Goal: Task Accomplishment & Management: Complete application form

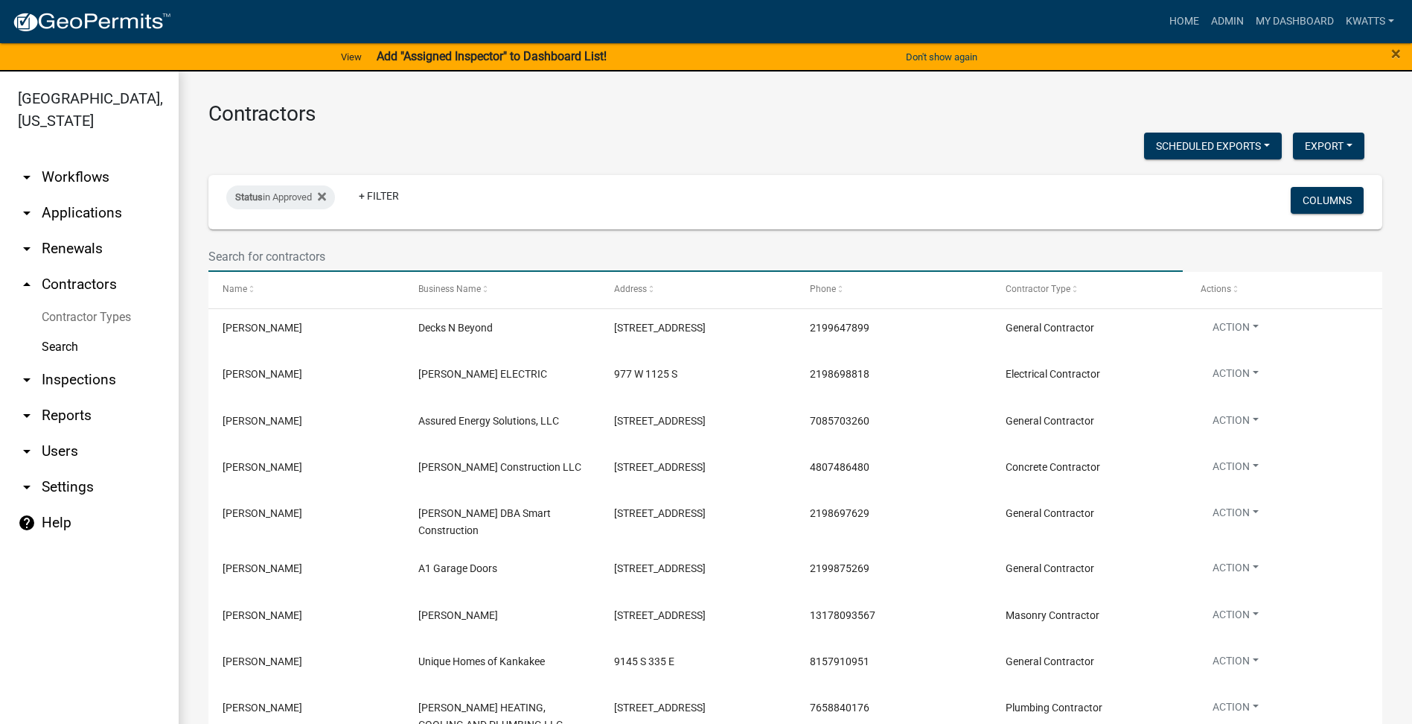
select select "3: 100"
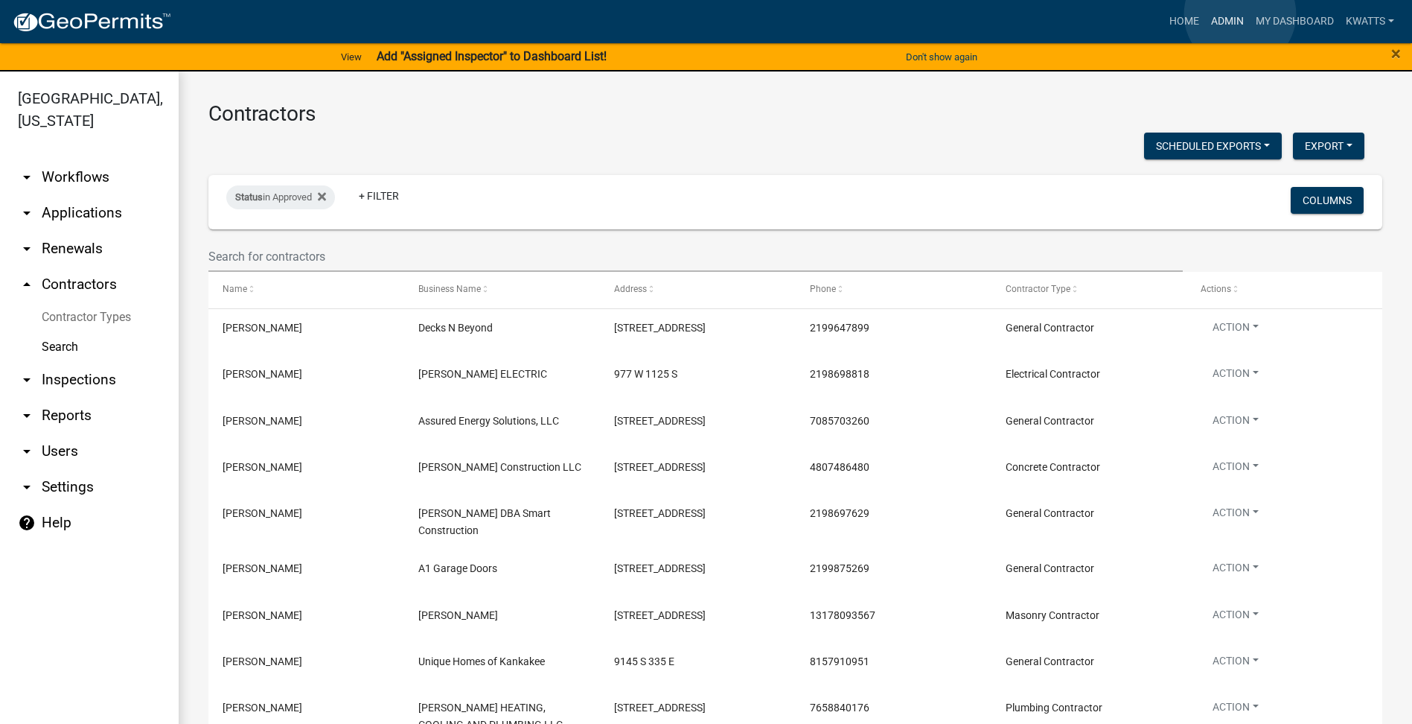
click at [1240, 14] on link "Admin" at bounding box center [1227, 21] width 45 height 28
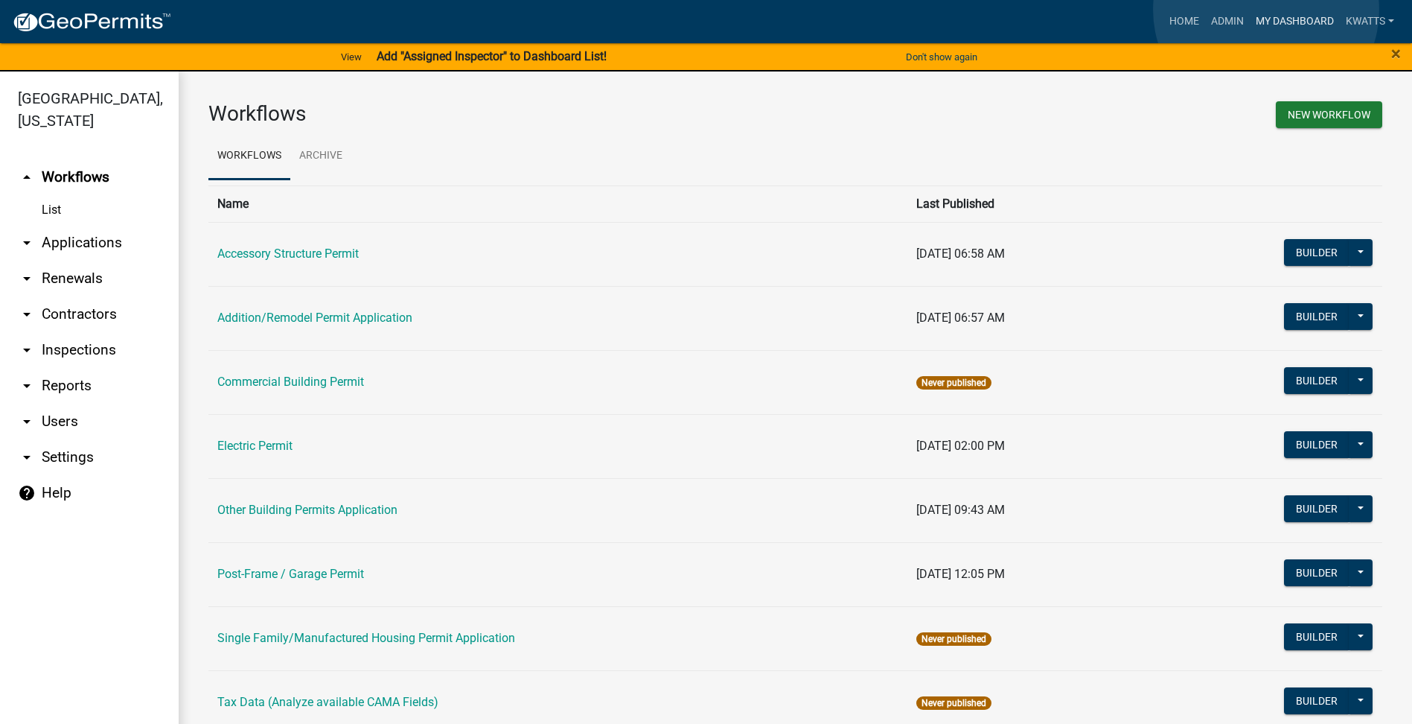
click at [1266, 10] on link "My Dashboard" at bounding box center [1295, 21] width 90 height 28
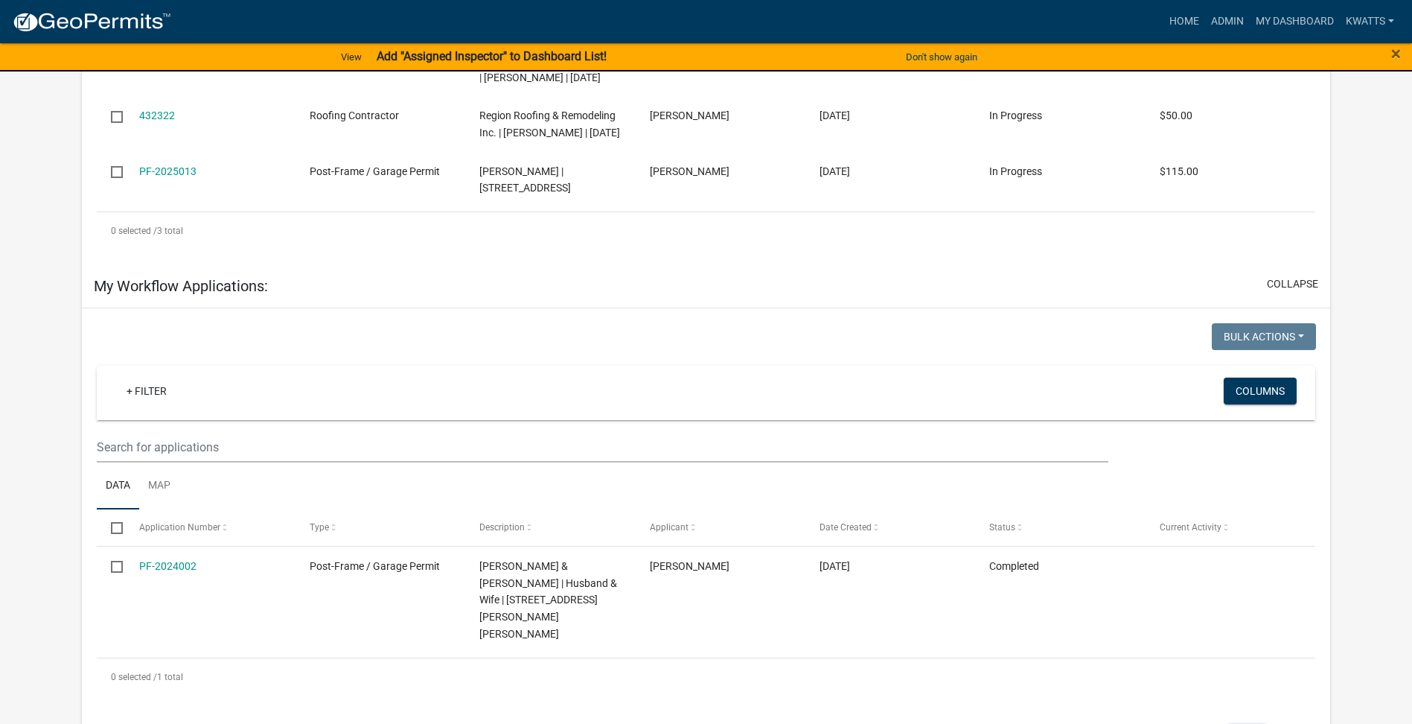
scroll to position [769, 0]
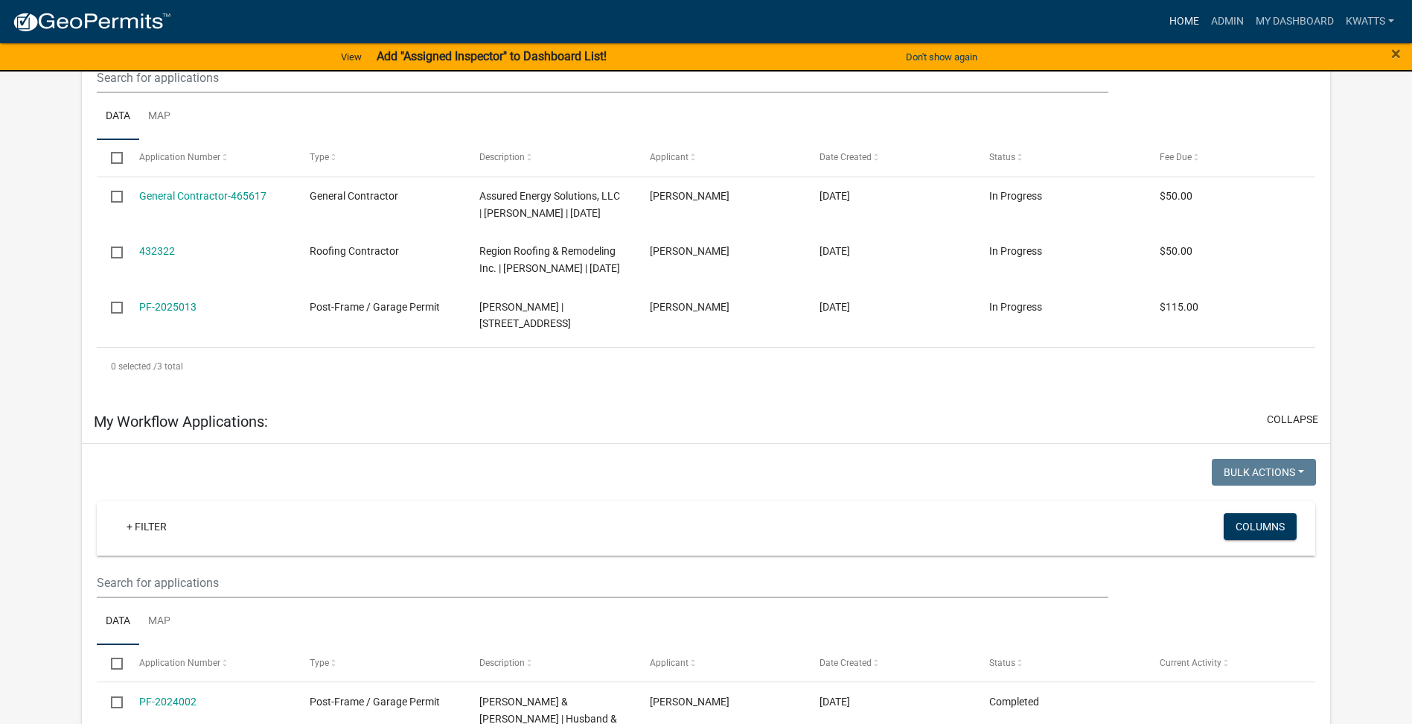
click at [1170, 14] on link "Home" at bounding box center [1184, 21] width 42 height 28
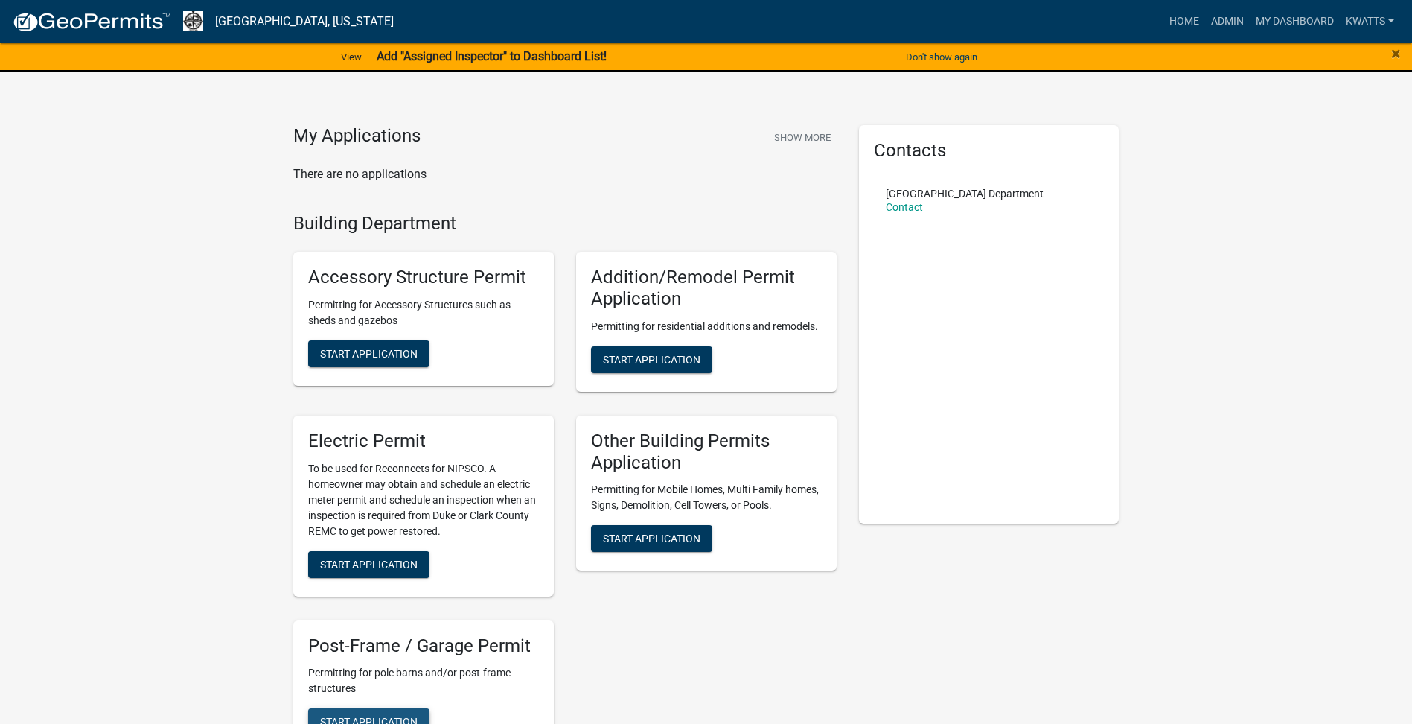
click at [346, 713] on button "Start Application" at bounding box center [368, 721] width 121 height 27
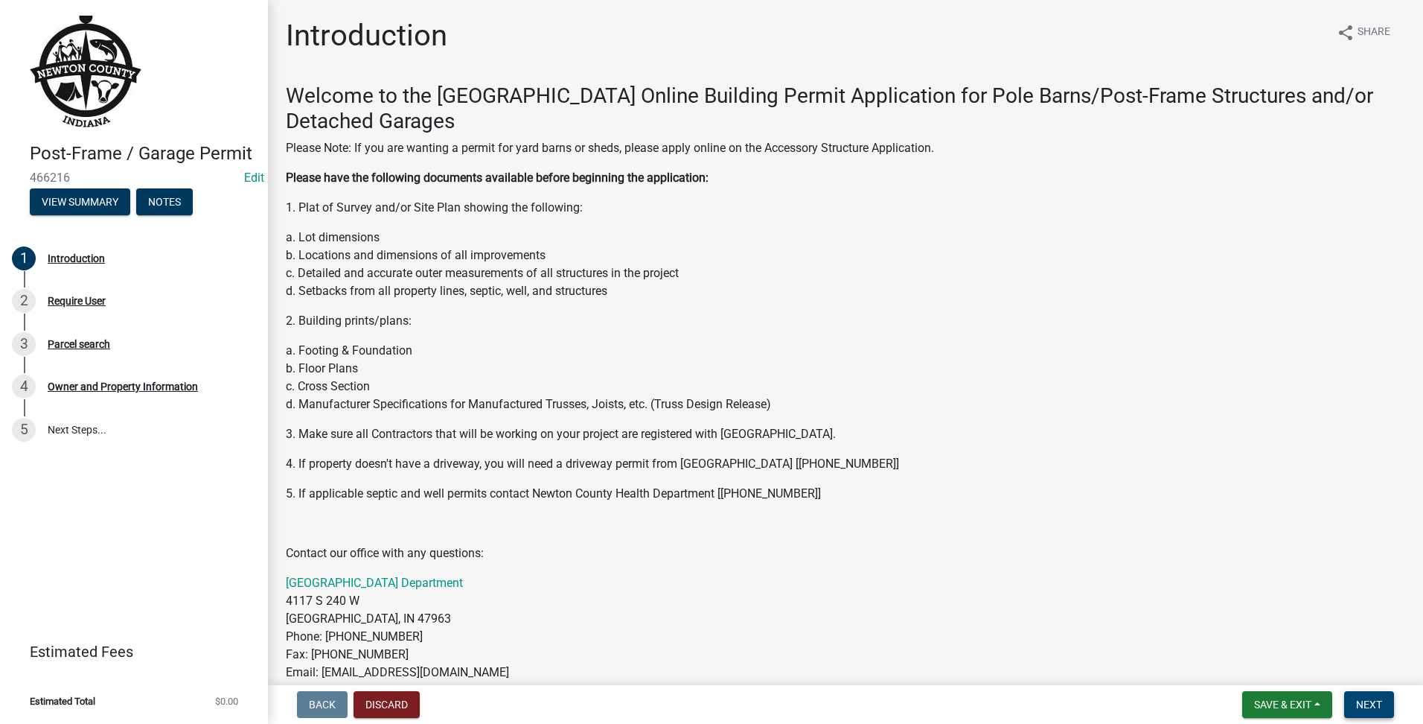
click at [1369, 692] on button "Next" at bounding box center [1369, 704] width 50 height 27
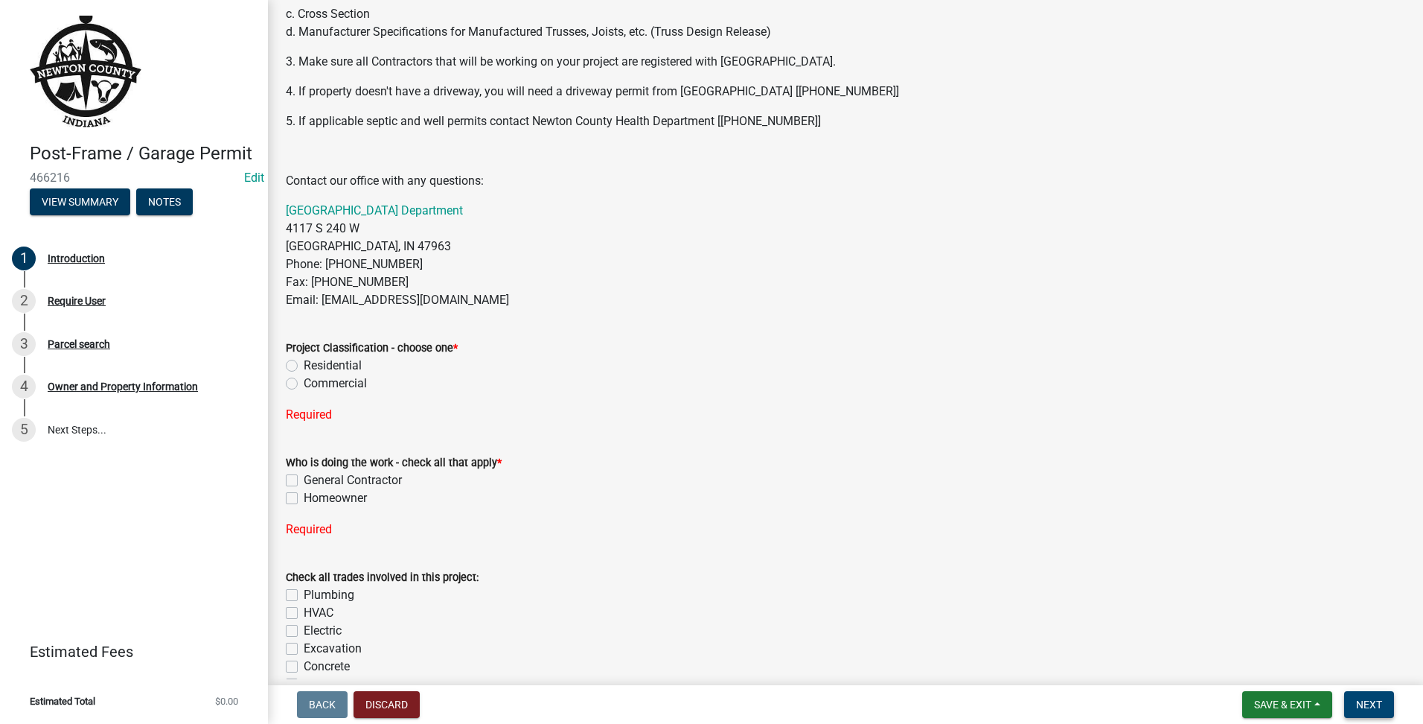
scroll to position [497, 0]
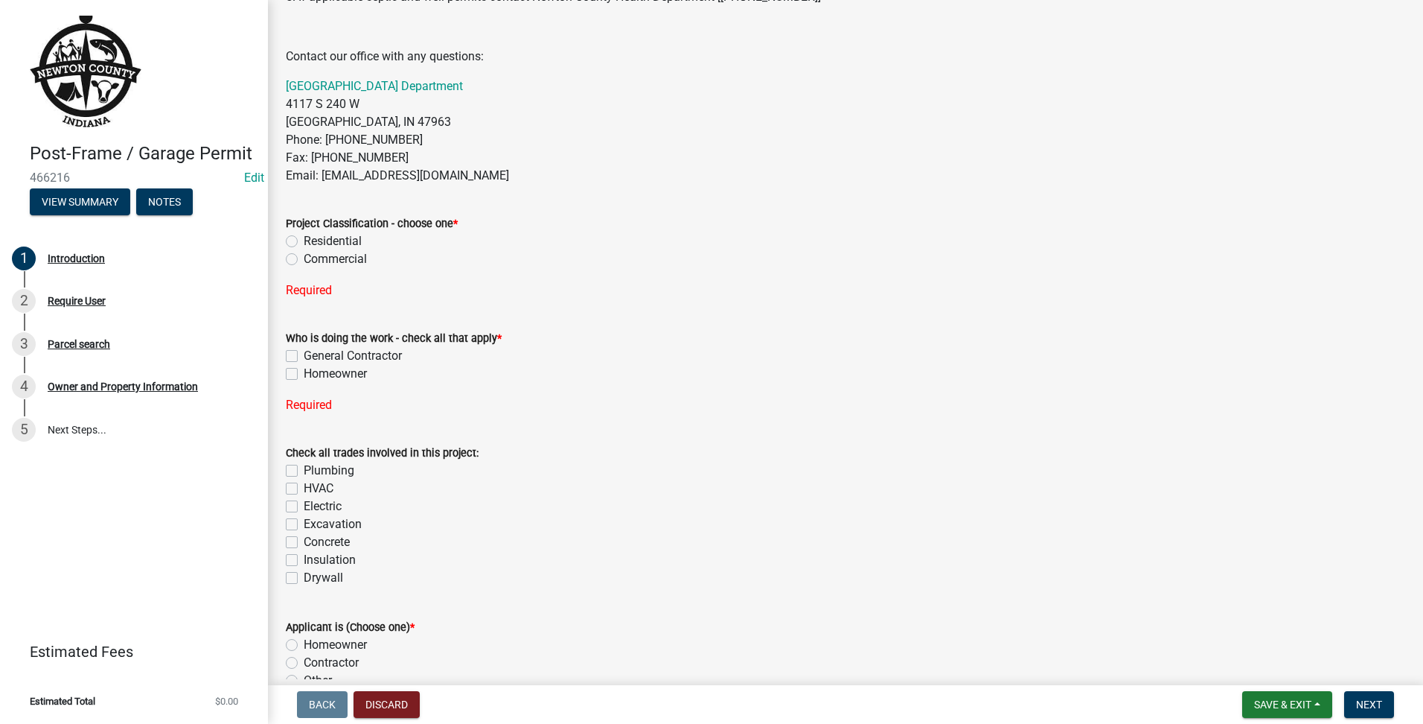
click at [304, 247] on label "Residential" at bounding box center [333, 241] width 58 height 18
click at [304, 242] on input "Residential" at bounding box center [309, 237] width 10 height 10
radio input "true"
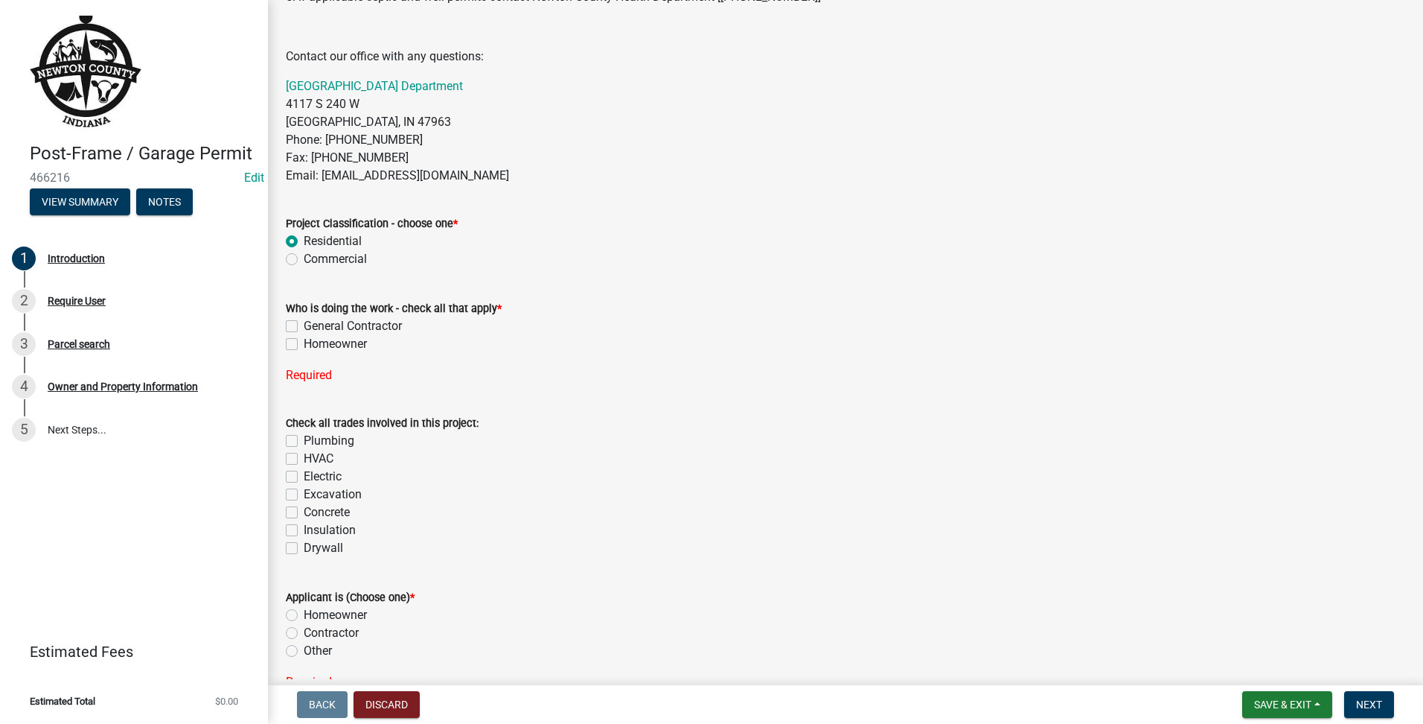
click at [293, 333] on div "General Contractor" at bounding box center [846, 326] width 1120 height 18
click at [295, 336] on div "Homeowner" at bounding box center [846, 344] width 1120 height 18
click at [304, 339] on label "Homeowner" at bounding box center [335, 344] width 63 height 18
click at [304, 339] on input "Homeowner" at bounding box center [309, 340] width 10 height 10
checkbox input "true"
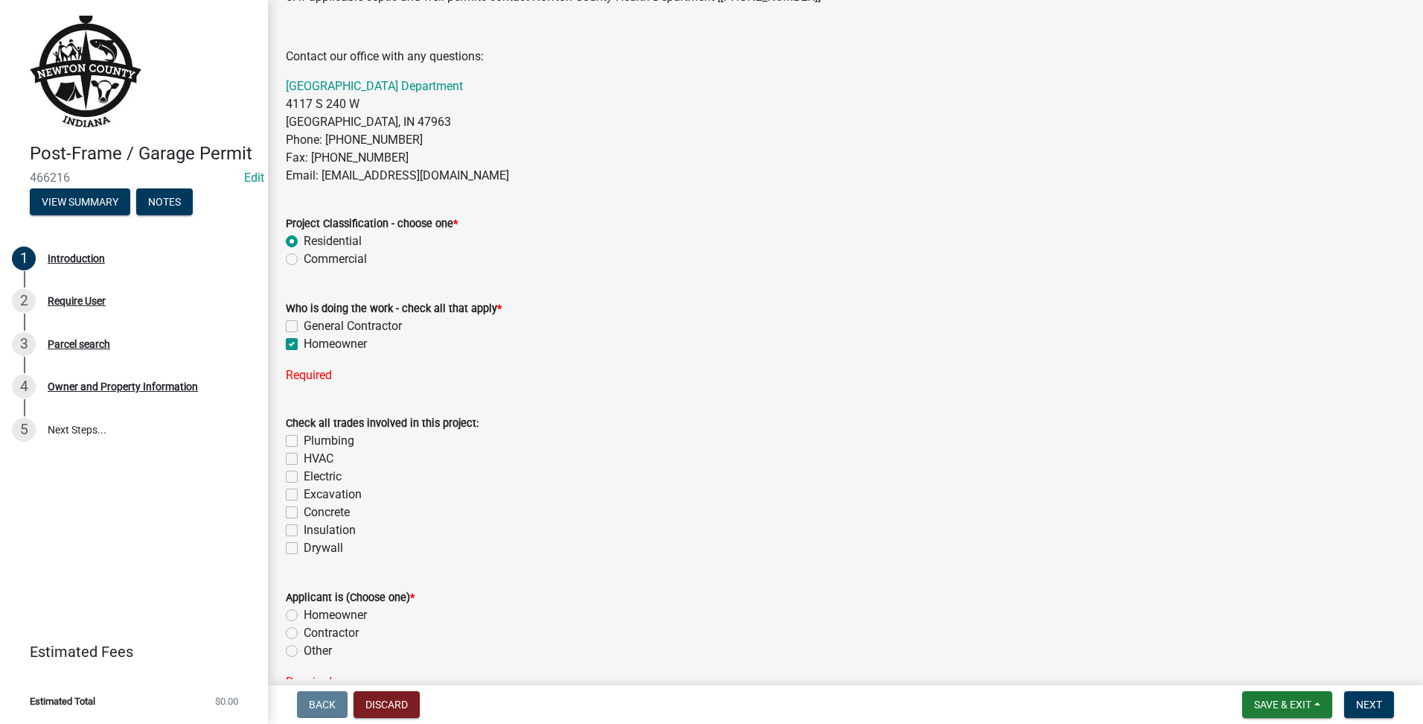
checkbox input "false"
checkbox input "true"
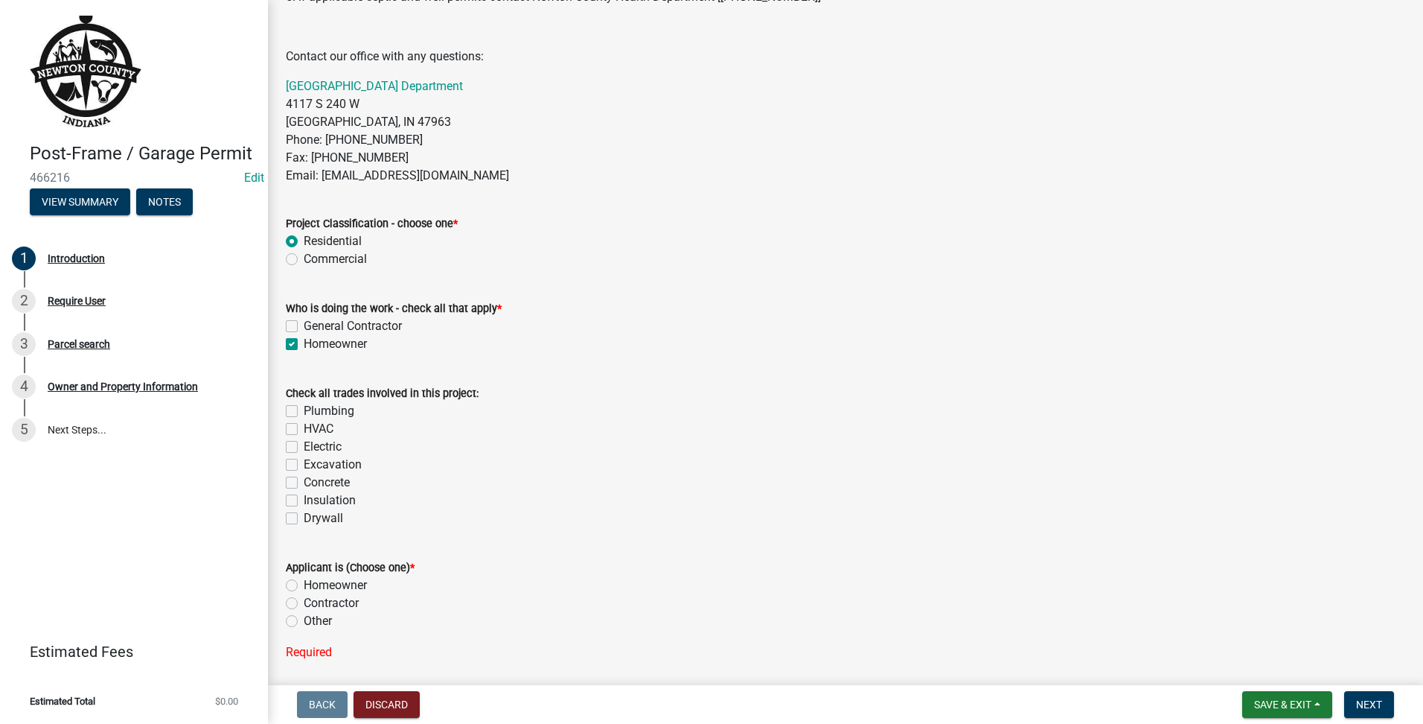
scroll to position [620, 0]
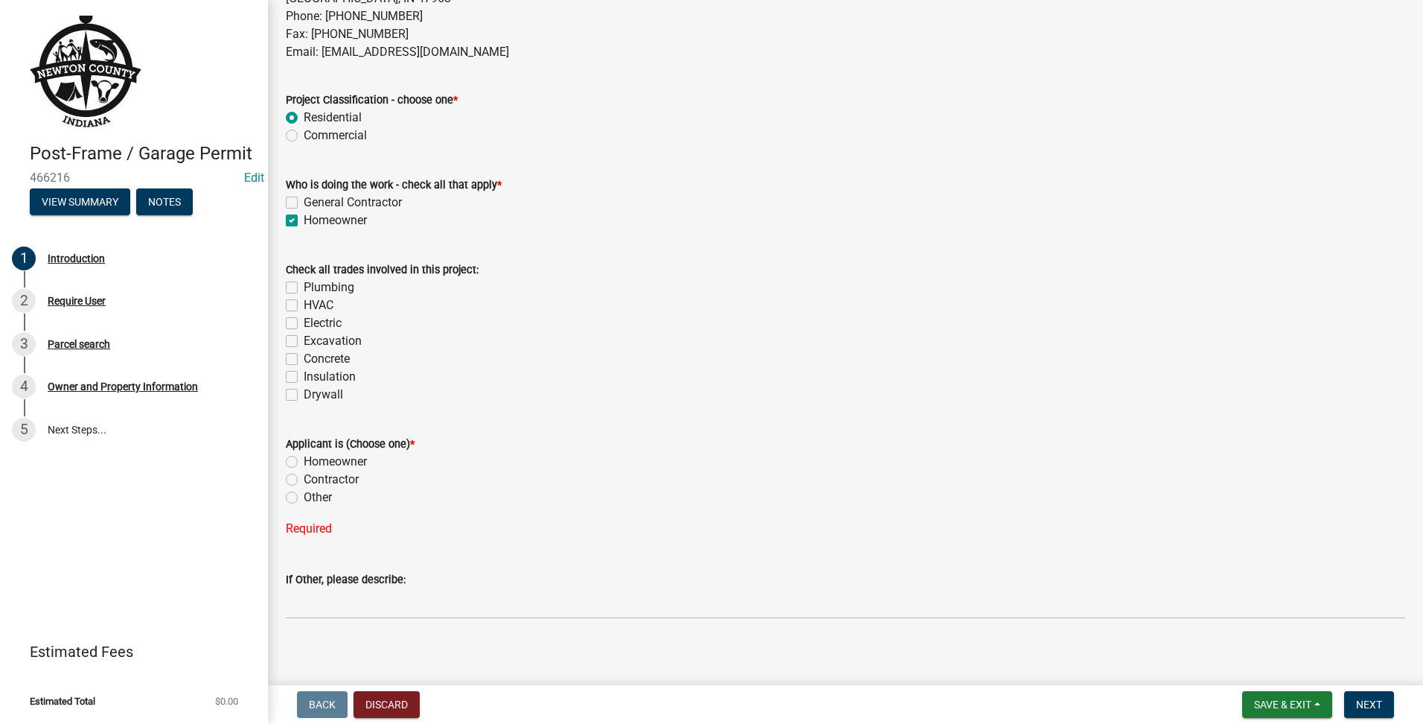
click at [300, 376] on div "Insulation" at bounding box center [846, 377] width 1120 height 18
click at [304, 376] on label "Insulation" at bounding box center [330, 377] width 52 height 18
click at [304, 376] on input "Insulation" at bounding box center [309, 373] width 10 height 10
checkbox input "true"
checkbox input "false"
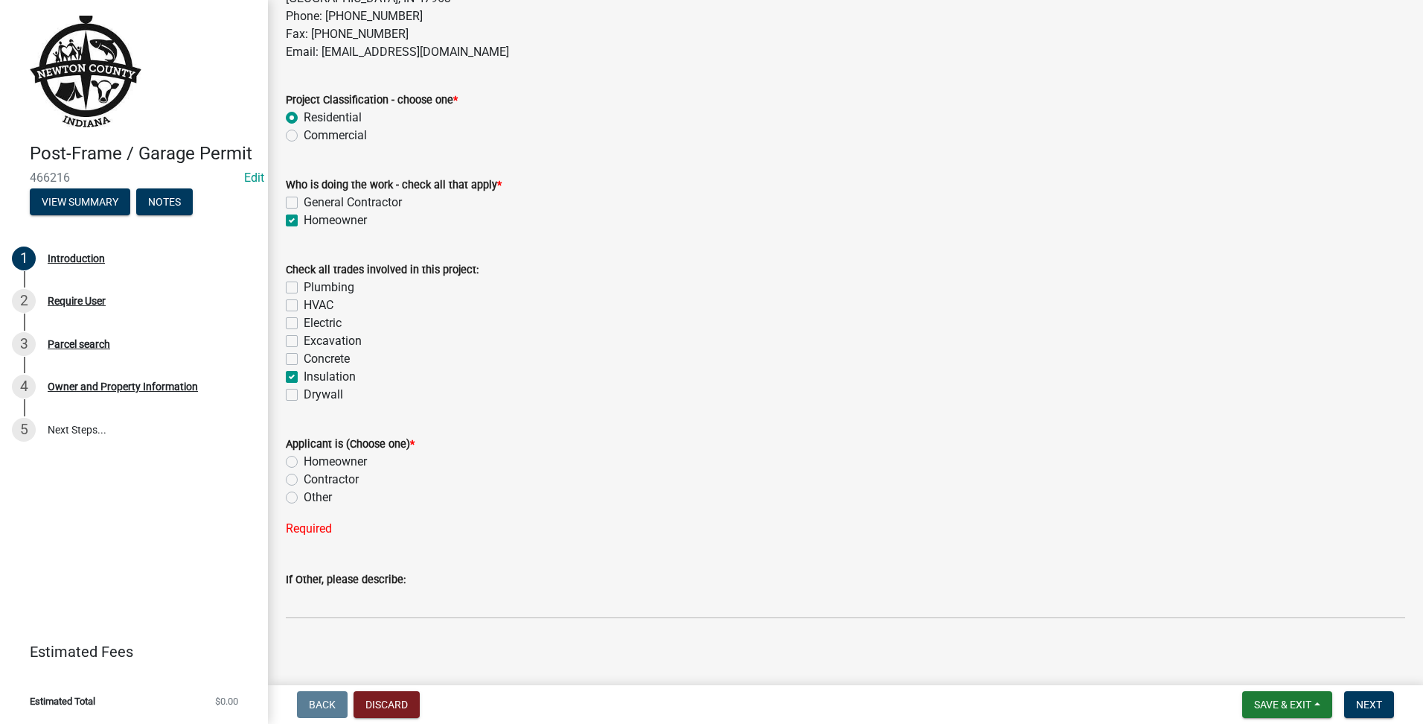
checkbox input "false"
checkbox input "true"
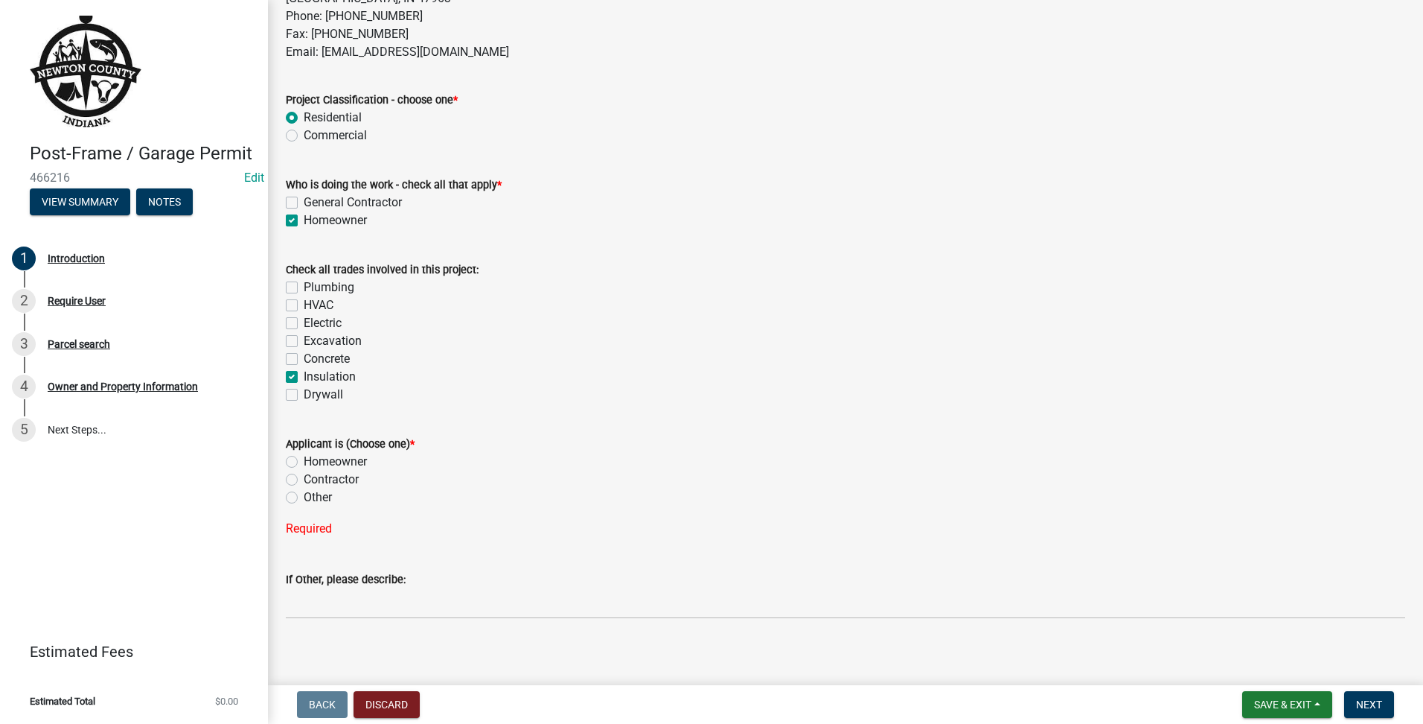
checkbox input "false"
click at [304, 467] on label "Homeowner" at bounding box center [335, 462] width 63 height 18
click at [304, 462] on input "Homeowner" at bounding box center [309, 458] width 10 height 10
radio input "true"
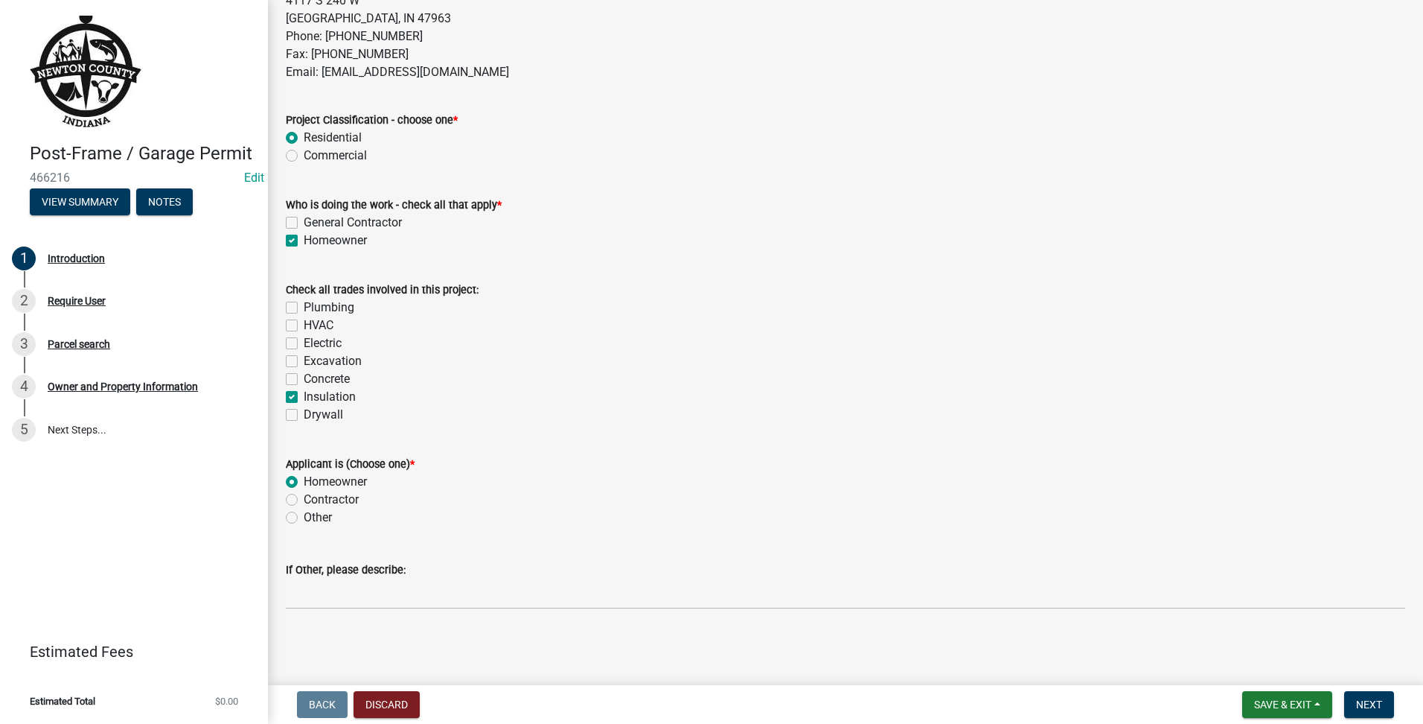
click at [1395, 700] on form "Save & Exit Save Save & Exit Next" at bounding box center [1318, 704] width 164 height 27
click at [1387, 702] on button "Next" at bounding box center [1369, 704] width 50 height 27
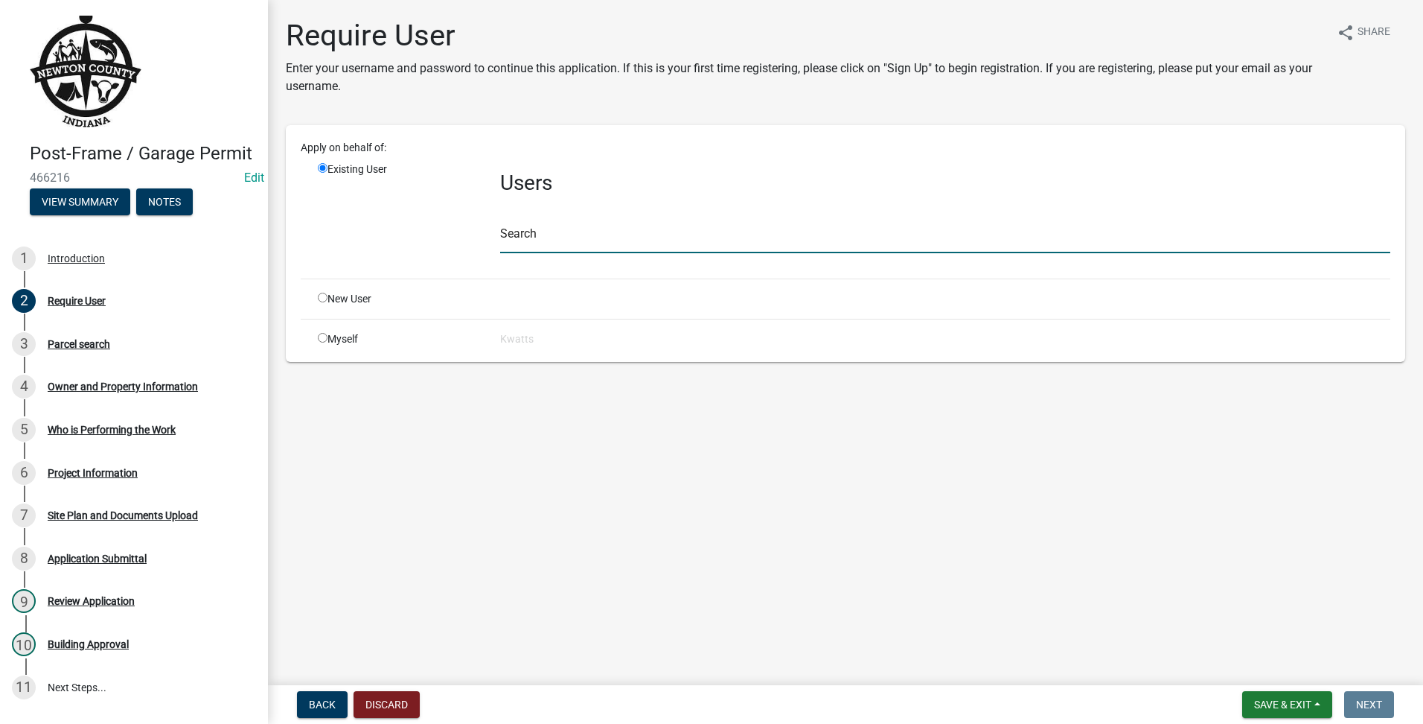
click at [597, 242] on input "text" at bounding box center [945, 238] width 890 height 31
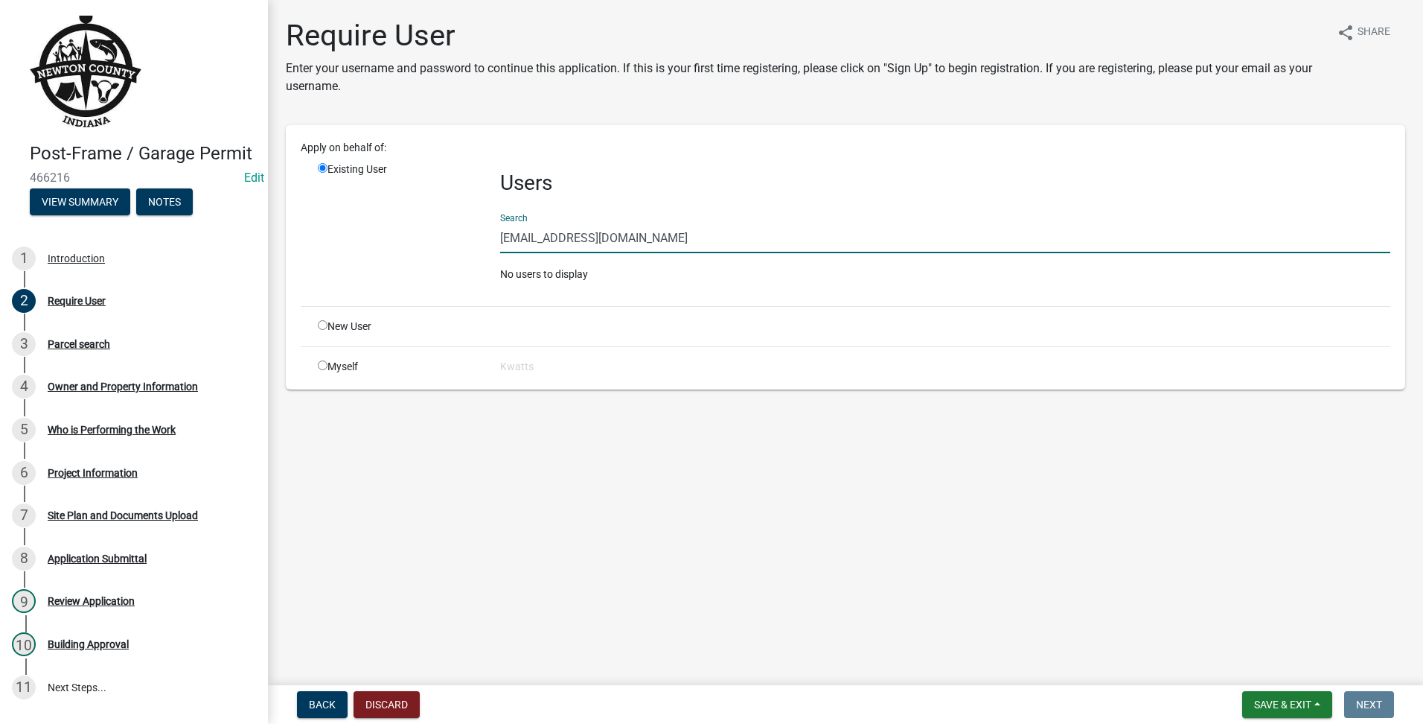
type input "[EMAIL_ADDRESS][DOMAIN_NAME]"
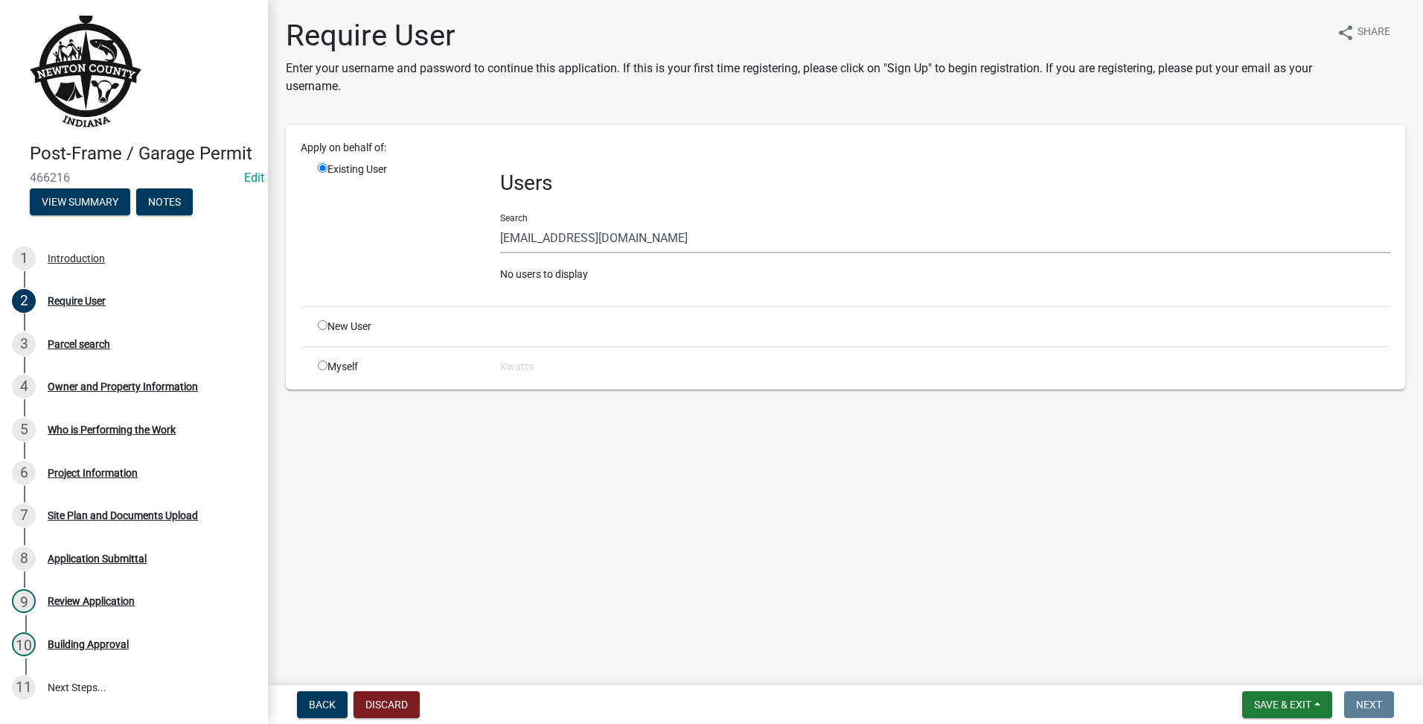
click at [336, 333] on div "New User" at bounding box center [398, 327] width 182 height 16
click at [330, 327] on div "New User" at bounding box center [398, 327] width 182 height 16
click at [305, 319] on div "Apply on behalf of: Existing User Users Search [EMAIL_ADDRESS][DOMAIN_NAME] No …" at bounding box center [846, 257] width 1090 height 234
click at [316, 322] on div "New User" at bounding box center [398, 327] width 182 height 16
click at [324, 322] on input "radio" at bounding box center [323, 325] width 10 height 10
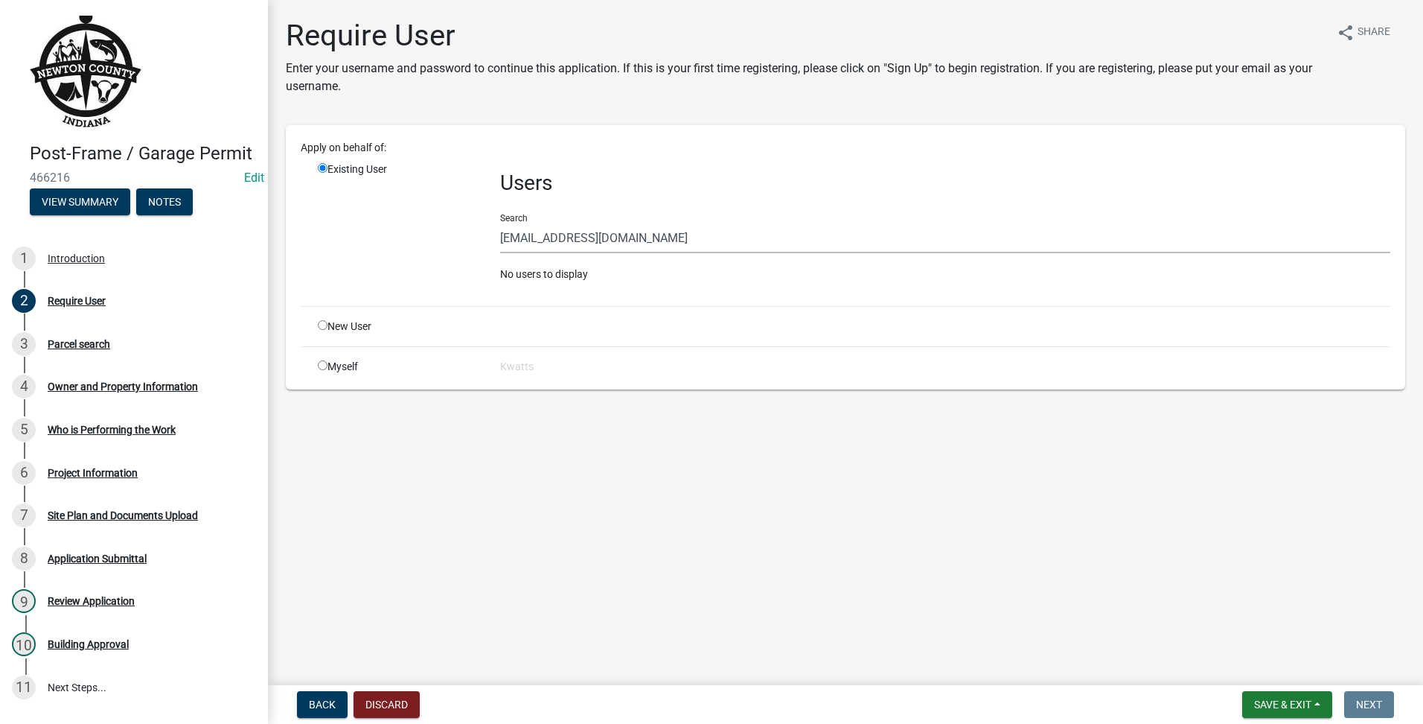
radio input "true"
radio input "false"
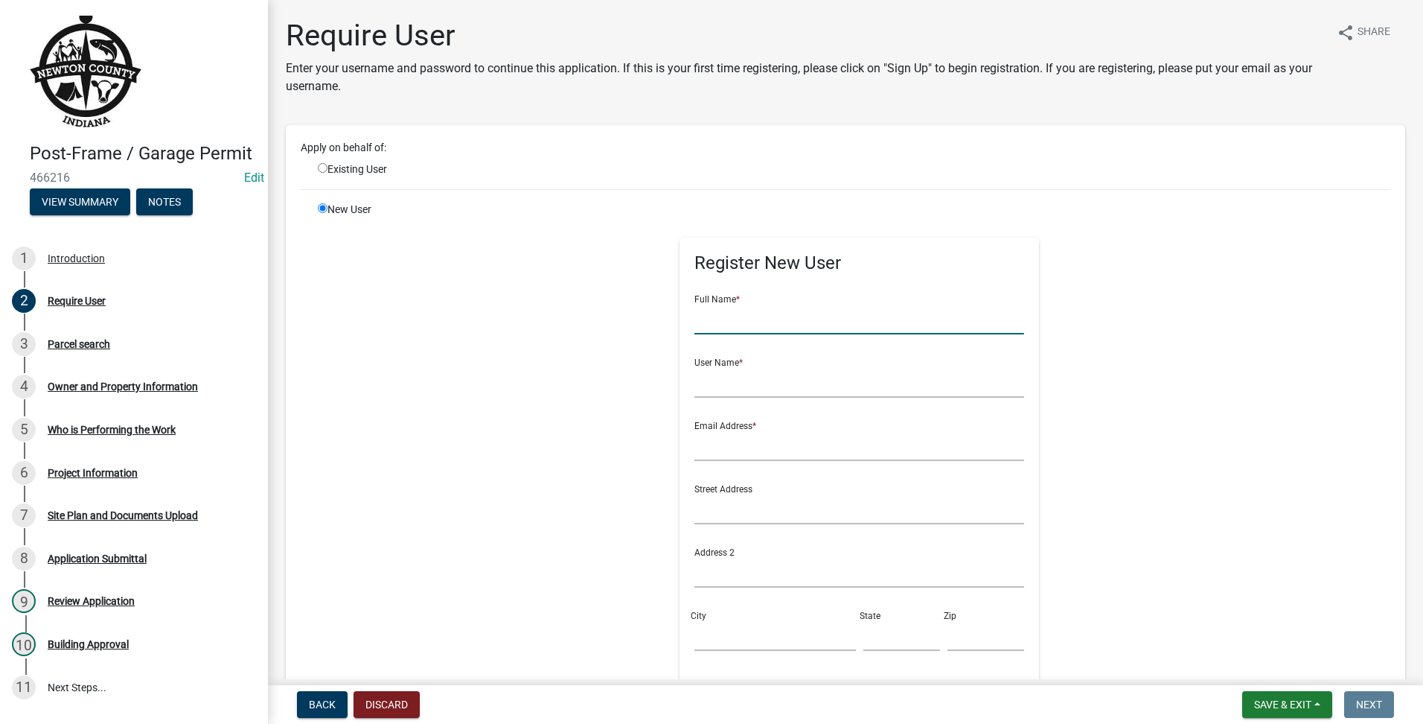
click at [779, 324] on input "text" at bounding box center [860, 319] width 330 height 31
type input "m"
type input "[PERSON_NAME]"
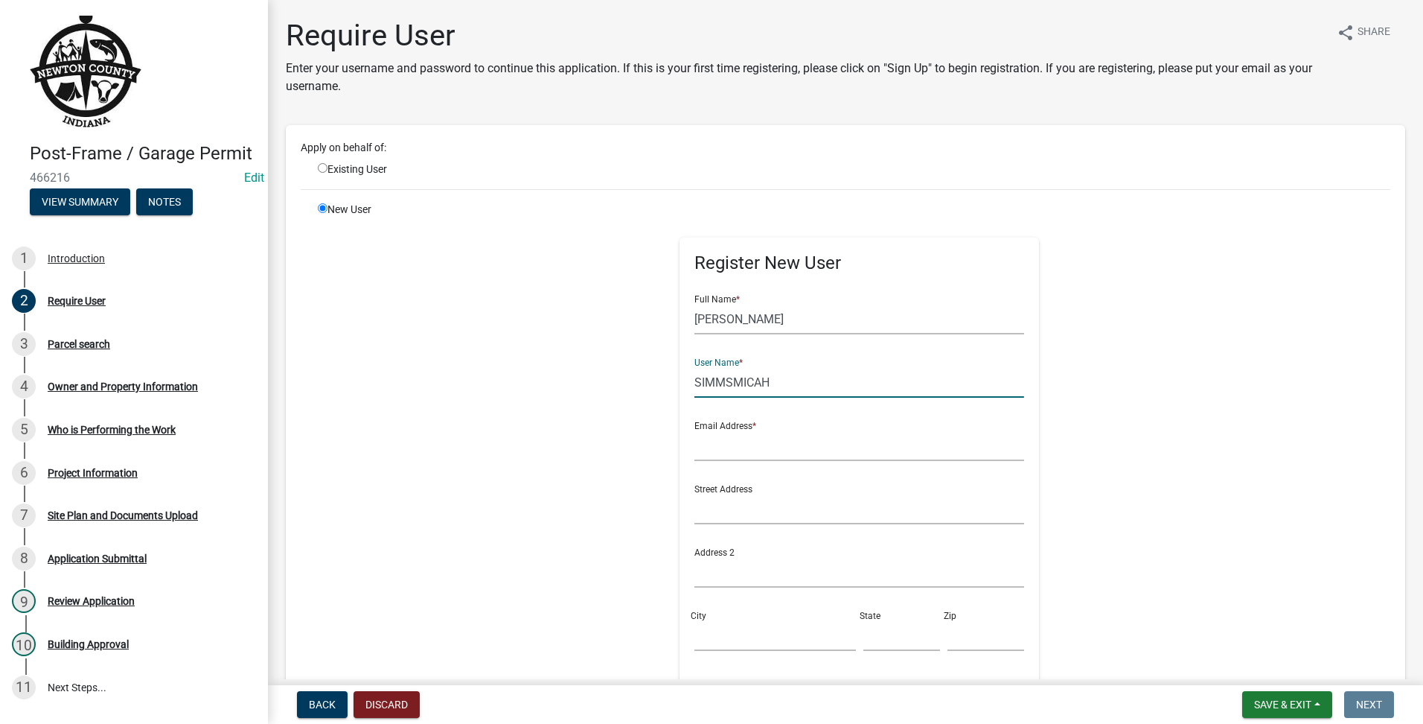
type input "SIMMSMICAH"
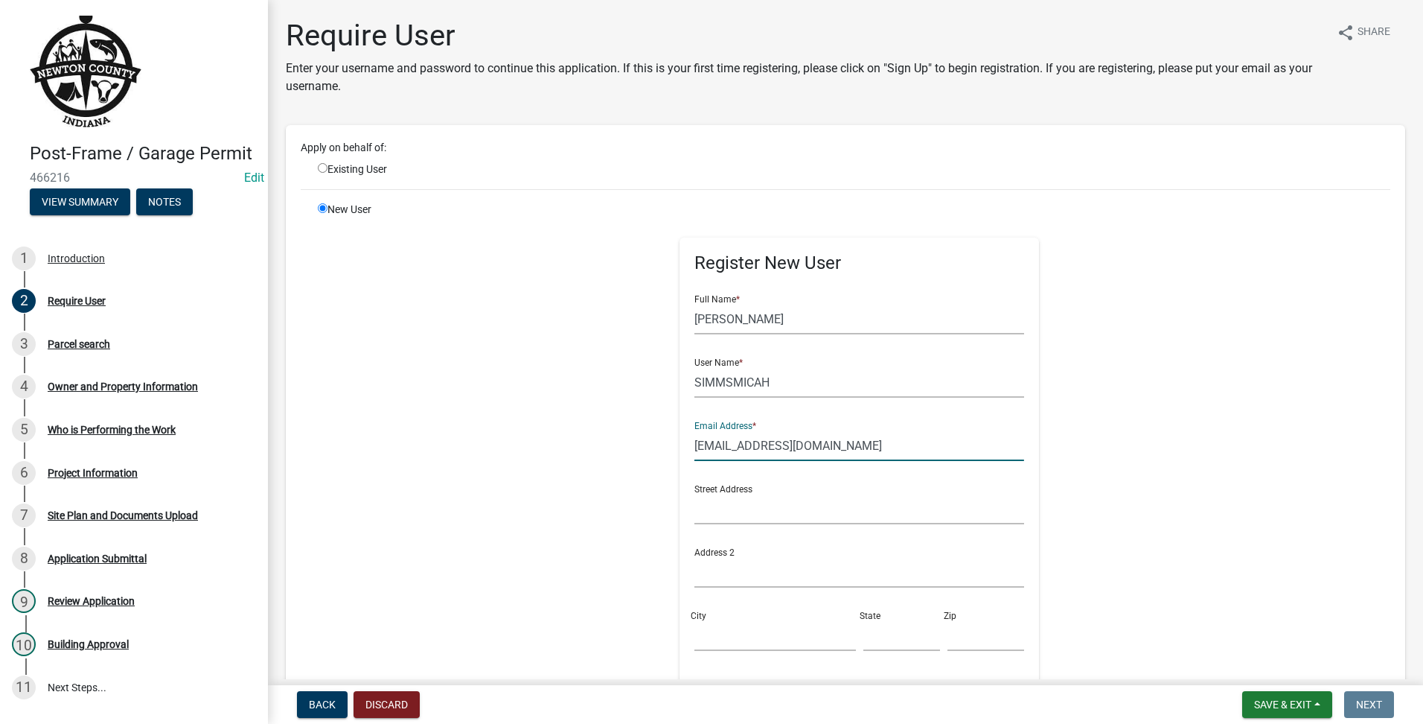
scroll to position [248, 0]
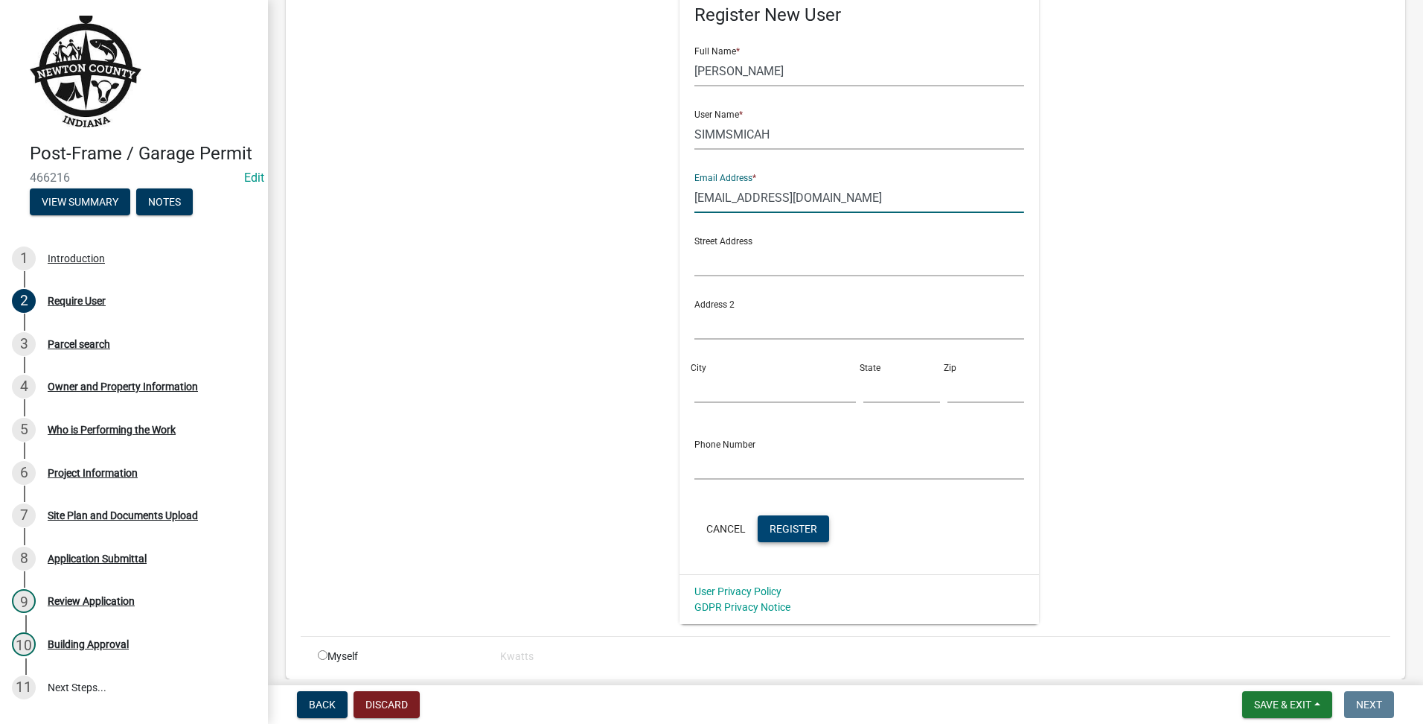
type input "[EMAIL_ADDRESS][DOMAIN_NAME]"
click at [798, 527] on span "Register" at bounding box center [794, 528] width 48 height 12
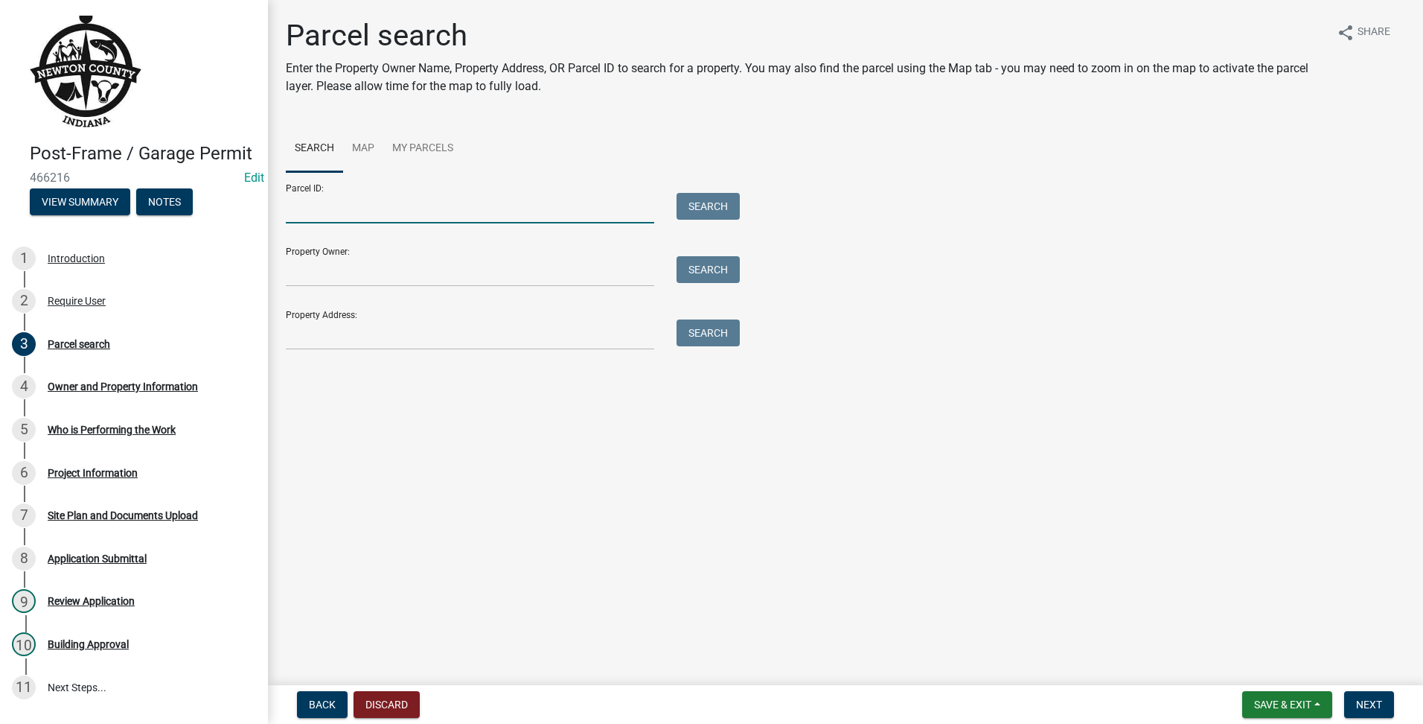
click at [381, 202] on input "Parcel ID:" at bounding box center [470, 208] width 368 height 31
drag, startPoint x: 297, startPoint y: 267, endPoint x: 320, endPoint y: 269, distance: 23.1
click at [299, 269] on input "Property Owner:" at bounding box center [470, 271] width 368 height 31
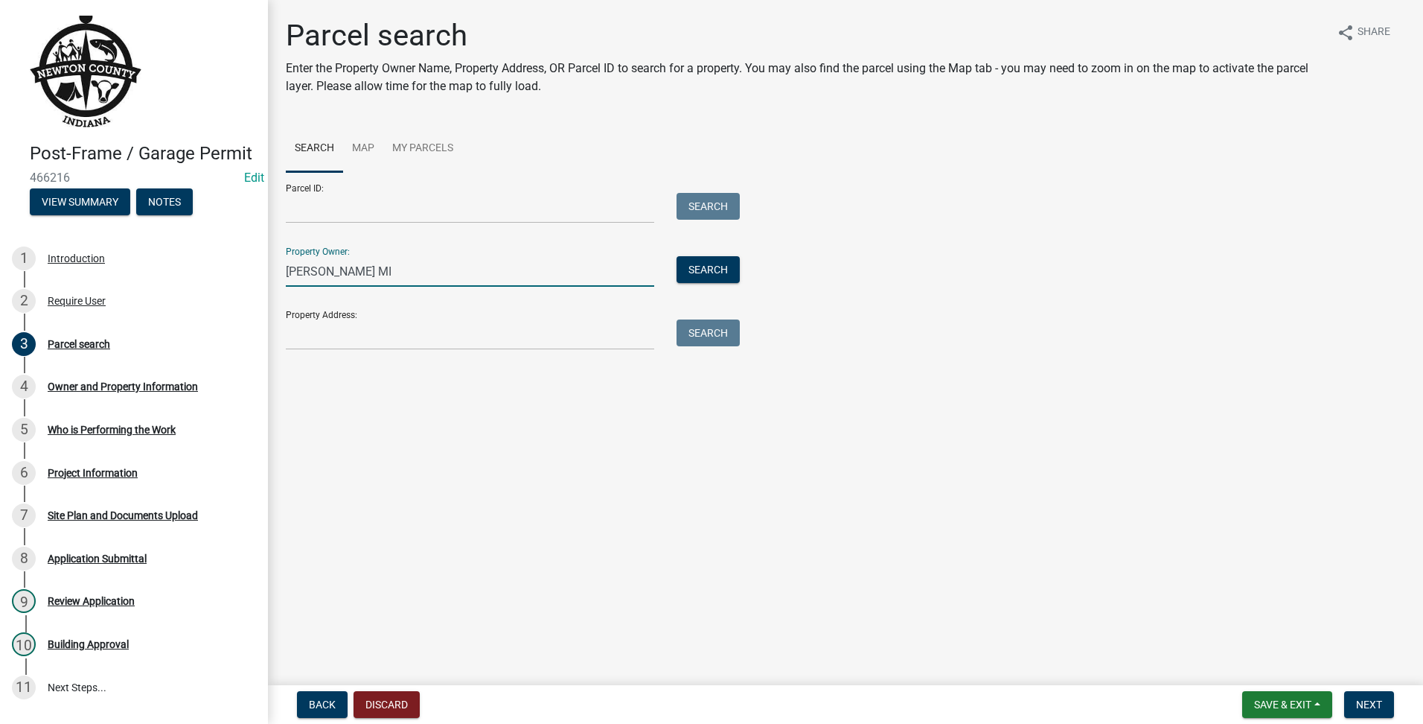
type input "[PERSON_NAME] MI"
click at [727, 251] on div "Property Owner: [PERSON_NAME] MI Search" at bounding box center [509, 260] width 447 height 51
click at [718, 264] on button "Search" at bounding box center [708, 269] width 63 height 27
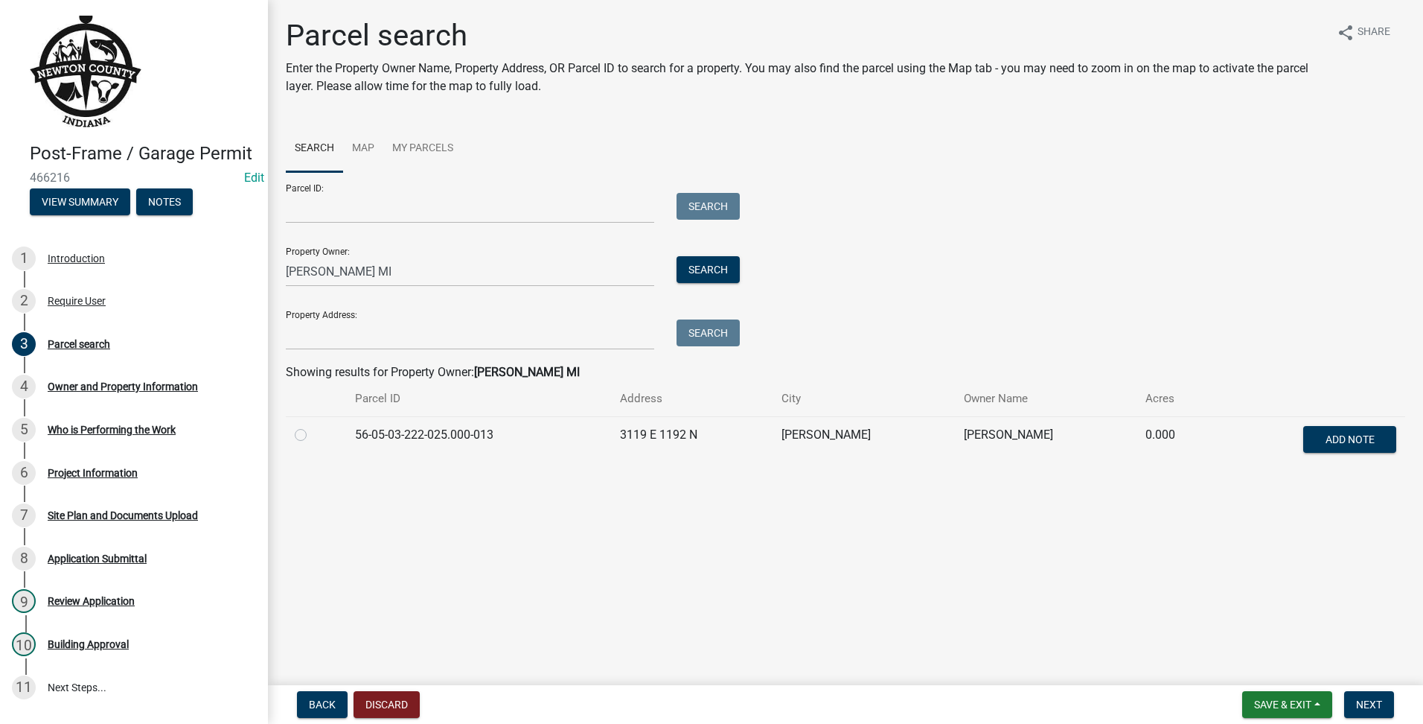
click at [307, 431] on div at bounding box center [316, 435] width 42 height 18
click at [313, 426] on label at bounding box center [313, 426] width 0 height 0
click at [313, 435] on input "radio" at bounding box center [318, 431] width 10 height 10
radio input "true"
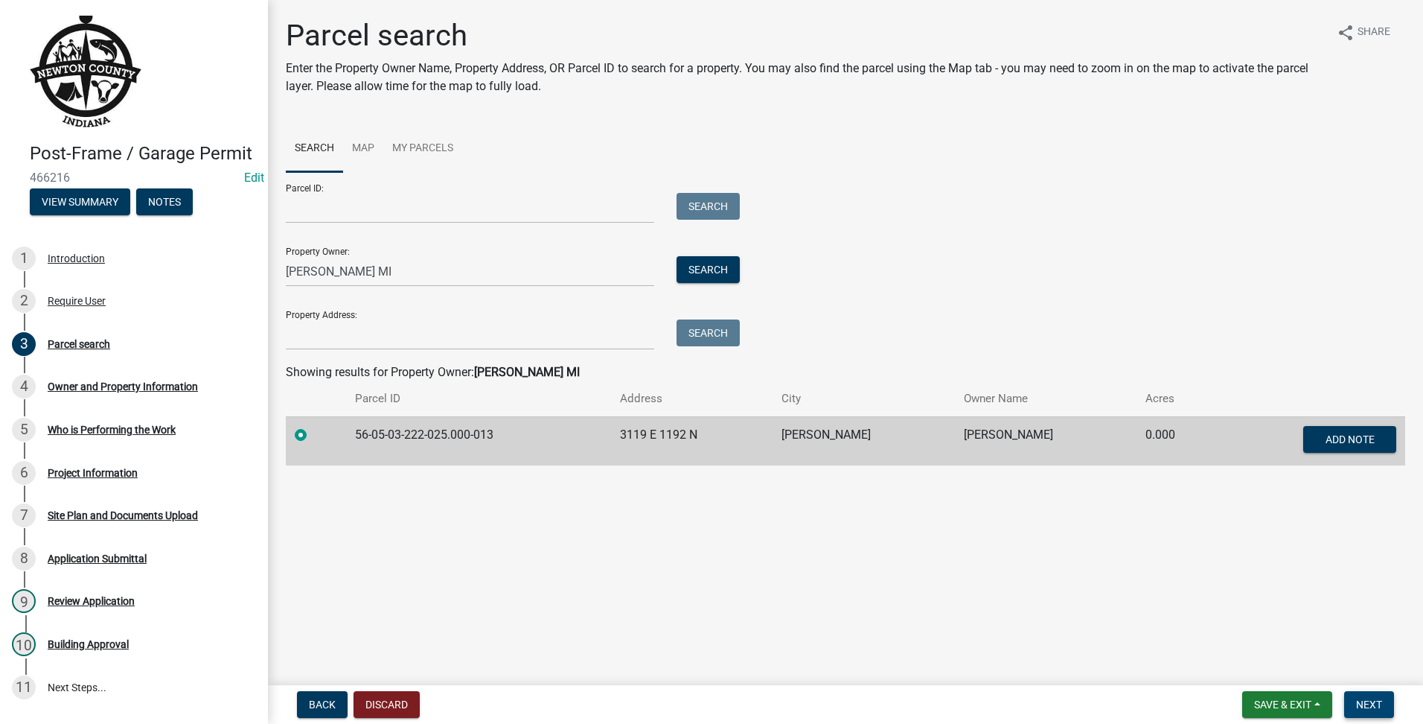
click at [1365, 695] on button "Next" at bounding box center [1369, 704] width 50 height 27
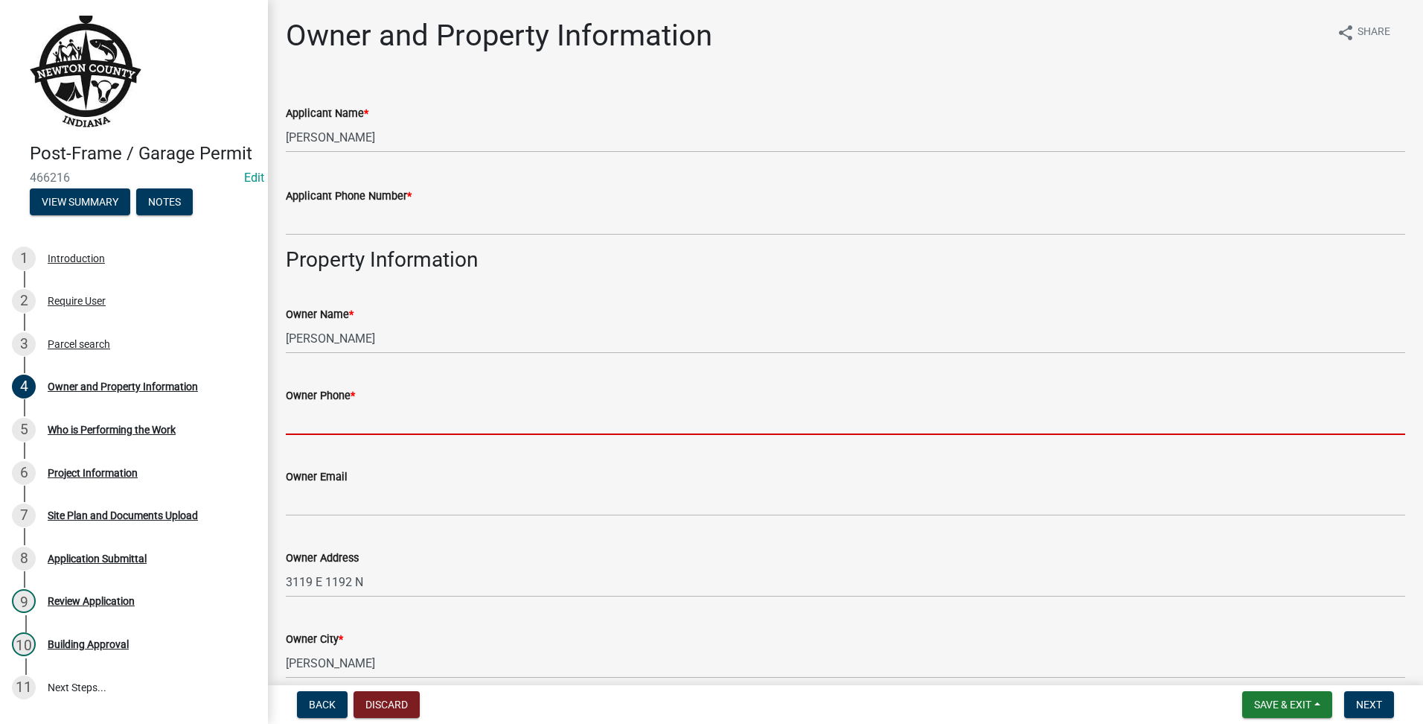
click at [387, 412] on input "Owner Phone *" at bounding box center [846, 419] width 1120 height 31
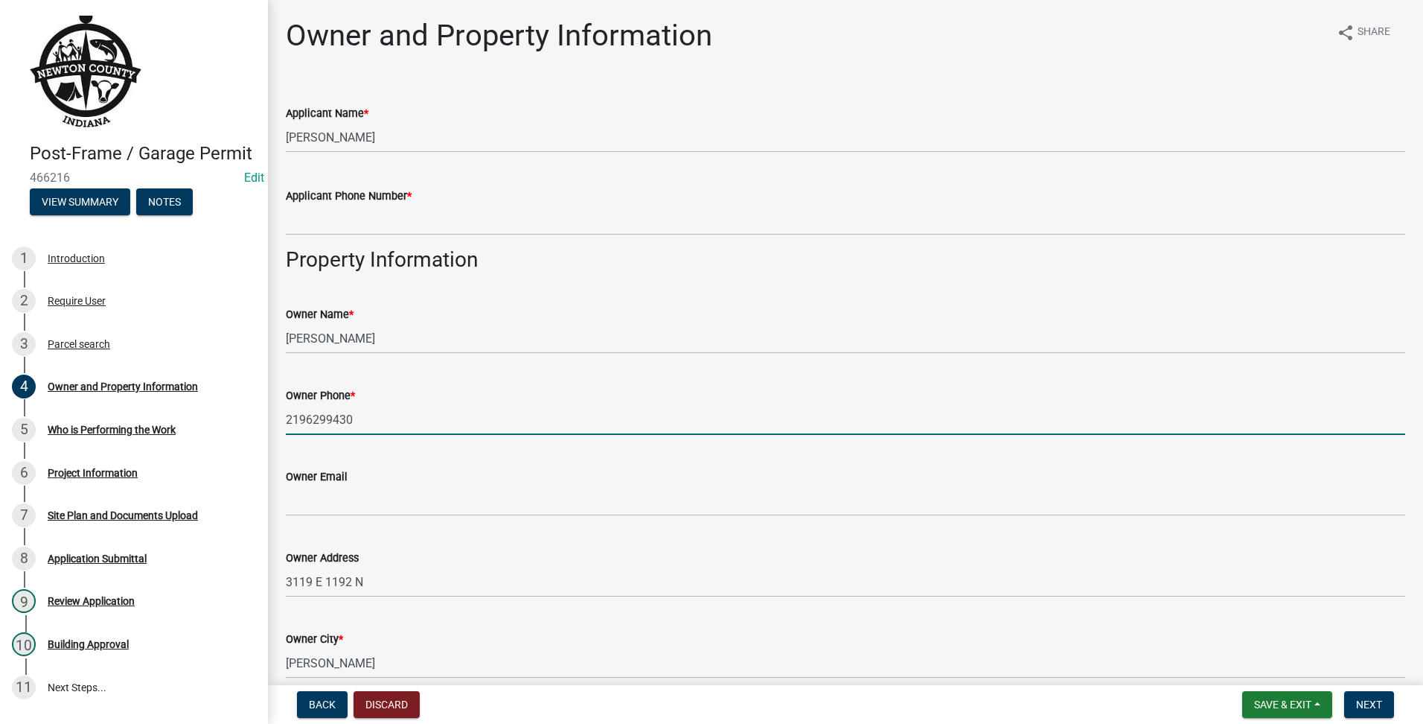
drag, startPoint x: 381, startPoint y: 432, endPoint x: 275, endPoint y: 438, distance: 106.6
type input "2196299430"
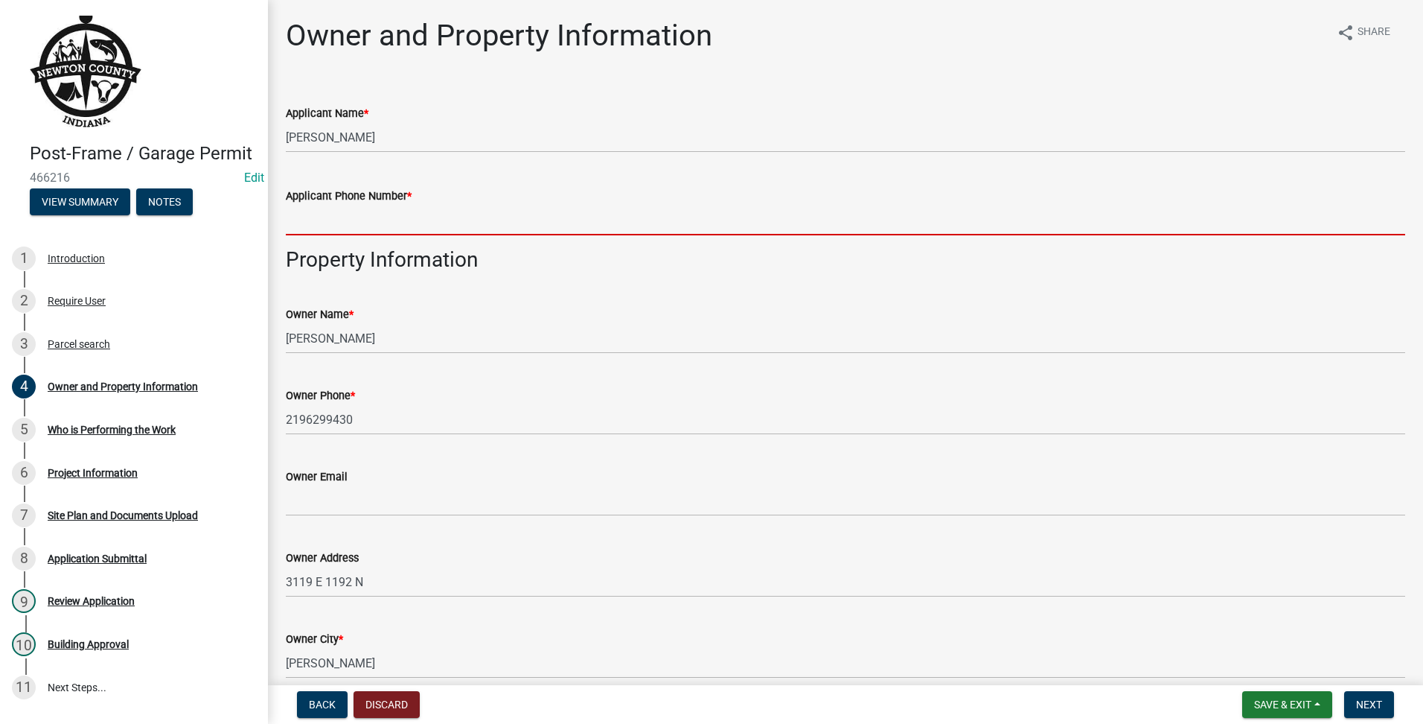
paste input "2196299430"
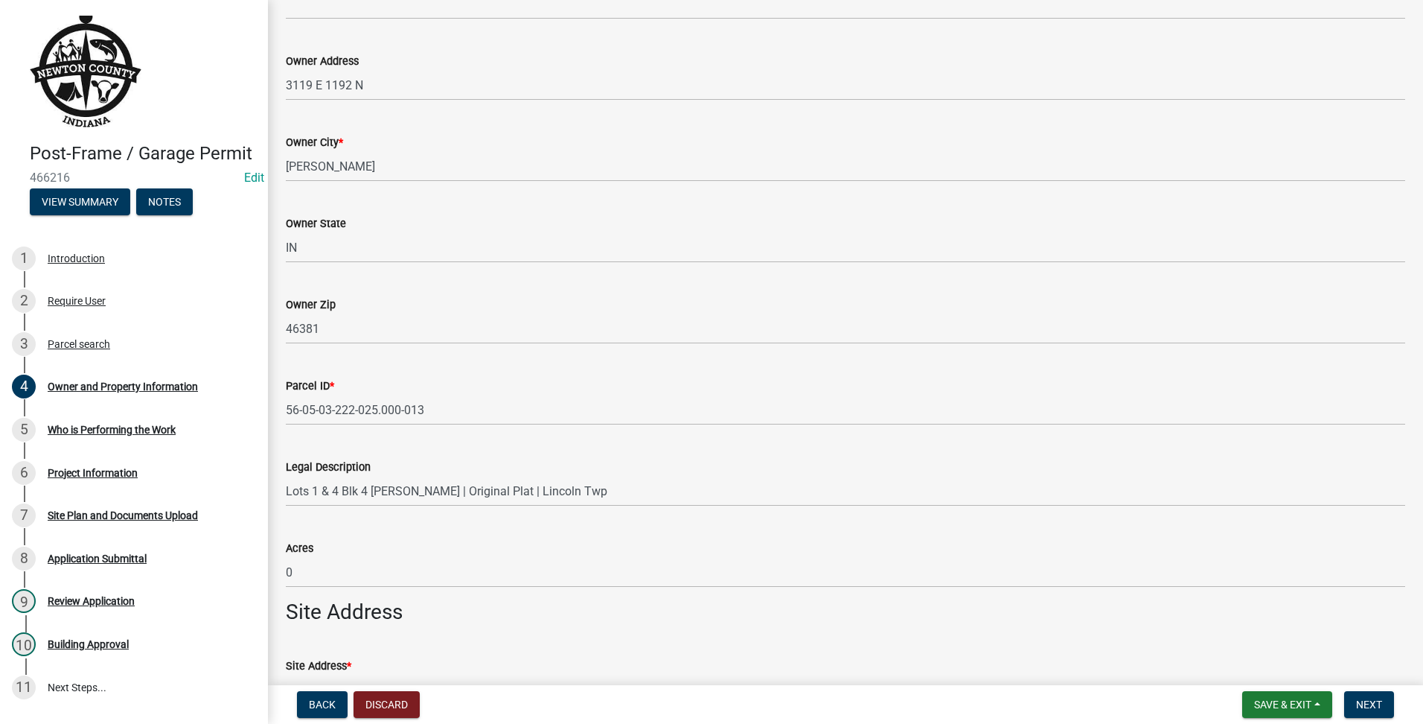
scroll to position [837, 0]
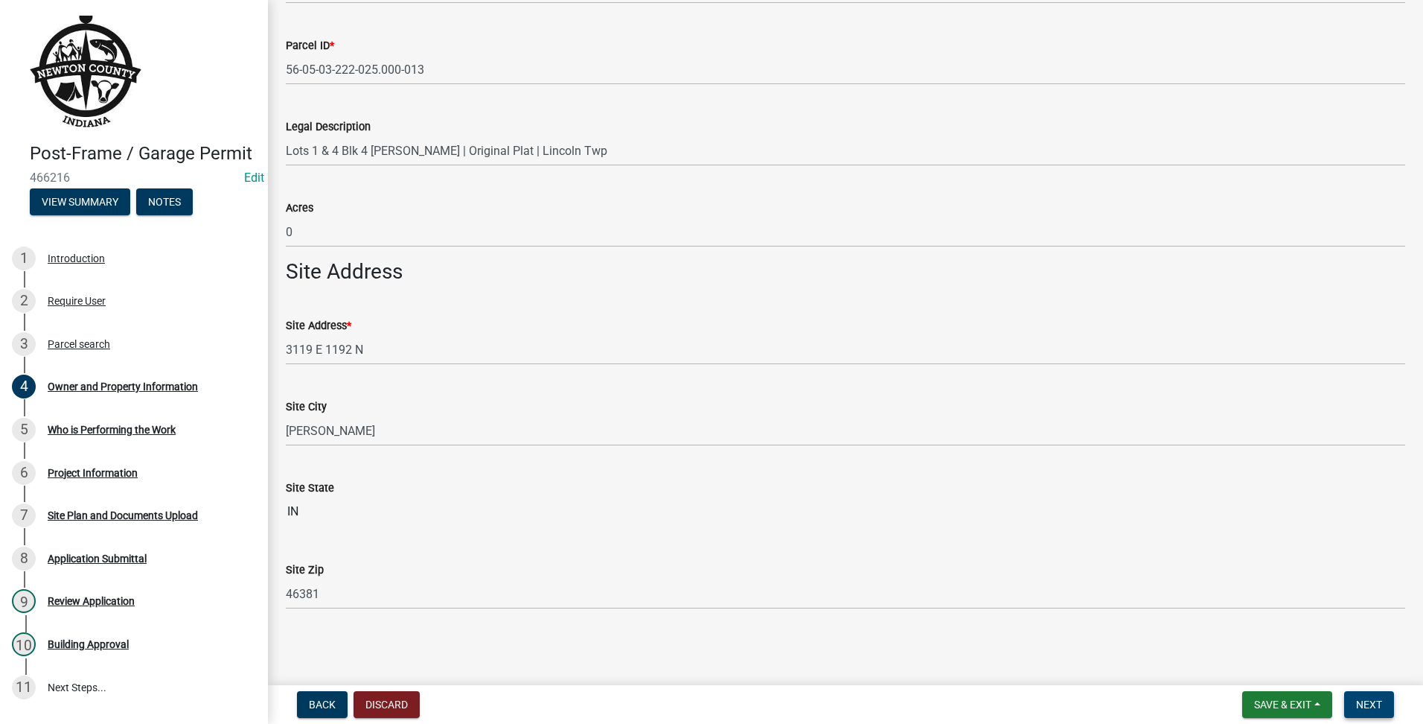
type input "2196299430"
click at [1377, 695] on button "Next" at bounding box center [1369, 704] width 50 height 27
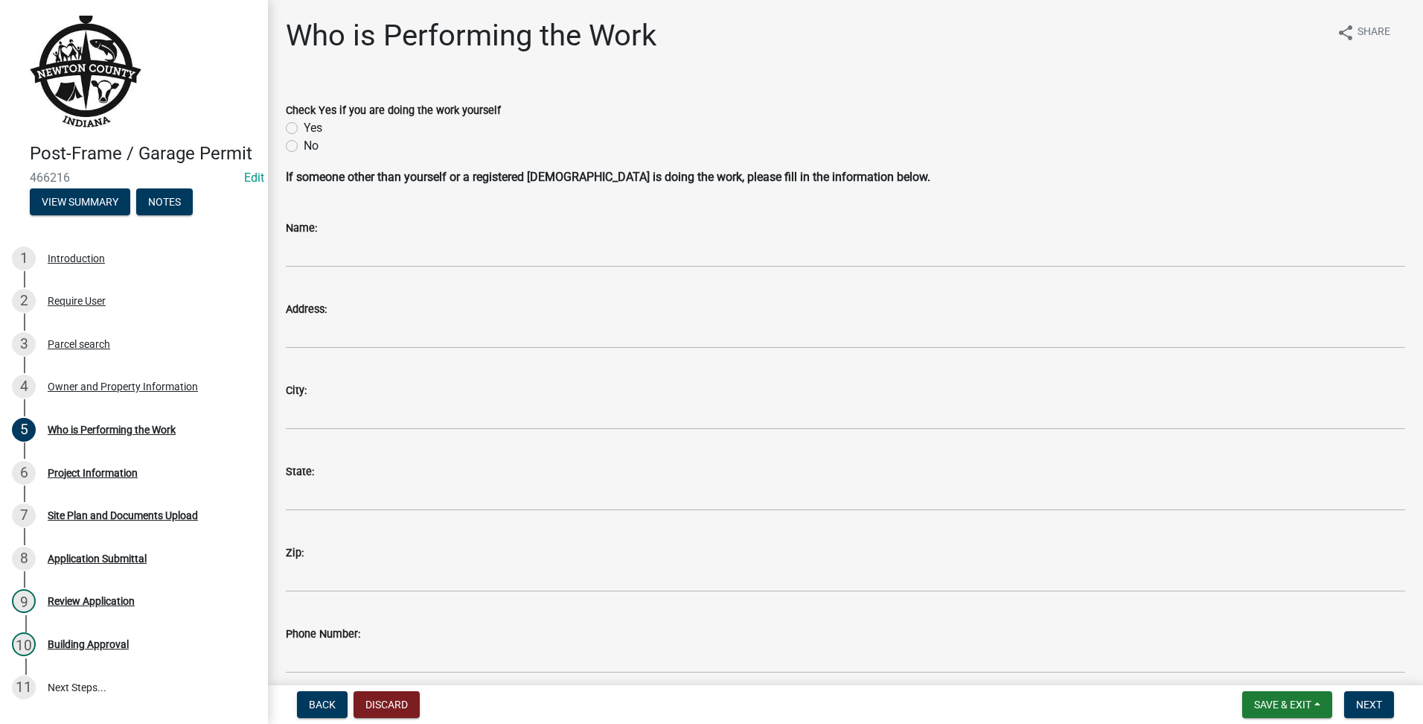
click at [304, 132] on label "Yes" at bounding box center [313, 128] width 19 height 18
click at [304, 129] on input "Yes" at bounding box center [309, 124] width 10 height 10
radio input "true"
click at [1362, 701] on span "Next" at bounding box center [1369, 704] width 26 height 12
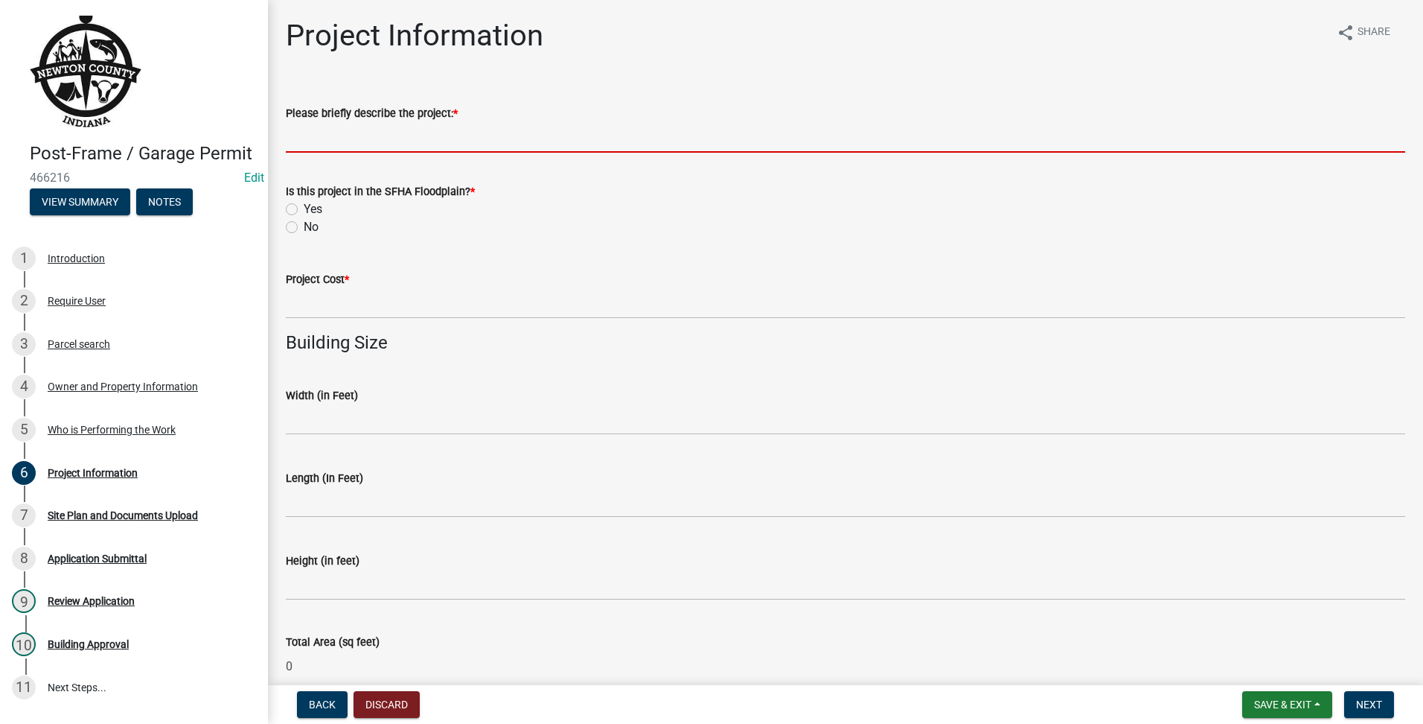
click at [431, 143] on input "Please briefly describe the project: *" at bounding box center [846, 137] width 1120 height 31
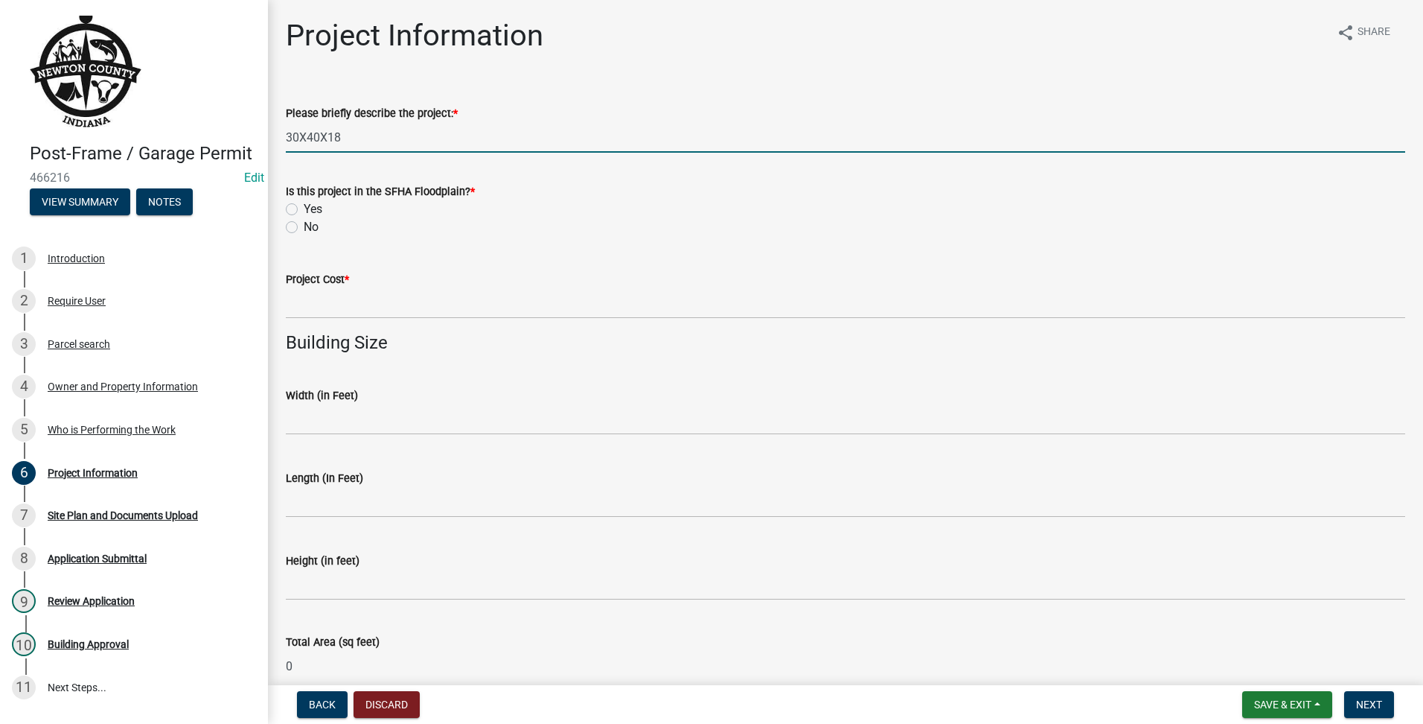
type input "30X40X18"
click at [311, 226] on label "No" at bounding box center [311, 227] width 15 height 18
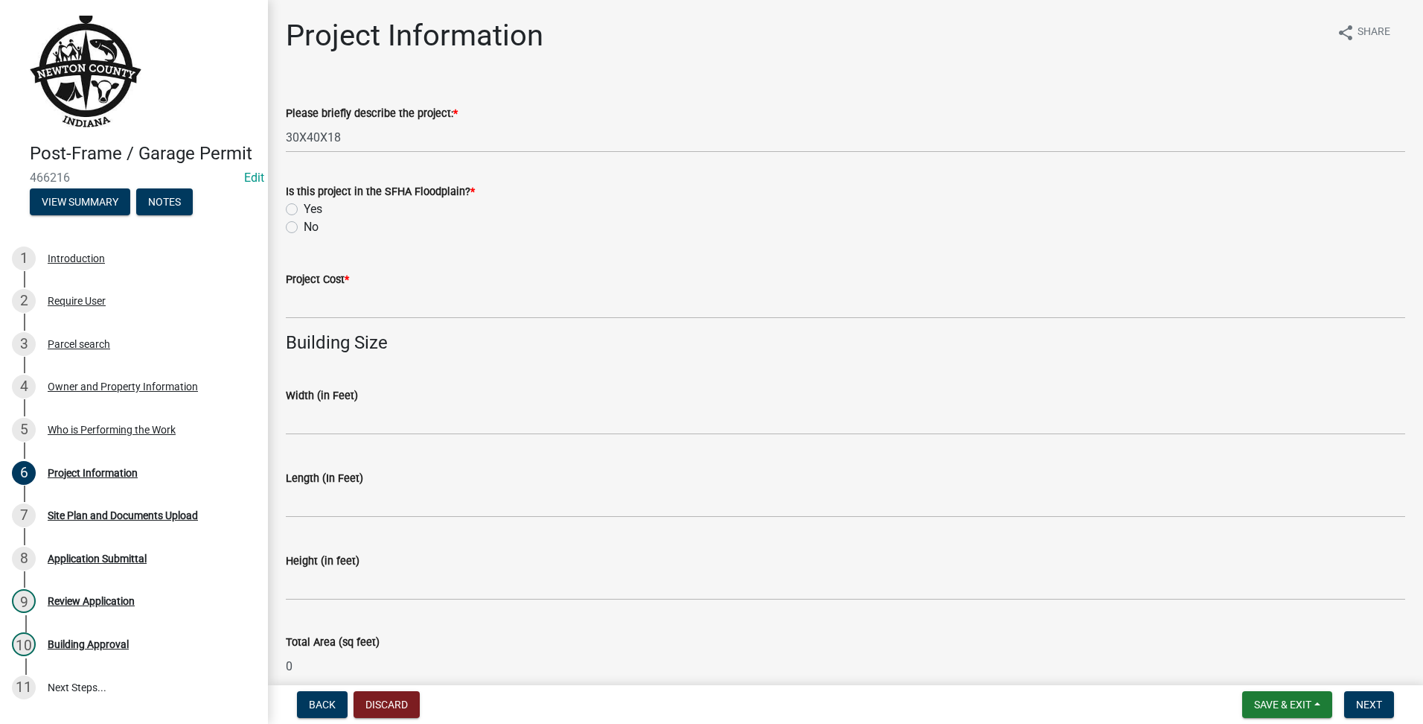
drag, startPoint x: 313, startPoint y: 226, endPoint x: 293, endPoint y: 232, distance: 21.7
click at [304, 232] on label "No" at bounding box center [311, 227] width 15 height 18
click at [304, 228] on input "No" at bounding box center [309, 223] width 10 height 10
radio input "true"
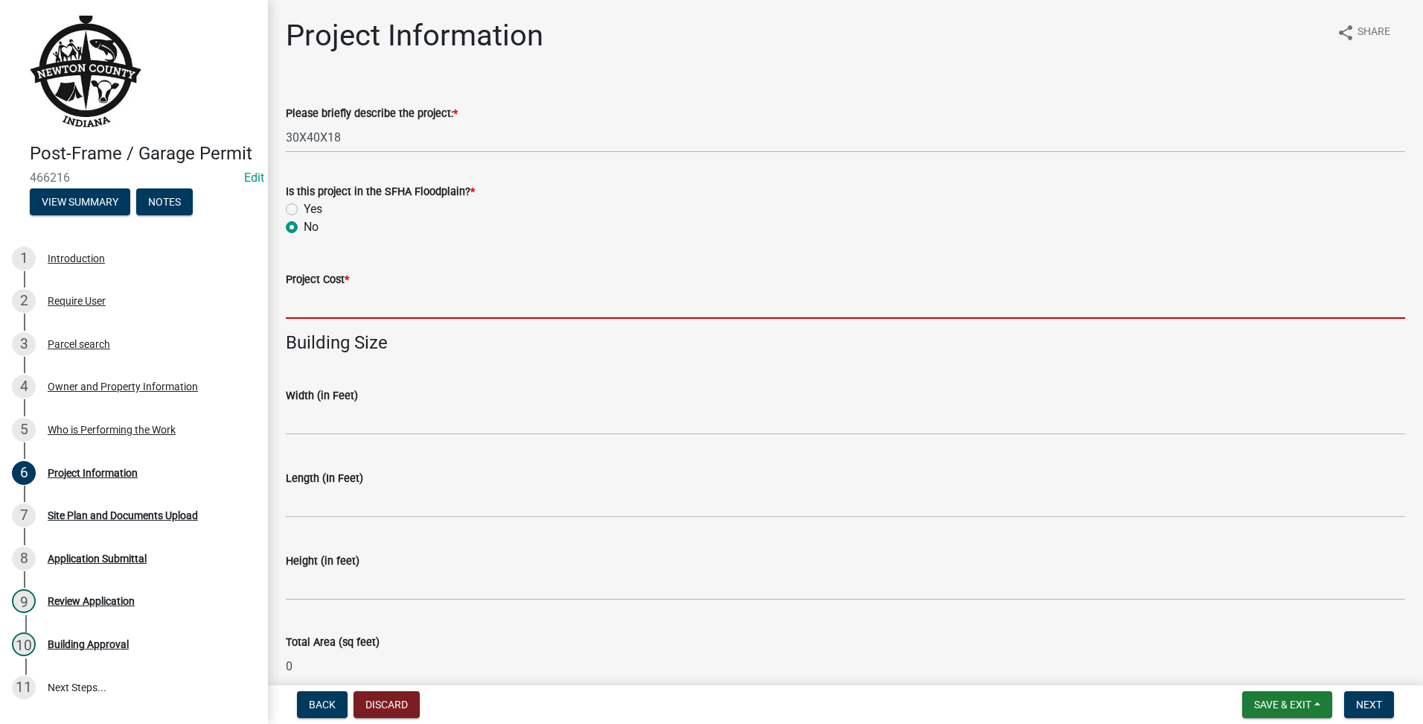
click at [350, 292] on input "text" at bounding box center [846, 303] width 1120 height 31
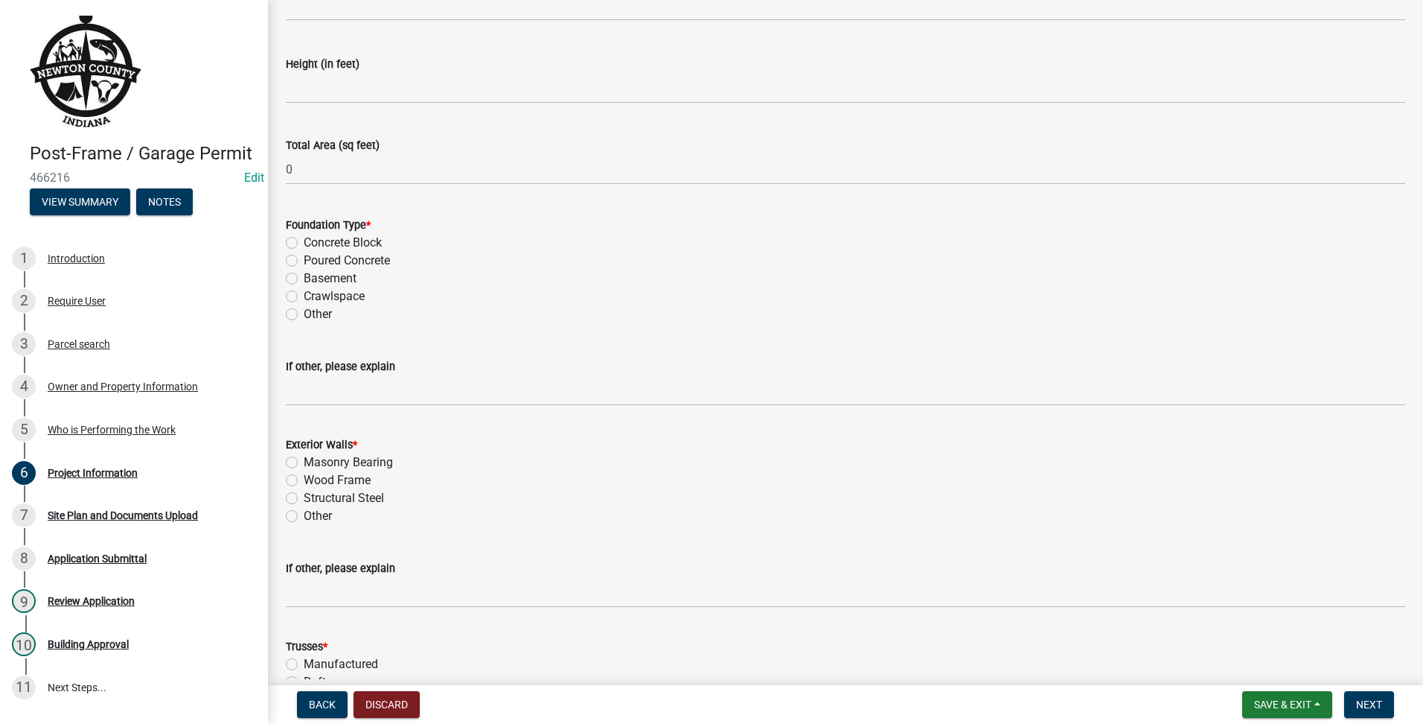
scroll to position [124, 0]
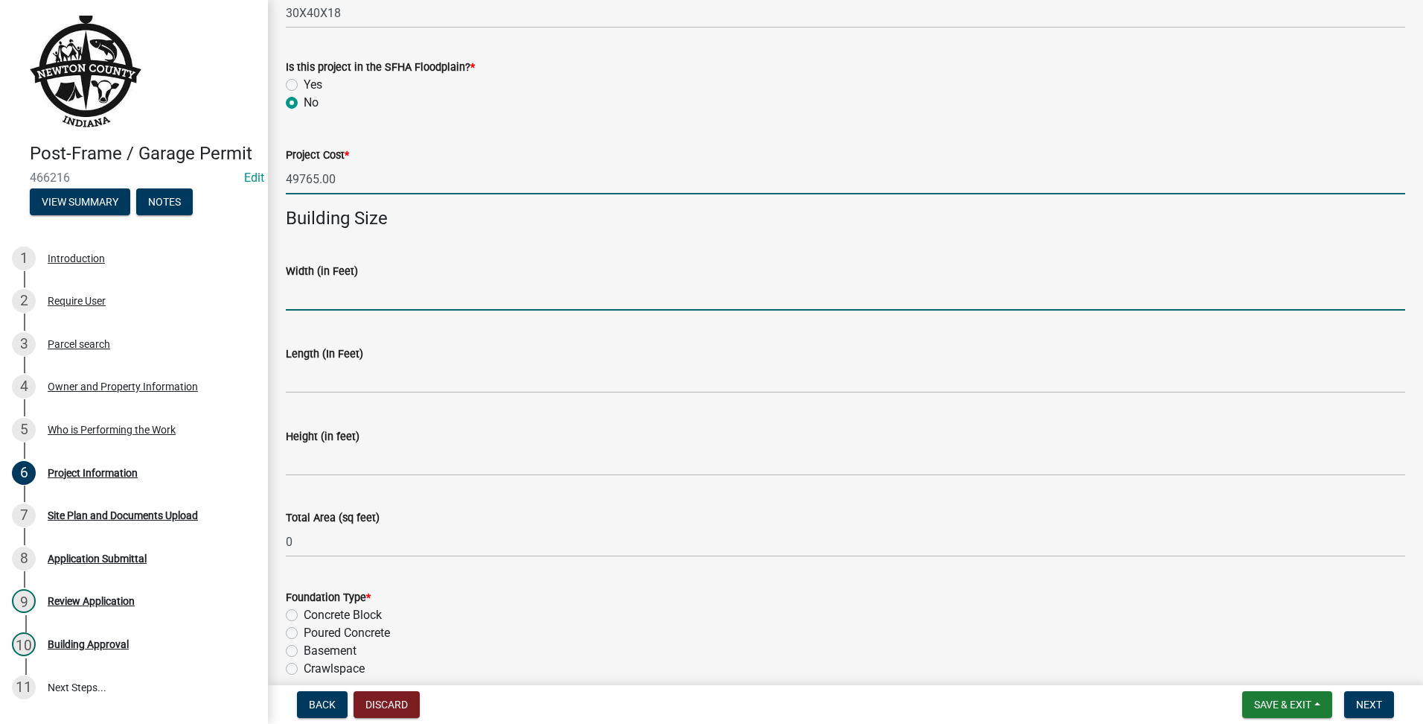
type input "49765"
click at [413, 287] on input "text" at bounding box center [846, 295] width 1120 height 31
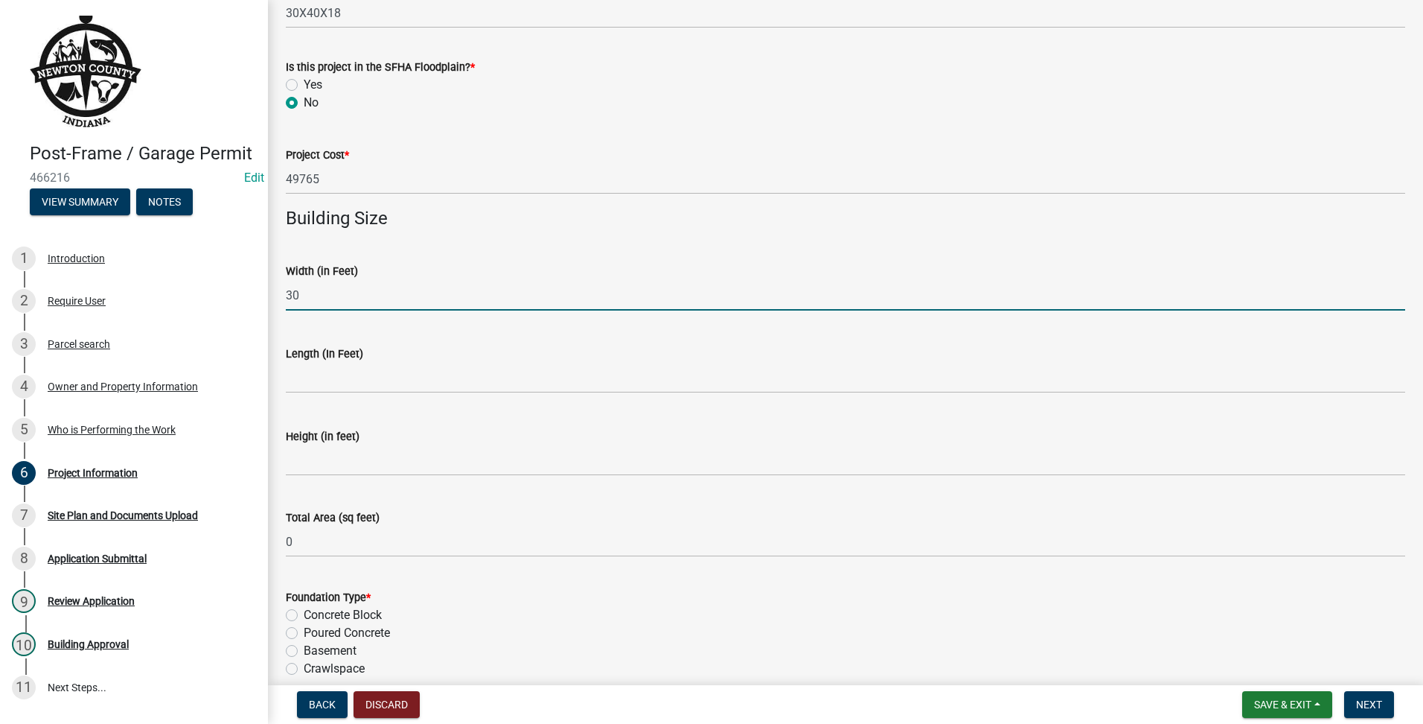
type input "30"
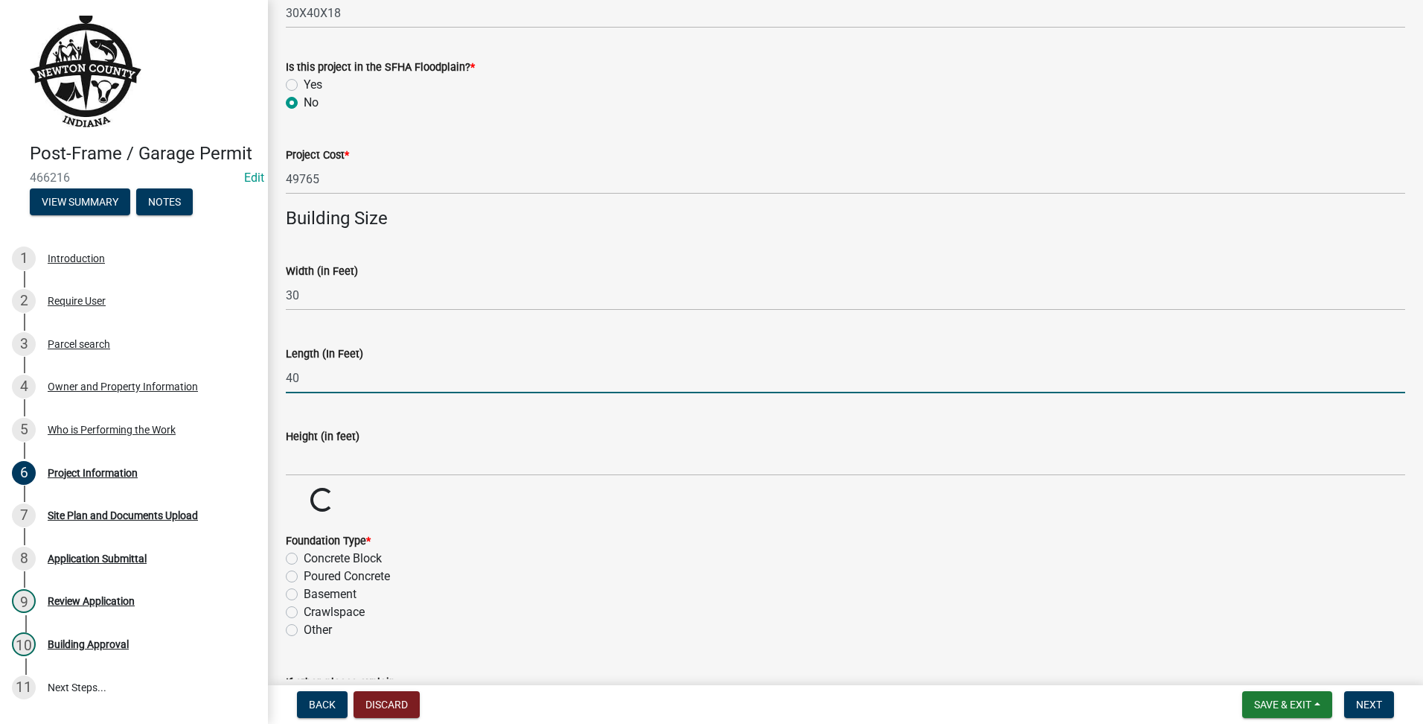
type input "40"
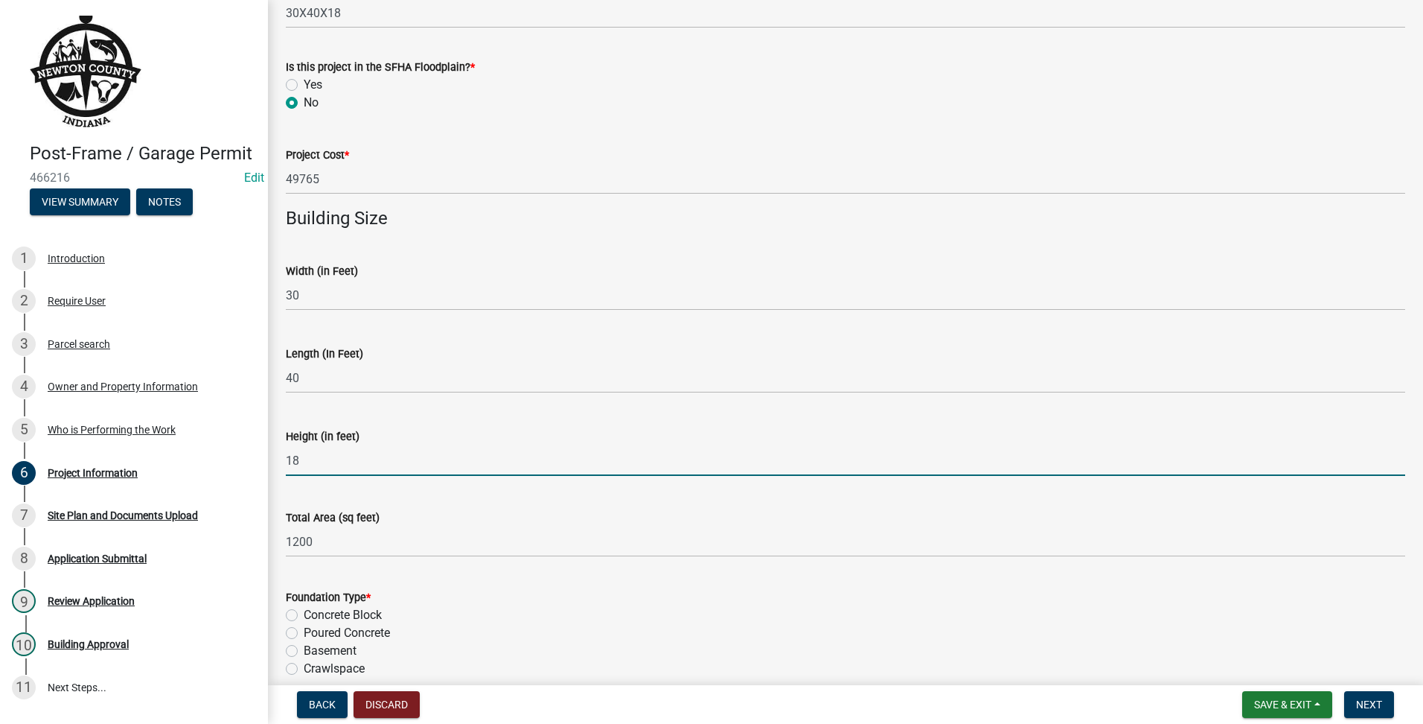
scroll to position [248, 0]
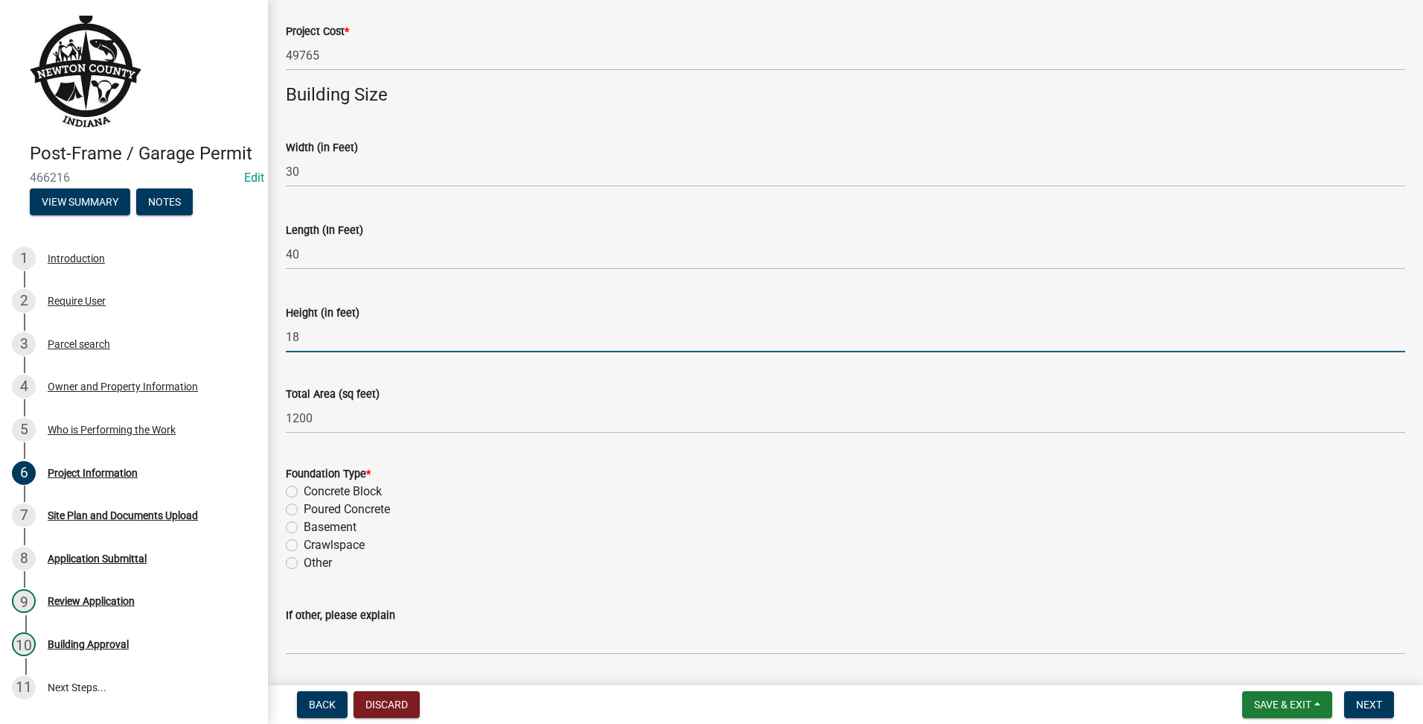
type input "18"
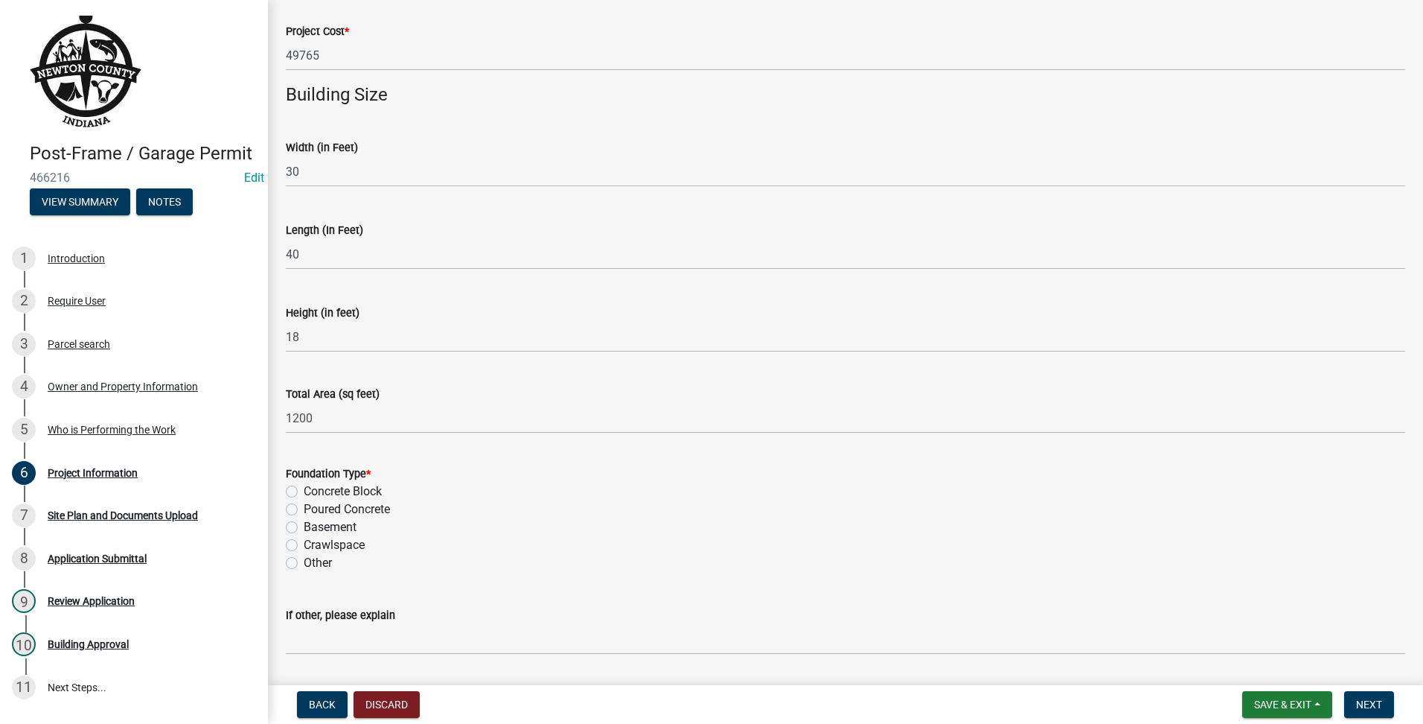
click at [304, 511] on label "Poured Concrete" at bounding box center [347, 509] width 86 height 18
click at [304, 510] on input "Poured Concrete" at bounding box center [309, 505] width 10 height 10
radio input "true"
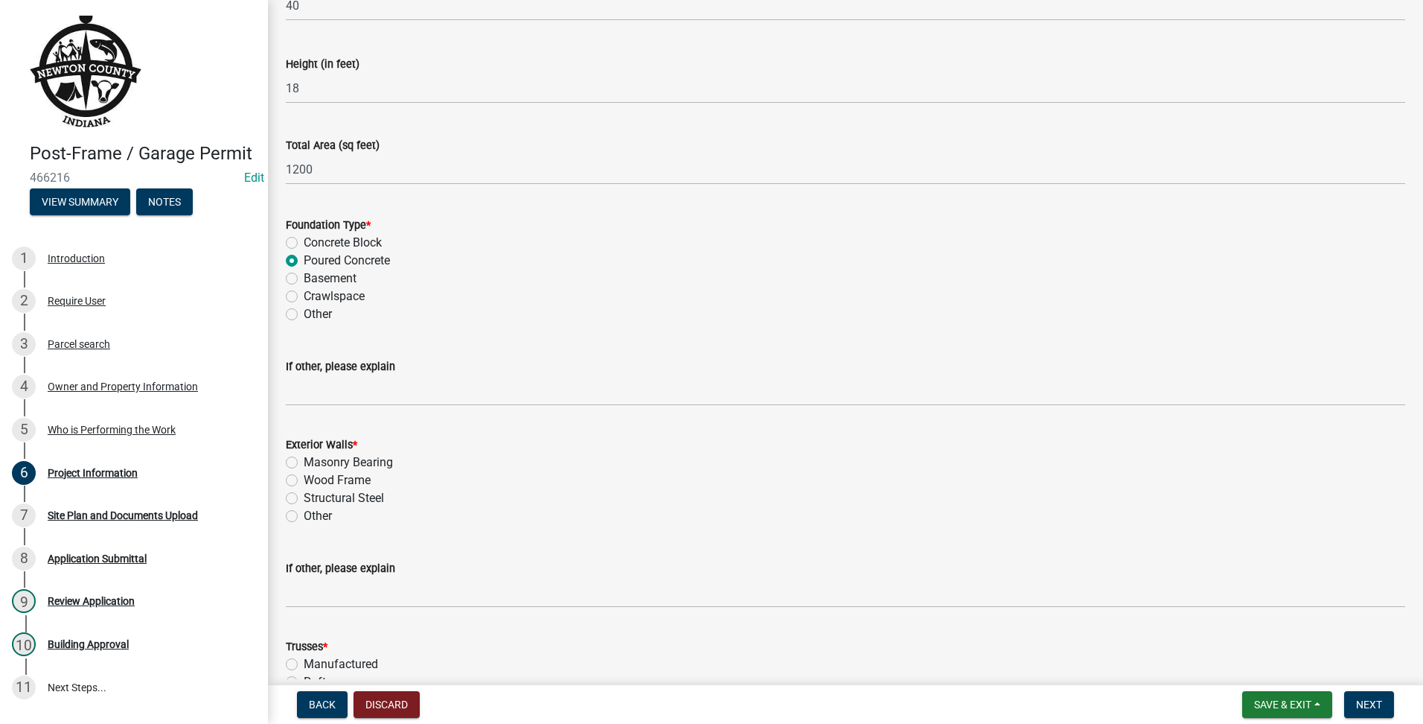
scroll to position [744, 0]
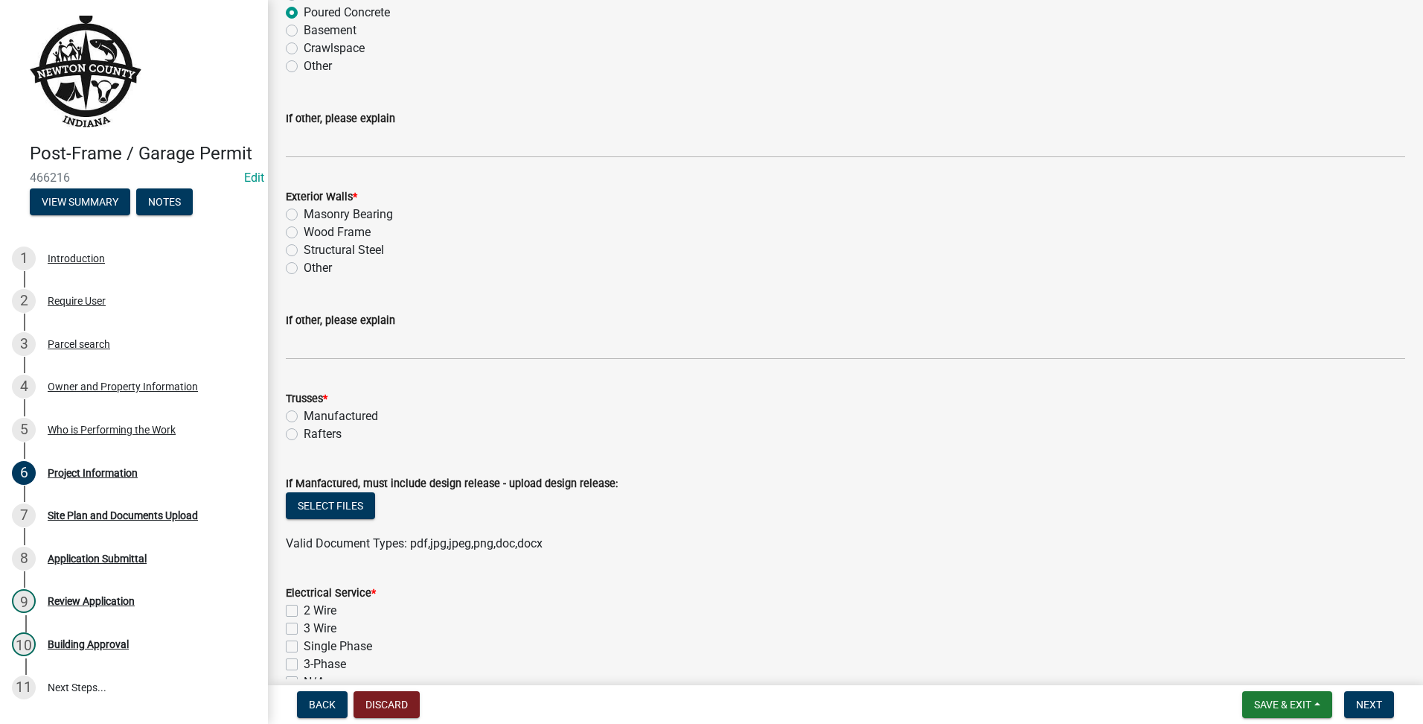
click at [304, 232] on label "Wood Frame" at bounding box center [337, 232] width 67 height 18
click at [304, 232] on input "Wood Frame" at bounding box center [309, 228] width 10 height 10
radio input "true"
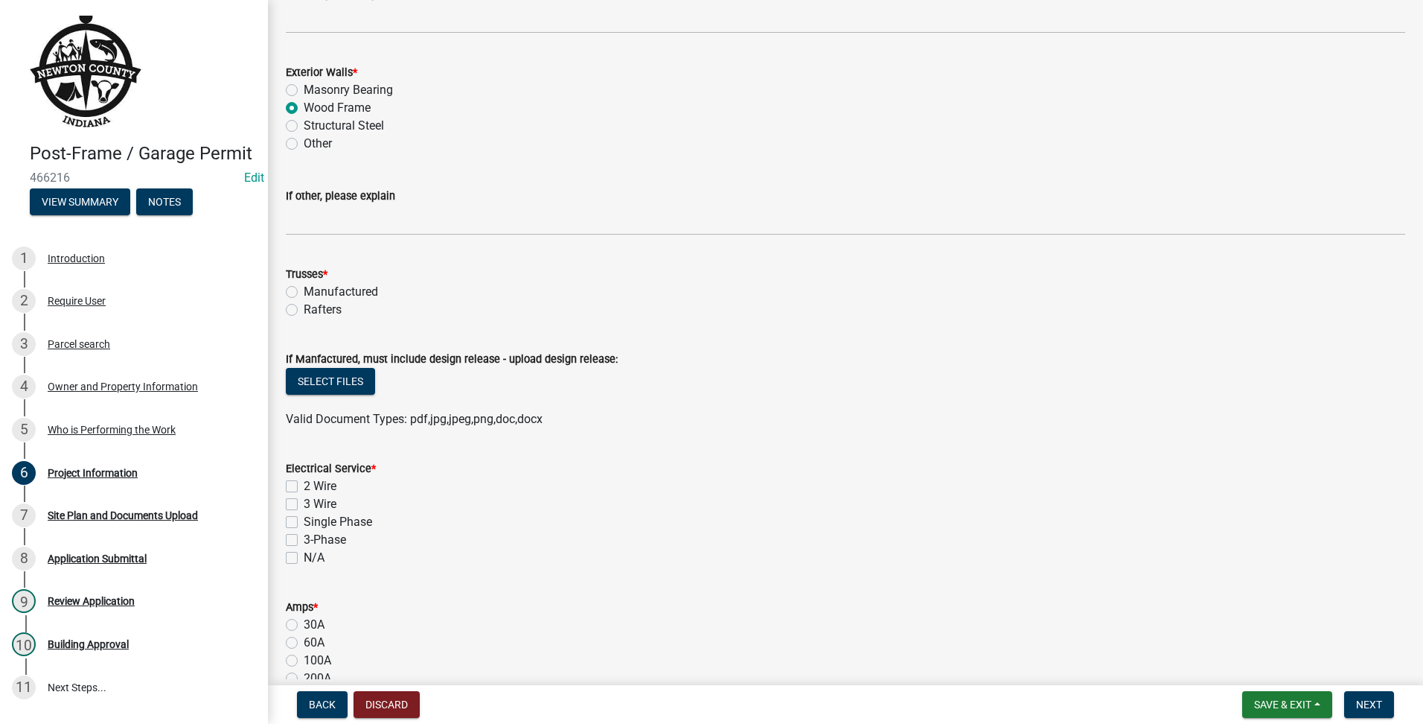
click at [304, 290] on label "Manufactured" at bounding box center [341, 292] width 74 height 18
click at [304, 290] on input "Manufactured" at bounding box center [309, 288] width 10 height 10
radio input "true"
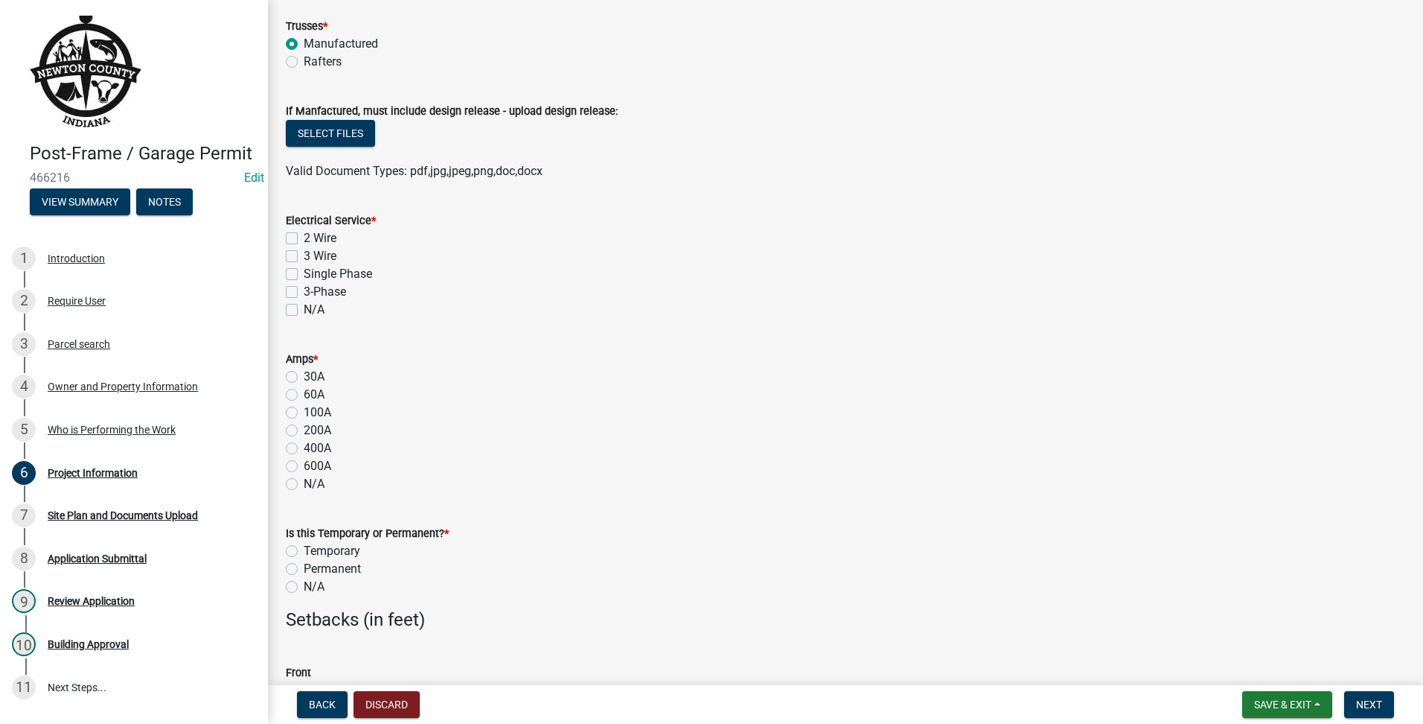
click at [304, 260] on label "3 Wire" at bounding box center [320, 256] width 33 height 18
click at [304, 257] on input "3 Wire" at bounding box center [309, 252] width 10 height 10
checkbox input "true"
checkbox input "false"
checkbox input "true"
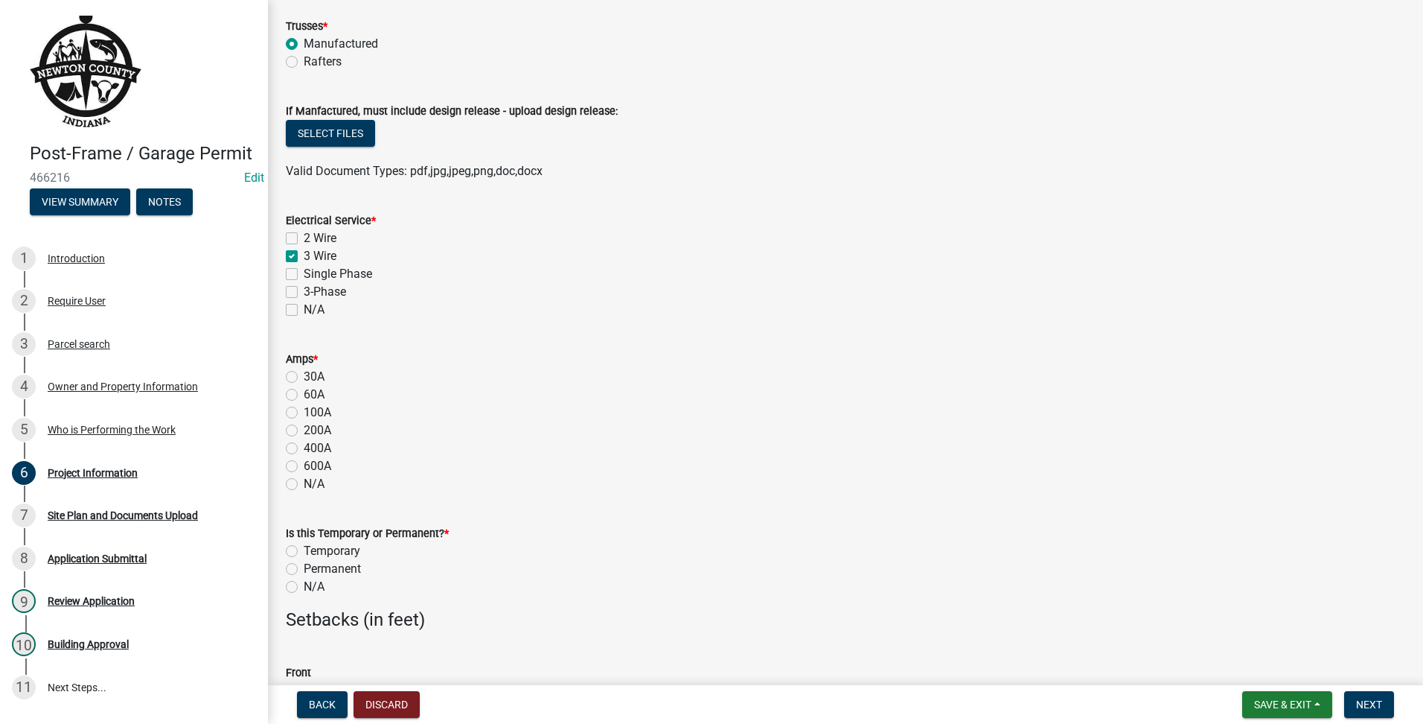
checkbox input "false"
click at [304, 268] on label "Single Phase" at bounding box center [338, 274] width 68 height 18
click at [304, 268] on input "Single Phase" at bounding box center [309, 270] width 10 height 10
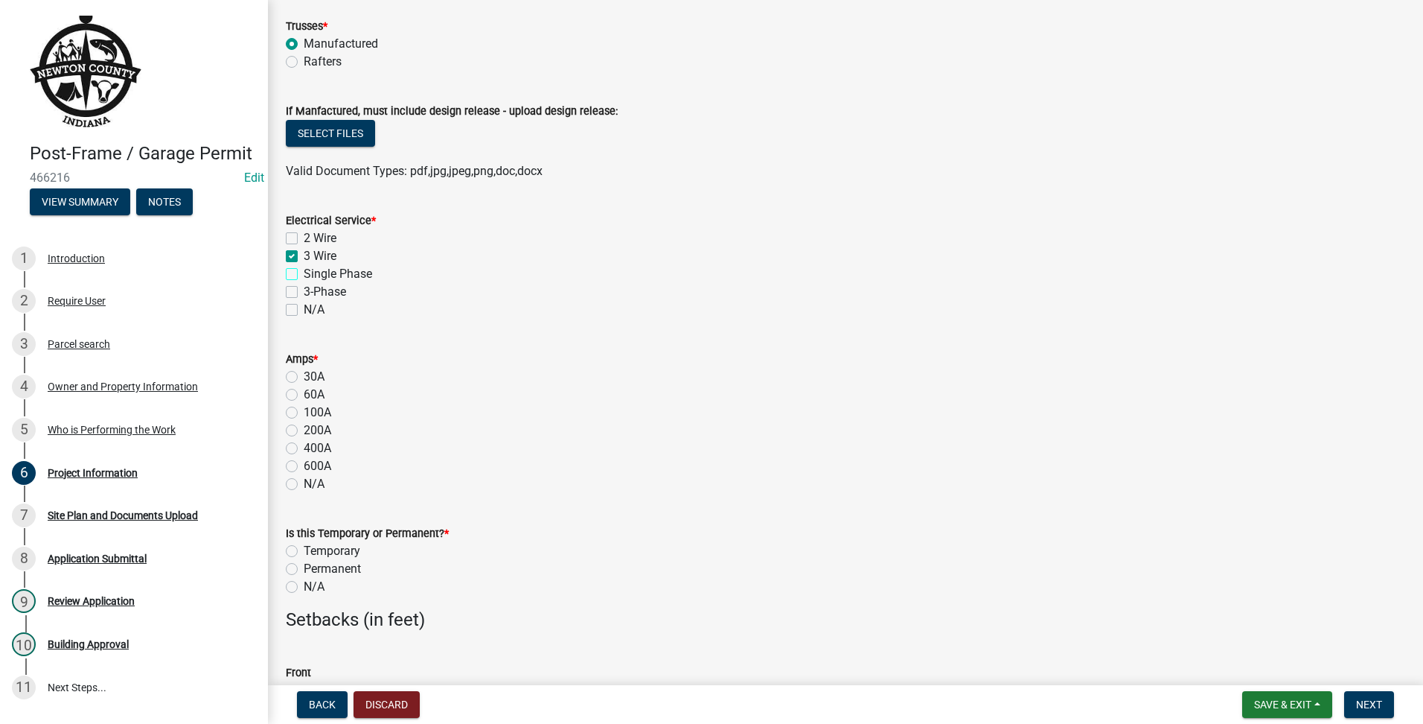
checkbox input "true"
checkbox input "false"
checkbox input "true"
checkbox input "false"
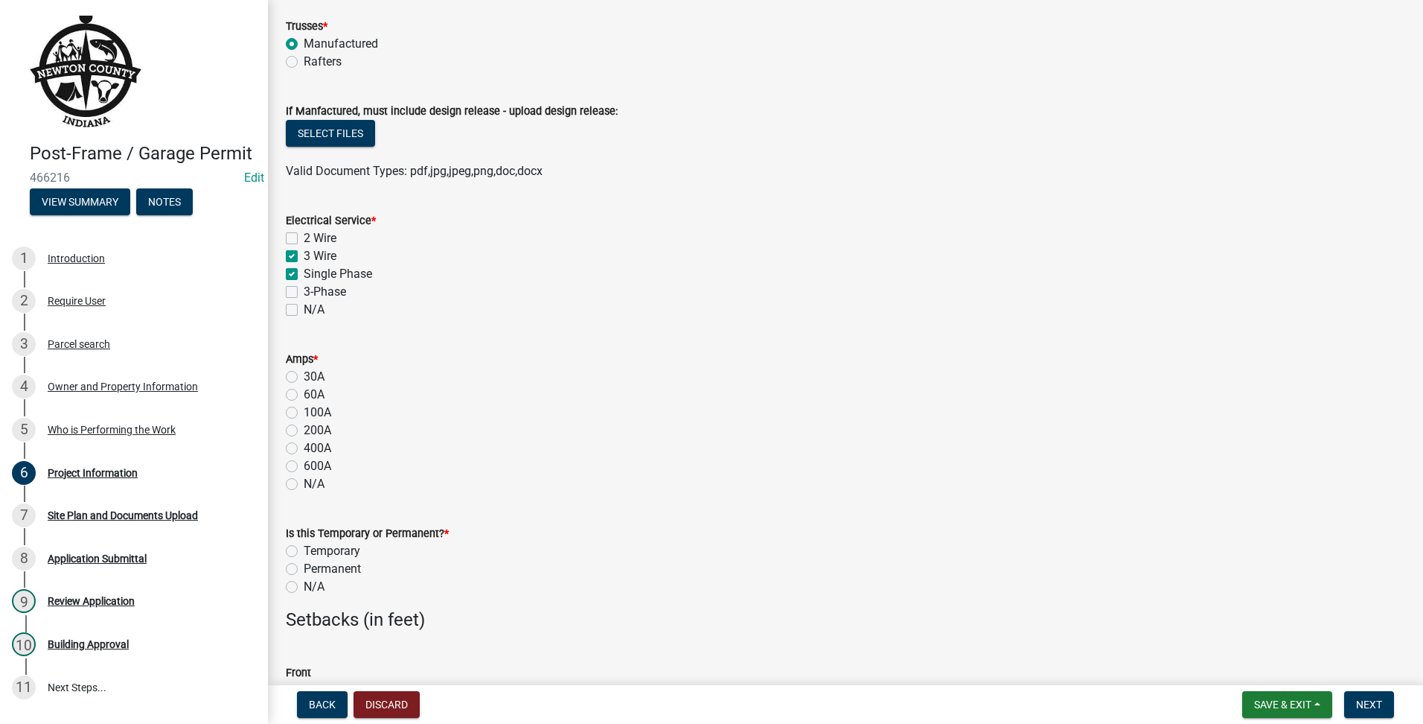
checkbox input "false"
click at [304, 430] on label "200A" at bounding box center [318, 430] width 28 height 18
click at [304, 430] on input "200A" at bounding box center [309, 426] width 10 height 10
radio input "true"
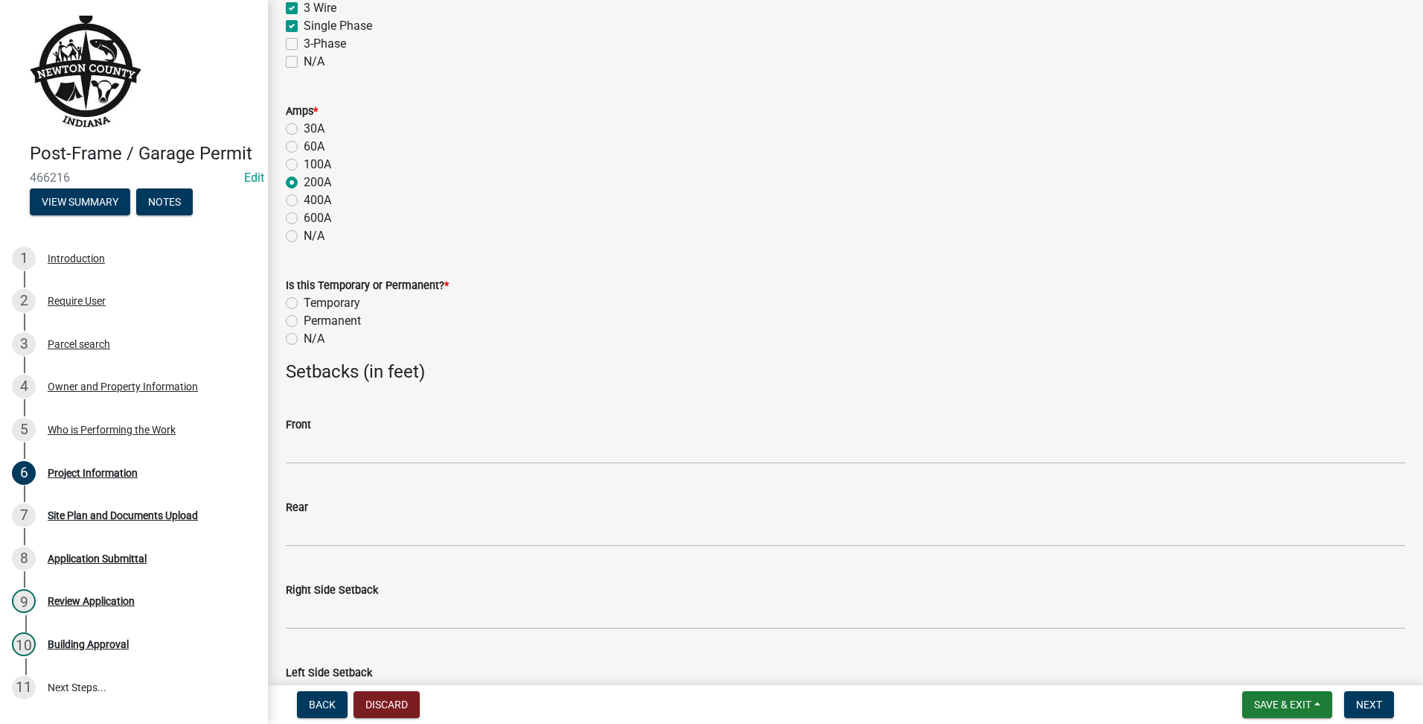
click at [304, 325] on label "Permanent" at bounding box center [332, 321] width 57 height 18
click at [304, 322] on input "Permanent" at bounding box center [309, 317] width 10 height 10
radio input "true"
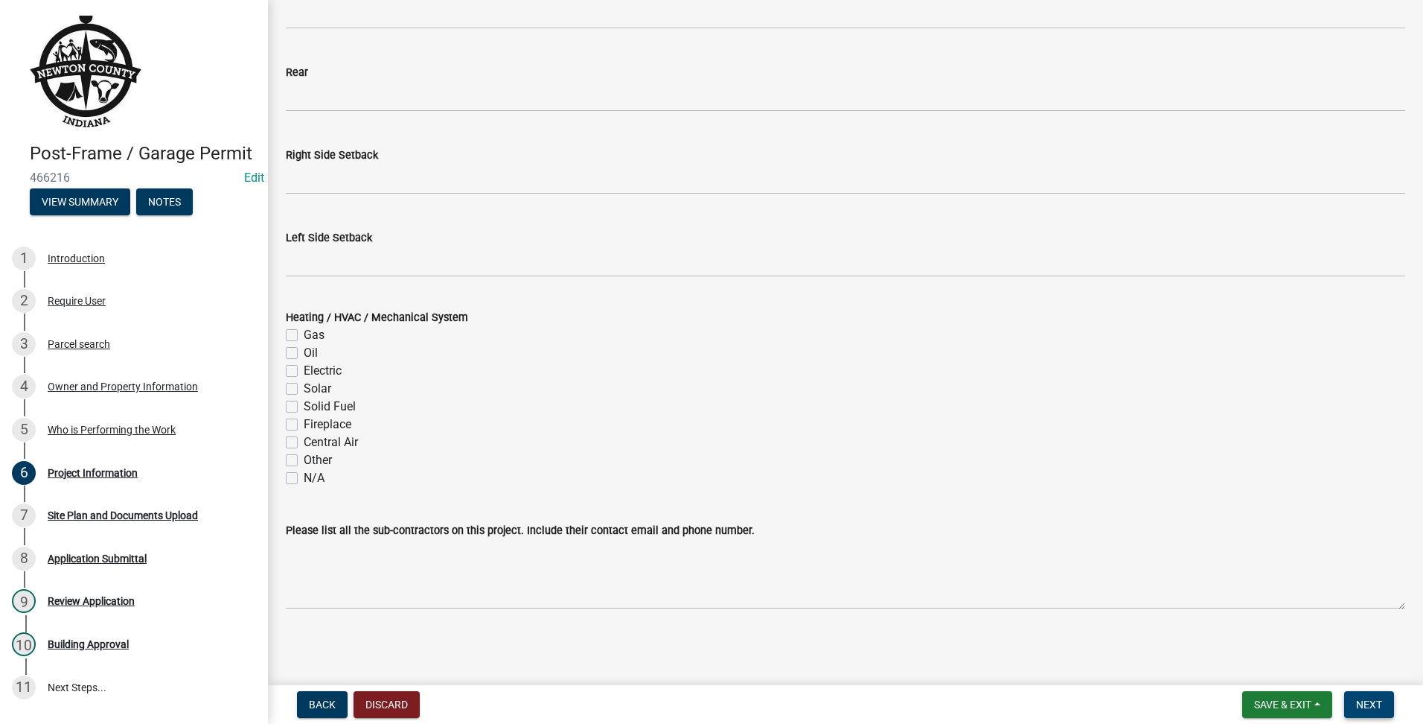
click at [1379, 699] on span "Next" at bounding box center [1369, 704] width 26 height 12
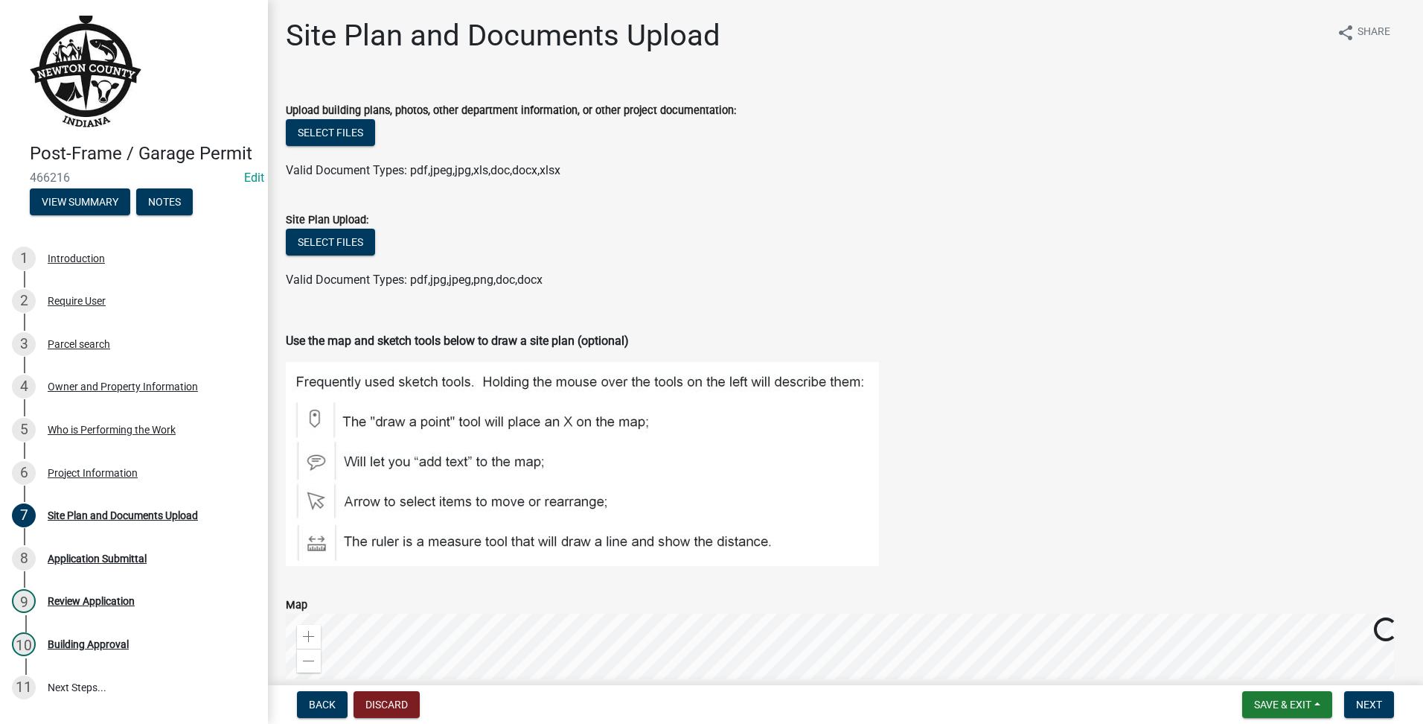
scroll to position [378, 0]
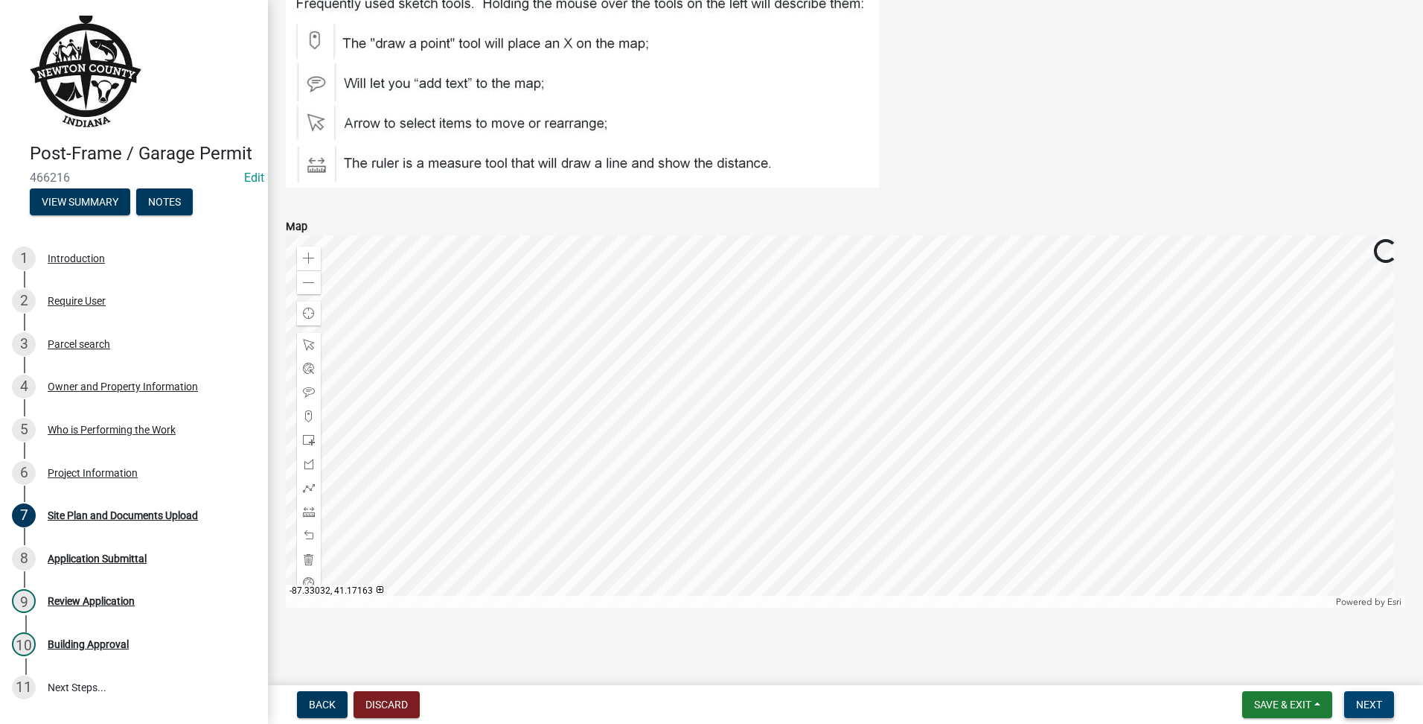
click at [1365, 709] on span "Next" at bounding box center [1369, 704] width 26 height 12
click at [1388, 713] on button "Next" at bounding box center [1369, 704] width 50 height 27
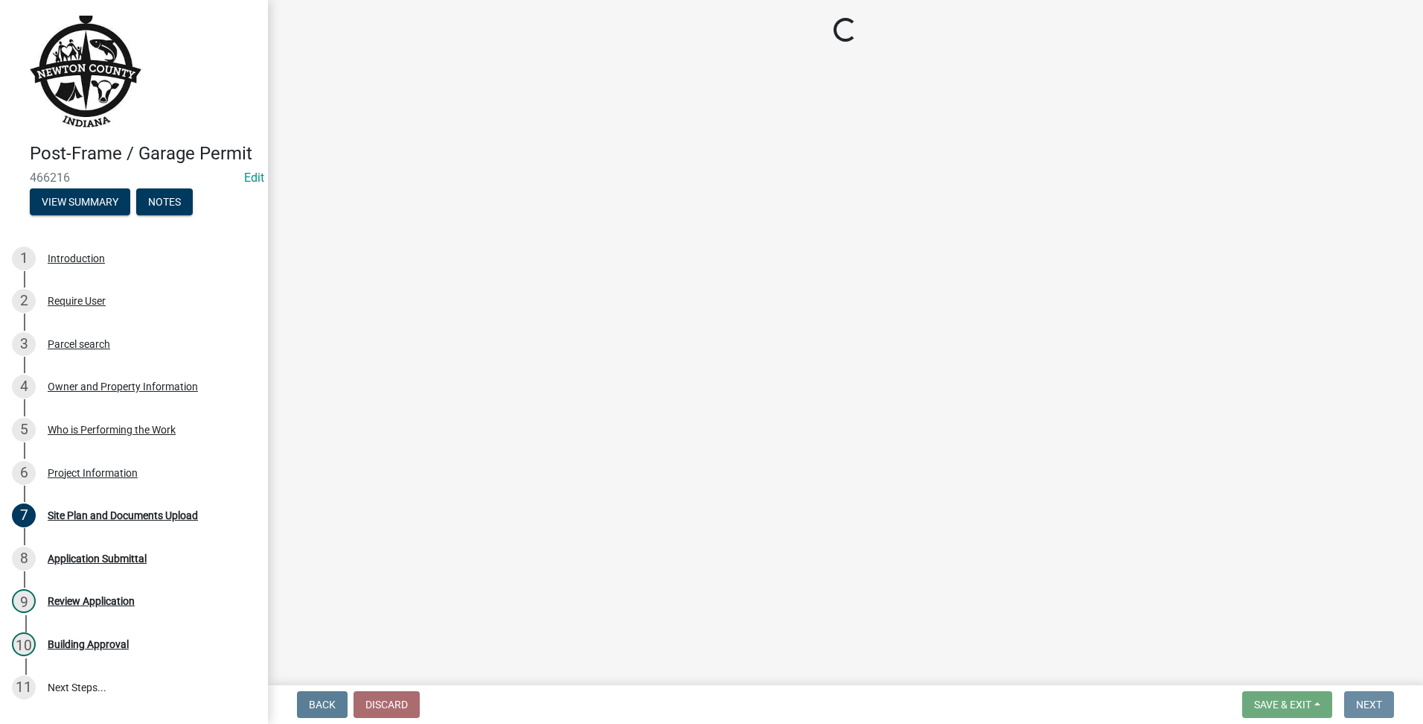
scroll to position [0, 0]
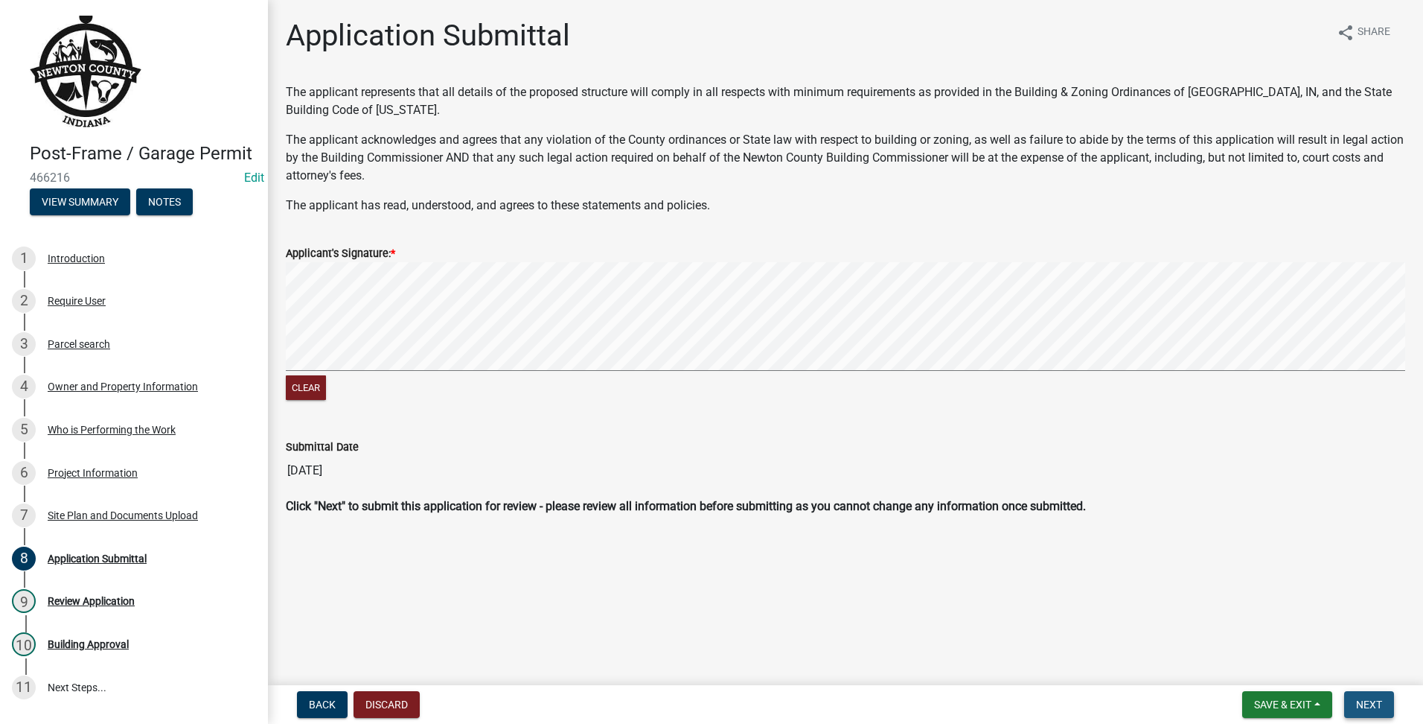
click at [1384, 707] on button "Next" at bounding box center [1369, 704] width 50 height 27
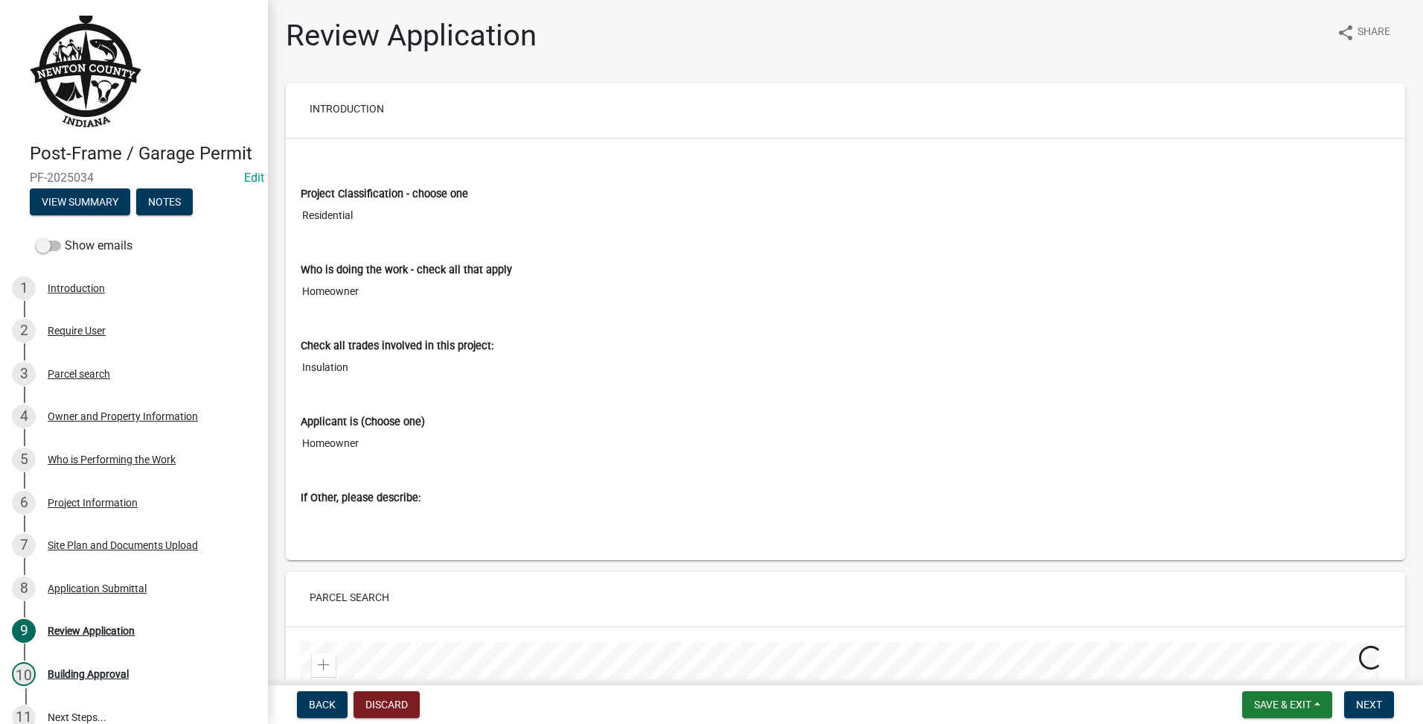
scroll to position [248, 0]
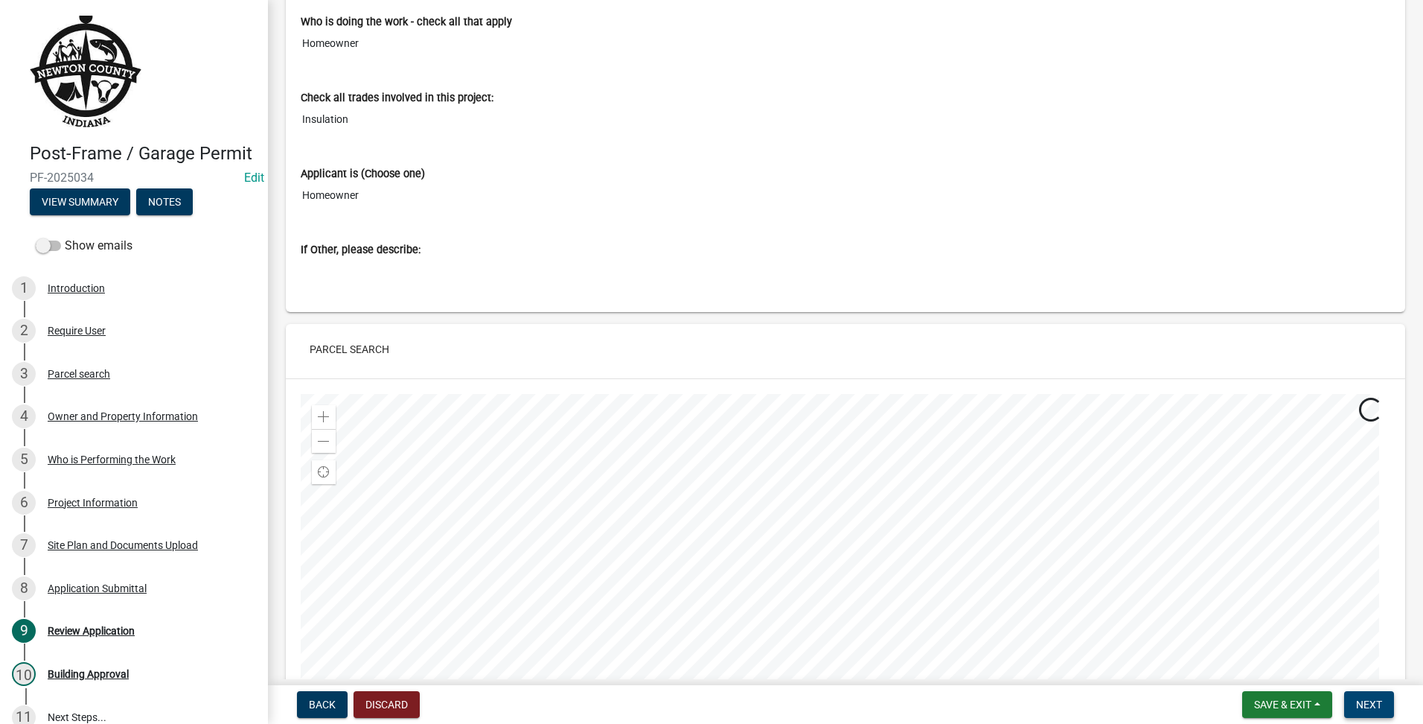
click at [1366, 695] on button "Next" at bounding box center [1369, 704] width 50 height 27
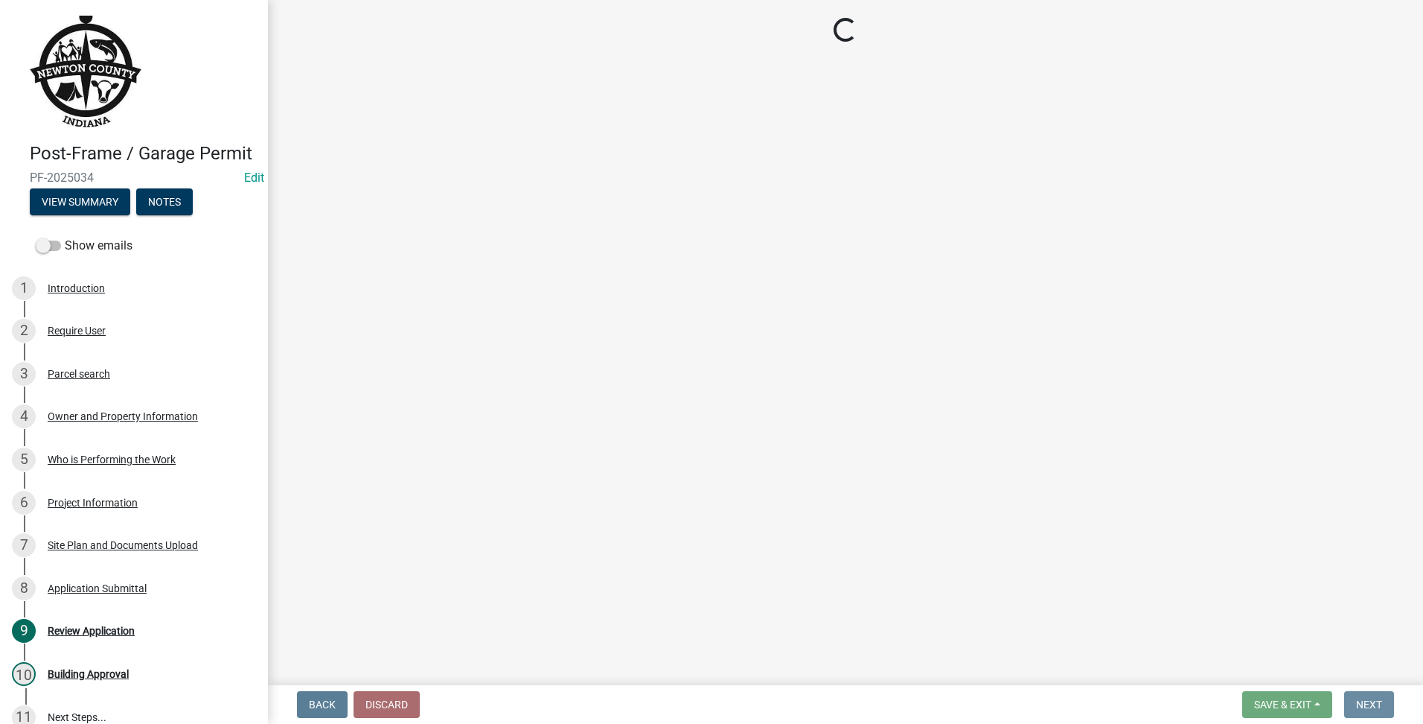
scroll to position [0, 0]
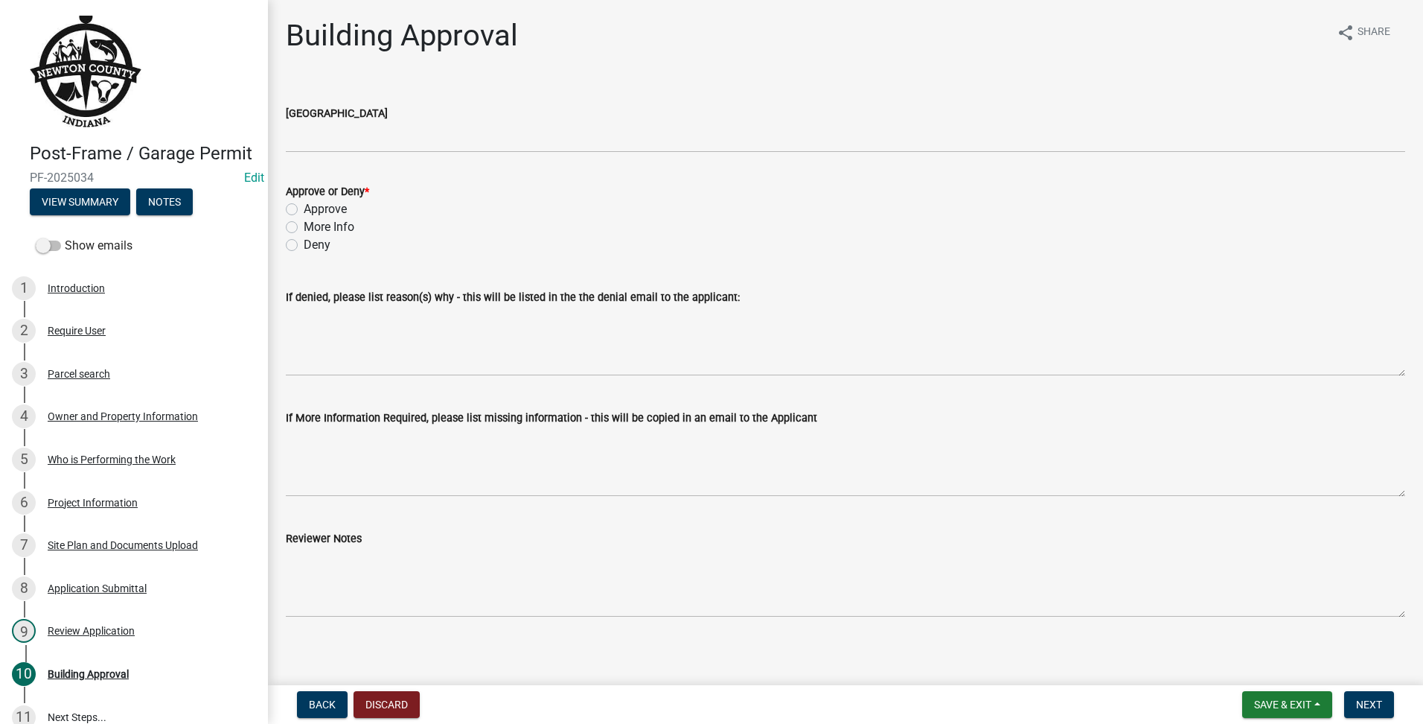
click at [315, 165] on form "Approve or Deny * Approve More Info Deny" at bounding box center [846, 209] width 1120 height 89
click at [328, 156] on wm-data-entity-input "[GEOGRAPHIC_DATA]" at bounding box center [846, 123] width 1120 height 81
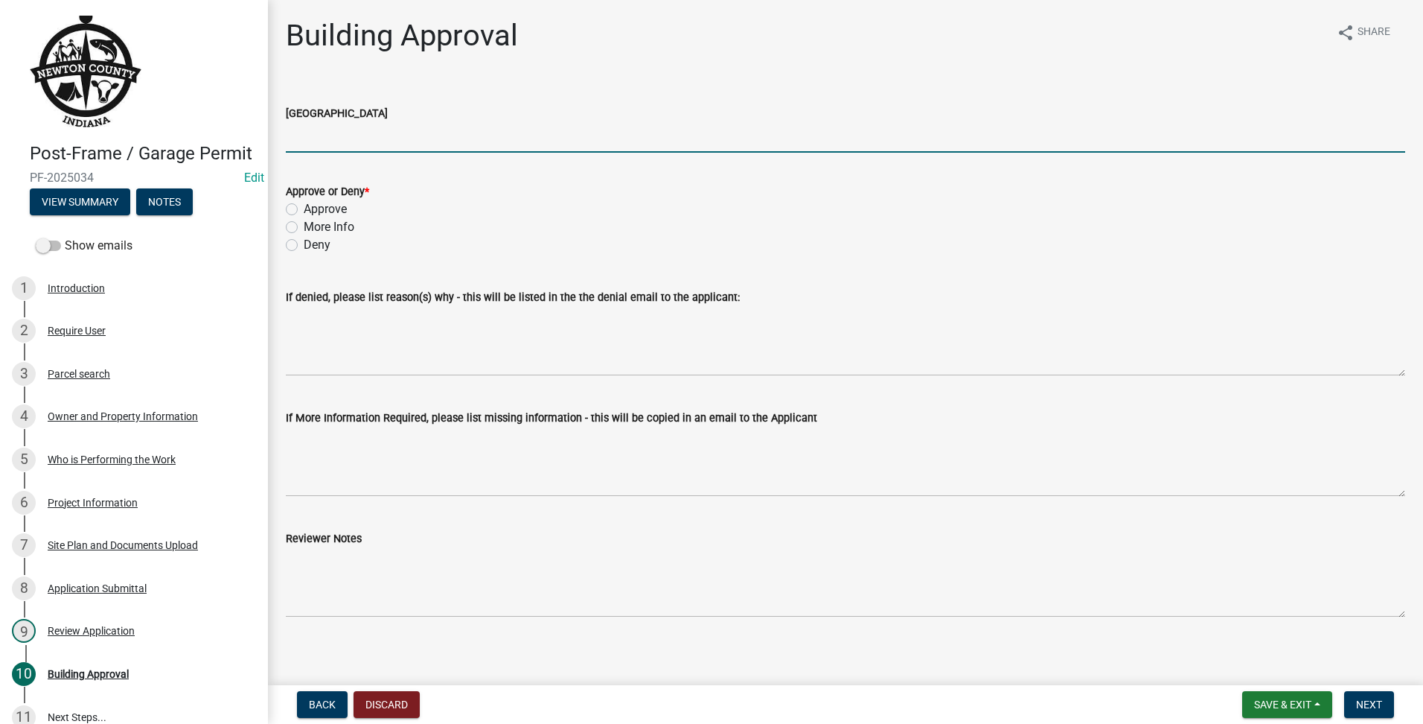
click at [336, 150] on input "[GEOGRAPHIC_DATA]" at bounding box center [846, 137] width 1120 height 31
type input "MXD"
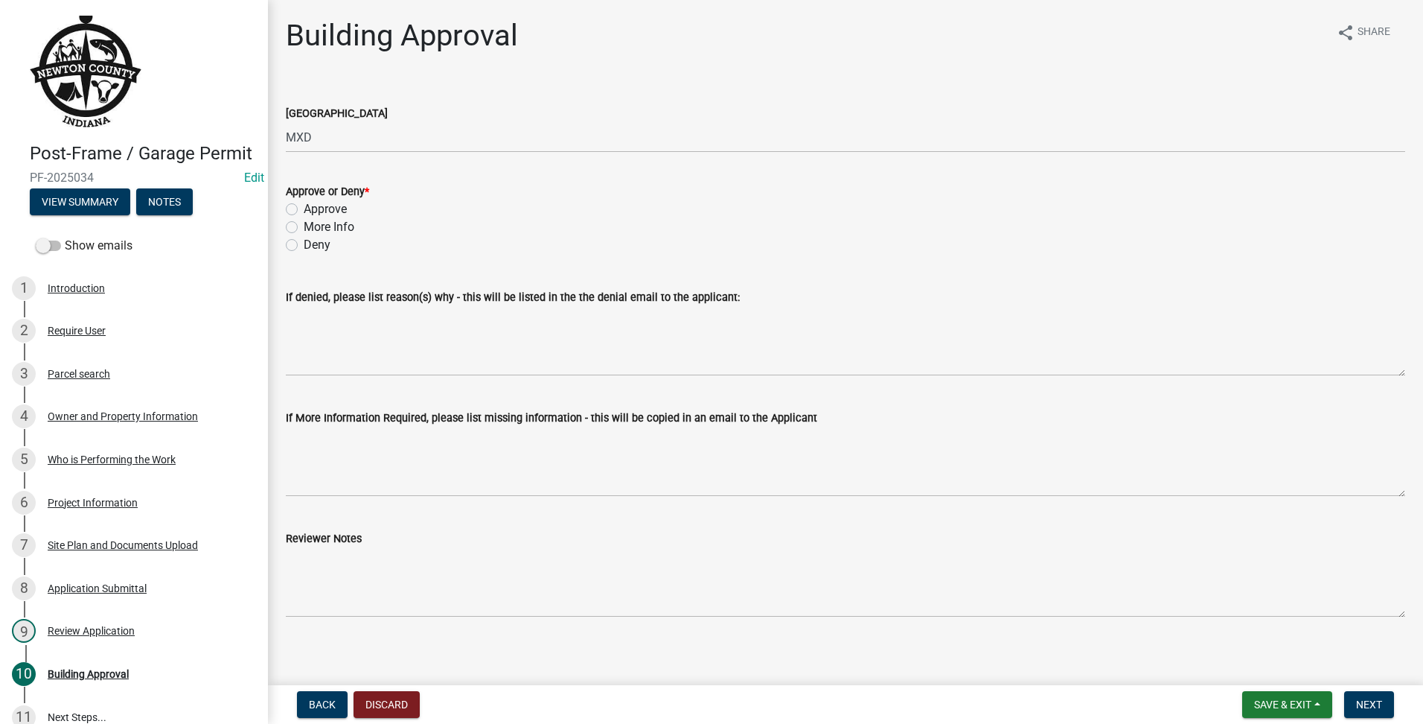
click at [304, 207] on label "Approve" at bounding box center [325, 209] width 43 height 18
click at [304, 207] on input "Approve" at bounding box center [309, 205] width 10 height 10
radio input "true"
click at [1365, 703] on span "Next" at bounding box center [1369, 704] width 26 height 12
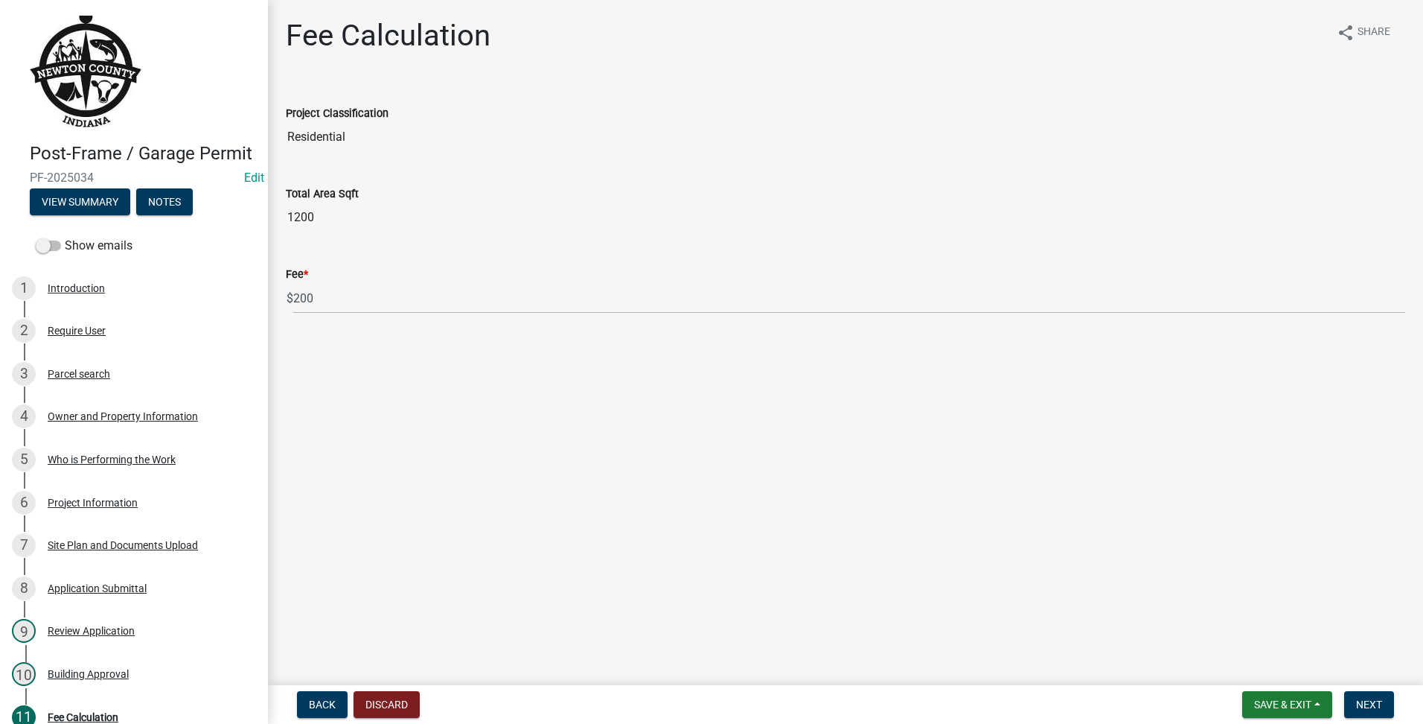
click at [1375, 720] on nav "Back Discard Save & Exit Save Save & Exit Next" at bounding box center [845, 704] width 1155 height 39
click at [1387, 712] on button "Next" at bounding box center [1369, 704] width 50 height 27
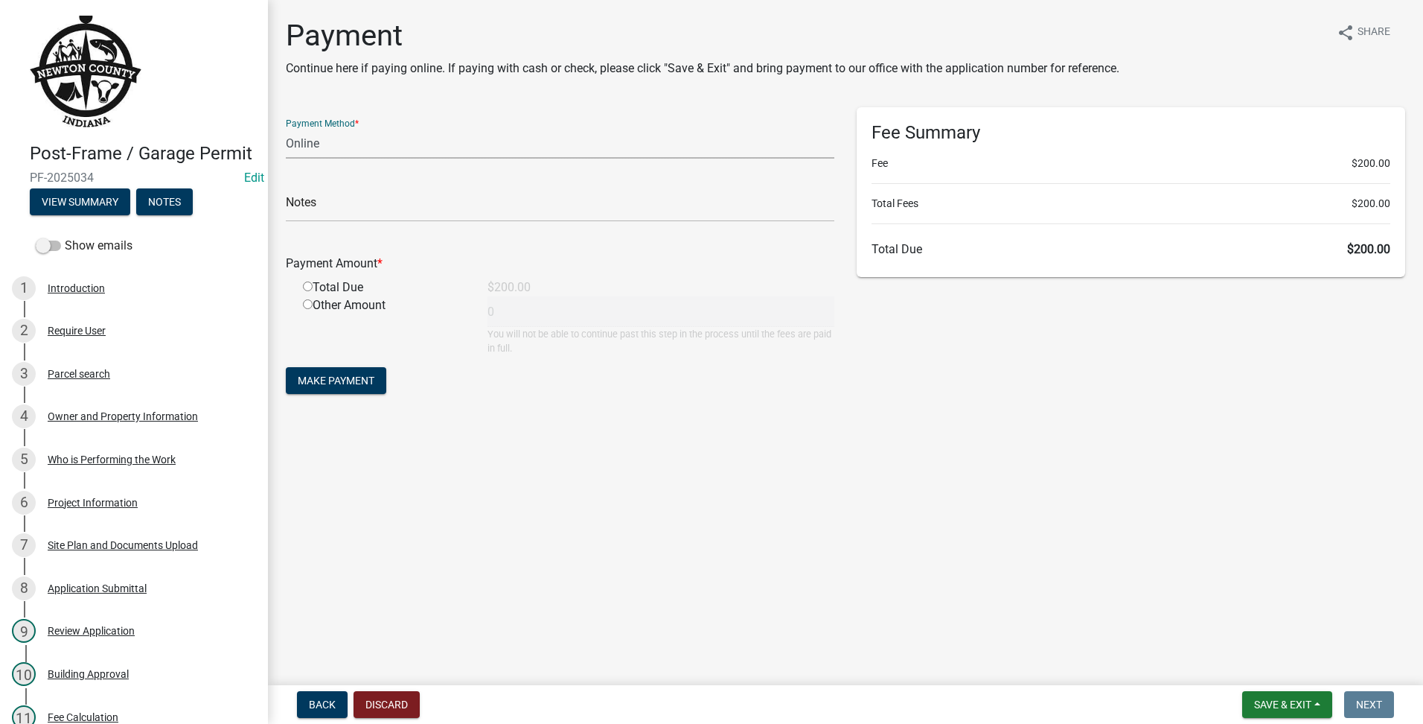
click at [476, 156] on select "Credit Card POS Check Cash Online" at bounding box center [560, 143] width 549 height 31
click at [286, 128] on select "Credit Card POS Check Cash Online" at bounding box center [560, 143] width 549 height 31
click at [429, 143] on select "Credit Card POS Check Cash Online" at bounding box center [560, 143] width 549 height 31
select select "2: 1"
click at [286, 128] on select "Credit Card POS Check Cash Online" at bounding box center [560, 143] width 549 height 31
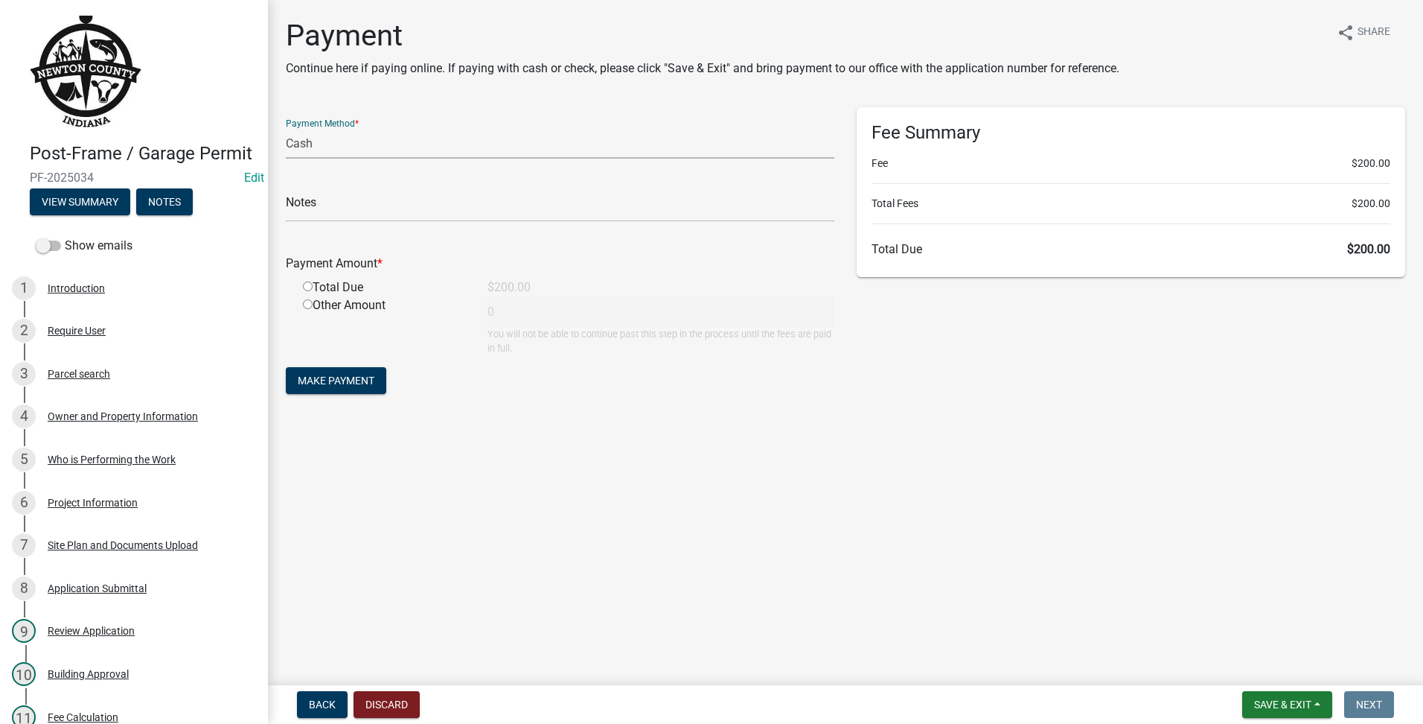
click at [307, 289] on input "radio" at bounding box center [308, 286] width 10 height 10
radio input "true"
type input "200"
click at [333, 373] on button "Make Payment" at bounding box center [336, 380] width 100 height 27
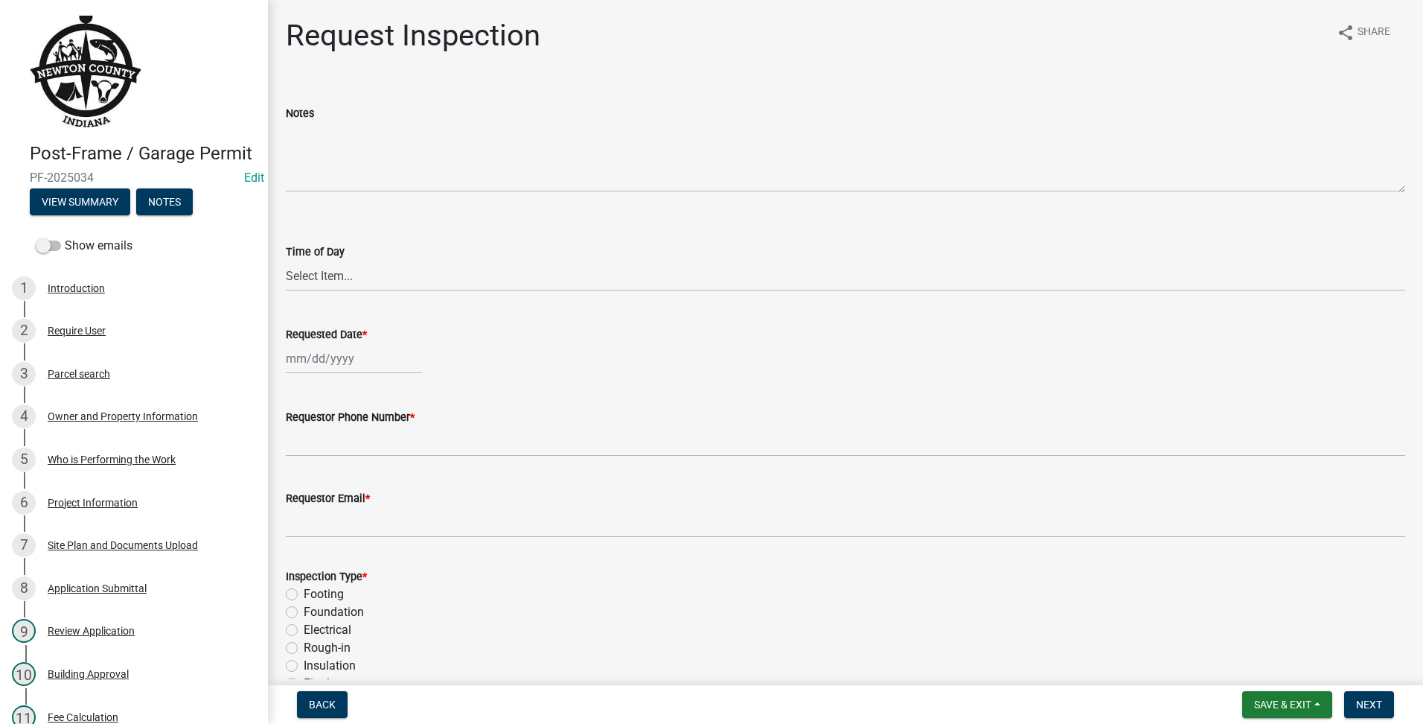
scroll to position [184, 0]
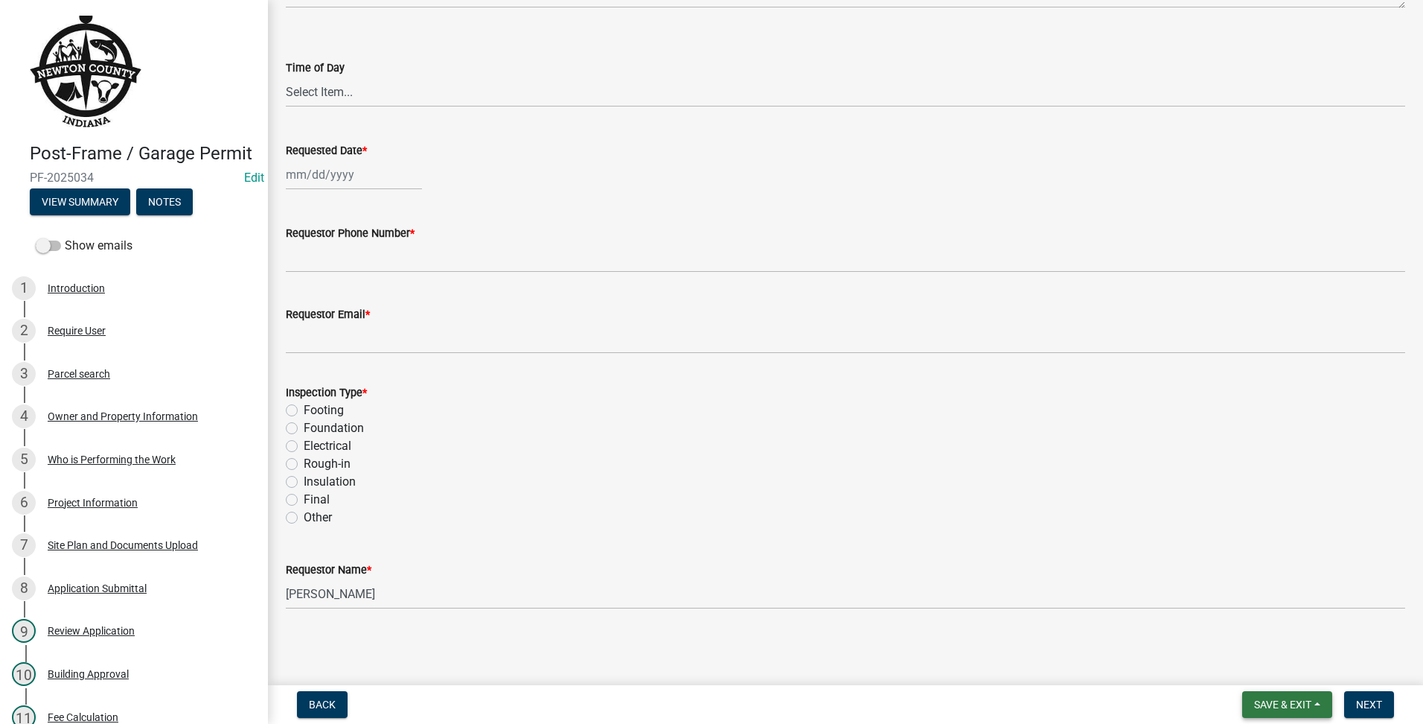
click at [1290, 710] on span "Save & Exit" at bounding box center [1282, 704] width 57 height 12
click at [1259, 663] on button "Save & Exit" at bounding box center [1272, 666] width 119 height 36
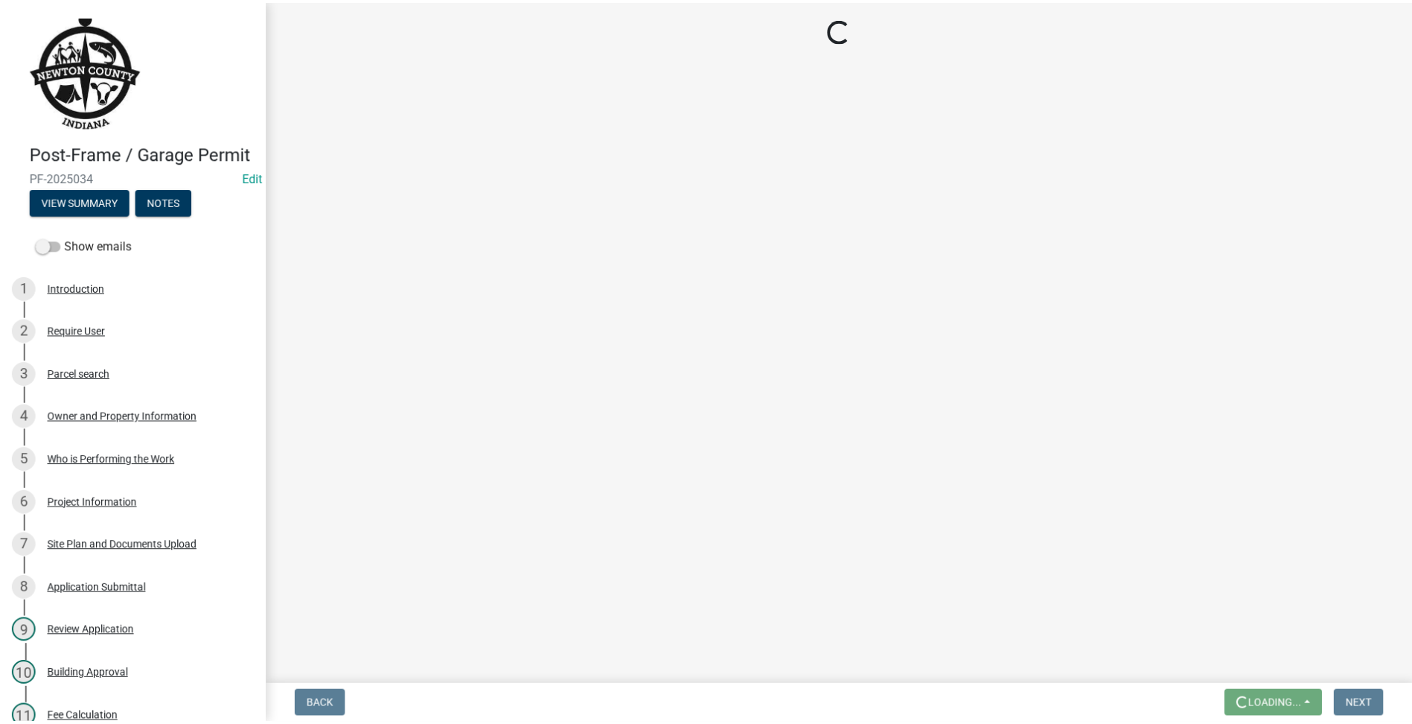
scroll to position [0, 0]
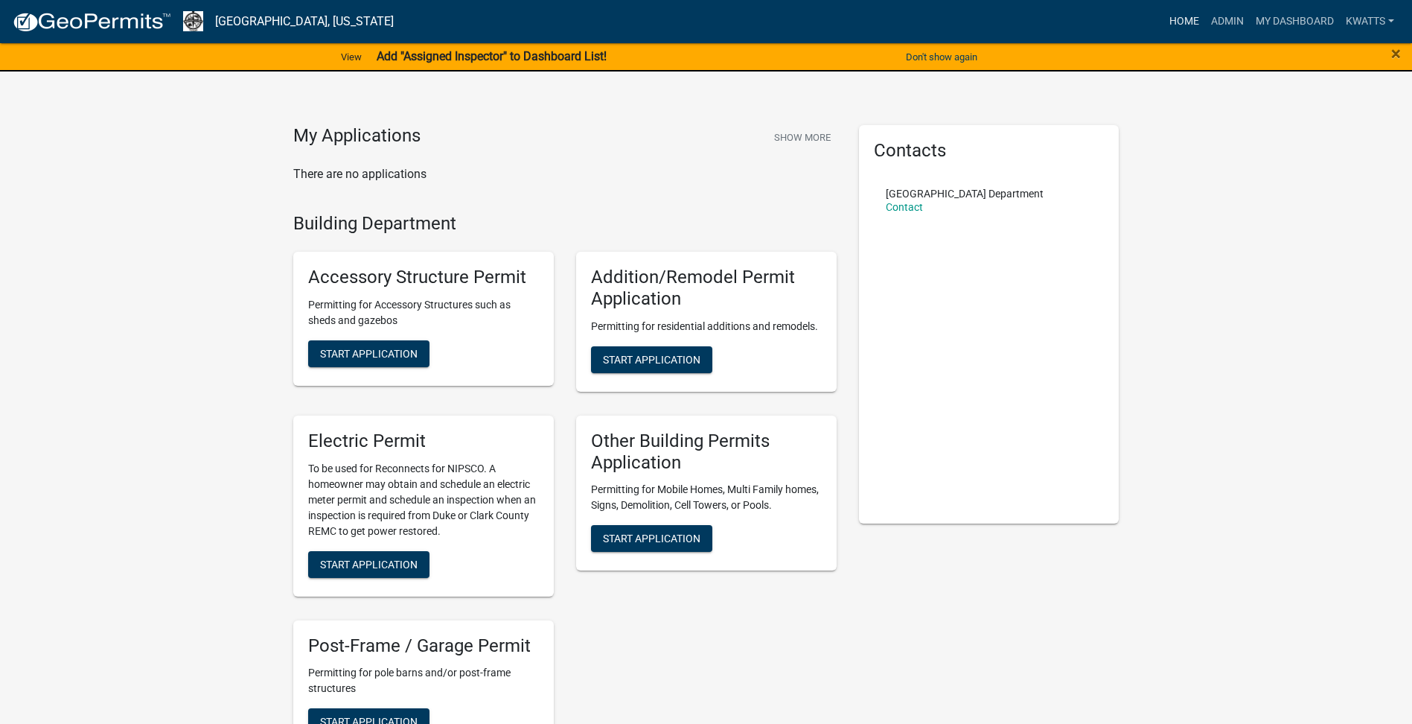
click at [1192, 9] on link "Home" at bounding box center [1184, 21] width 42 height 28
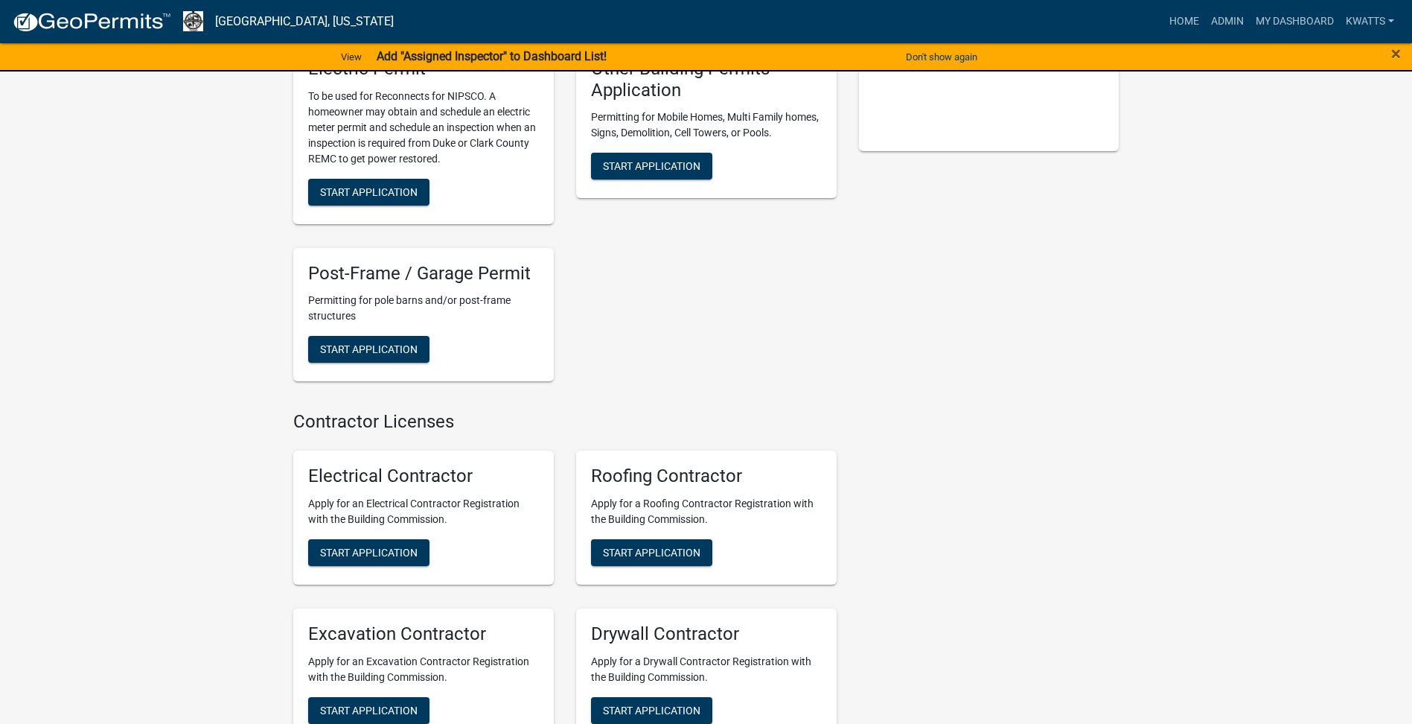
click at [406, 363] on div "Post-Frame / Garage Permit Permitting for pole barns and/or post-frame structur…" at bounding box center [423, 315] width 261 height 134
click at [402, 335] on div "Post-Frame / Garage Permit Permitting for pole barns and/or post-frame structur…" at bounding box center [423, 315] width 261 height 134
click at [393, 343] on span "Start Application" at bounding box center [369, 349] width 98 height 12
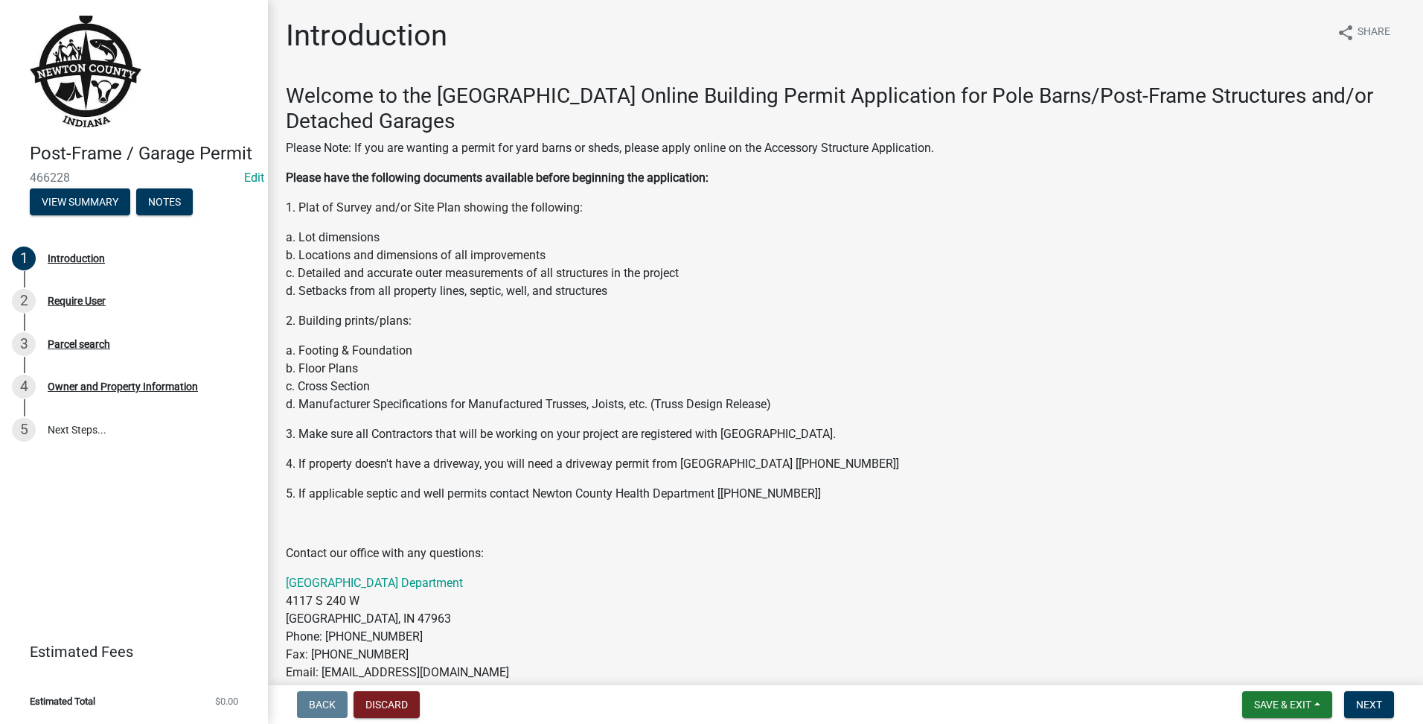
scroll to position [600, 0]
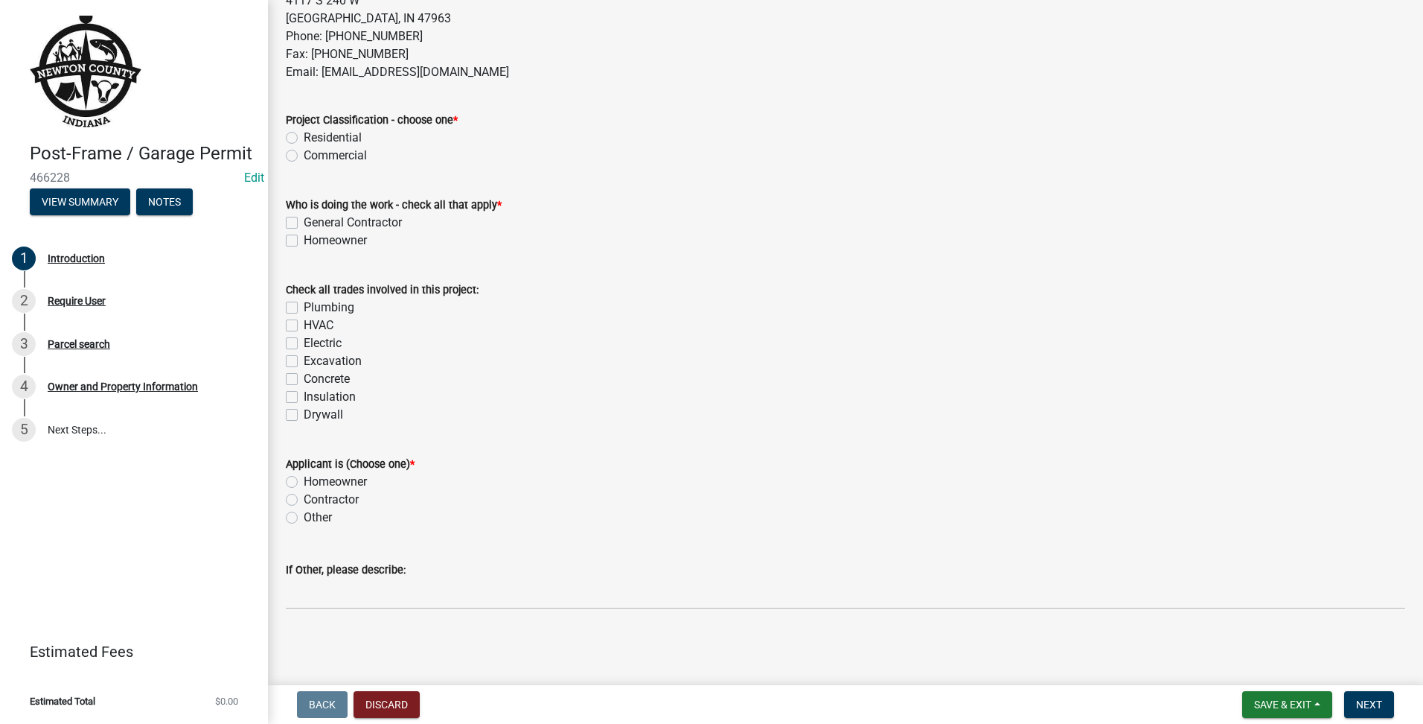
drag, startPoint x: 504, startPoint y: 43, endPoint x: 496, endPoint y: 77, distance: 35.2
drag, startPoint x: 496, startPoint y: 77, endPoint x: 278, endPoint y: 123, distance: 222.8
click at [278, 123] on div "Project Classification - choose one * Residential Commercial" at bounding box center [846, 128] width 1142 height 71
click at [304, 136] on label "Residential" at bounding box center [333, 138] width 58 height 18
click at [304, 136] on input "Residential" at bounding box center [309, 134] width 10 height 10
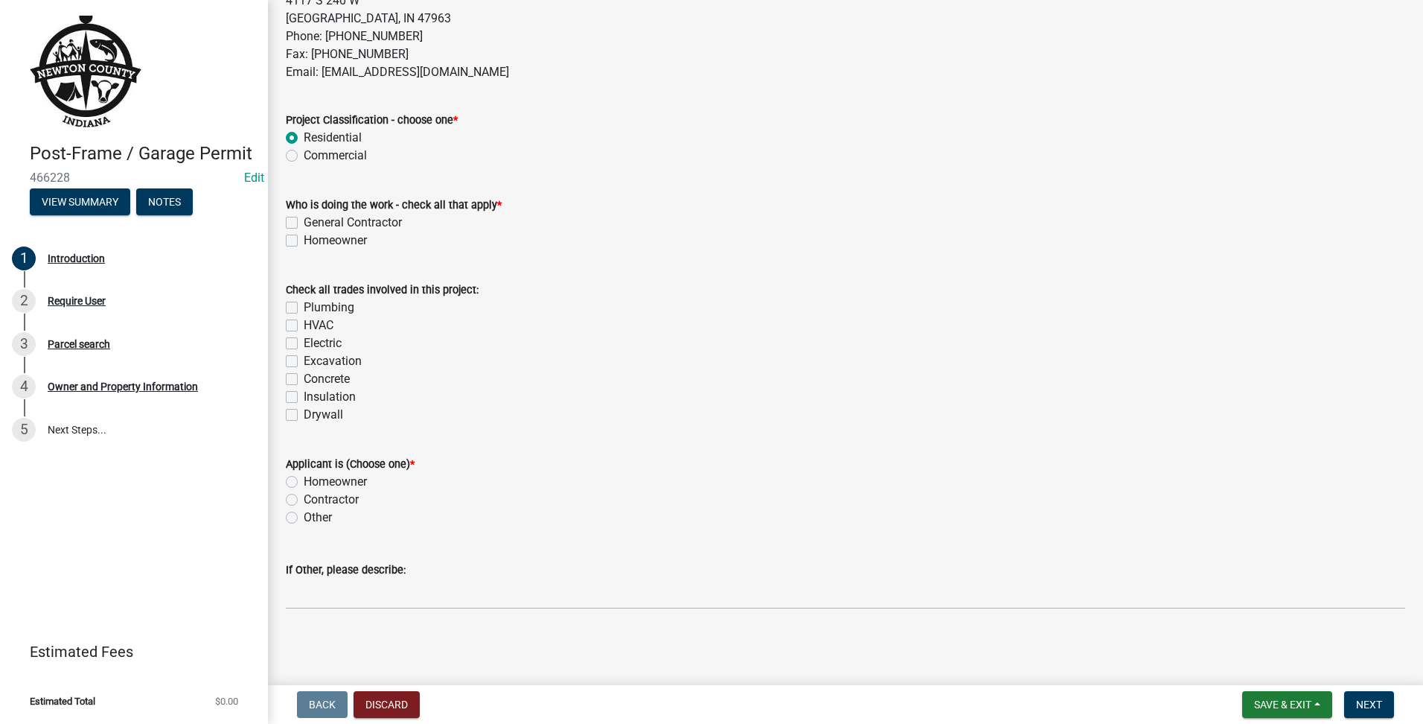
radio input "true"
click at [311, 226] on label "General Contractor" at bounding box center [353, 223] width 98 height 18
click at [311, 223] on input "General Contractor" at bounding box center [309, 219] width 10 height 10
checkbox input "true"
checkbox input "false"
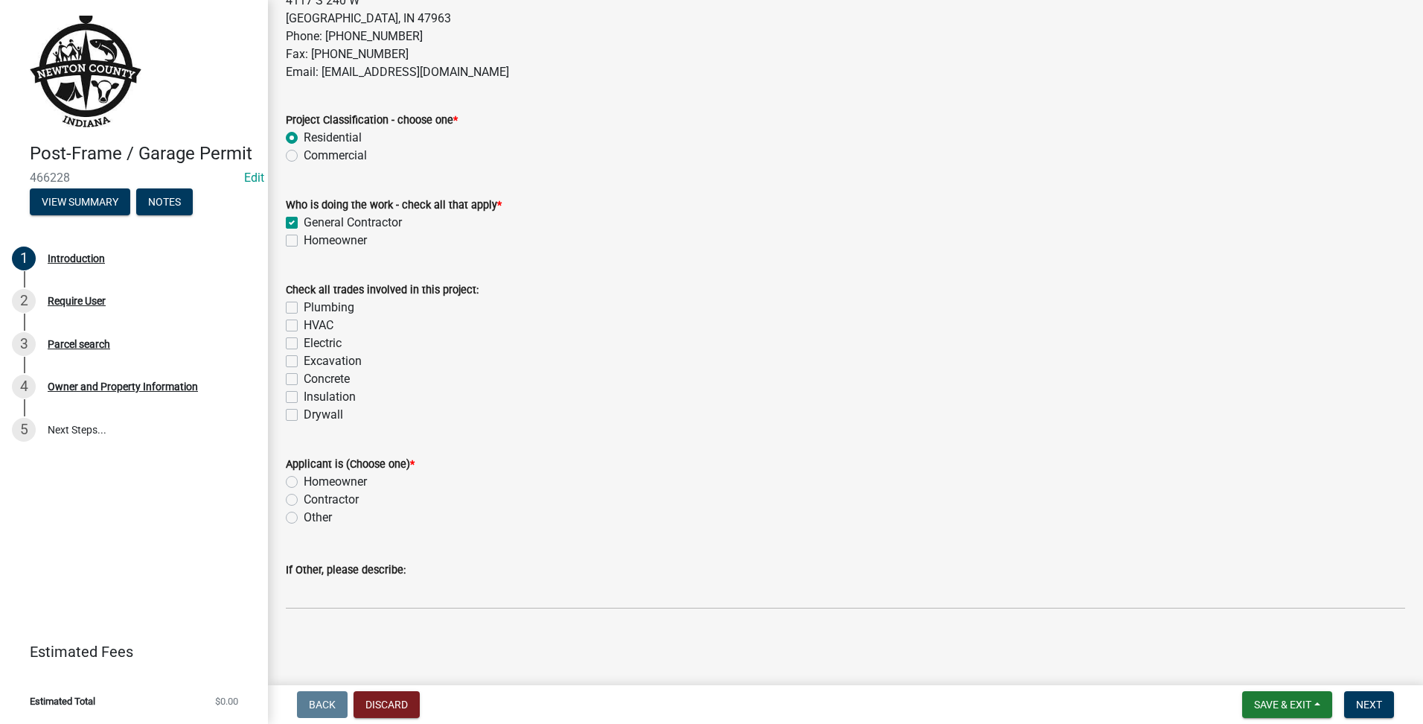
click at [299, 488] on div "Homeowner" at bounding box center [846, 482] width 1120 height 18
click at [285, 488] on div "Applicant is (Choose one) * Homeowner Contractor Other" at bounding box center [846, 481] width 1142 height 89
click at [289, 471] on div "Applicant is (Choose one) *" at bounding box center [846, 464] width 1120 height 18
click at [298, 479] on div "Homeowner" at bounding box center [846, 482] width 1120 height 18
click at [653, 502] on div "Contractor" at bounding box center [846, 500] width 1120 height 18
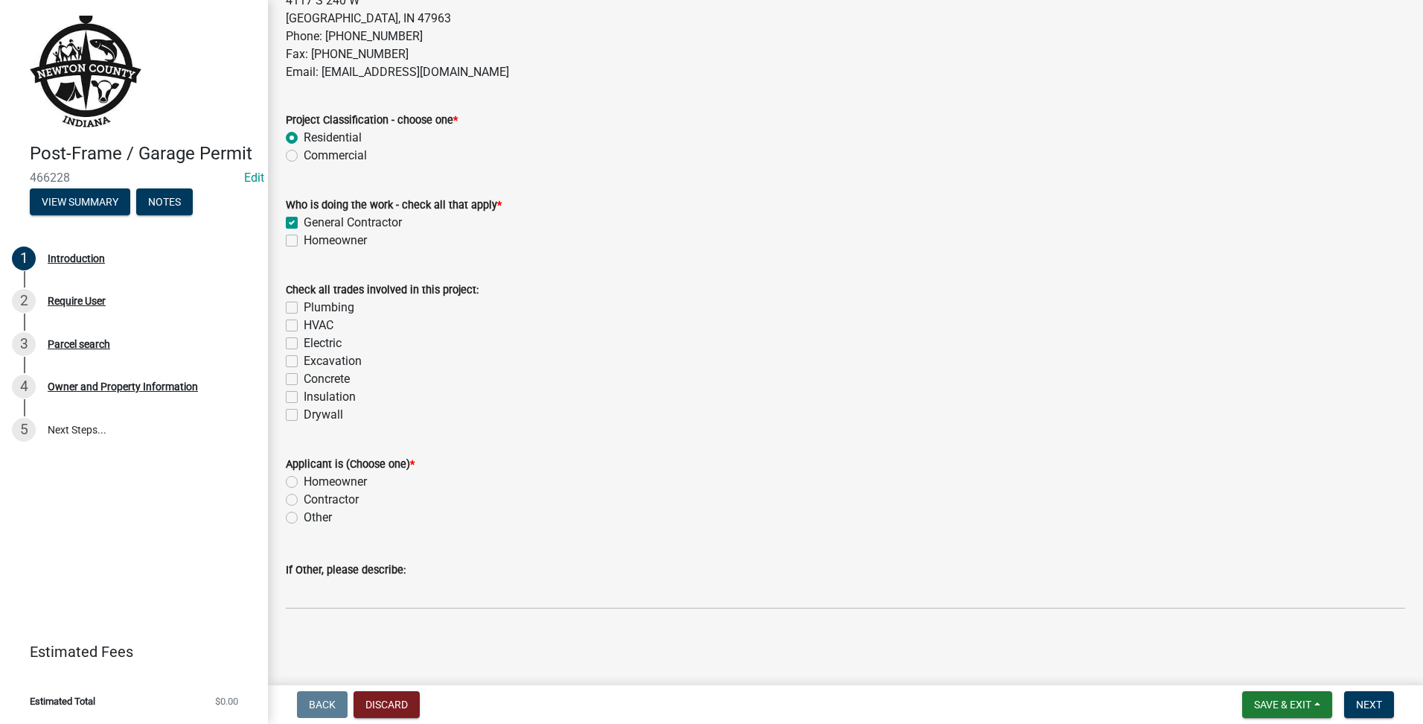
click at [304, 477] on label "Homeowner" at bounding box center [335, 482] width 63 height 18
click at [304, 477] on input "Homeowner" at bounding box center [309, 478] width 10 height 10
radio input "true"
click at [1364, 707] on span "Next" at bounding box center [1369, 704] width 26 height 12
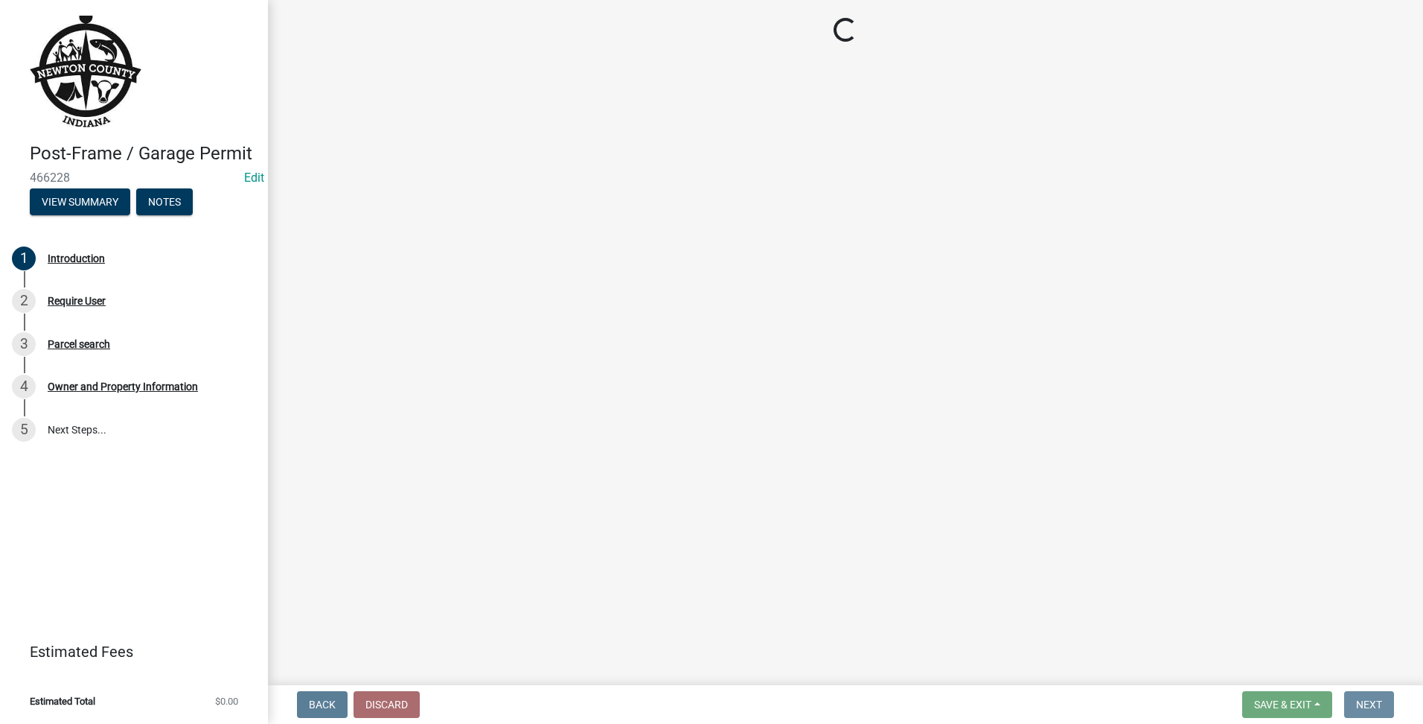
scroll to position [0, 0]
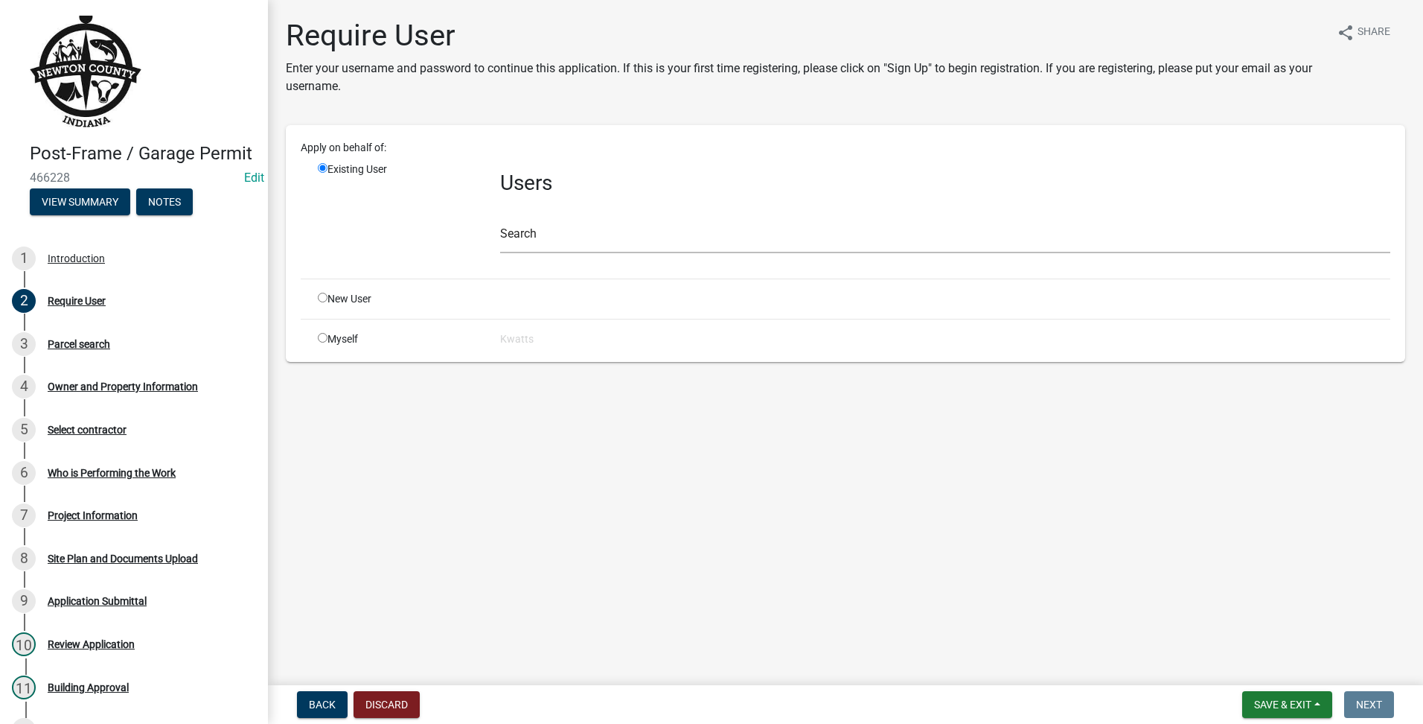
click at [322, 302] on div "New User" at bounding box center [398, 299] width 182 height 16
click at [323, 302] on div "New User" at bounding box center [398, 299] width 182 height 16
click at [321, 302] on div "New User" at bounding box center [398, 299] width 182 height 16
click at [323, 298] on input "radio" at bounding box center [323, 298] width 10 height 10
radio input "true"
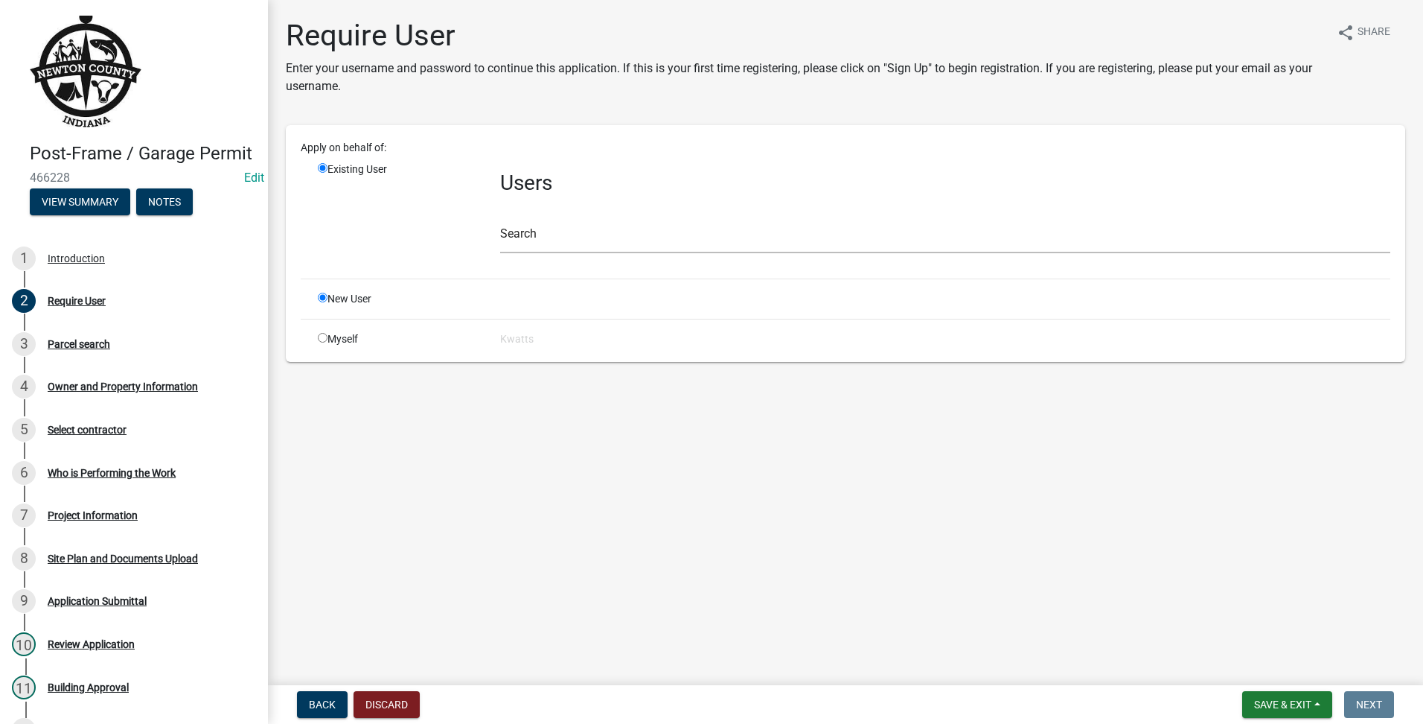
radio input "false"
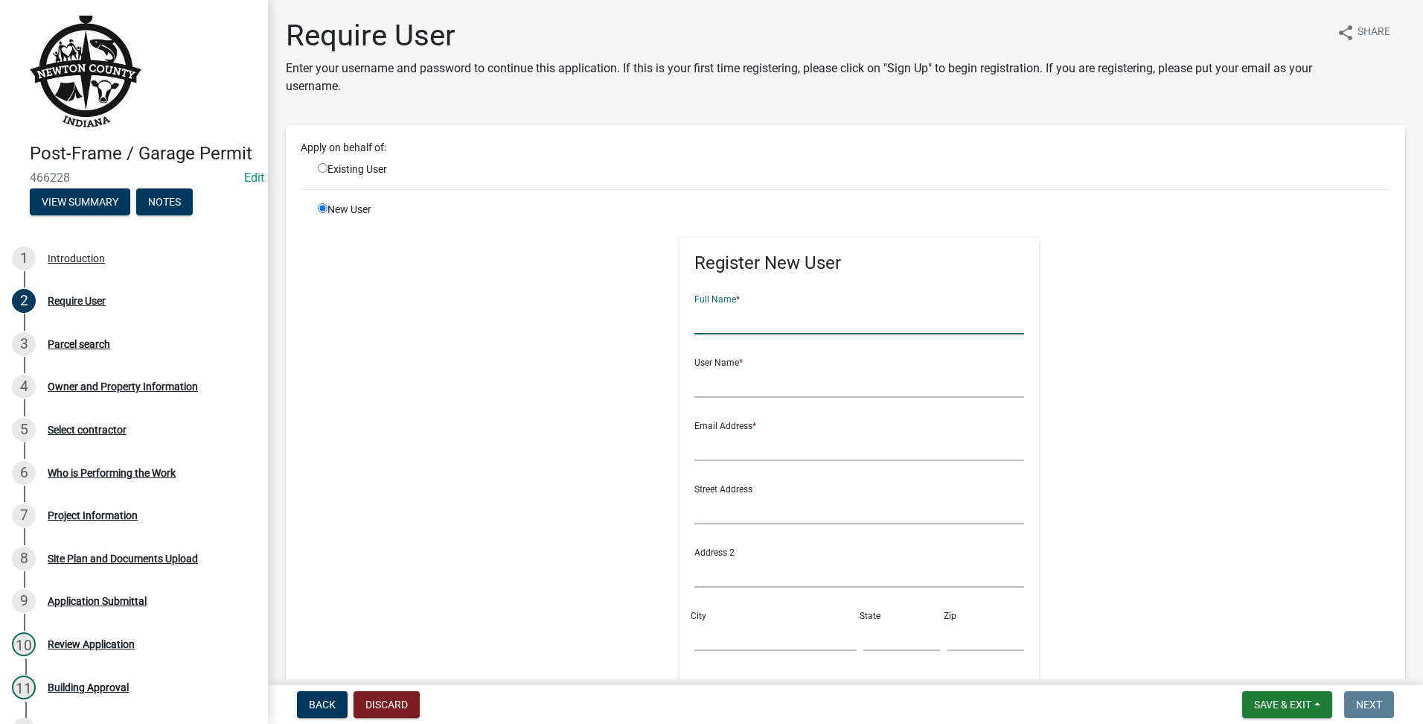
click at [706, 316] on input "text" at bounding box center [860, 319] width 330 height 31
type input "H"
type input "[PERSON_NAME]"
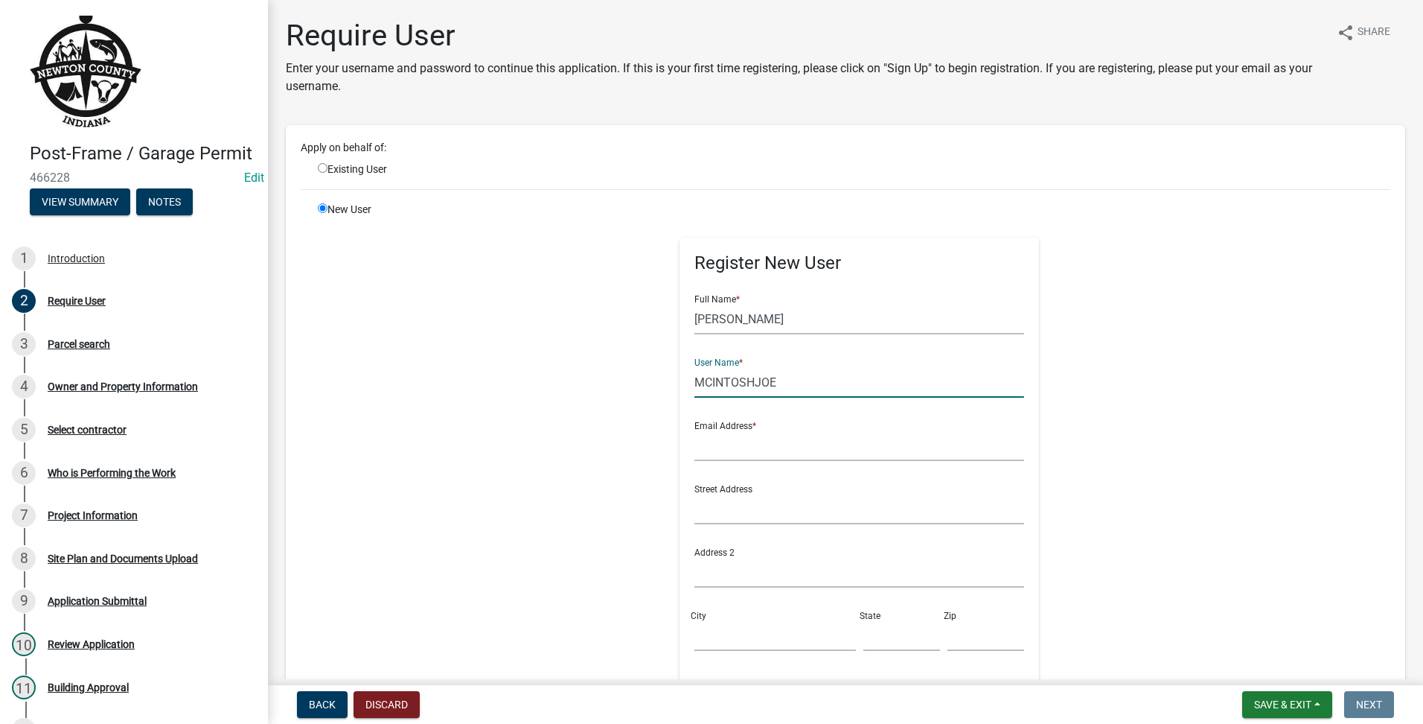
type input "MCINTOSHJOE"
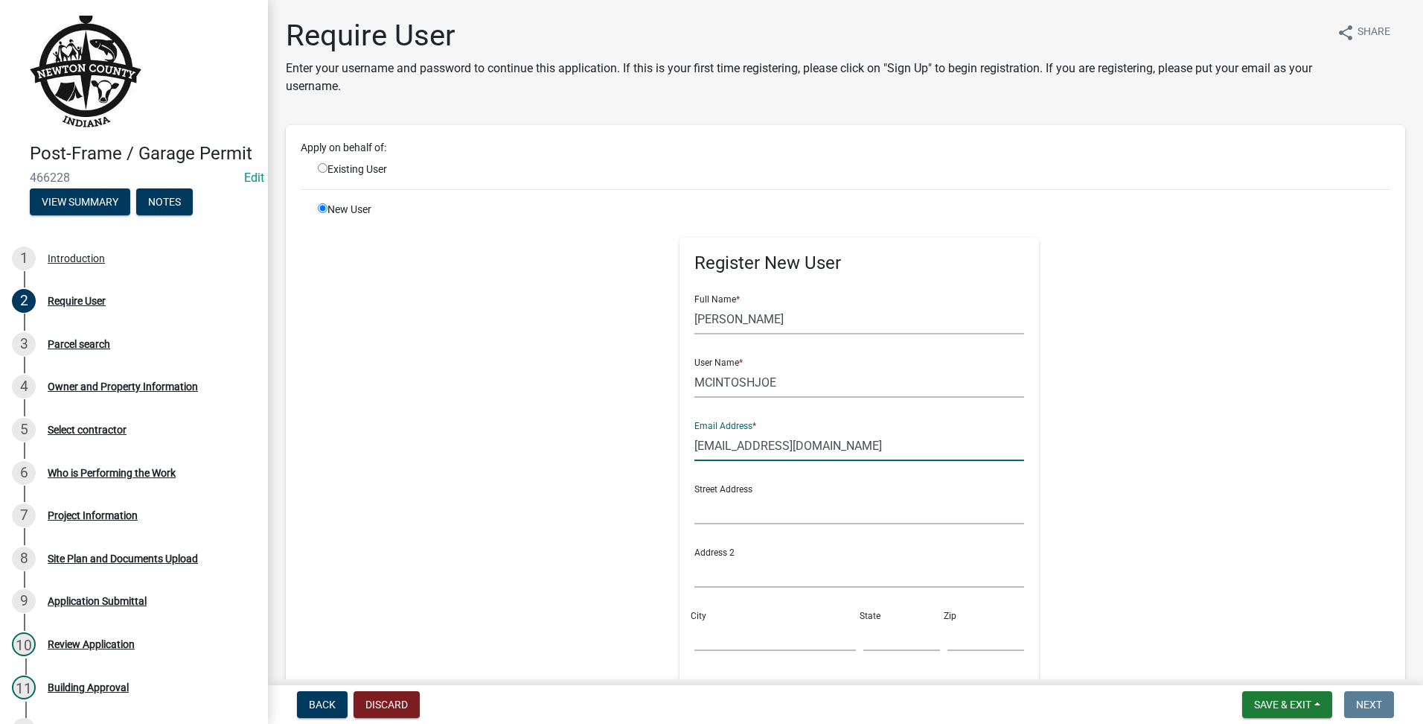
scroll to position [248, 0]
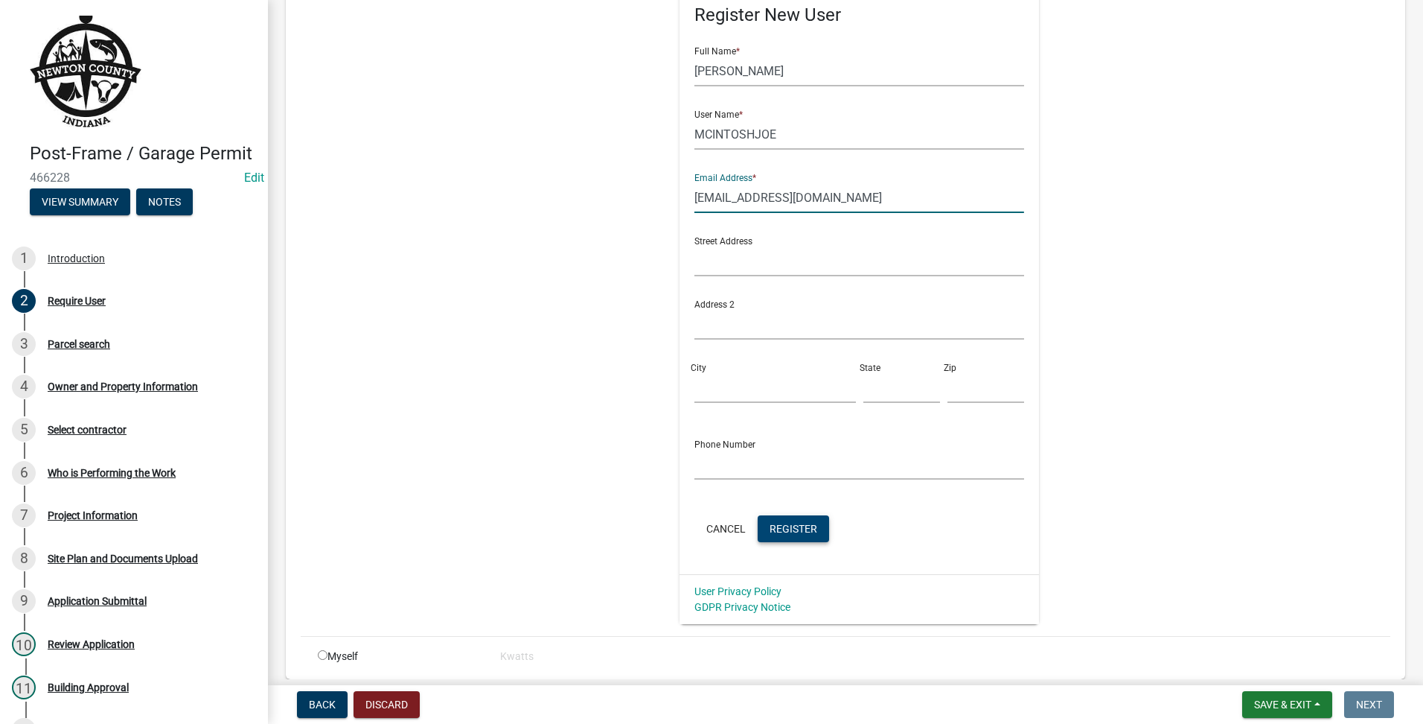
type input "[EMAIL_ADDRESS][DOMAIN_NAME]"
click at [789, 523] on span "Register" at bounding box center [794, 528] width 48 height 12
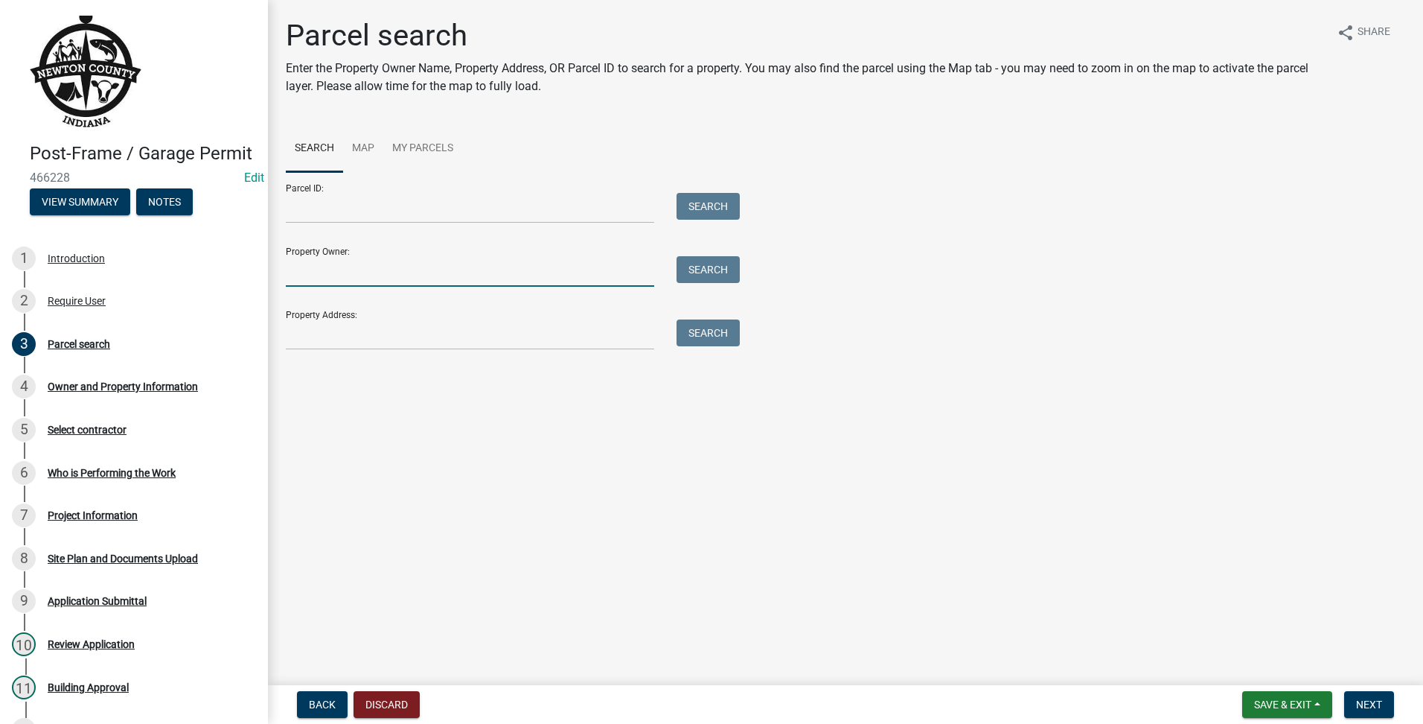
click at [412, 269] on input "Property Owner:" at bounding box center [470, 271] width 368 height 31
type input "[PERSON_NAME]"
click at [718, 266] on button "Search" at bounding box center [708, 269] width 63 height 27
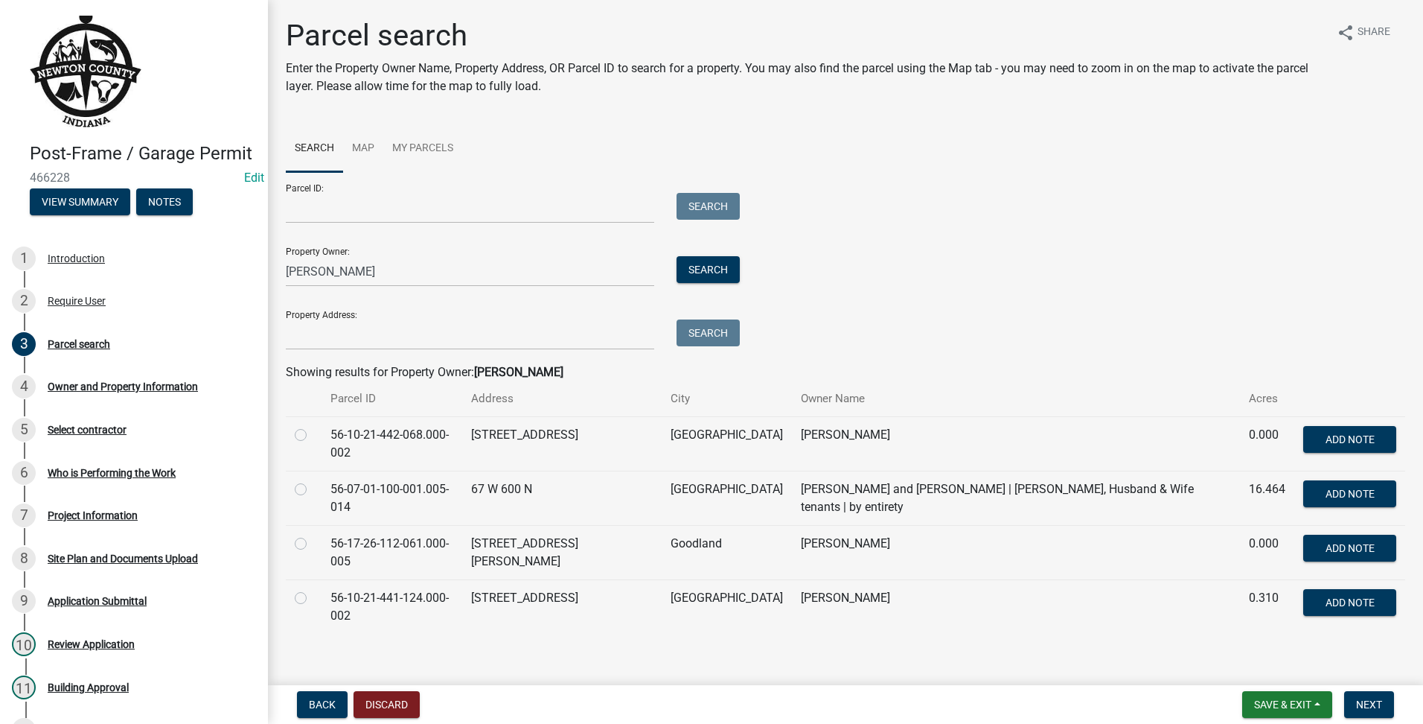
click at [313, 480] on label at bounding box center [313, 480] width 0 height 0
click at [313, 486] on input "radio" at bounding box center [318, 485] width 10 height 10
radio input "true"
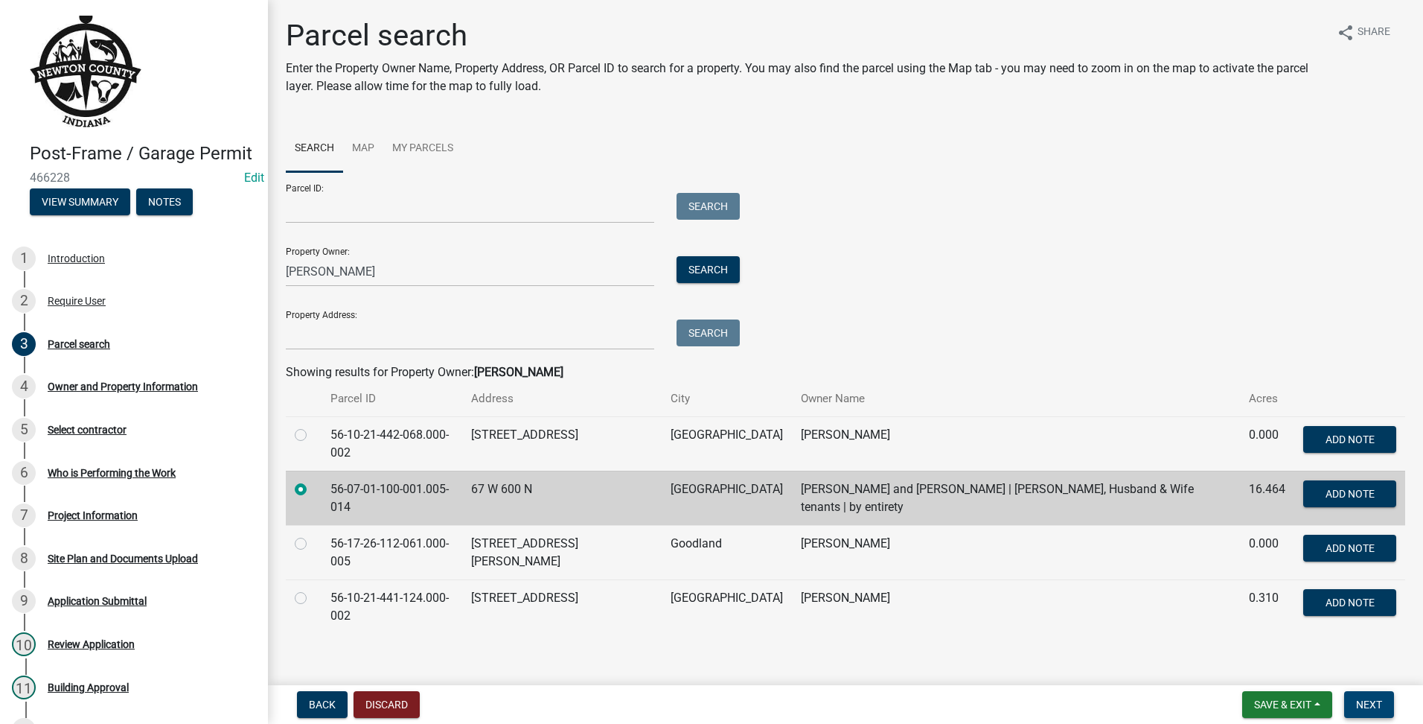
click at [1383, 703] on button "Next" at bounding box center [1369, 704] width 50 height 27
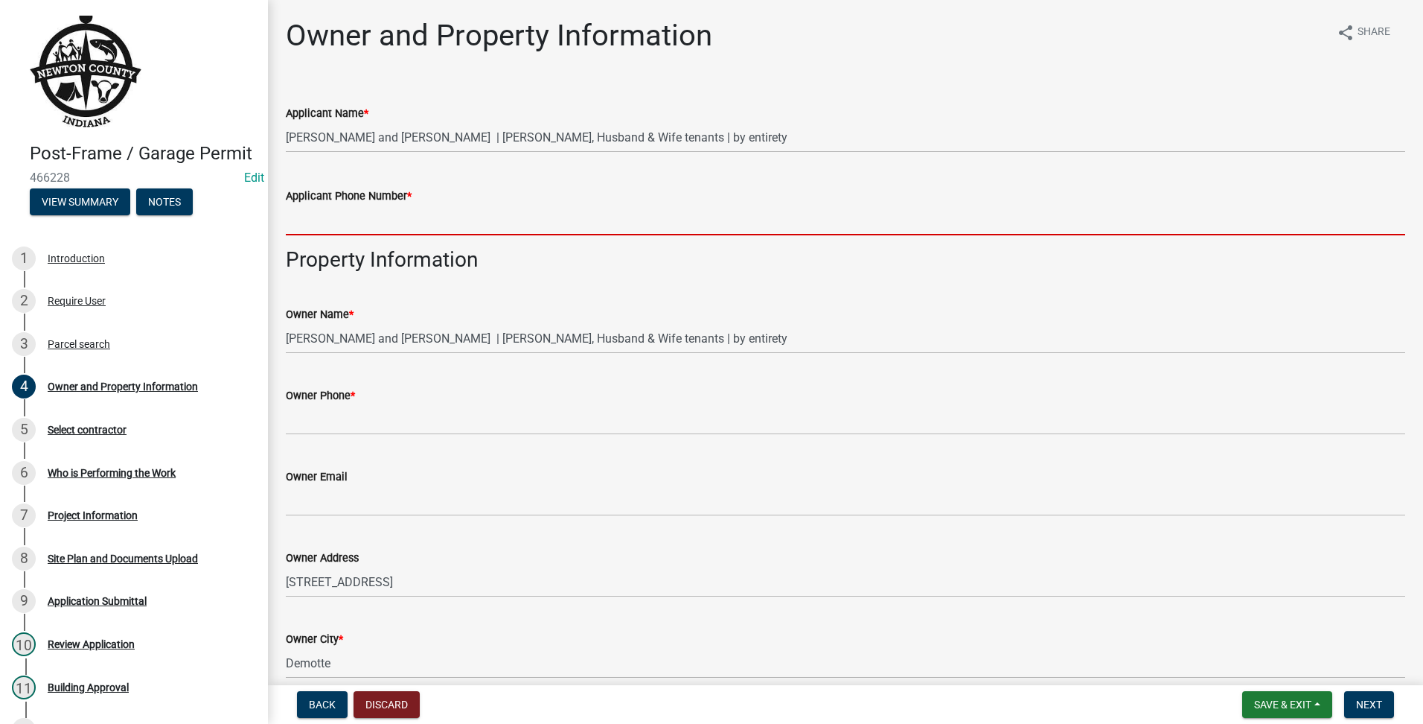
click at [341, 232] on input "Applicant Phone Number *" at bounding box center [846, 220] width 1120 height 31
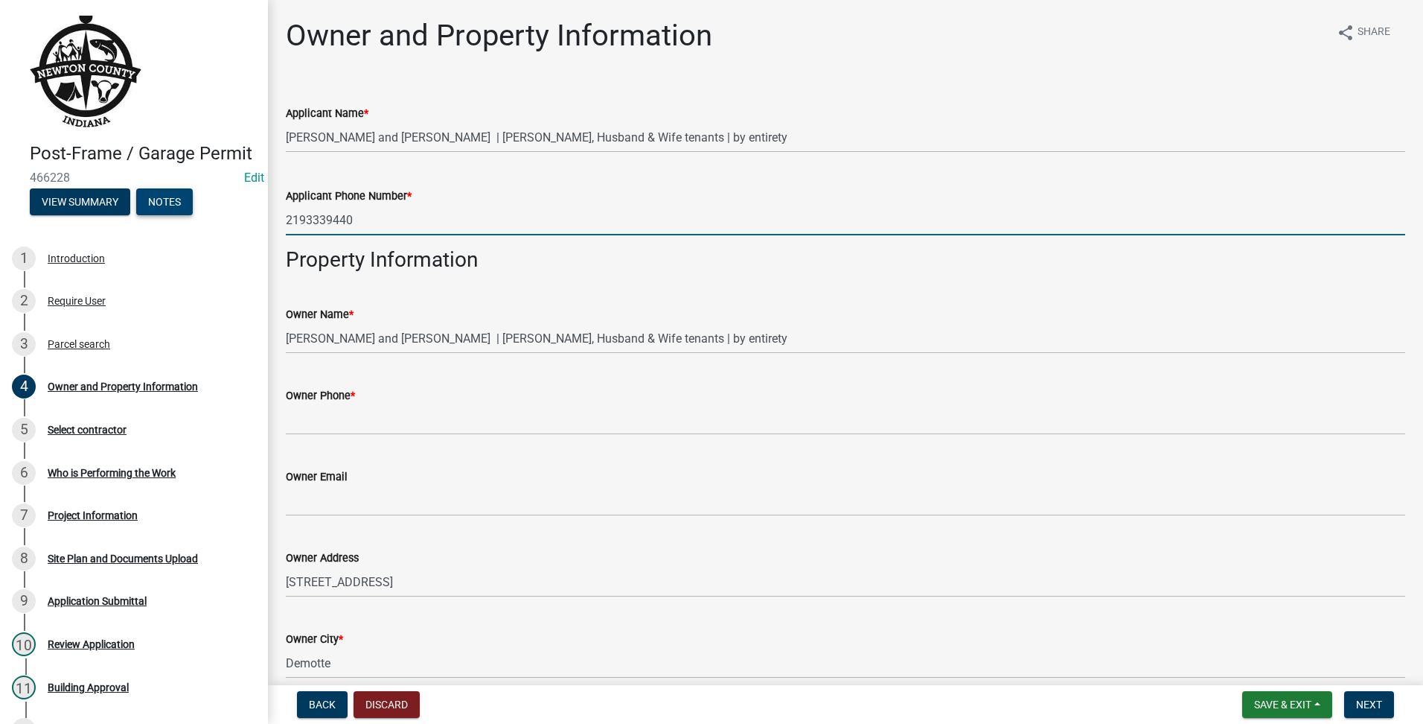
drag, startPoint x: 328, startPoint y: 230, endPoint x: 152, endPoint y: 214, distance: 176.4
click at [152, 214] on div "Post-Frame / Garage Permit 466228 Edit View Summary Notes 1 Introduction 2 Requ…" at bounding box center [711, 362] width 1423 height 724
type input "2193339440"
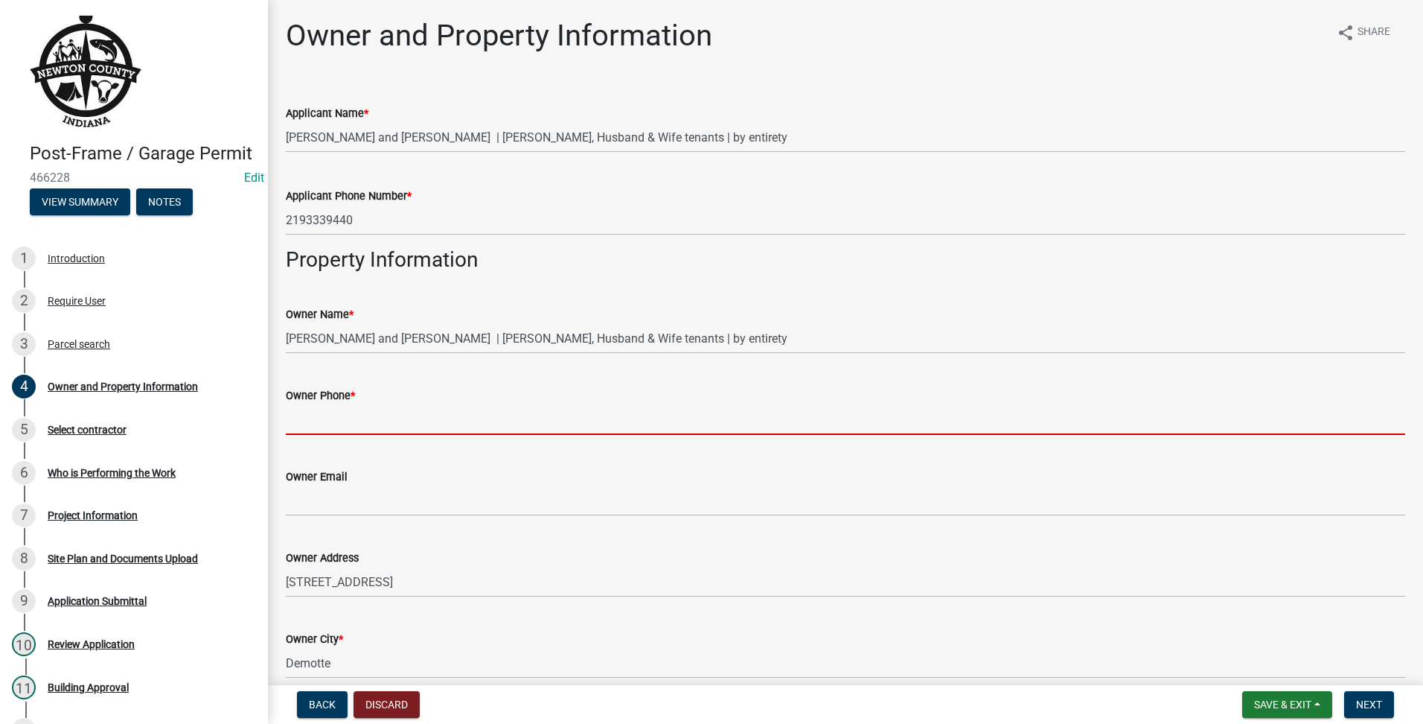
paste input "2193339440"
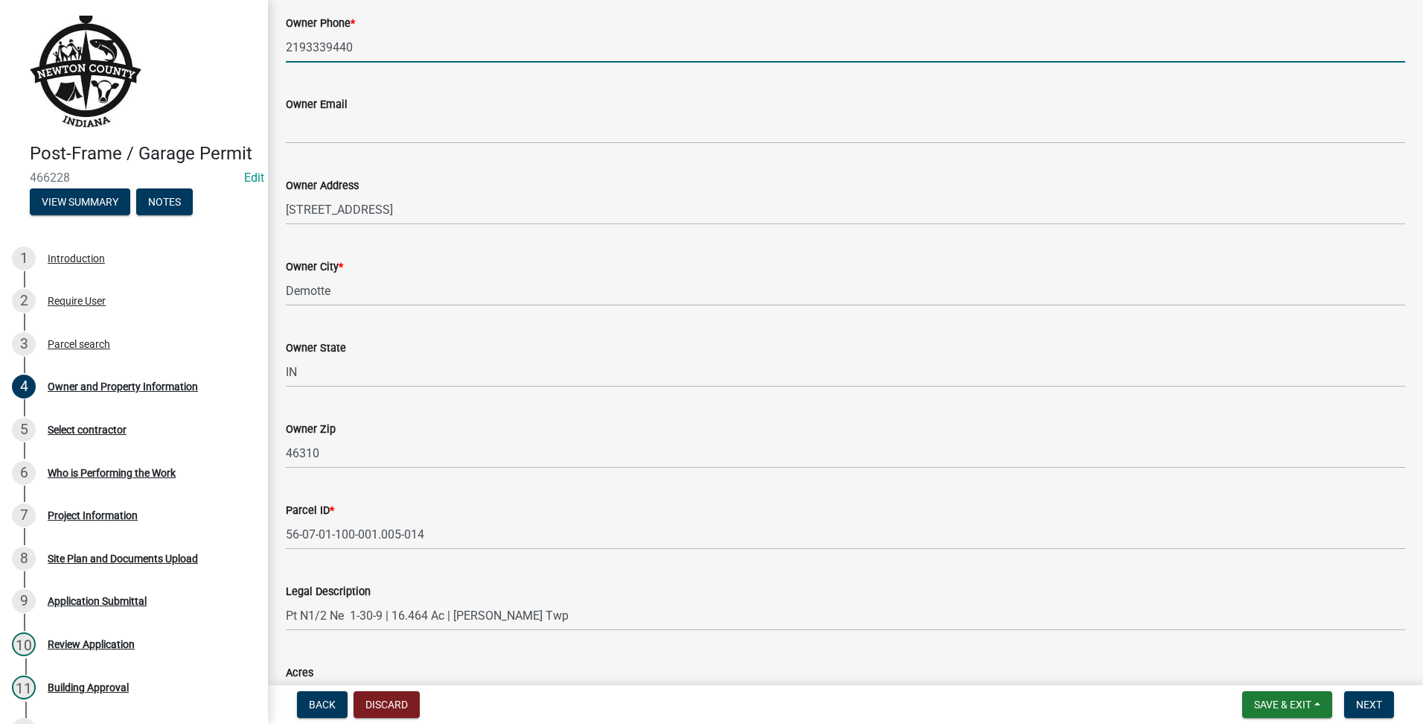
scroll to position [837, 0]
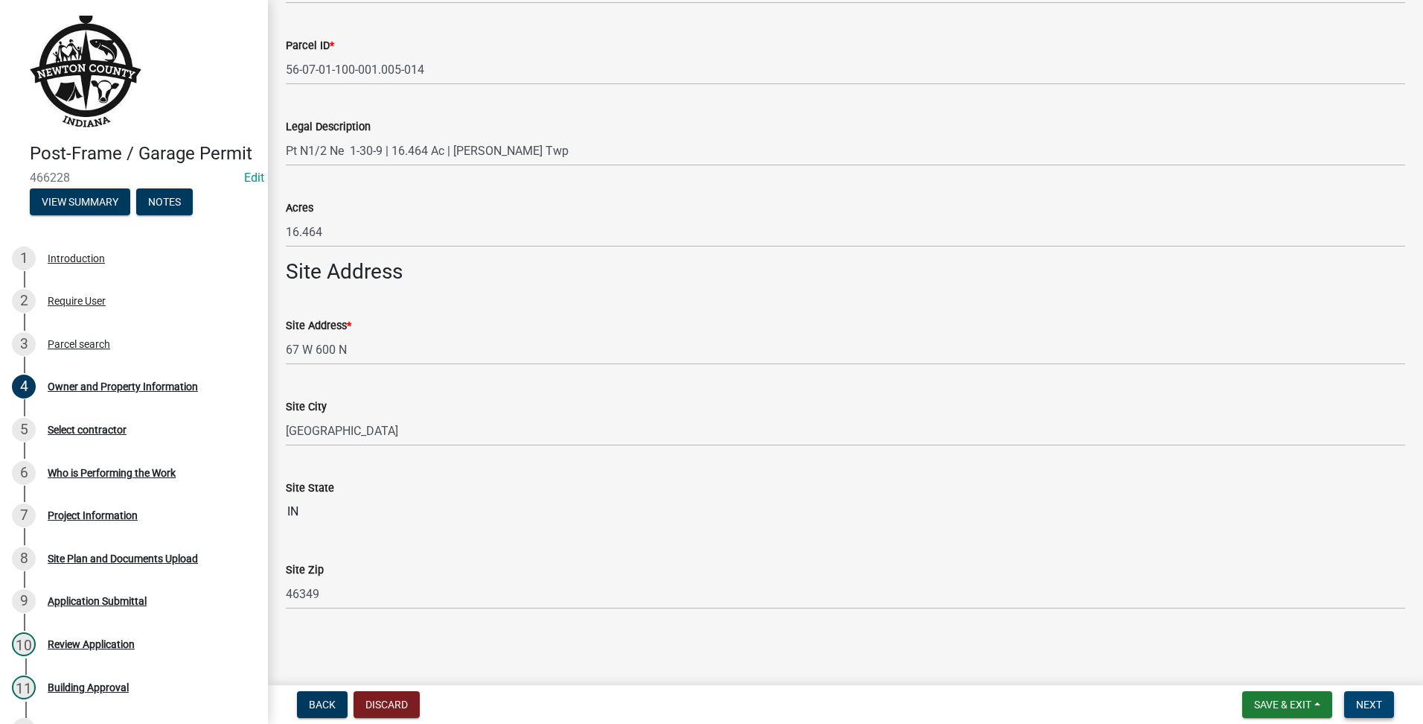
type input "2193339440"
click at [1367, 700] on span "Next" at bounding box center [1369, 704] width 26 height 12
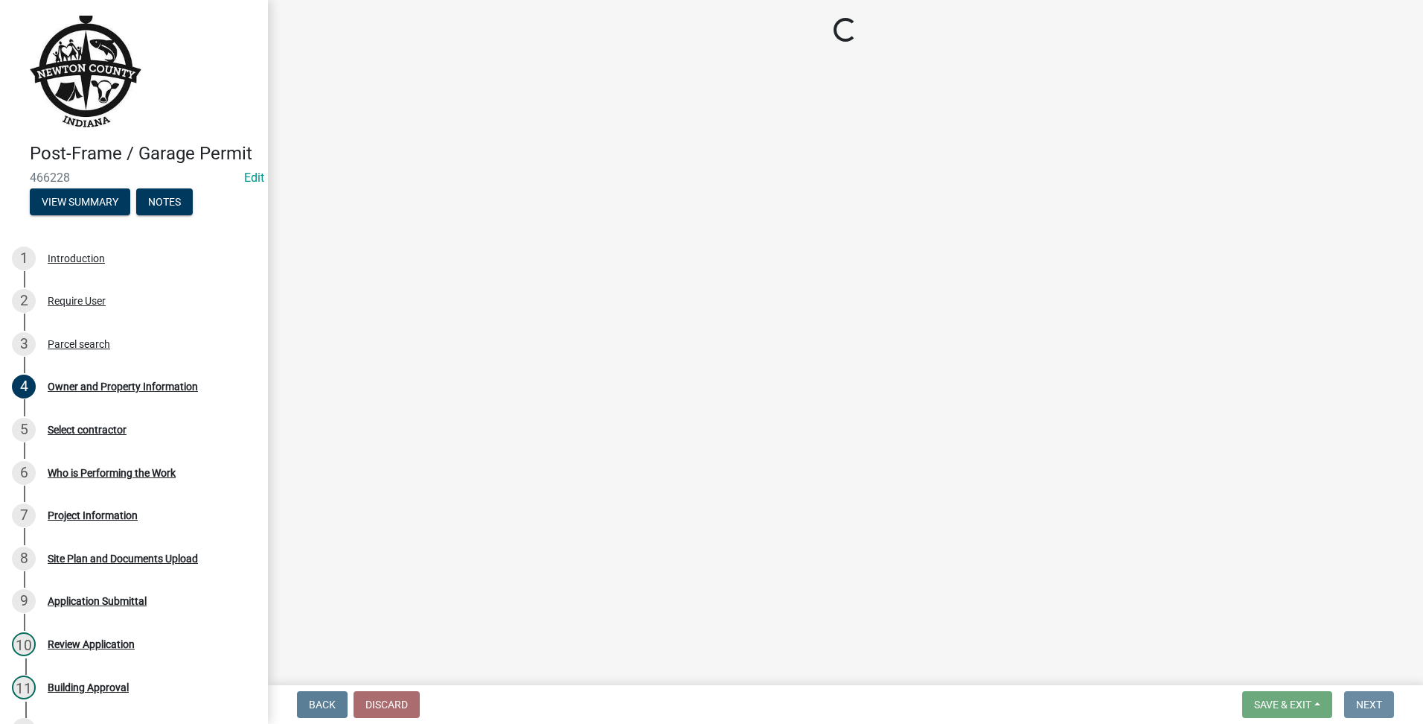
scroll to position [0, 0]
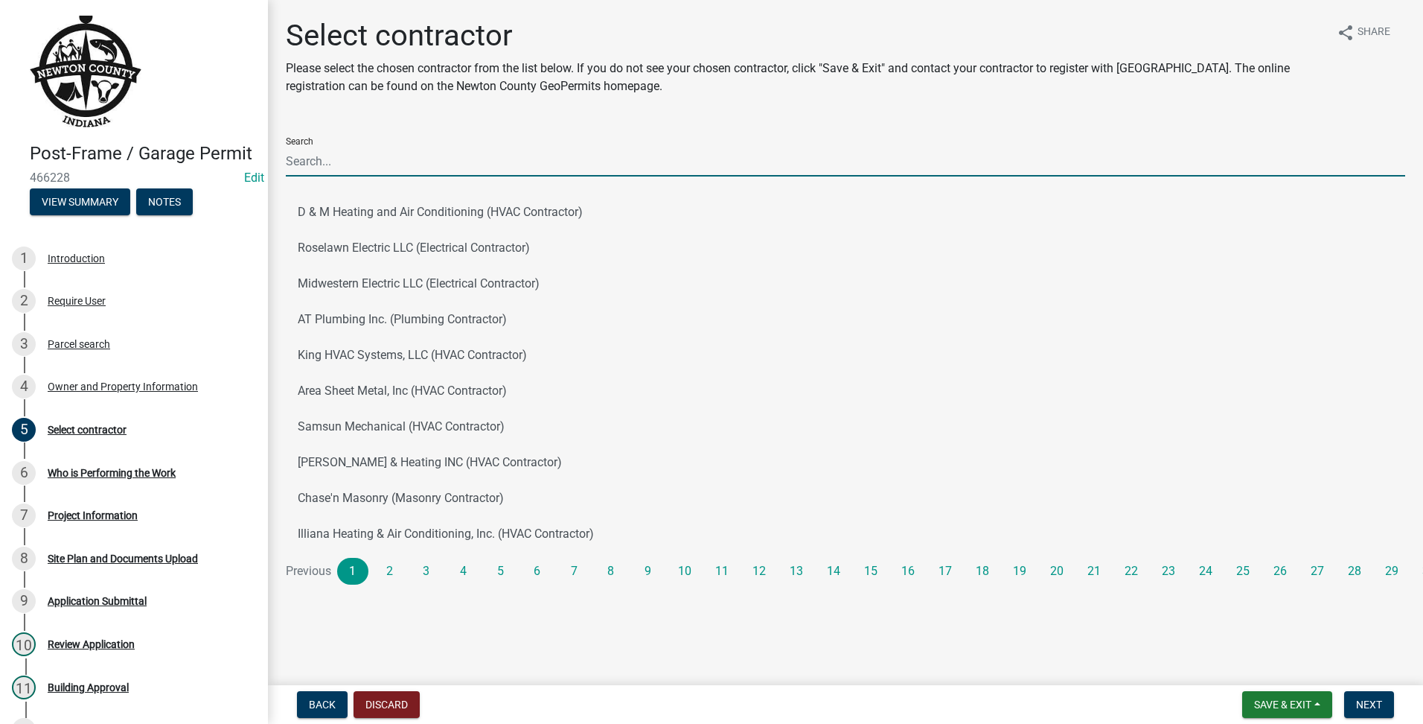
click at [476, 169] on input "Search" at bounding box center [846, 161] width 1120 height 31
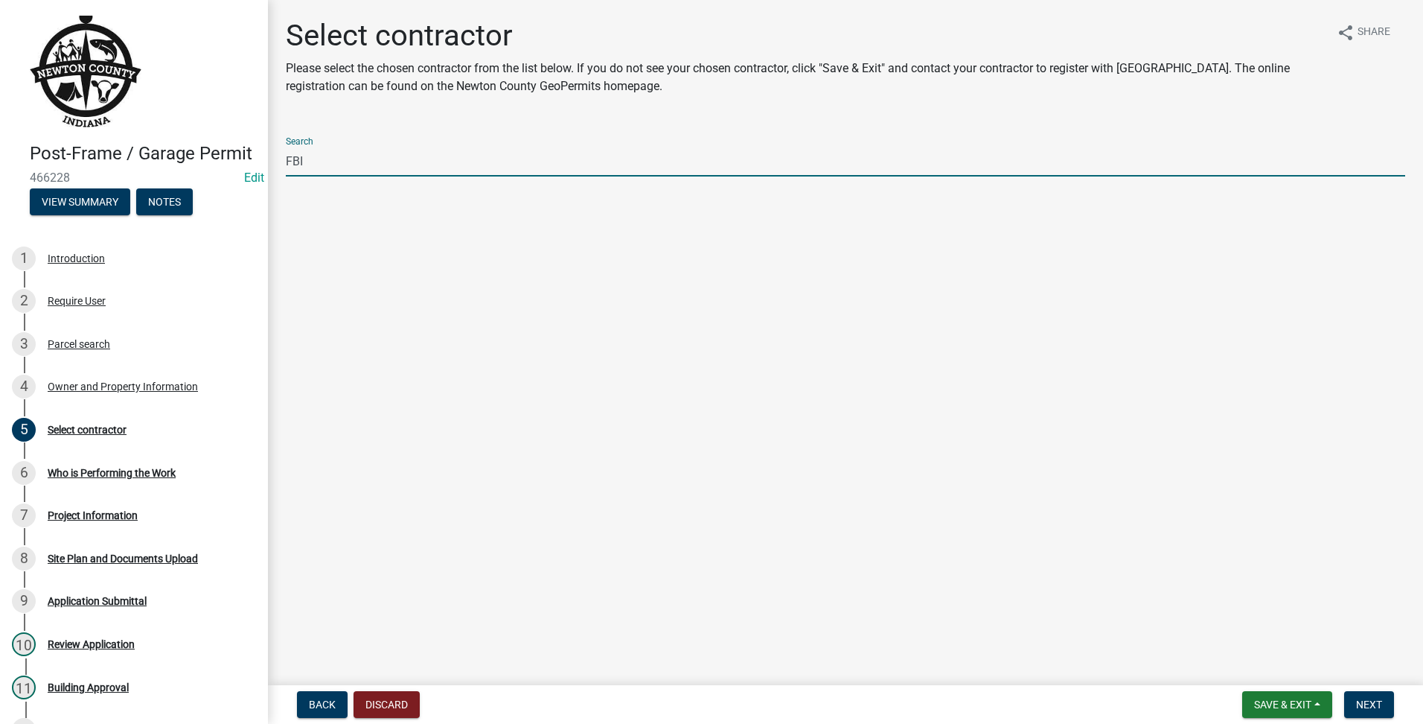
drag, startPoint x: 476, startPoint y: 169, endPoint x: -3, endPoint y: 106, distance: 483.5
click at [0, 106] on html "Internet Explorer does NOT work with GeoPermits. Get a new browser for more sec…" at bounding box center [711, 362] width 1423 height 724
type input "F"
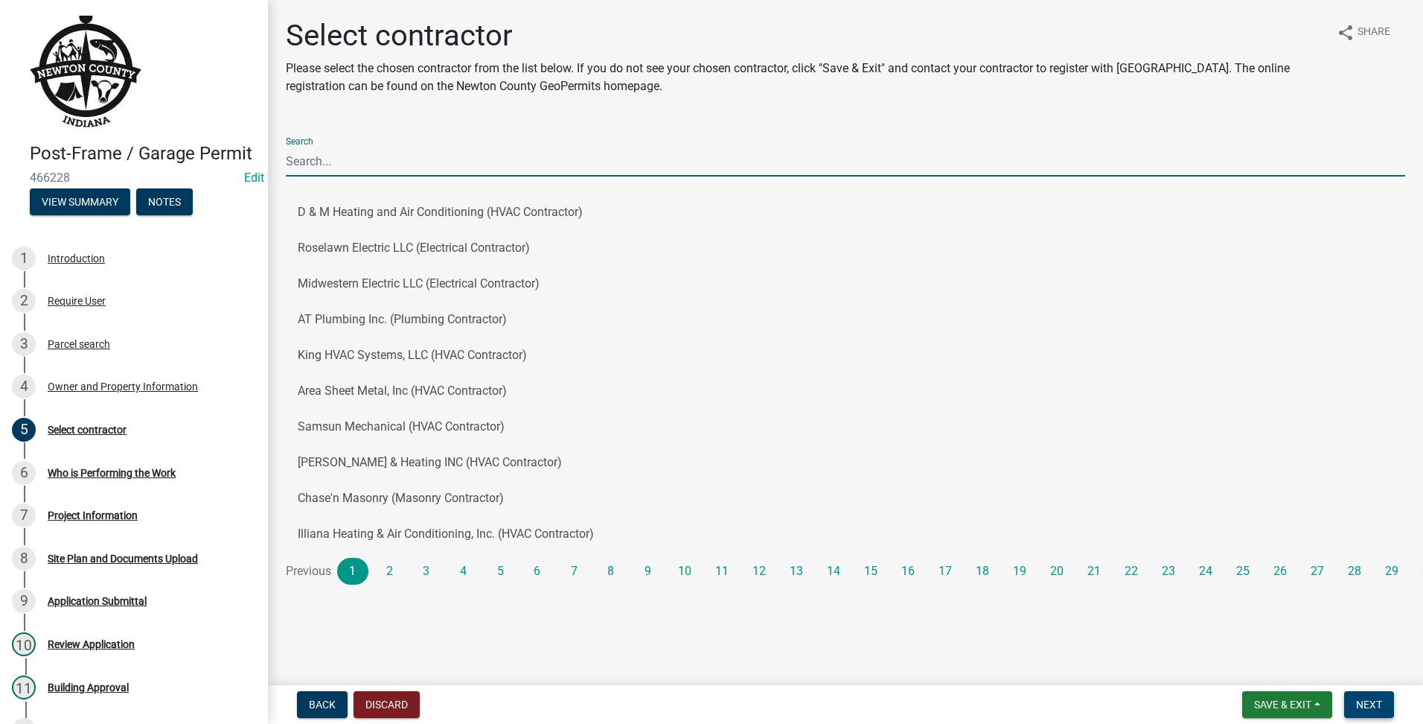
click at [1379, 697] on button "Next" at bounding box center [1369, 704] width 50 height 27
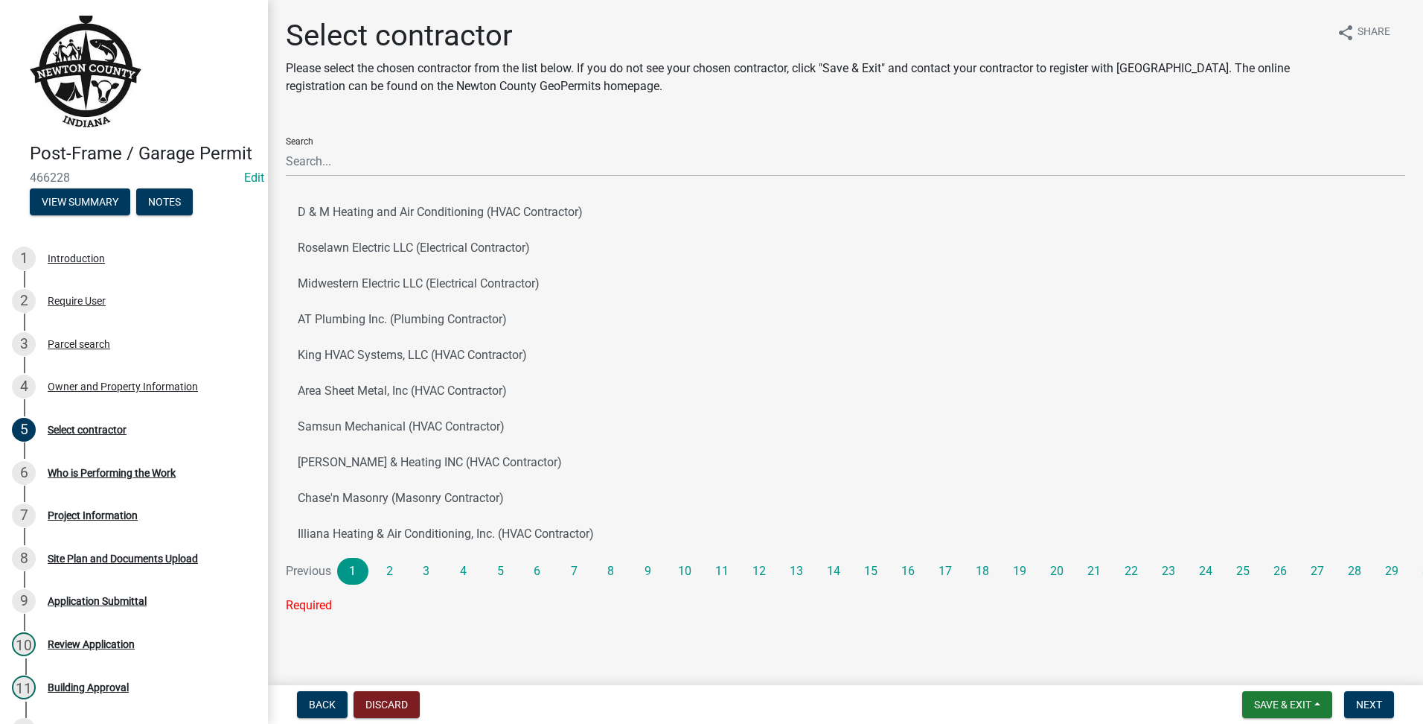
click at [394, 142] on div "Search" at bounding box center [846, 150] width 1120 height 51
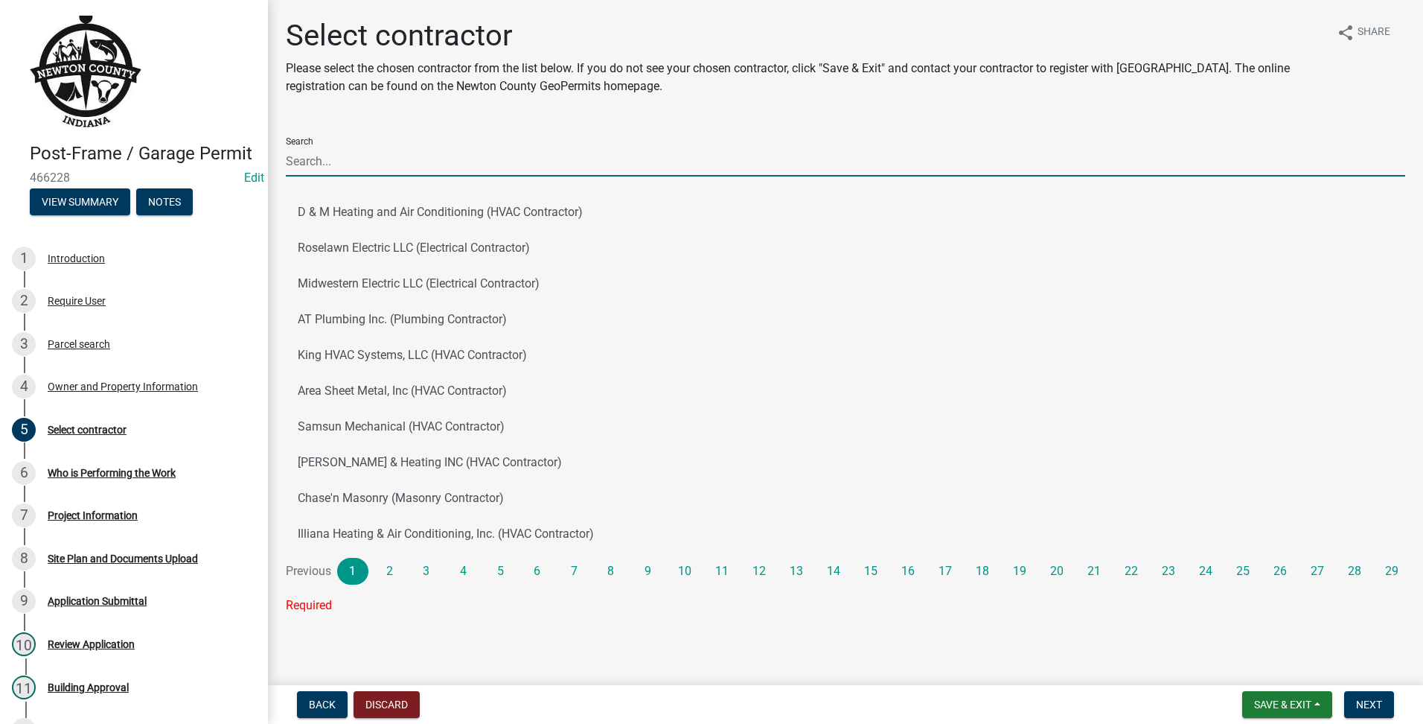
click at [392, 147] on input "Search" at bounding box center [846, 161] width 1120 height 31
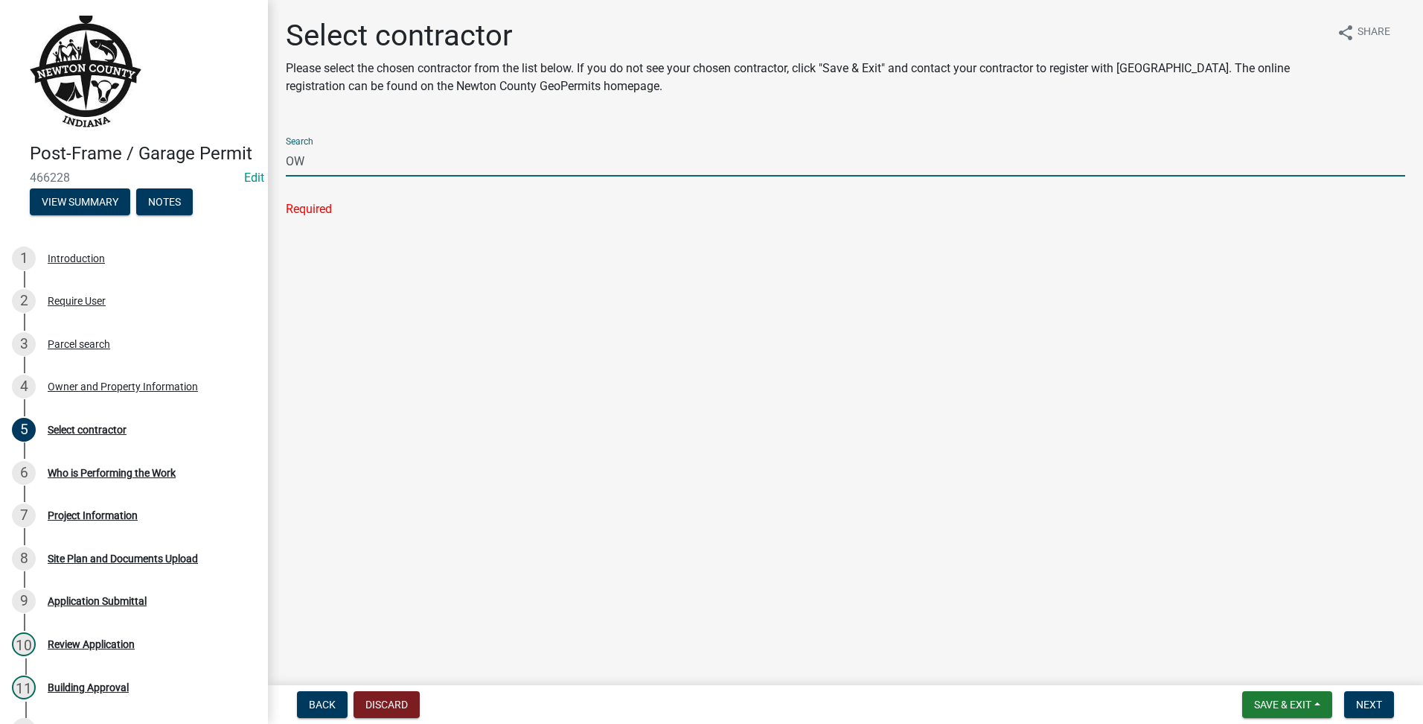
type input "O"
type input "F"
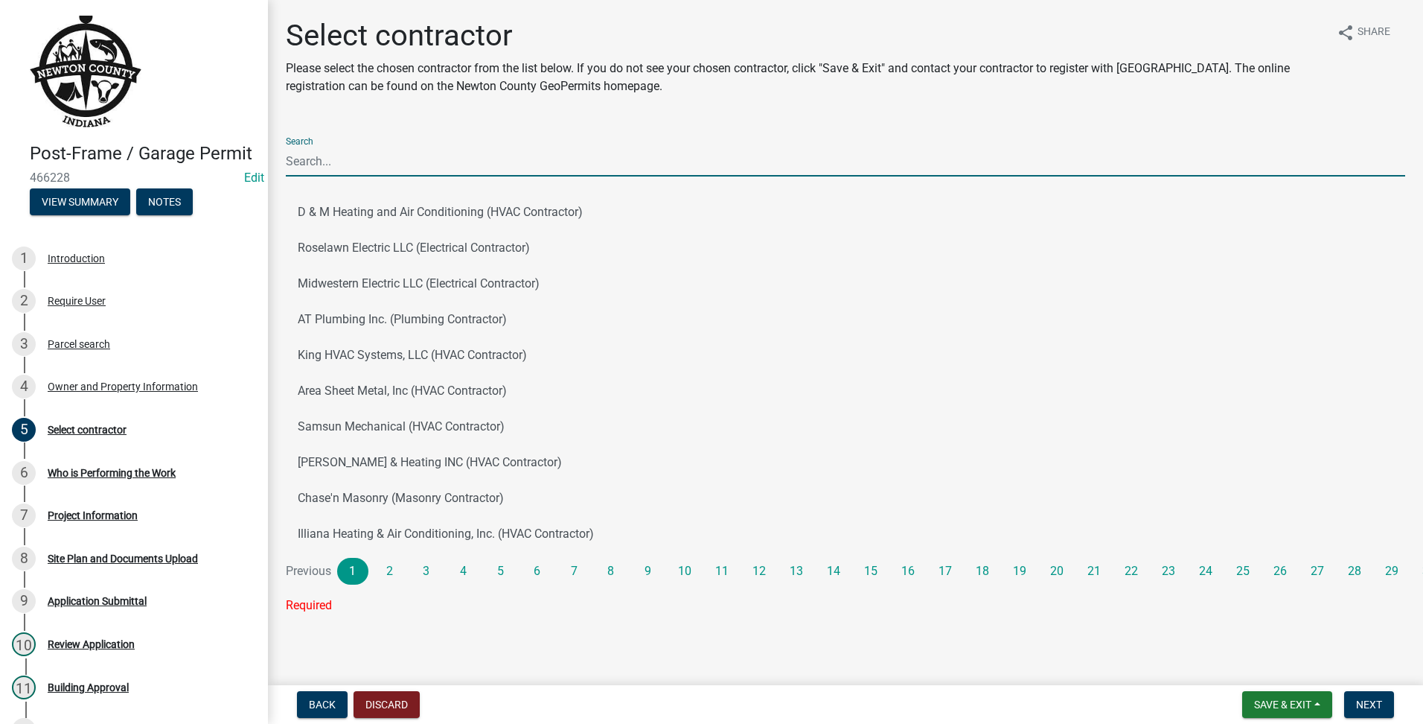
type input "D"
click at [71, 392] on div "Owner and Property Information" at bounding box center [123, 386] width 150 height 10
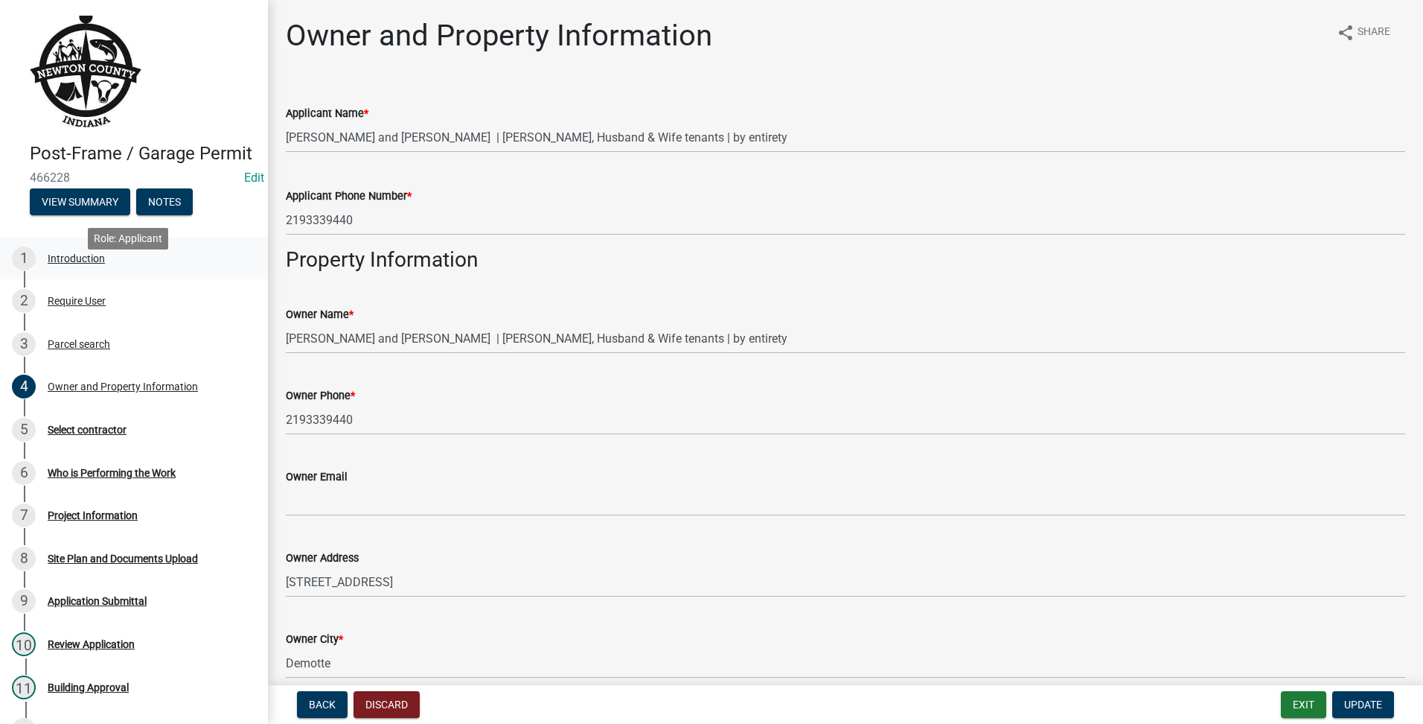
click at [137, 270] on div "1 Introduction" at bounding box center [128, 258] width 232 height 24
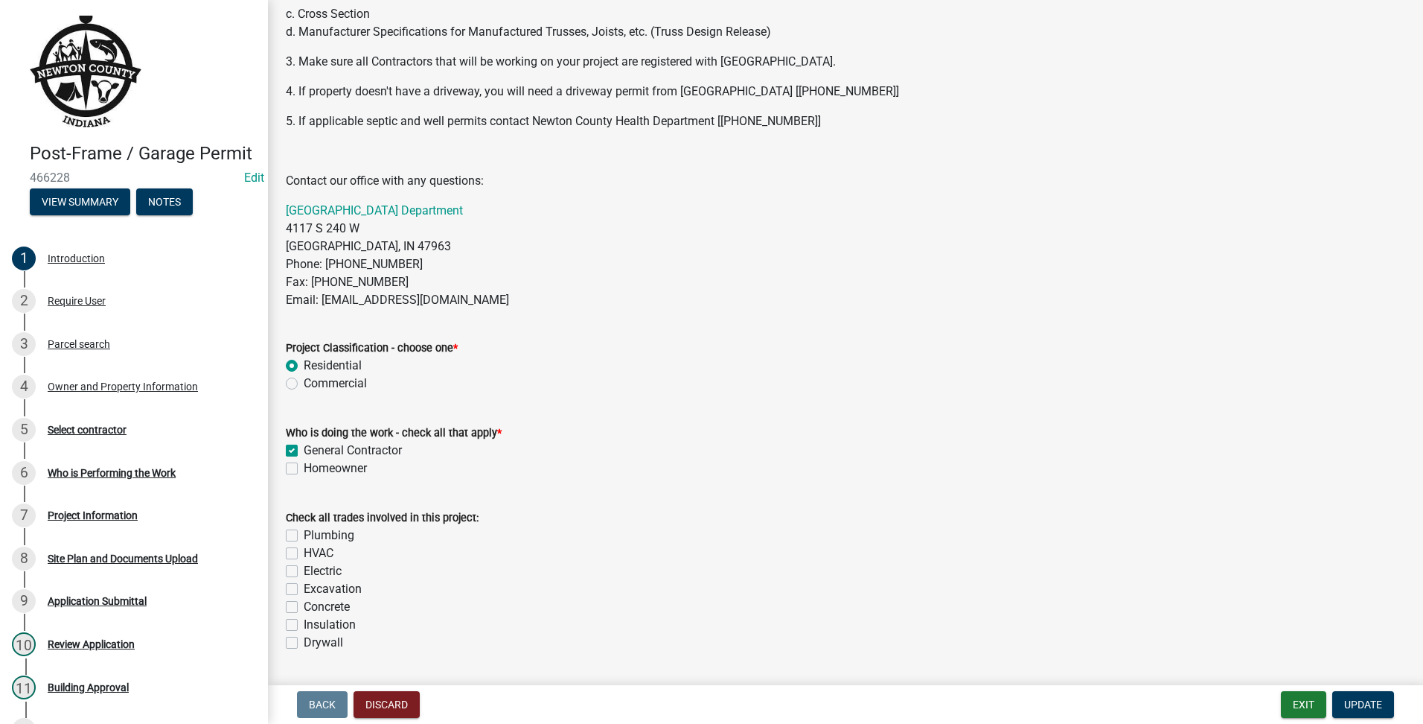
scroll to position [600, 0]
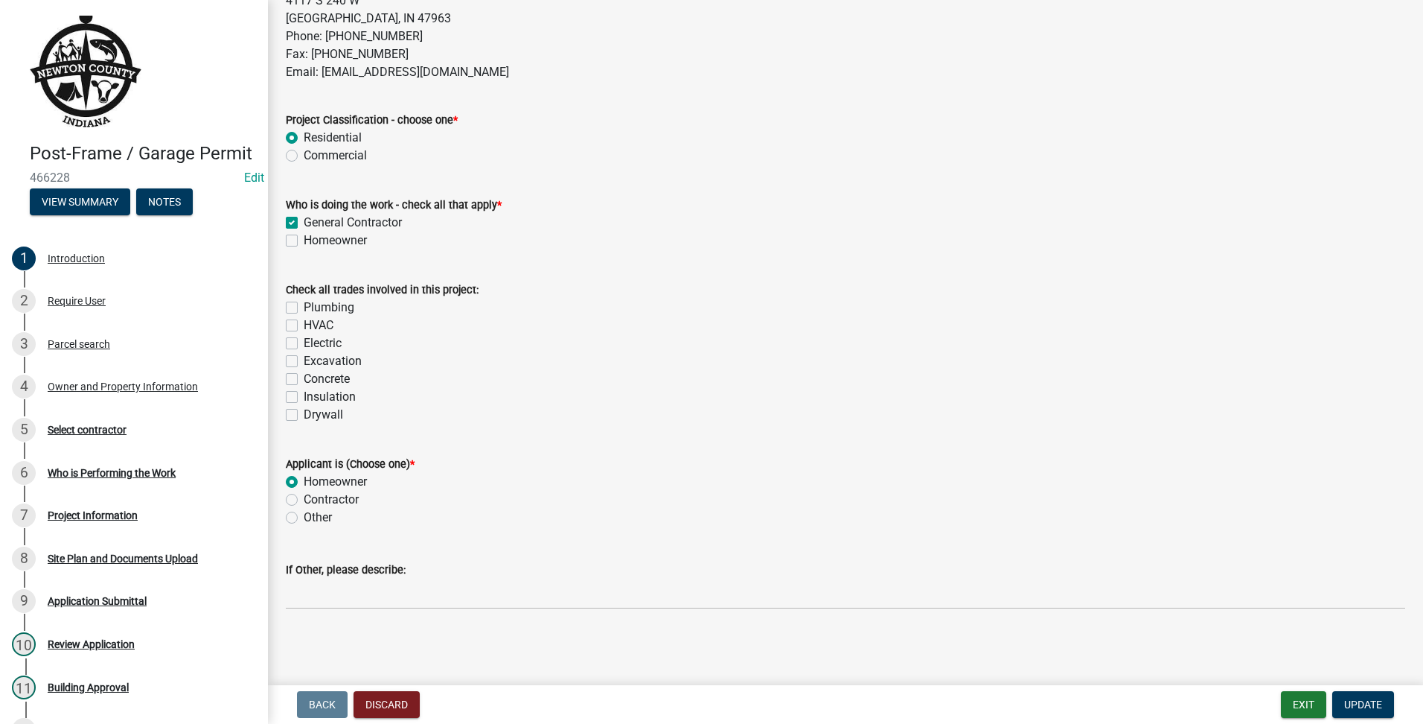
click at [339, 243] on label "Homeowner" at bounding box center [335, 241] width 63 height 18
click at [313, 241] on input "Homeowner" at bounding box center [309, 237] width 10 height 10
checkbox input "true"
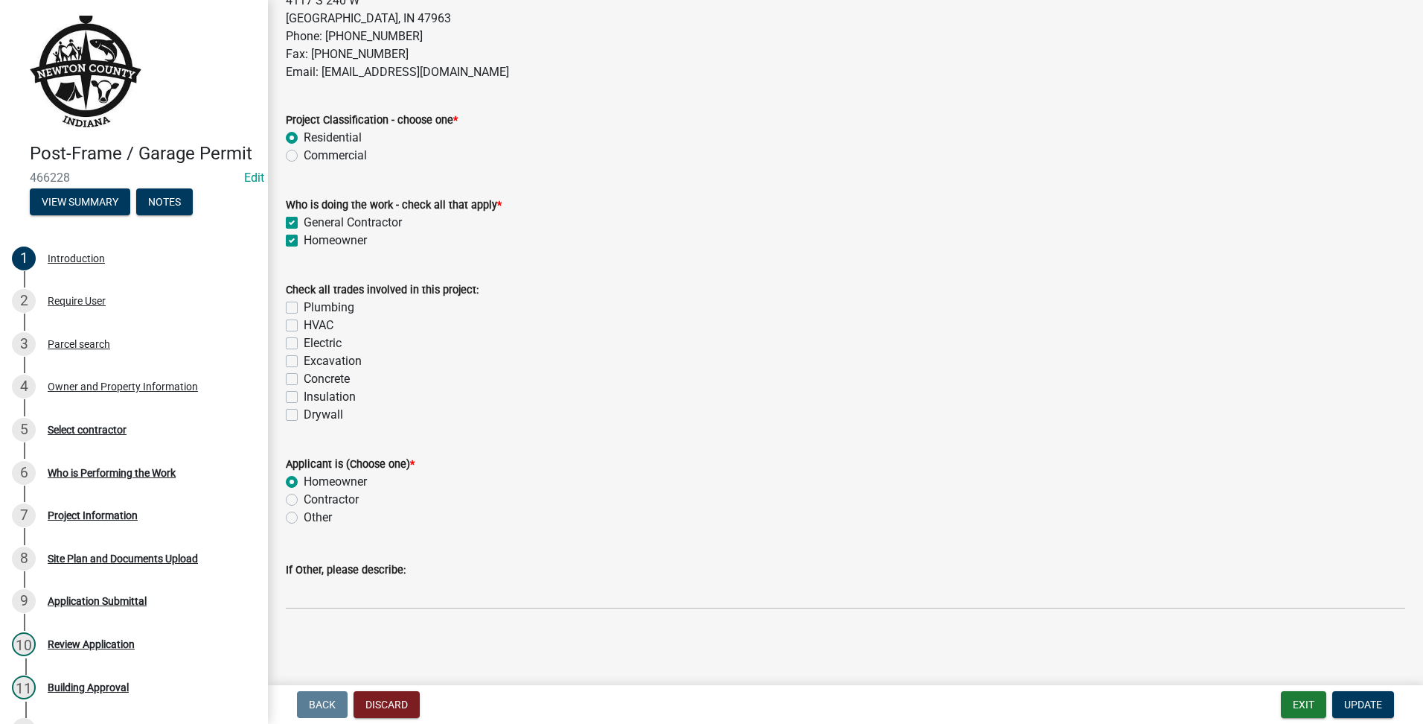
click at [291, 214] on div "General Contractor" at bounding box center [846, 223] width 1120 height 18
click at [282, 229] on div "Who is doing the work - check all that apply * General Contractor Homeowner" at bounding box center [846, 213] width 1142 height 71
click at [290, 214] on div "General Contractor" at bounding box center [846, 223] width 1120 height 18
click at [304, 220] on label "General Contractor" at bounding box center [353, 223] width 98 height 18
click at [304, 220] on input "General Contractor" at bounding box center [309, 219] width 10 height 10
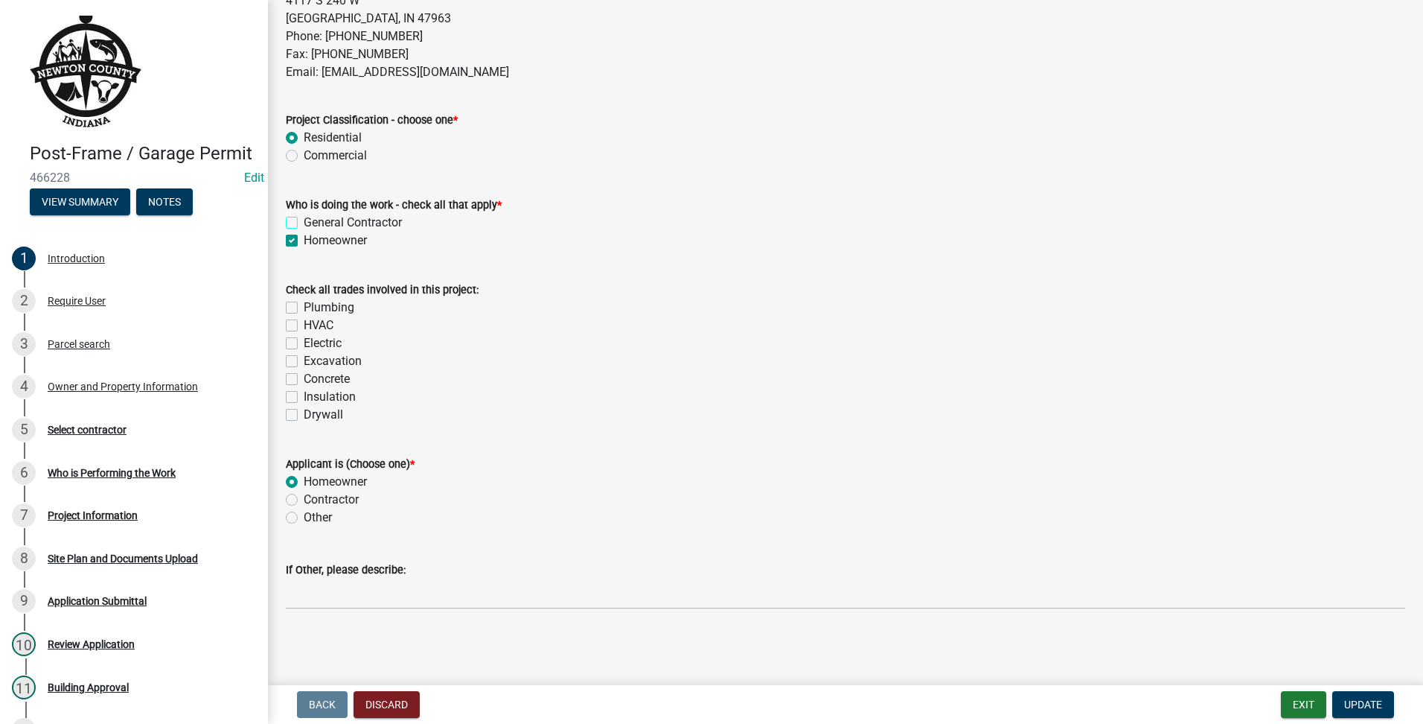
checkbox input "false"
checkbox input "true"
click at [1361, 707] on span "Update" at bounding box center [1363, 704] width 38 height 12
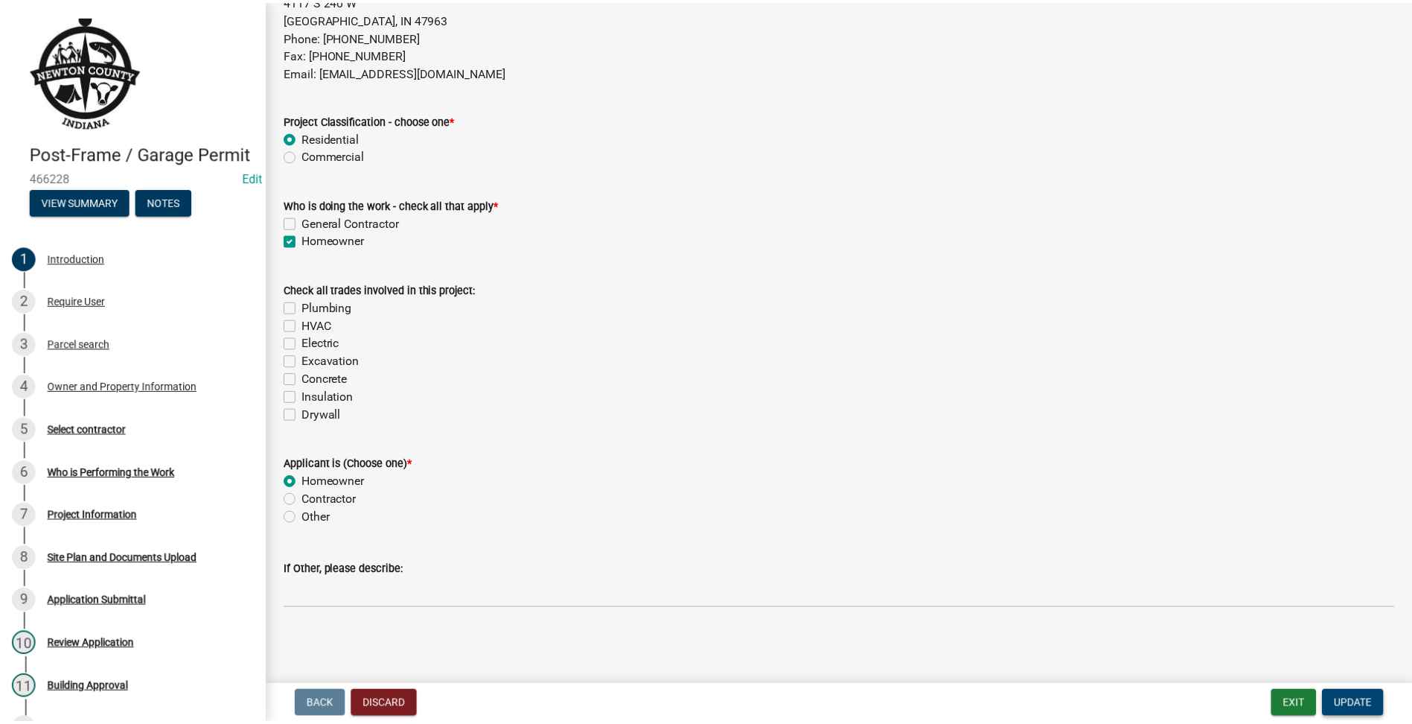
scroll to position [0, 0]
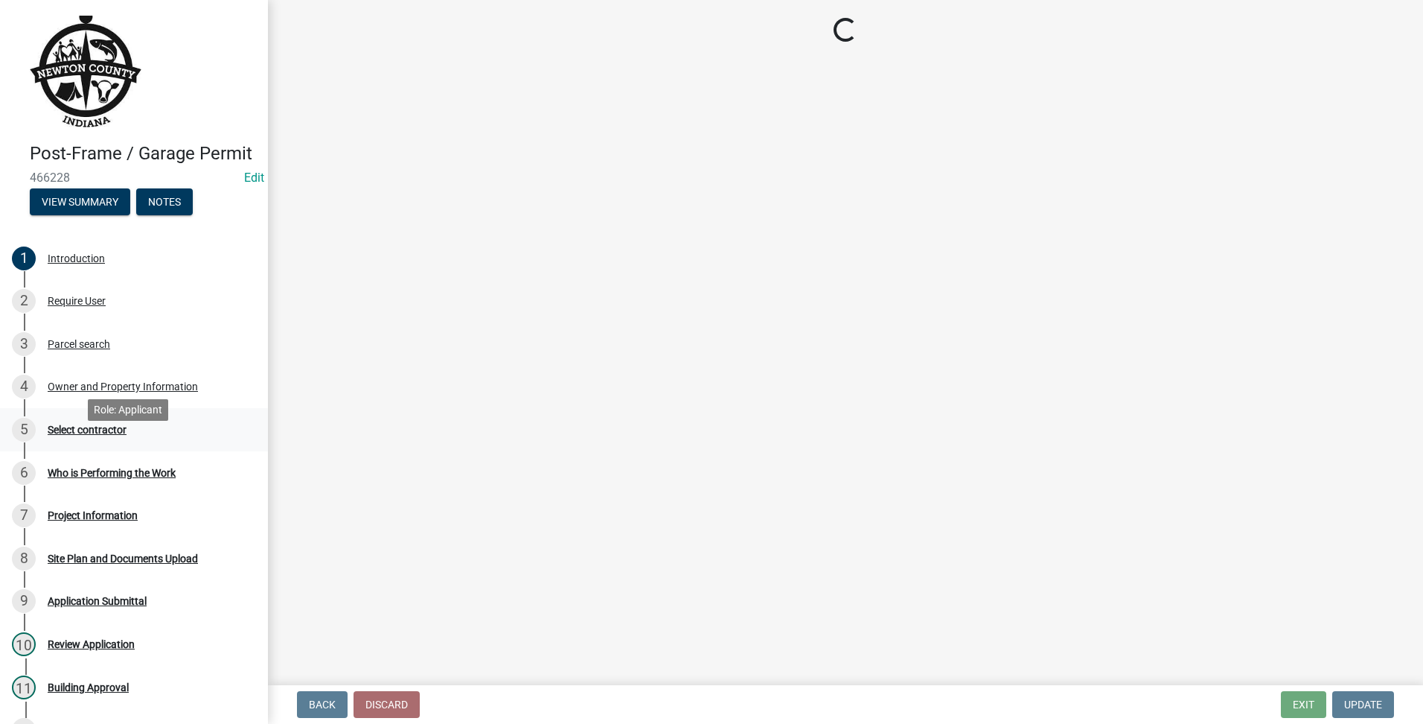
click at [100, 433] on link "5 Select contractor" at bounding box center [134, 429] width 268 height 43
click at [97, 439] on div "5 Select contractor" at bounding box center [128, 430] width 232 height 24
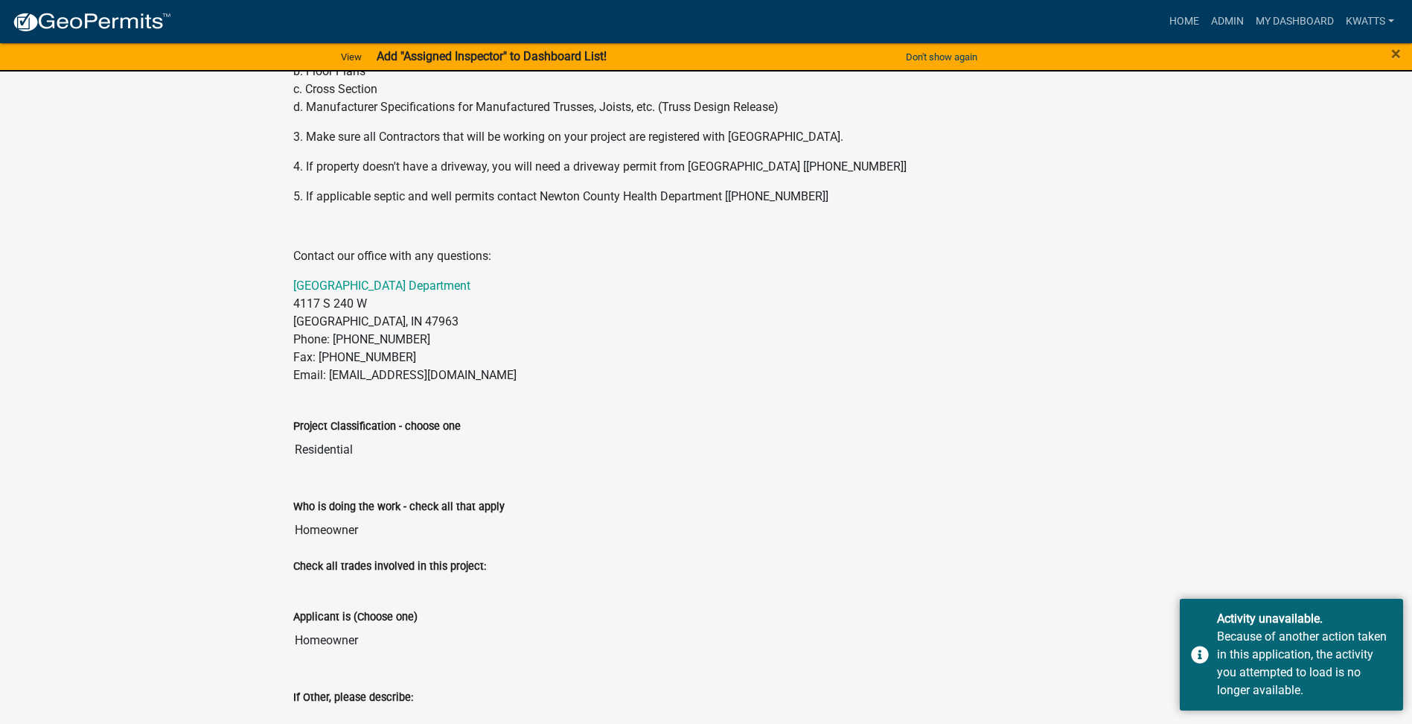
scroll to position [706, 0]
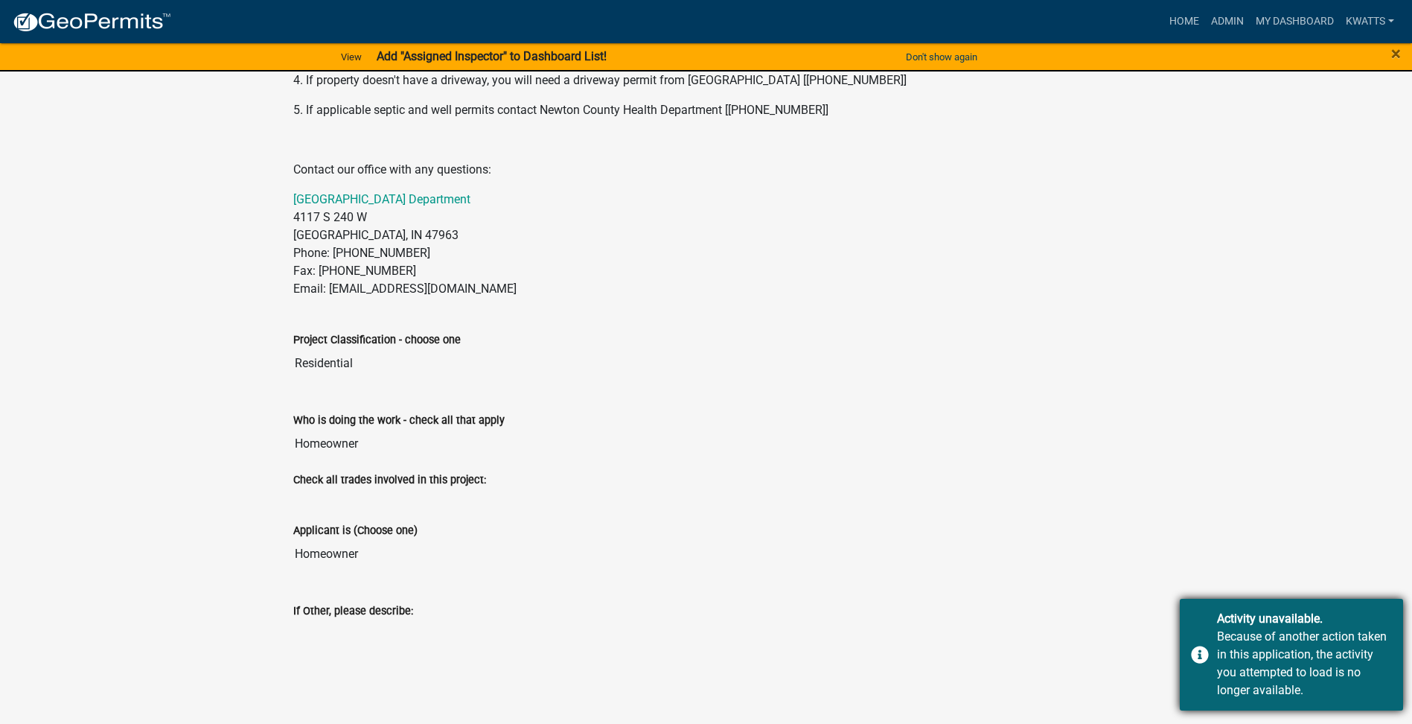
click at [1256, 666] on div "Because of another action taken in this application, the activity you attempted…" at bounding box center [1304, 663] width 175 height 71
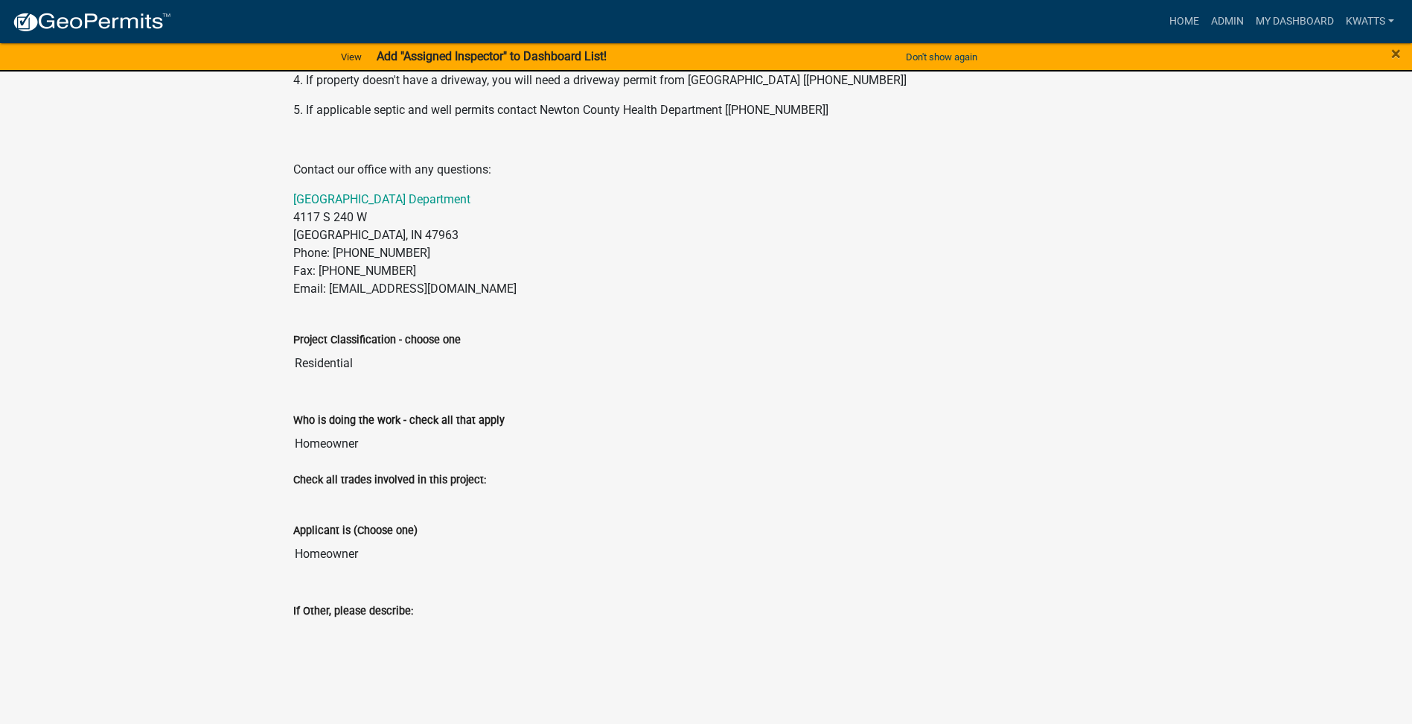
scroll to position [0, 0]
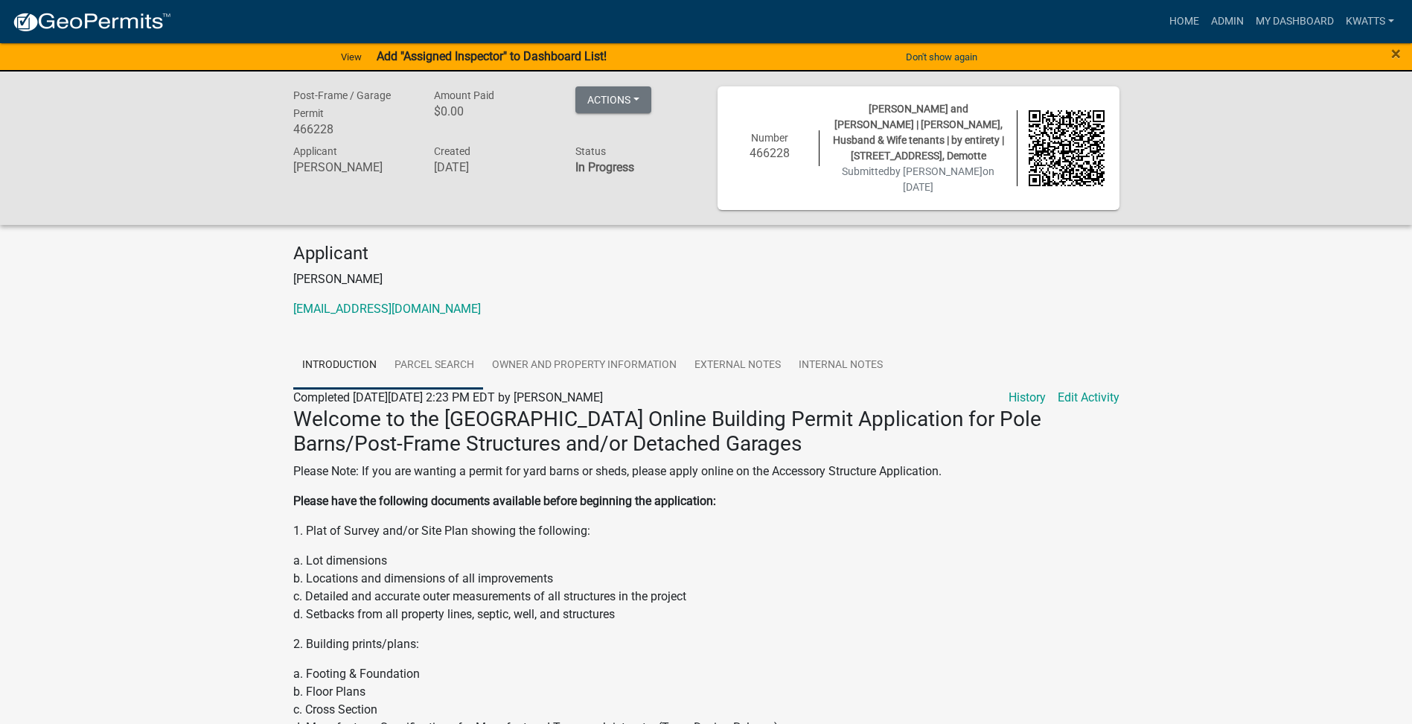
click at [422, 368] on link "Parcel search" at bounding box center [435, 366] width 98 height 48
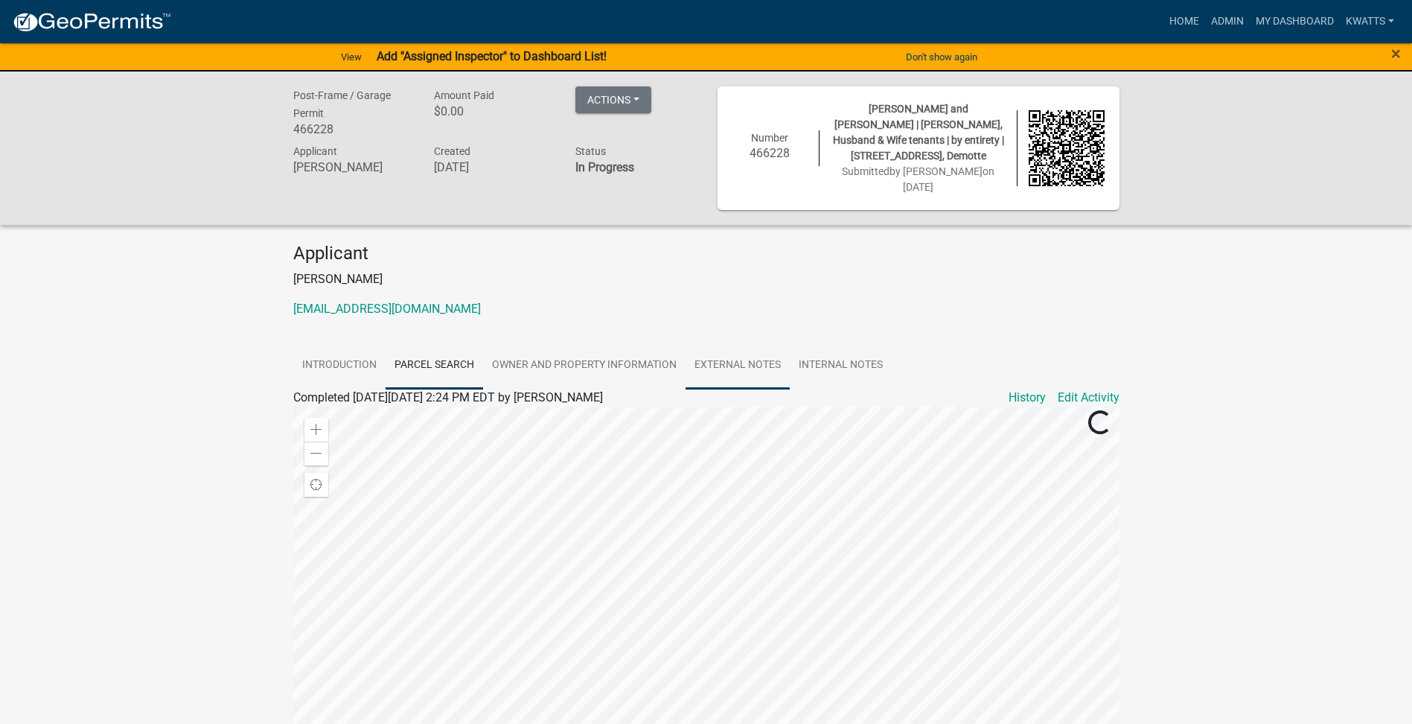
click at [736, 377] on link "External Notes" at bounding box center [738, 366] width 104 height 48
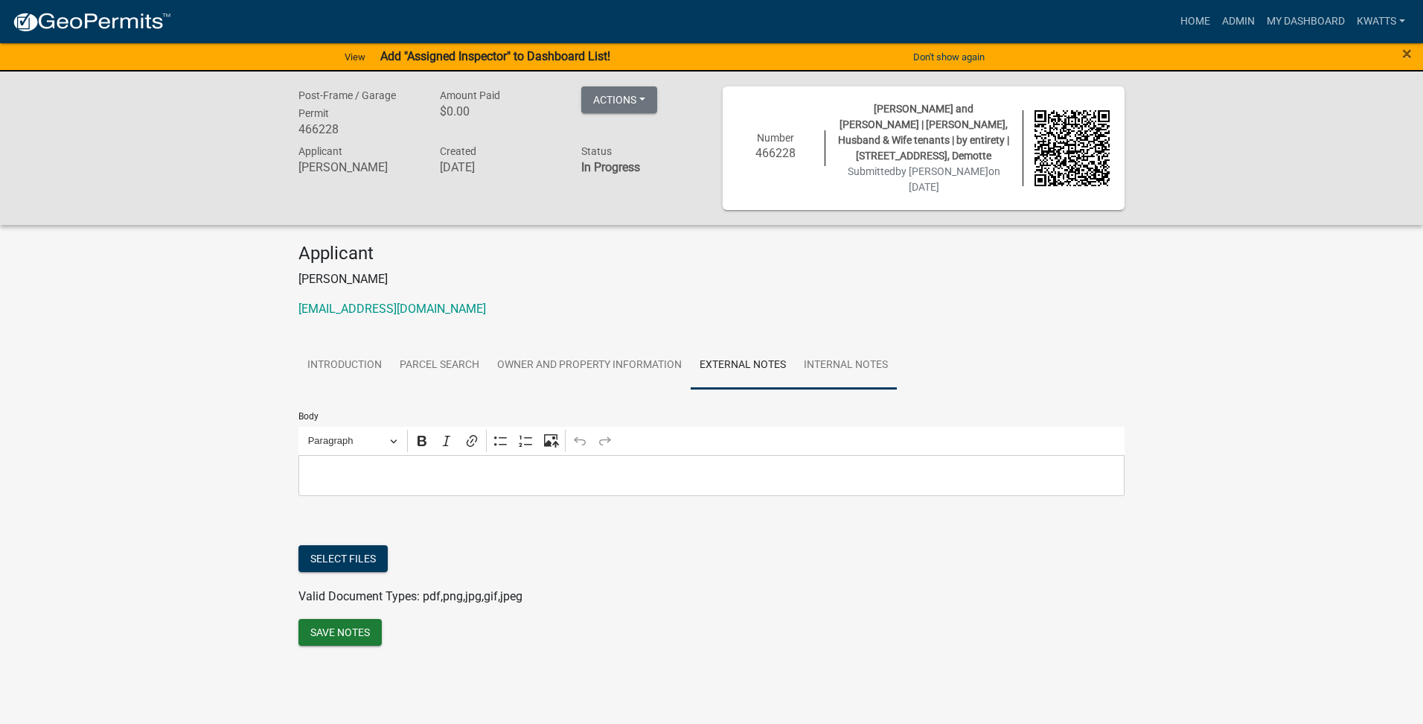
click at [827, 370] on link "Internal Notes" at bounding box center [846, 366] width 102 height 48
click at [628, 156] on div "Status In Progress" at bounding box center [640, 161] width 141 height 38
click at [636, 103] on button "Actions" at bounding box center [619, 99] width 76 height 27
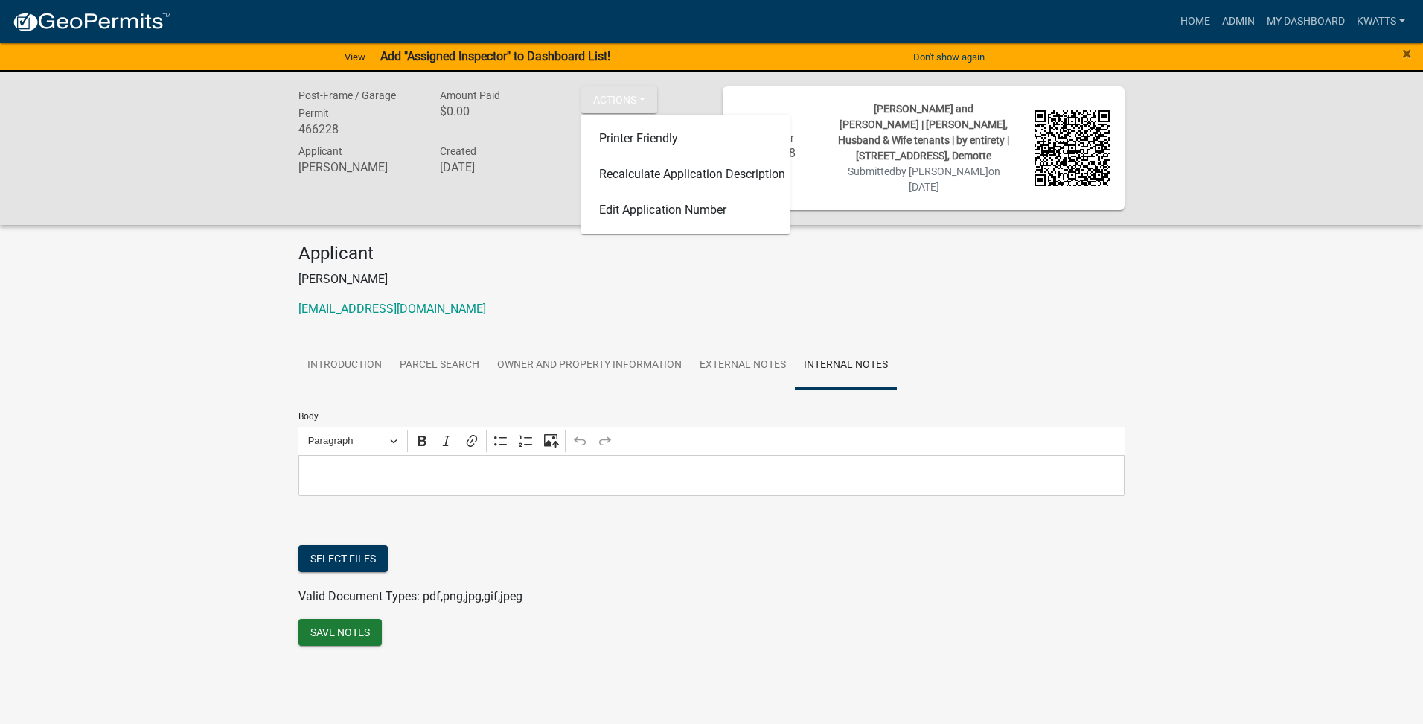
click at [24, 290] on div "Post-Frame / Garage Permit 466228 Amount Paid $0.00 Actions Printer Friendly Re…" at bounding box center [711, 382] width 1423 height 622
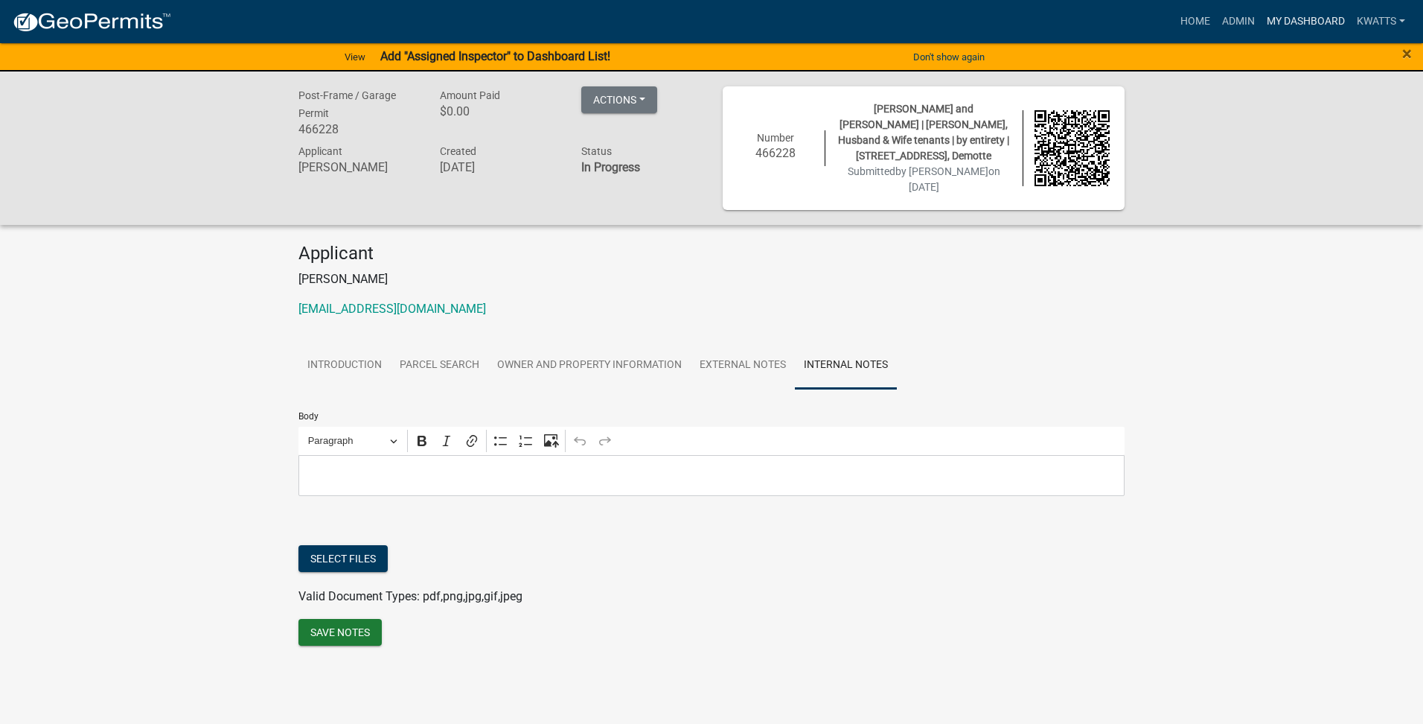
click at [1289, 31] on link "My Dashboard" at bounding box center [1306, 21] width 90 height 28
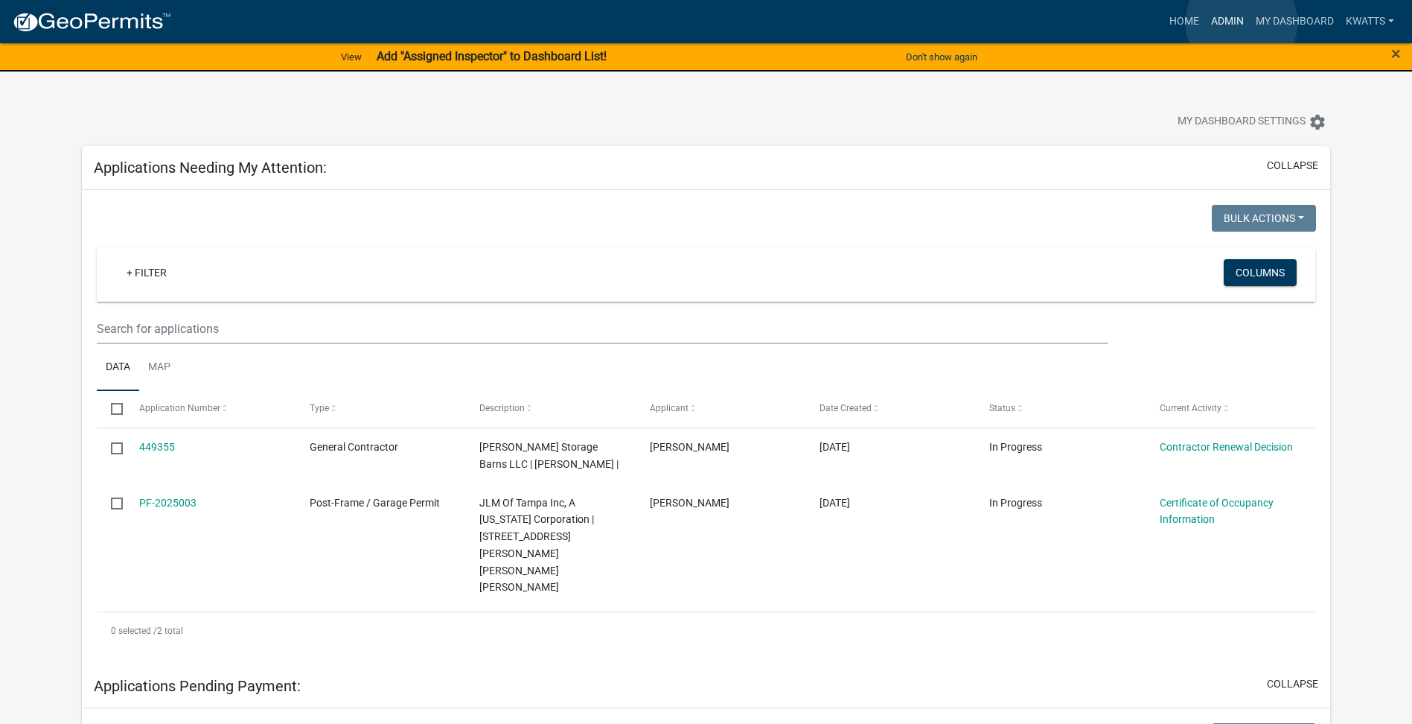
click at [1242, 22] on link "Admin" at bounding box center [1227, 21] width 45 height 28
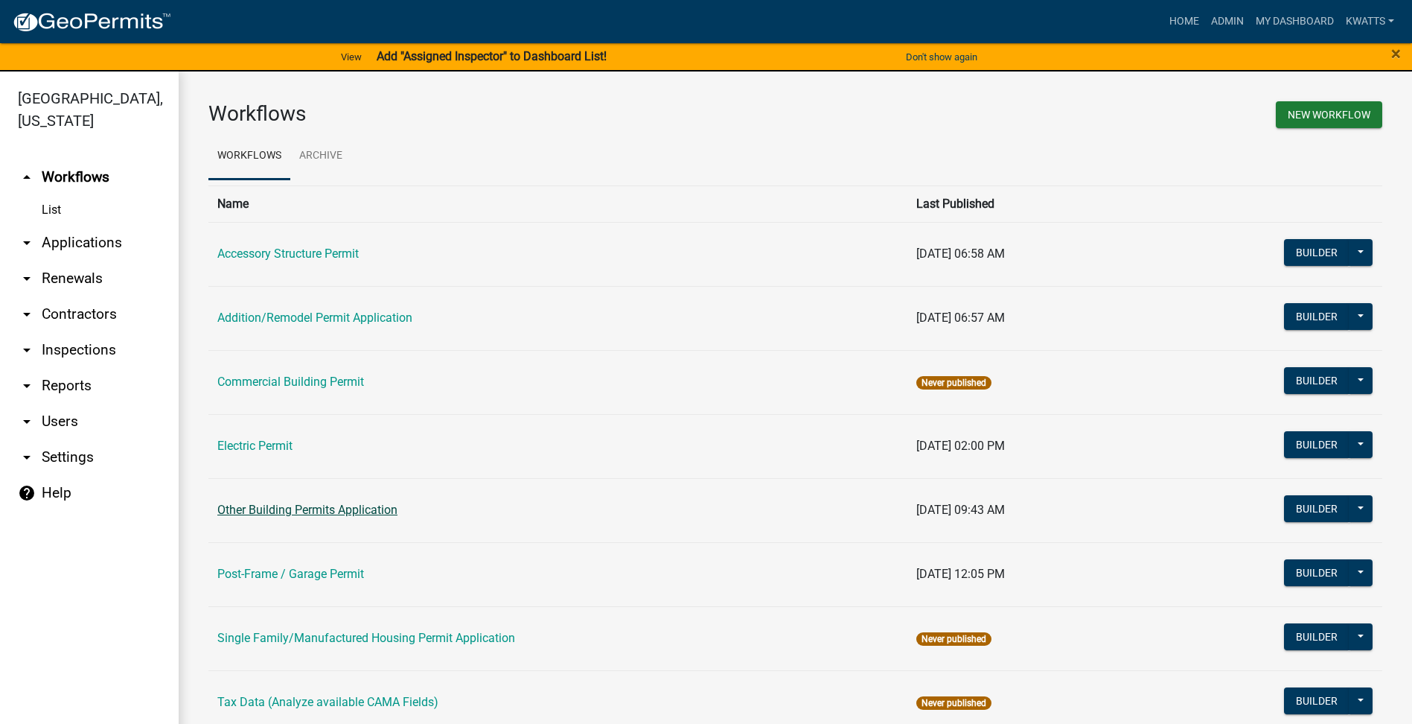
scroll to position [34, 0]
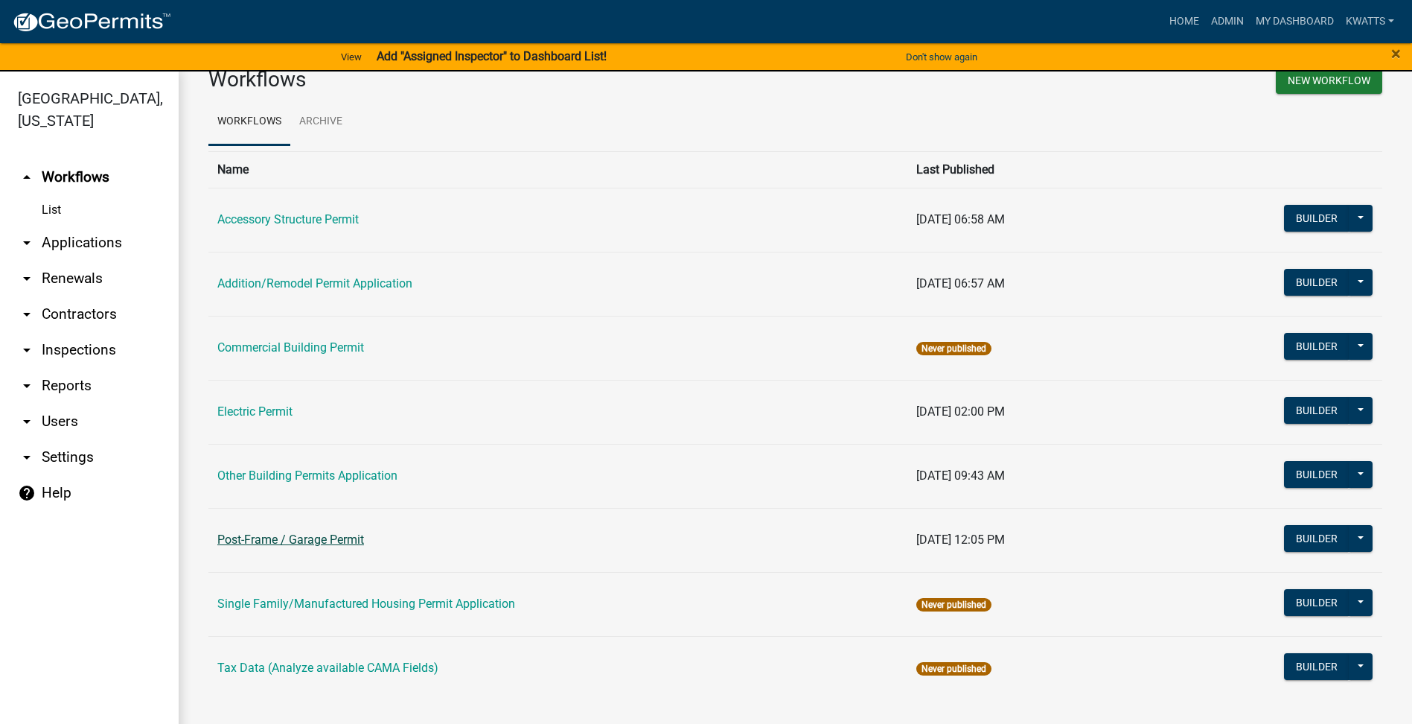
click at [316, 544] on link "Post-Frame / Garage Permit" at bounding box center [290, 539] width 147 height 14
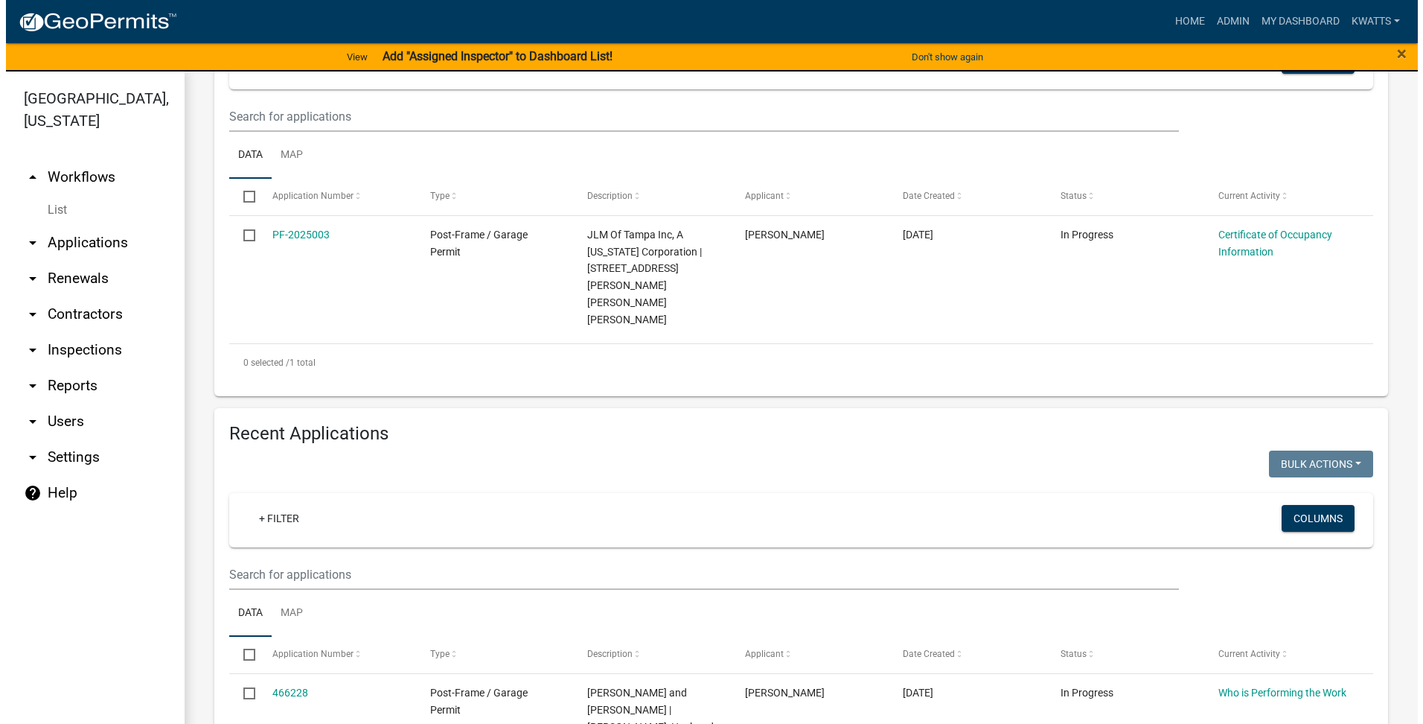
scroll to position [372, 0]
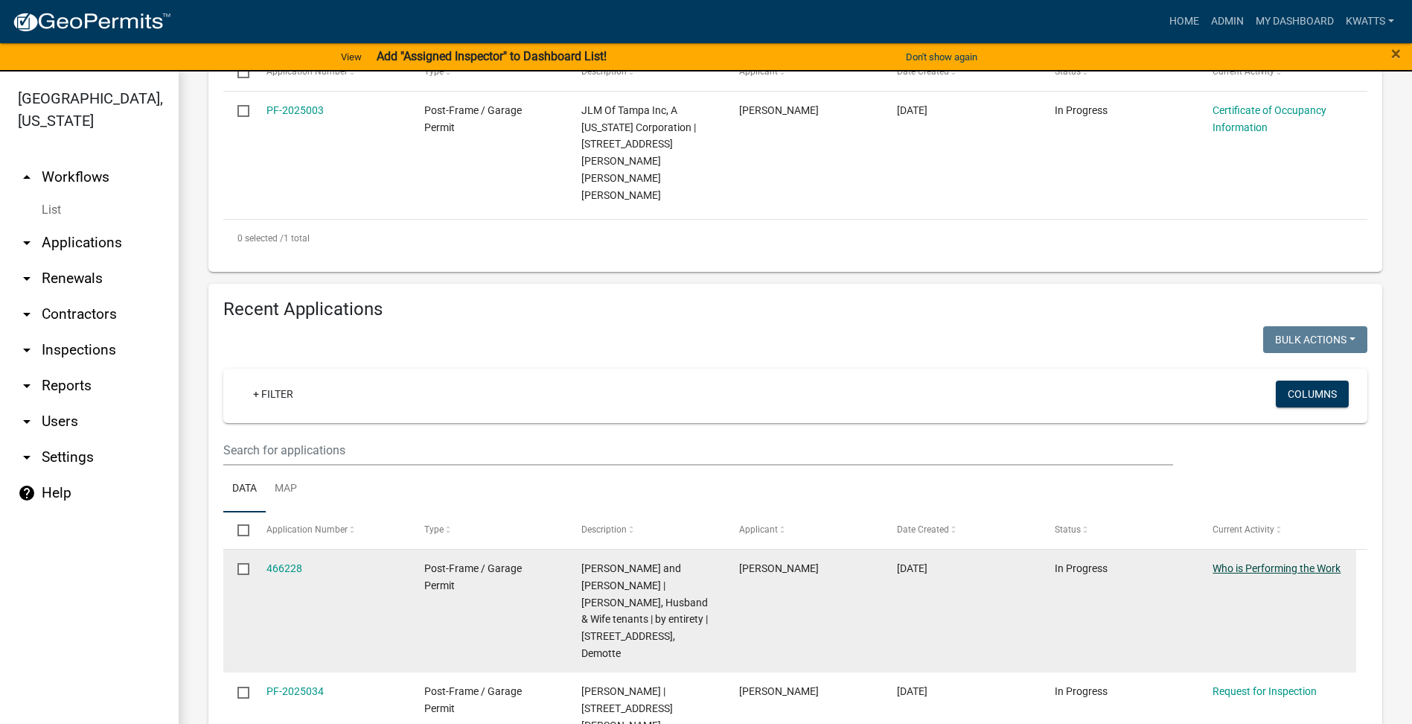
click at [1234, 562] on link "Who is Performing the Work" at bounding box center [1277, 568] width 128 height 12
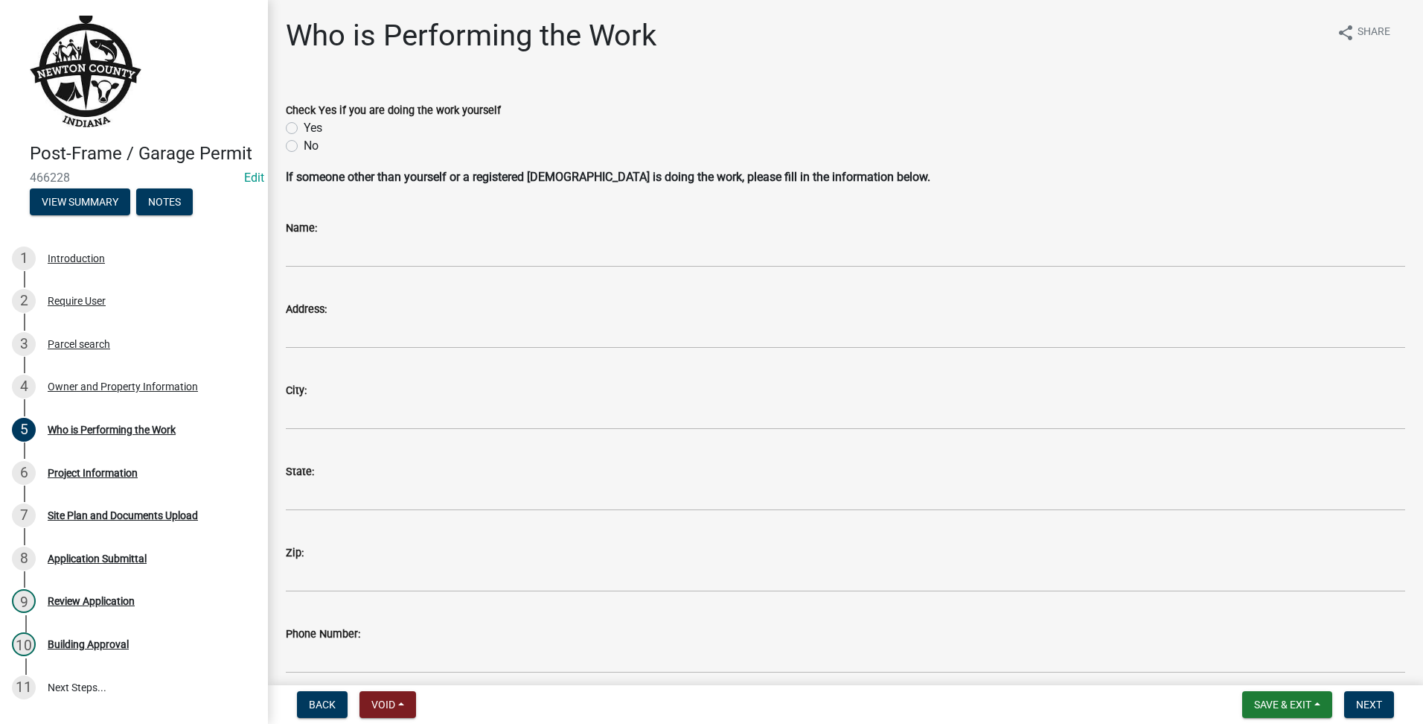
click at [304, 128] on label "Yes" at bounding box center [313, 128] width 19 height 18
click at [304, 128] on input "Yes" at bounding box center [309, 124] width 10 height 10
radio input "true"
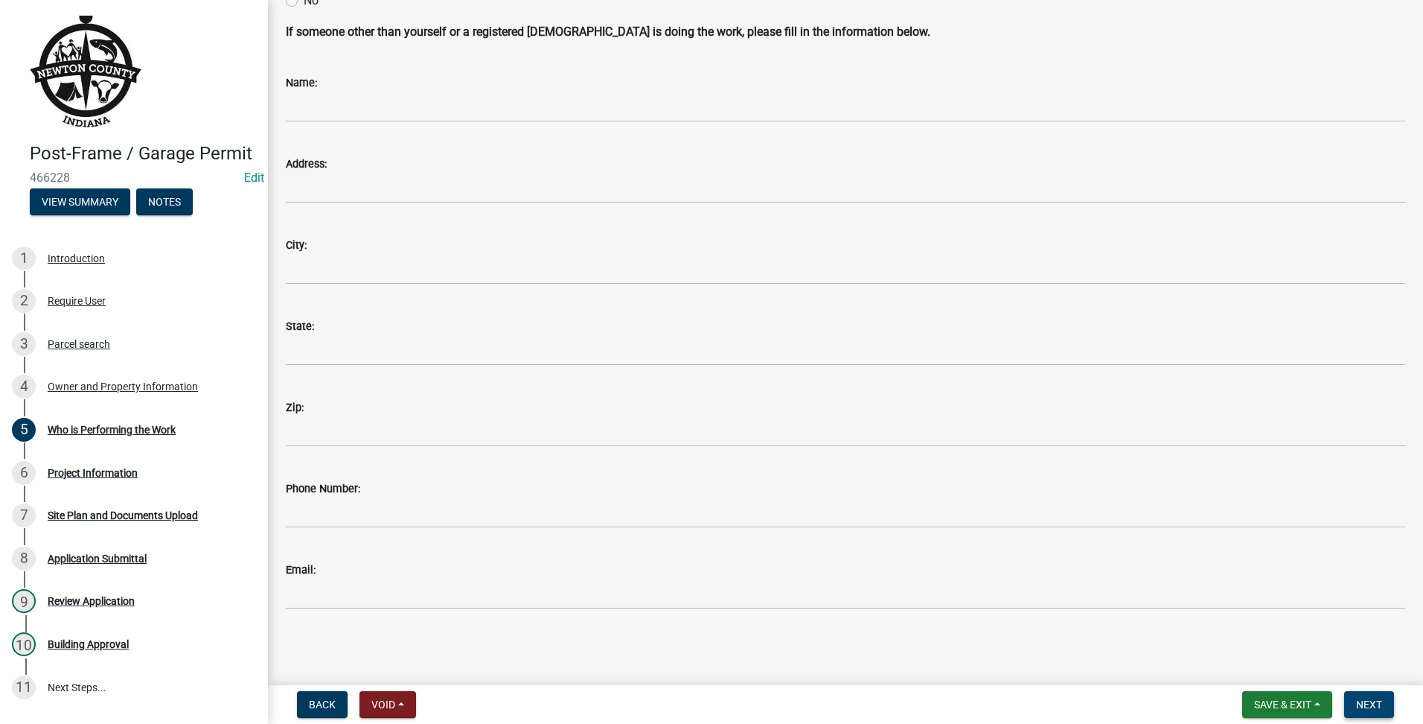
click at [1359, 711] on button "Next" at bounding box center [1369, 704] width 50 height 27
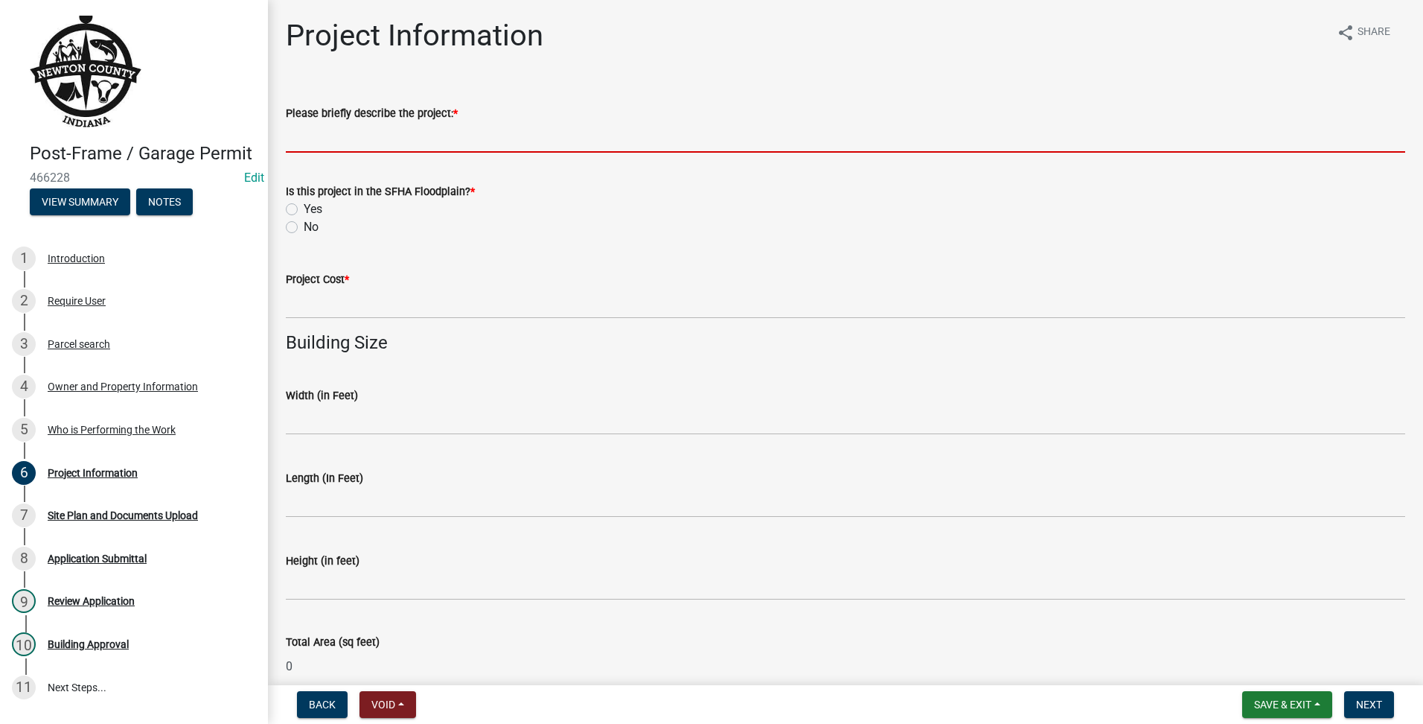
click at [445, 144] on input "Please briefly describe the project: *" at bounding box center [846, 137] width 1120 height 31
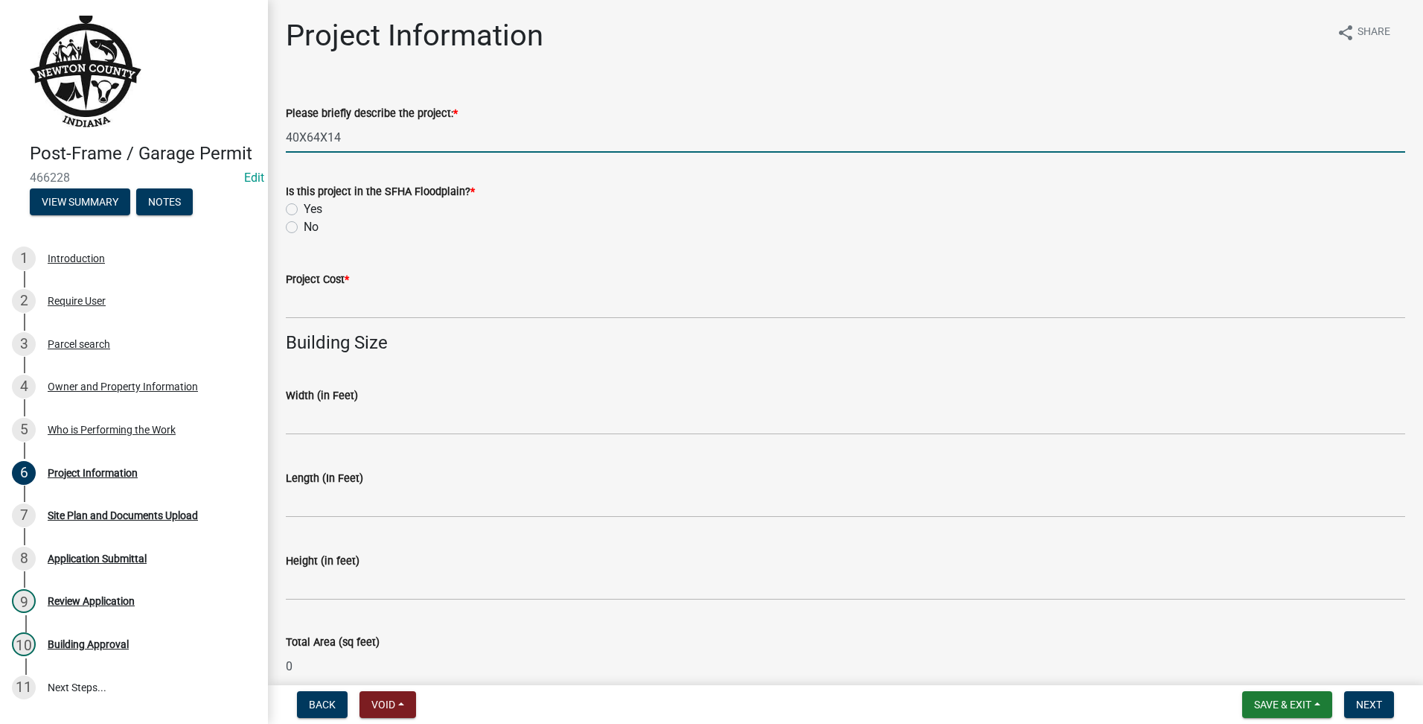
type input "40X64X14"
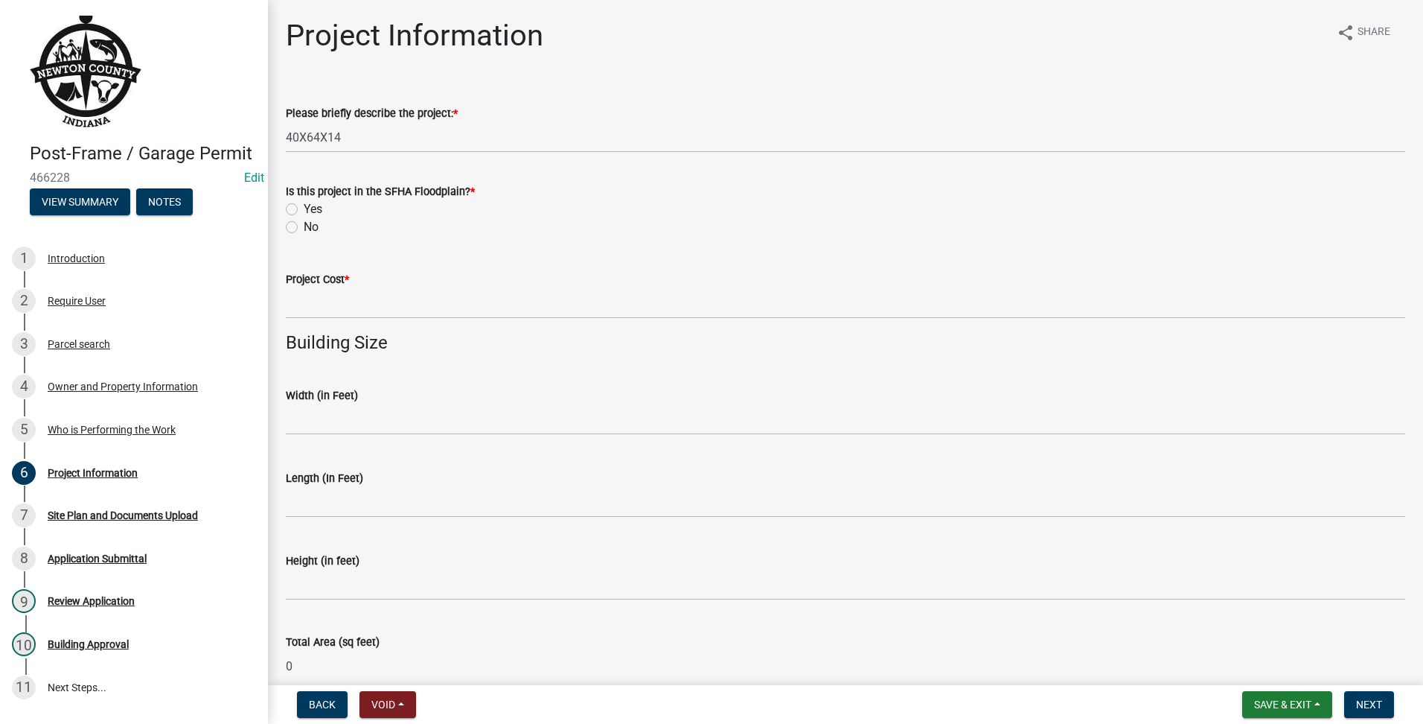
click at [304, 223] on label "No" at bounding box center [311, 227] width 15 height 18
click at [304, 223] on input "No" at bounding box center [309, 223] width 10 height 10
radio input "true"
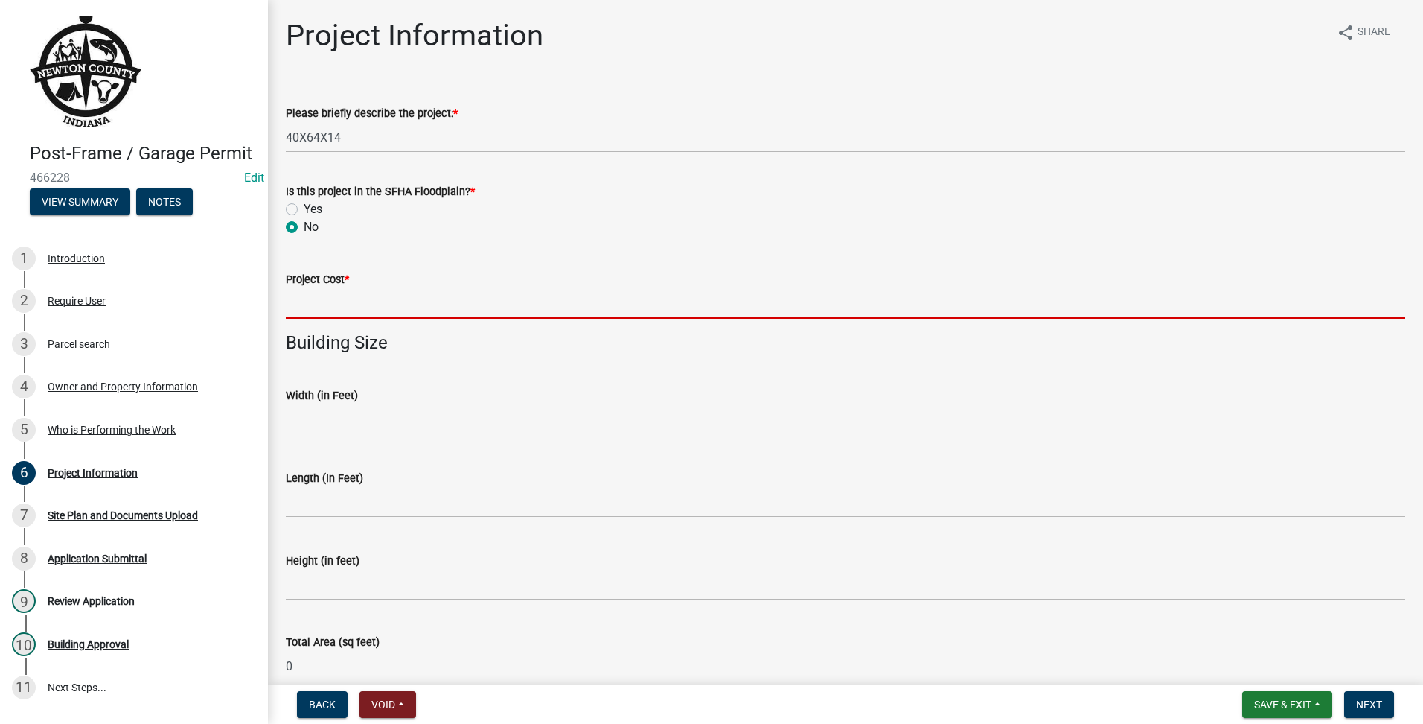
click at [365, 304] on input "text" at bounding box center [846, 303] width 1120 height 31
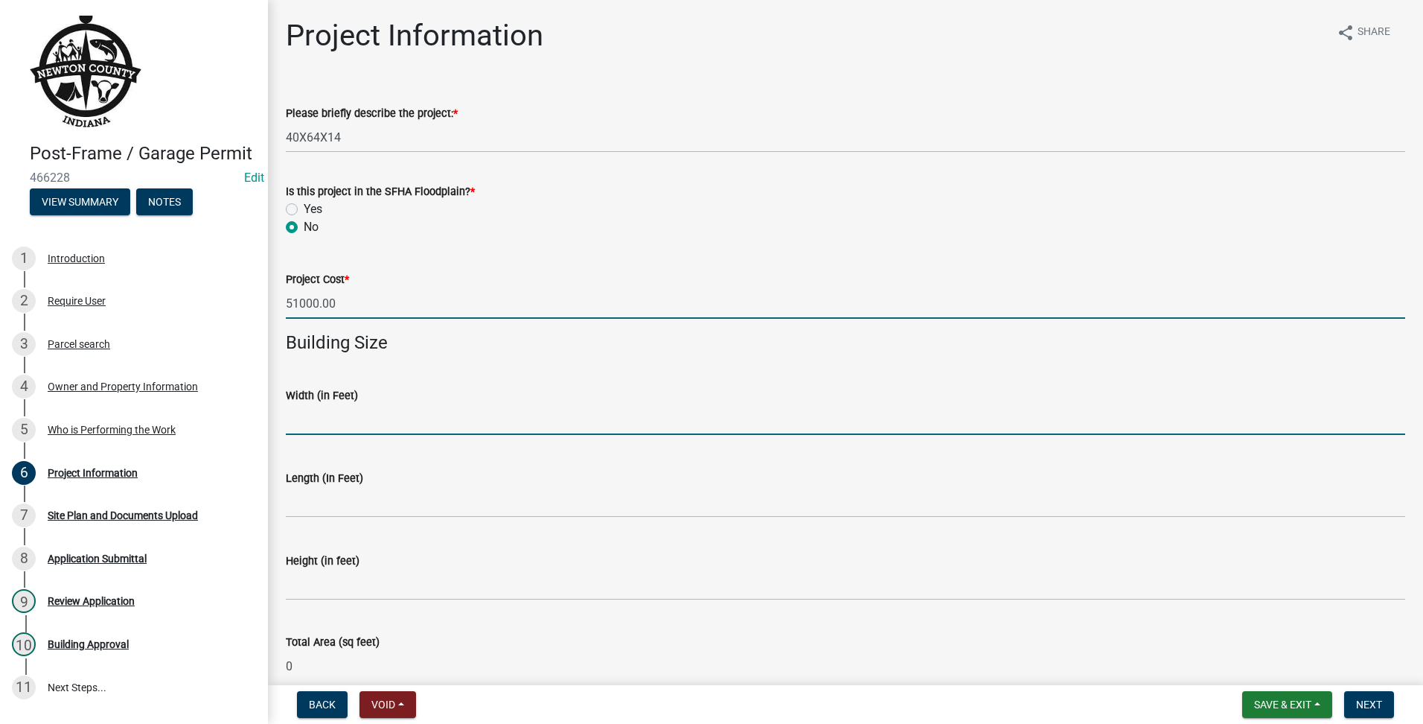
type input "51000"
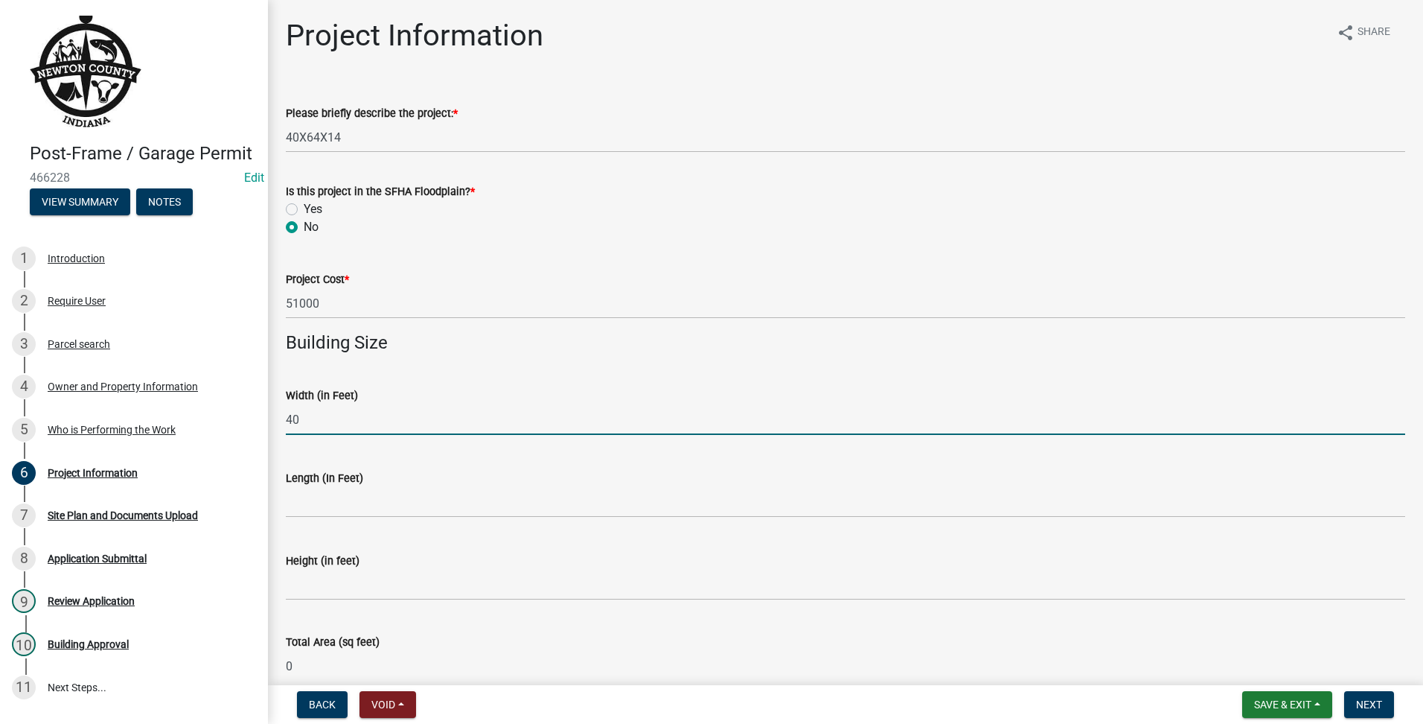
type input "40"
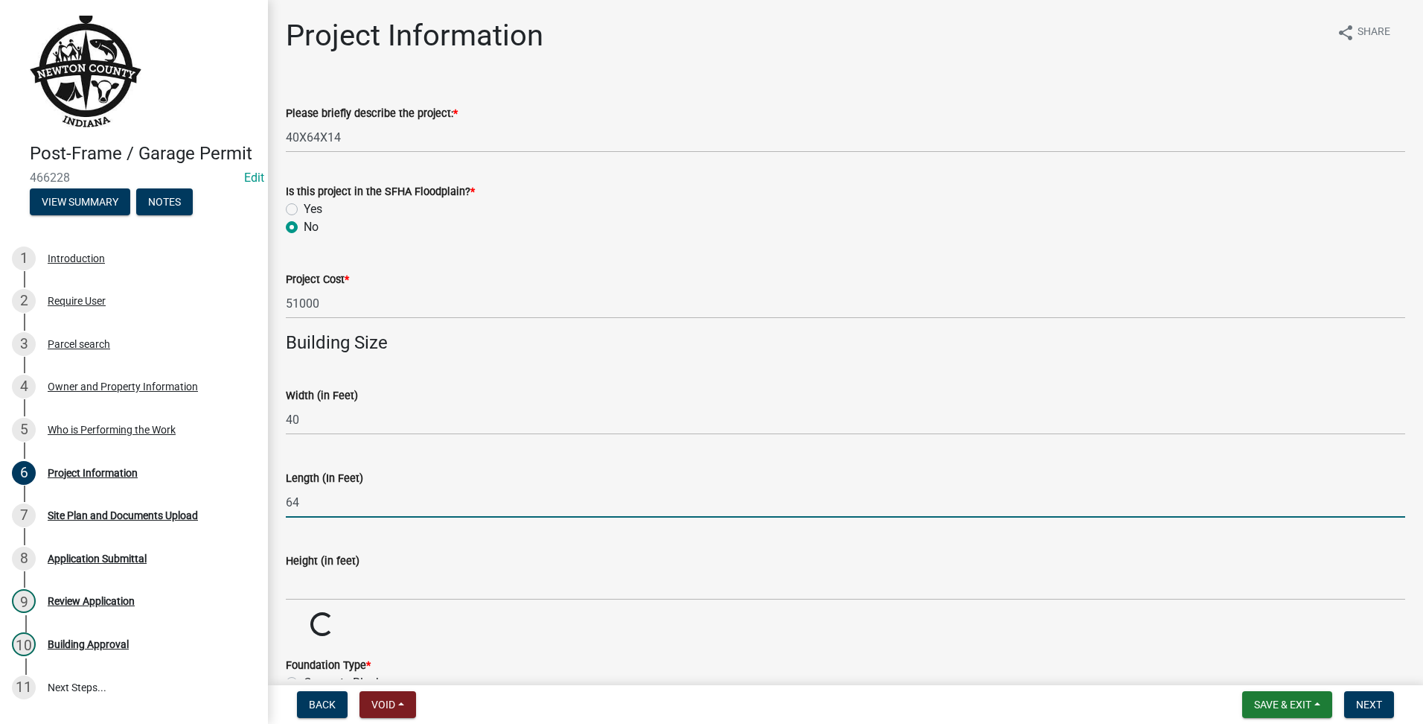
type input "64"
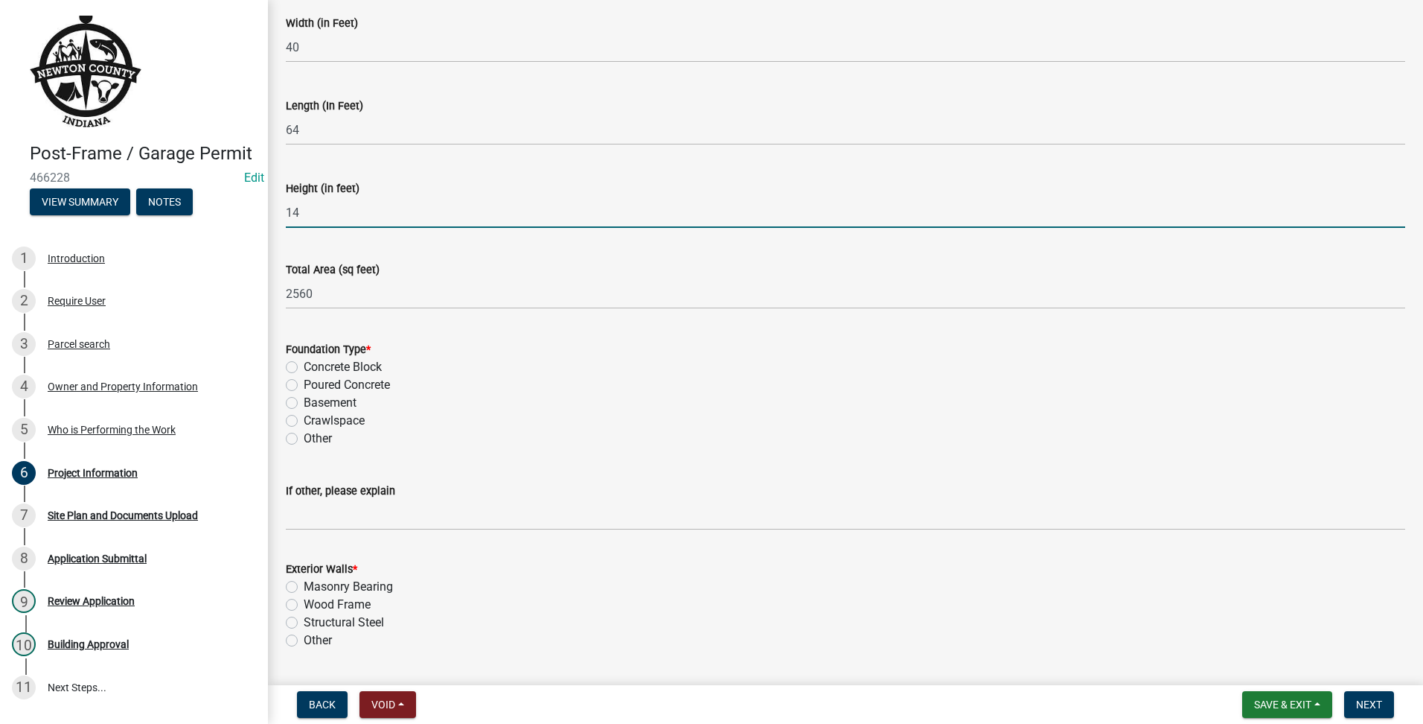
scroll to position [497, 0]
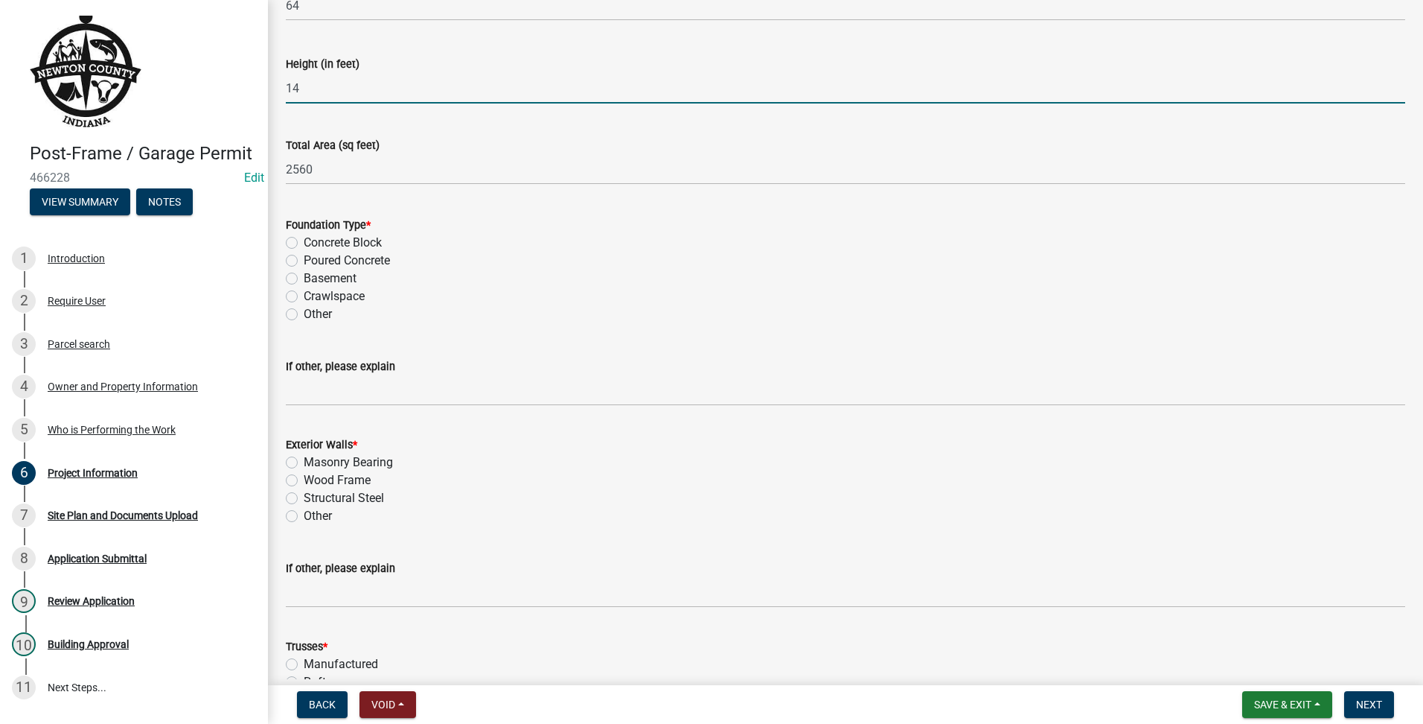
type input "14"
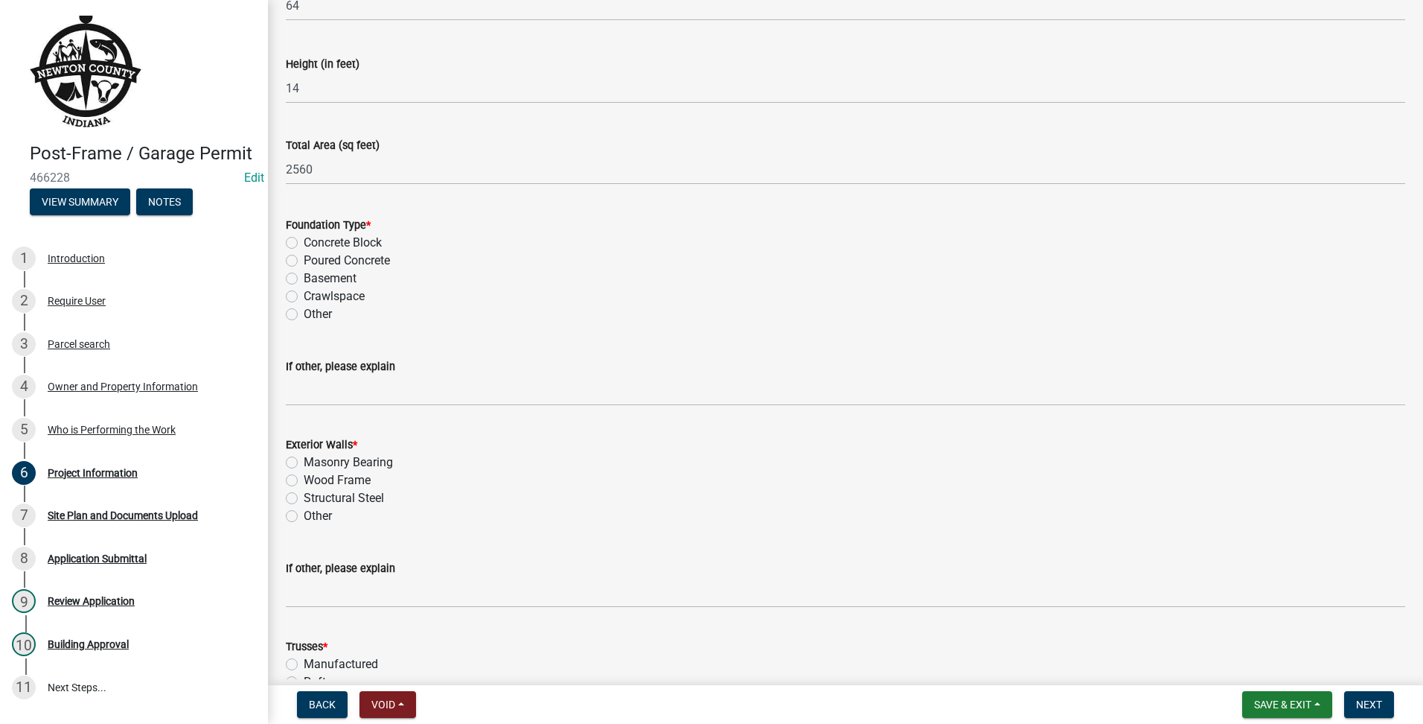
click at [310, 319] on label "Other" at bounding box center [318, 314] width 28 height 18
click at [310, 315] on input "Other" at bounding box center [309, 310] width 10 height 10
radio input "true"
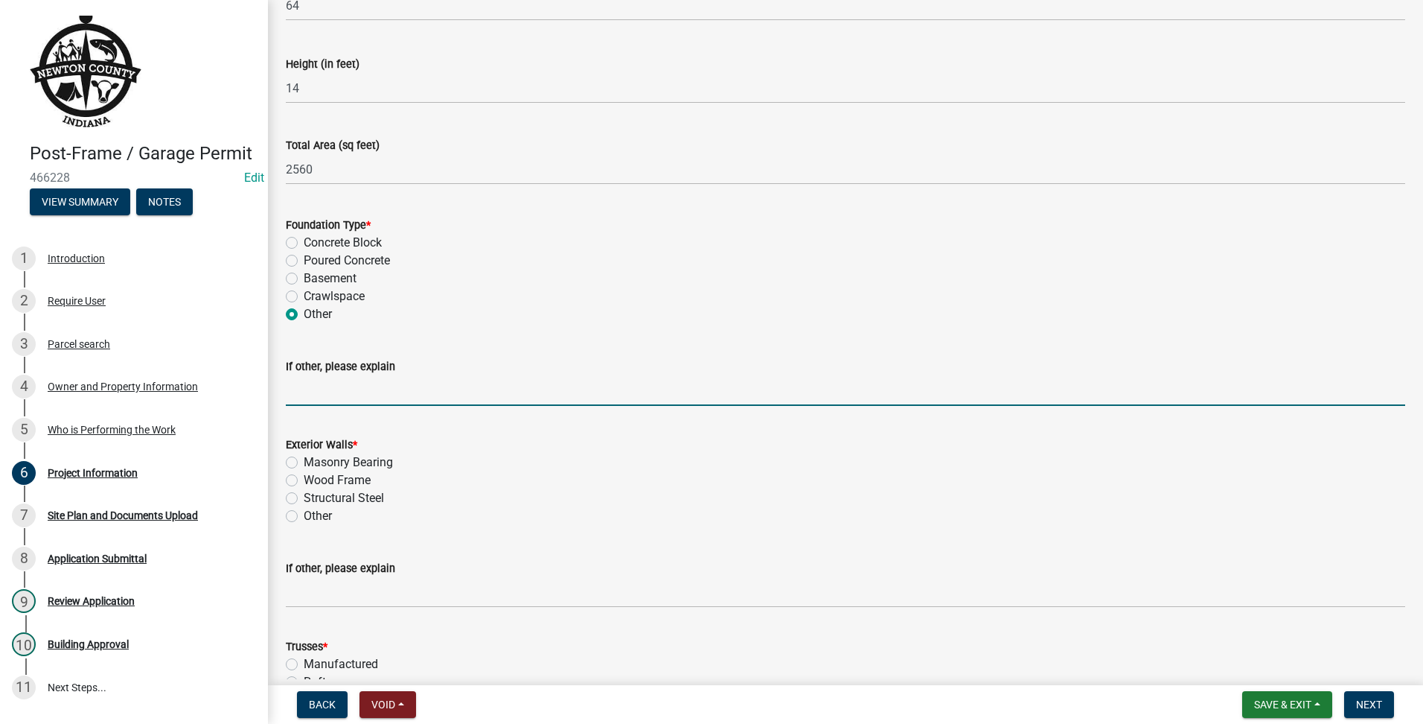
click at [336, 386] on input "If other, please explain" at bounding box center [846, 390] width 1120 height 31
type input "gravel"
click at [304, 474] on label "Wood Frame" at bounding box center [337, 480] width 67 height 18
click at [304, 474] on input "Wood Frame" at bounding box center [309, 476] width 10 height 10
radio input "true"
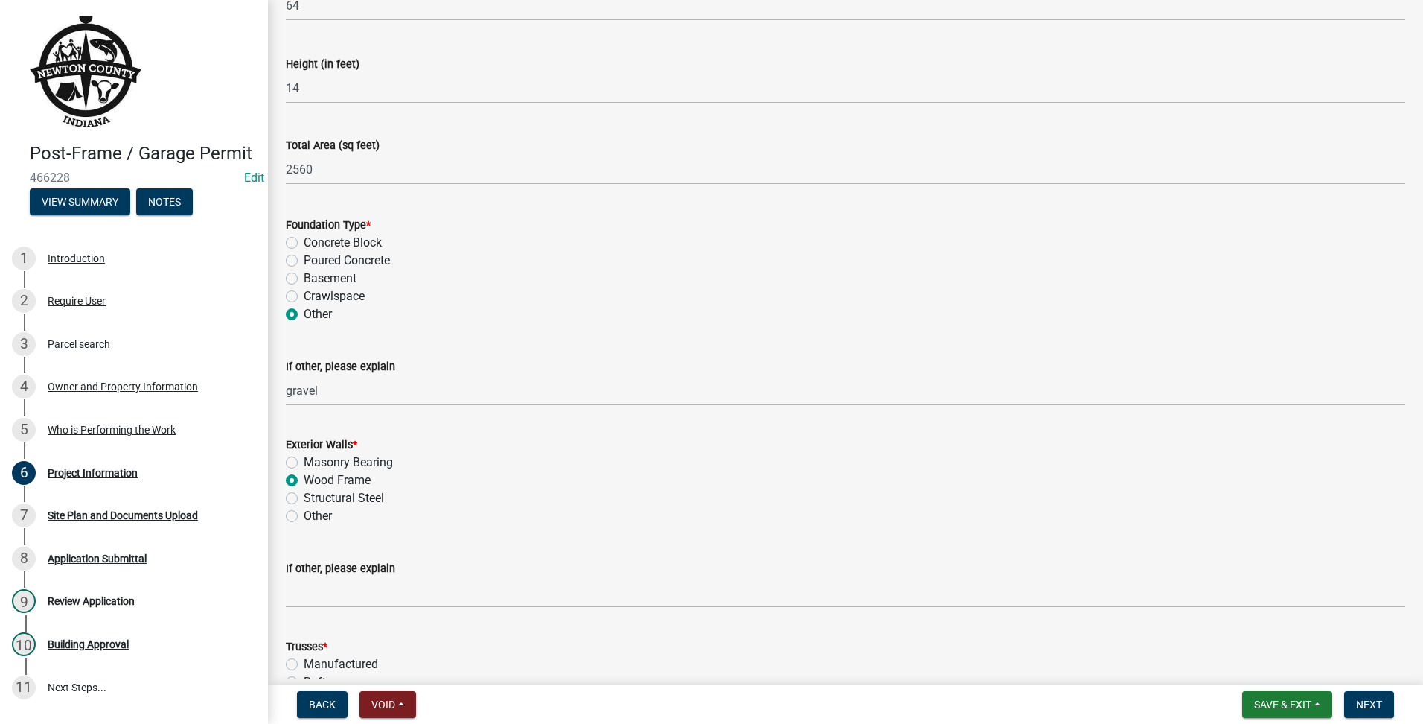
scroll to position [744, 0]
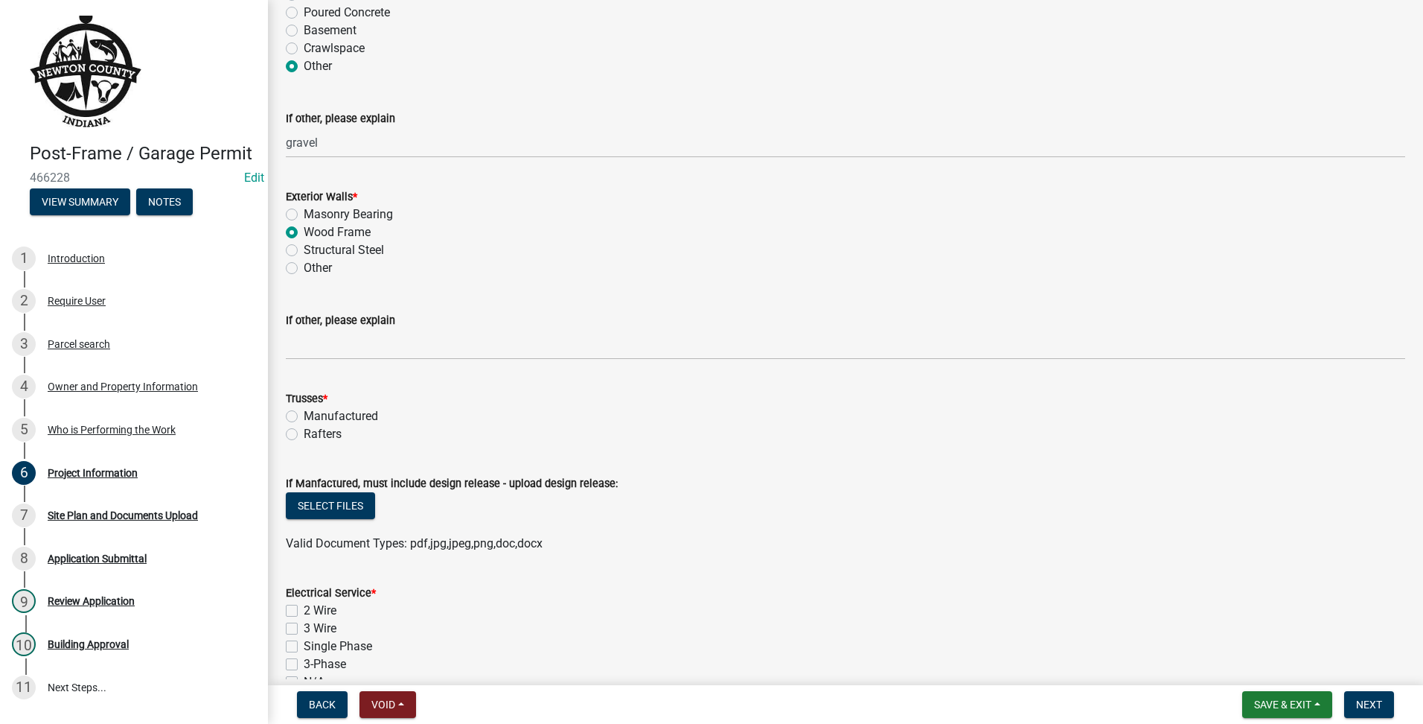
click at [296, 422] on div "Manufactured" at bounding box center [846, 416] width 1120 height 18
click at [295, 417] on div "Manufactured" at bounding box center [846, 416] width 1120 height 18
click at [304, 417] on label "Manufactured" at bounding box center [341, 416] width 74 height 18
click at [304, 417] on input "Manufactured" at bounding box center [309, 412] width 10 height 10
radio input "true"
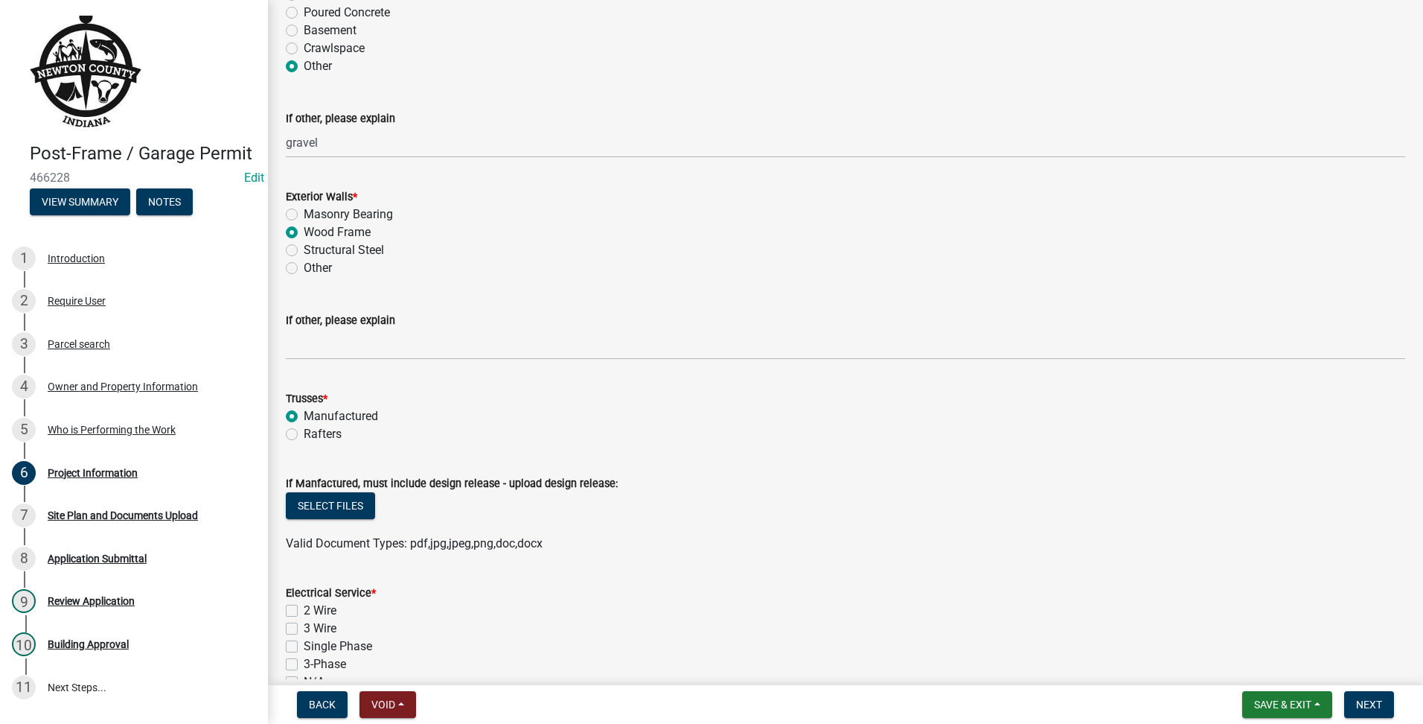
scroll to position [869, 0]
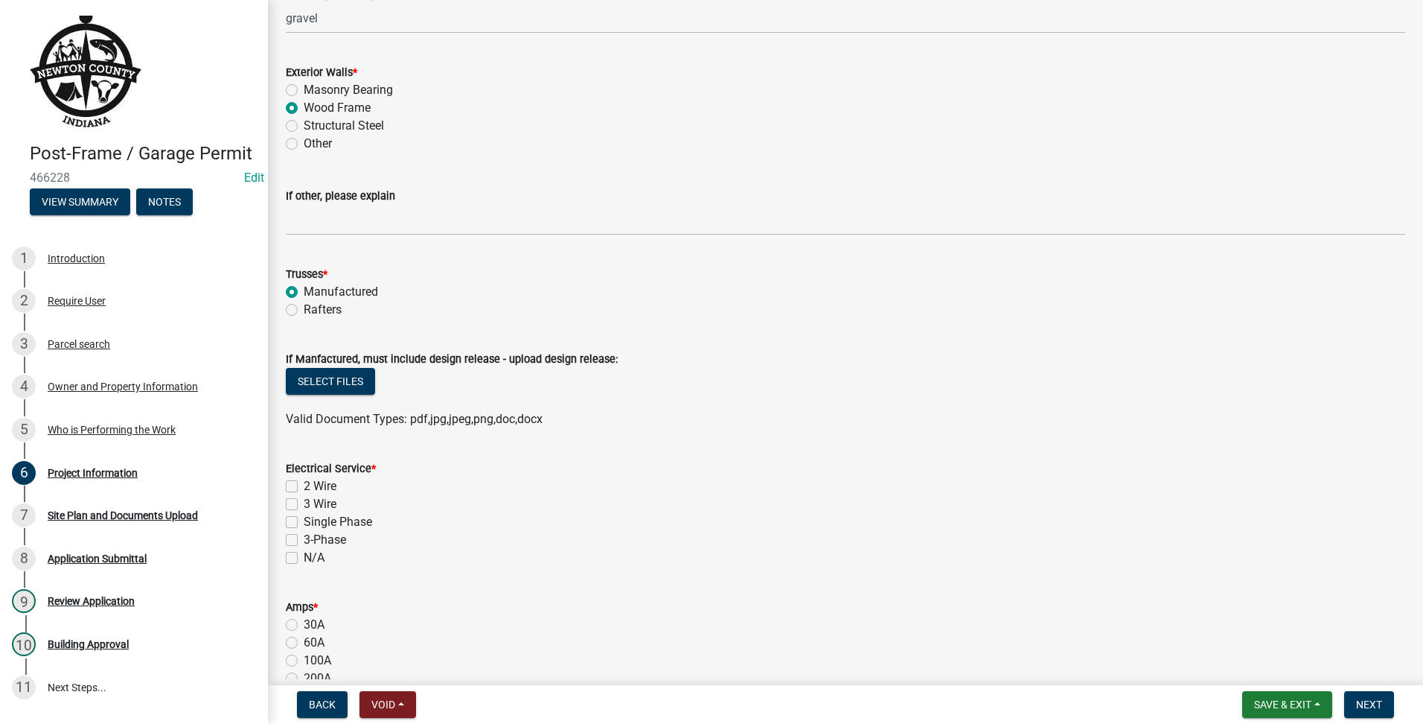
click at [287, 550] on div "N/A" at bounding box center [846, 558] width 1120 height 18
click at [304, 553] on label "N/A" at bounding box center [314, 558] width 21 height 18
click at [304, 553] on input "N/A" at bounding box center [309, 554] width 10 height 10
checkbox input "true"
checkbox input "false"
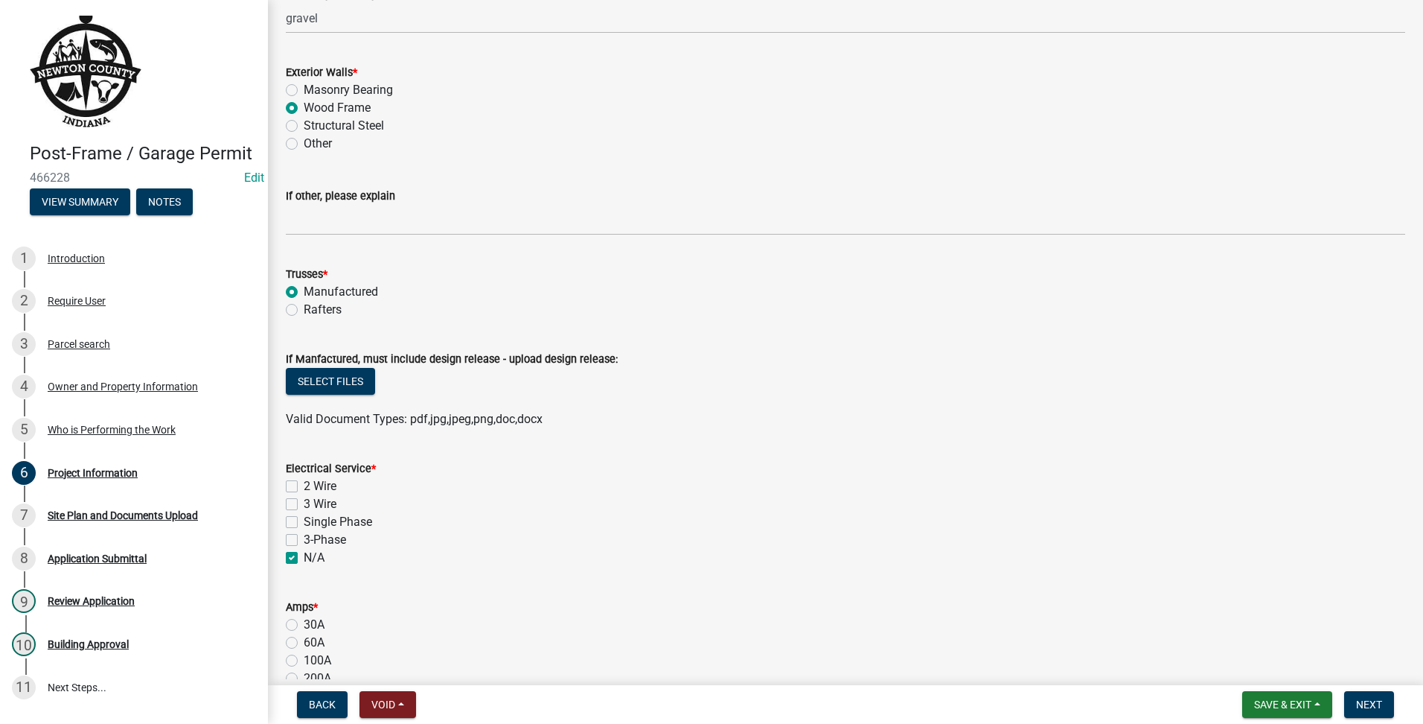
checkbox input "false"
checkbox input "true"
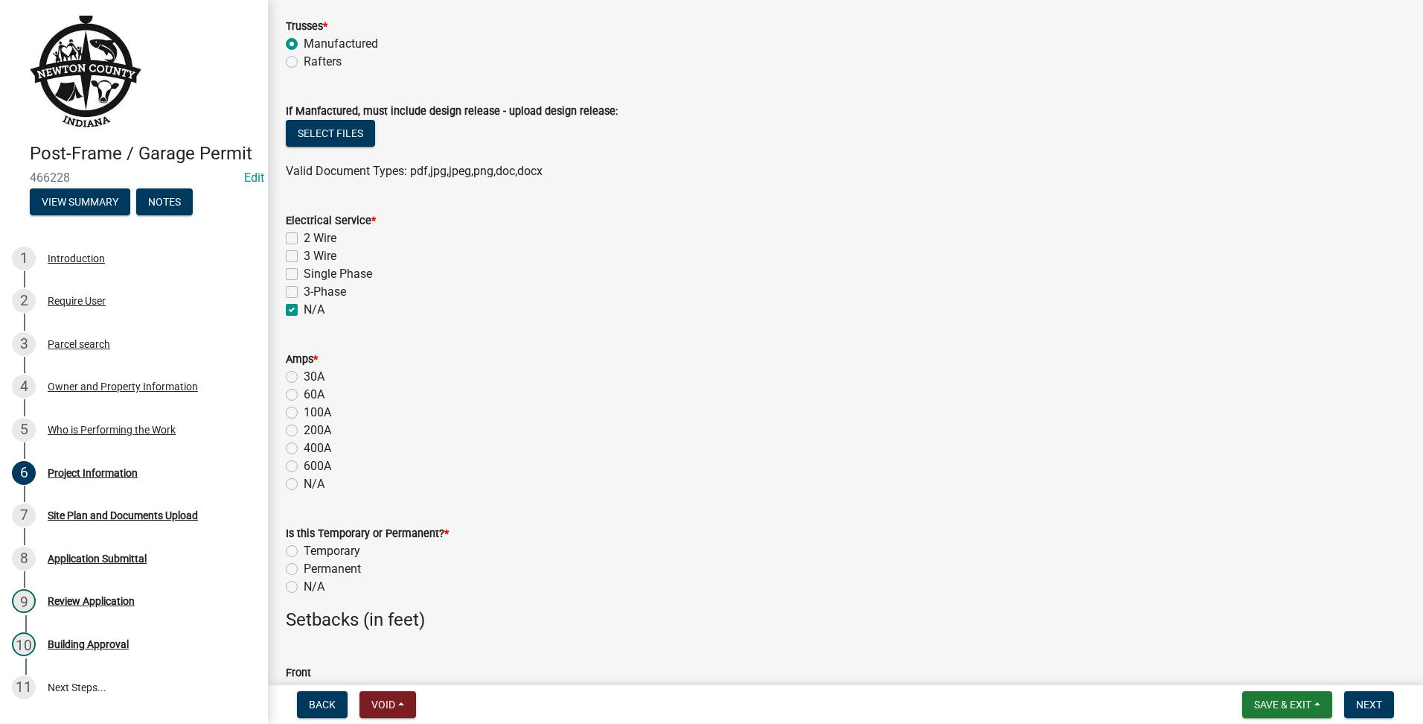
click at [304, 488] on label "N/A" at bounding box center [314, 484] width 21 height 18
click at [304, 485] on input "N/A" at bounding box center [309, 480] width 10 height 10
radio input "true"
click at [304, 583] on label "N/A" at bounding box center [314, 587] width 21 height 18
click at [304, 583] on input "N/A" at bounding box center [309, 583] width 10 height 10
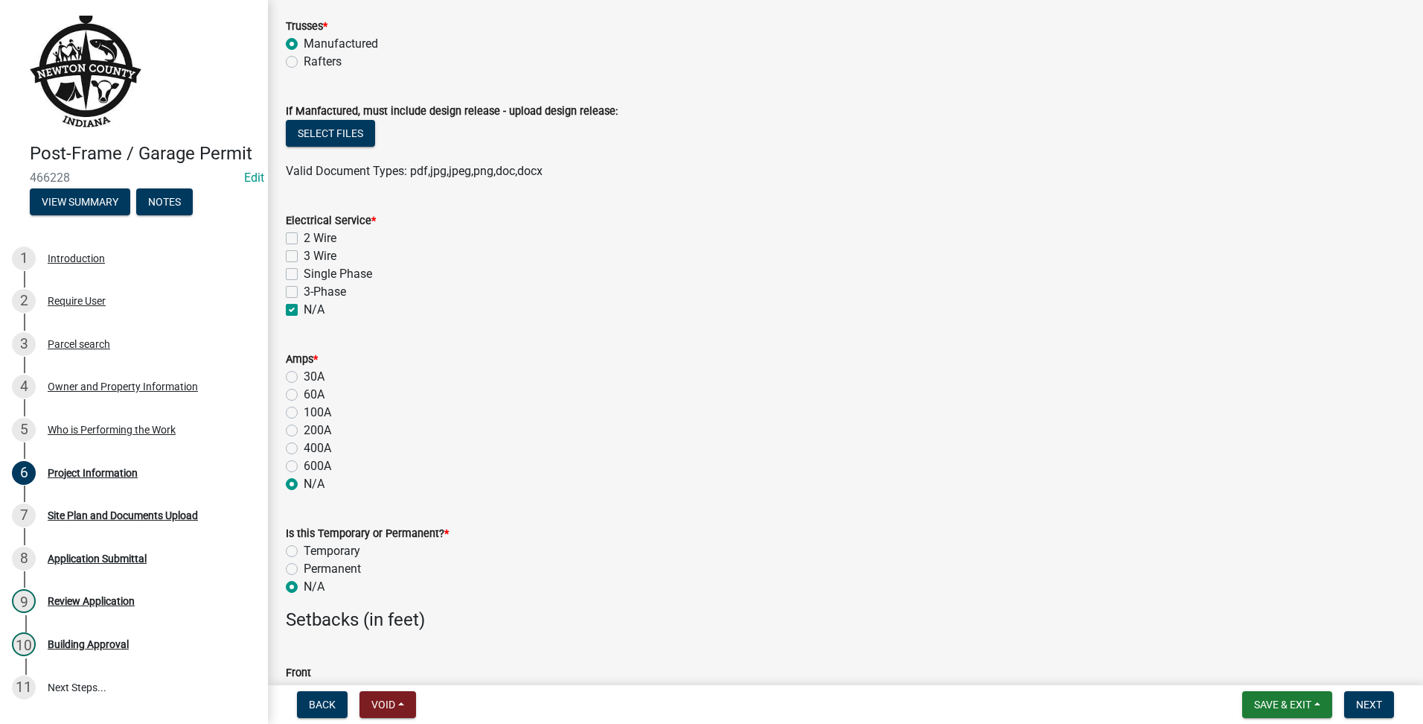
radio input "true"
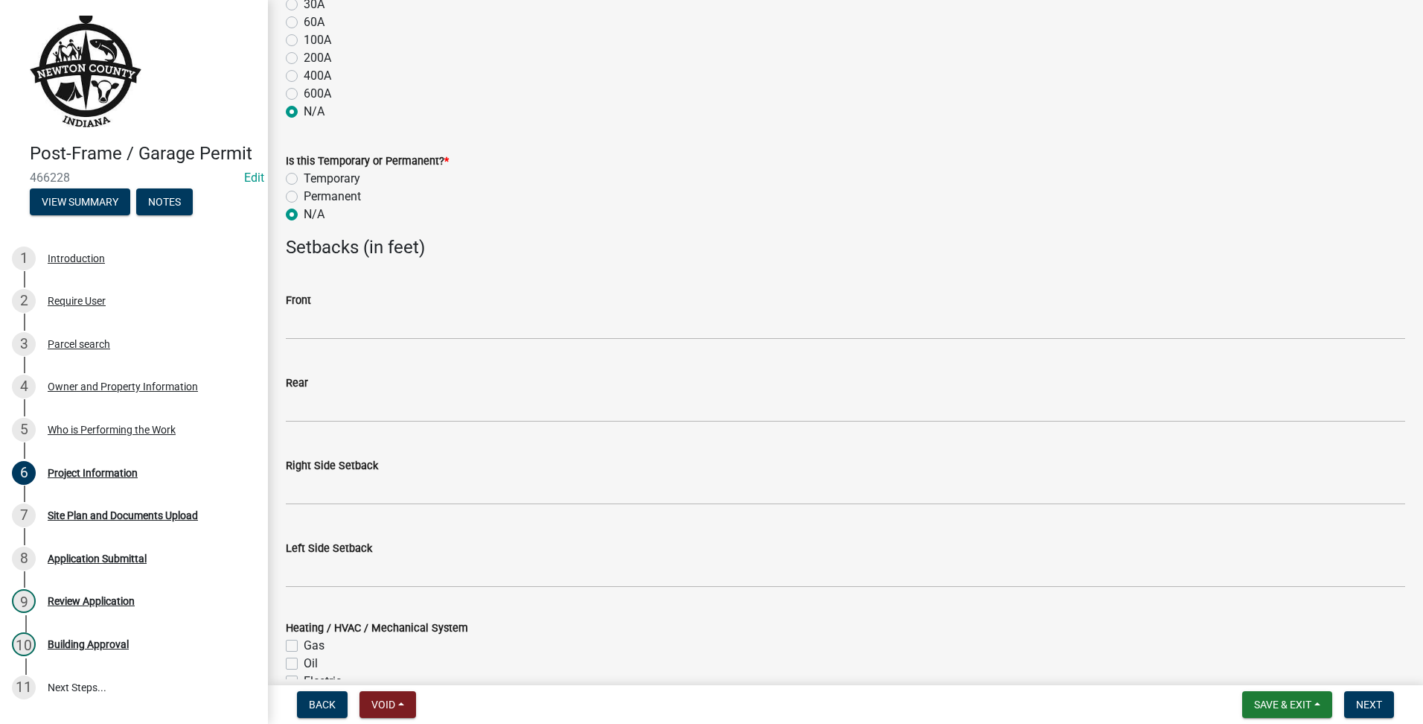
scroll to position [1799, 0]
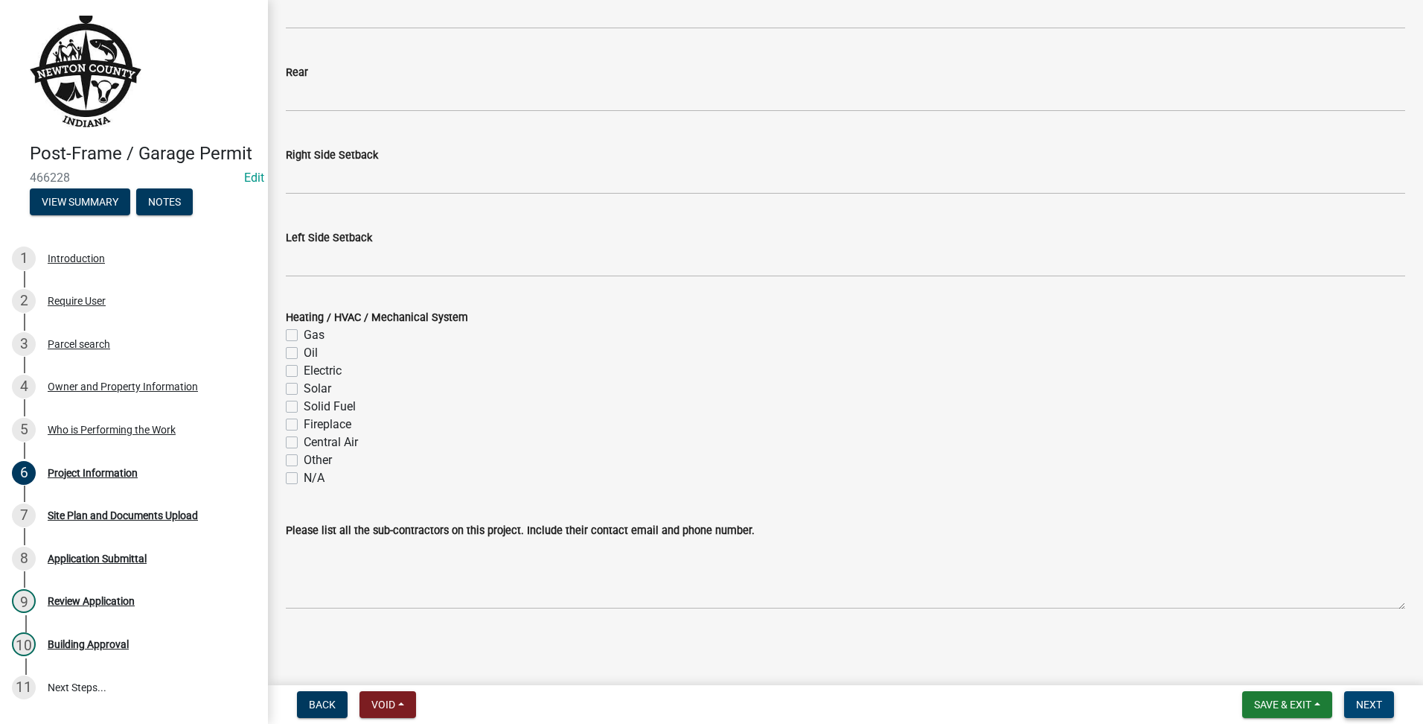
click at [1375, 700] on span "Next" at bounding box center [1369, 704] width 26 height 12
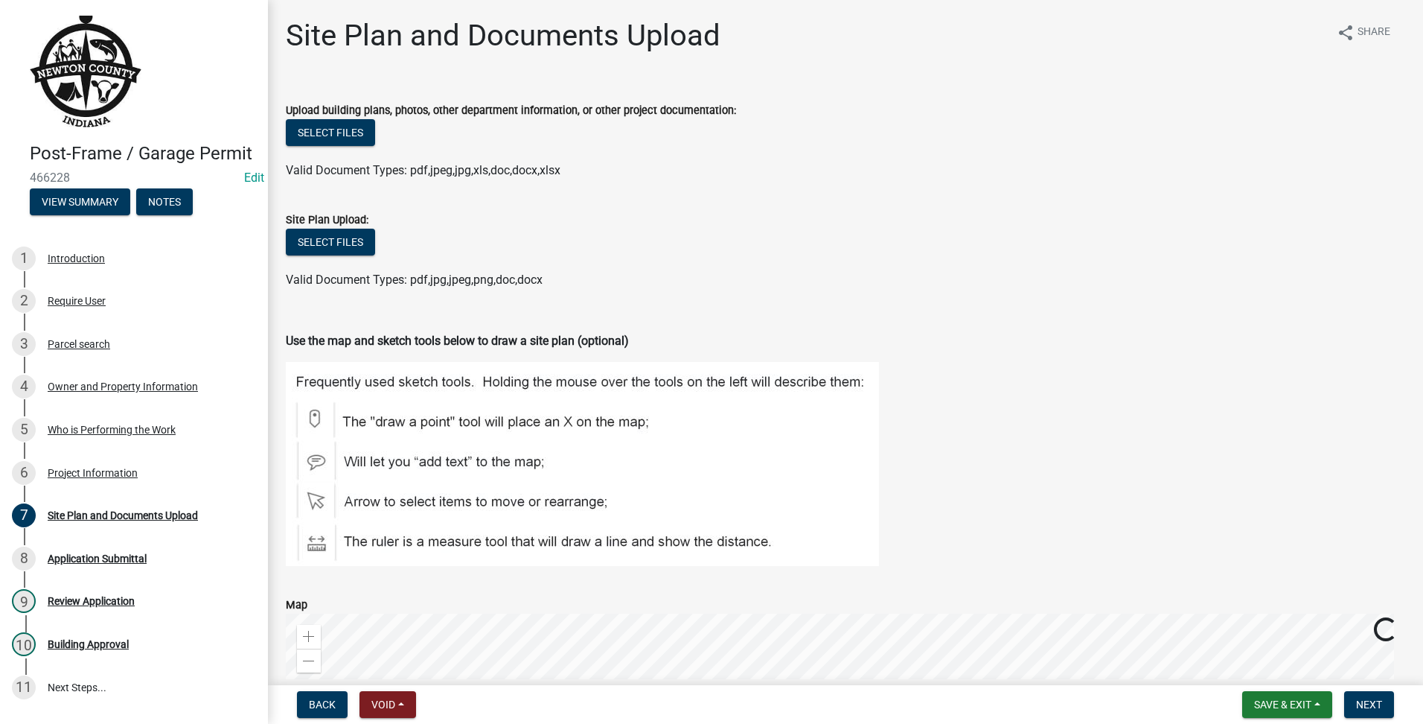
scroll to position [378, 0]
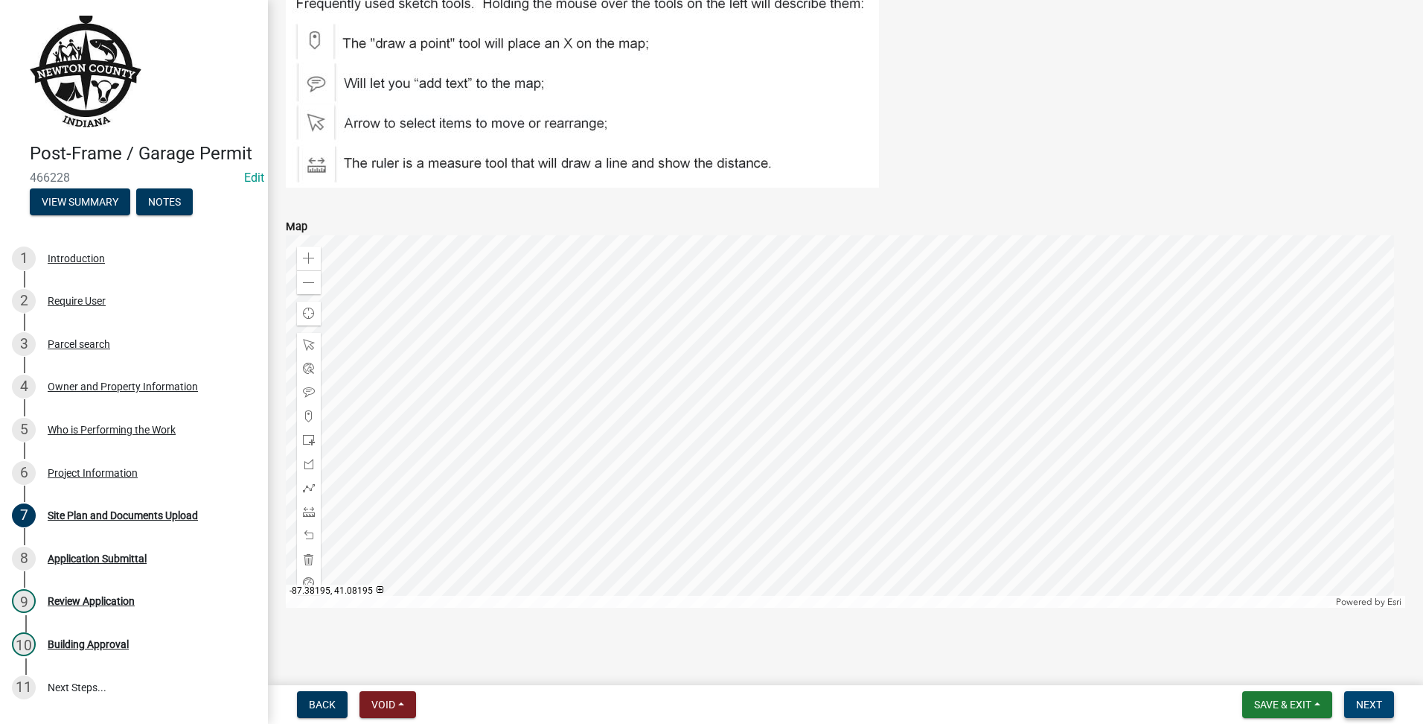
click at [1359, 697] on button "Next" at bounding box center [1369, 704] width 50 height 27
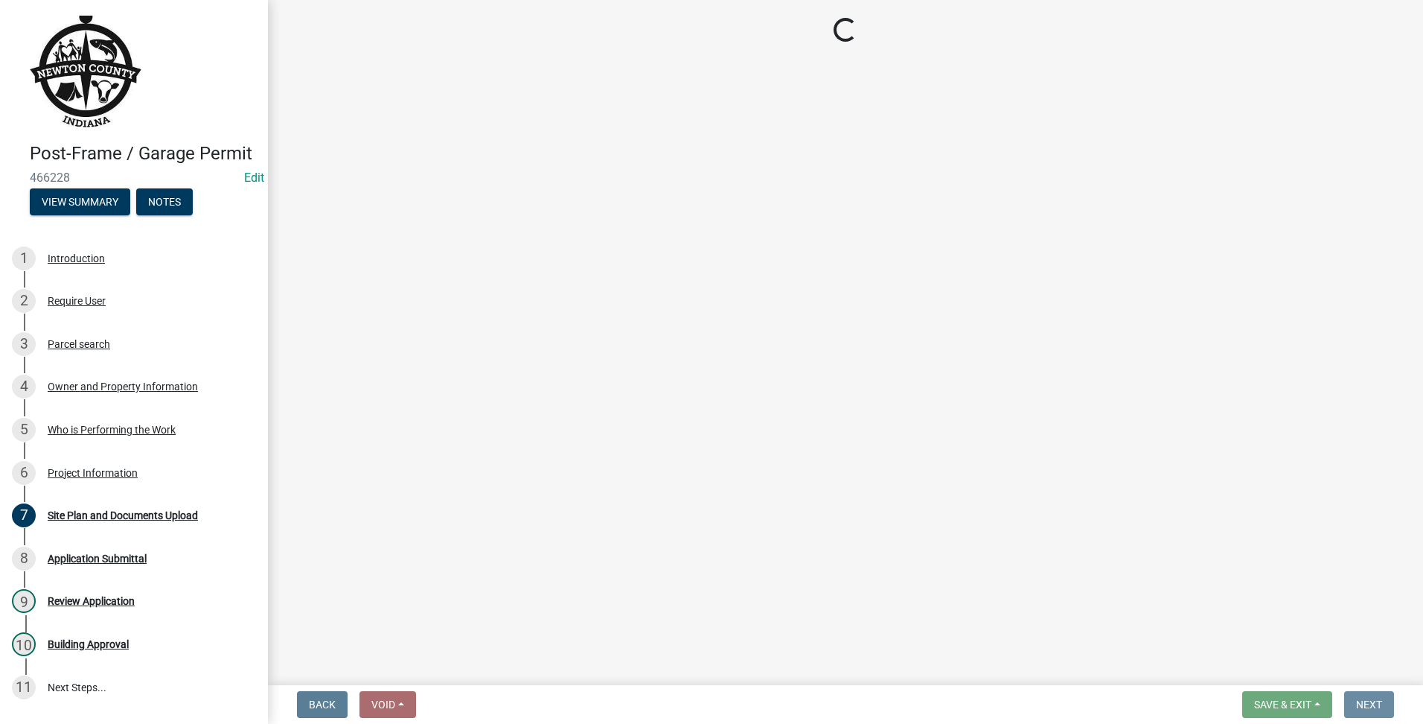
scroll to position [0, 0]
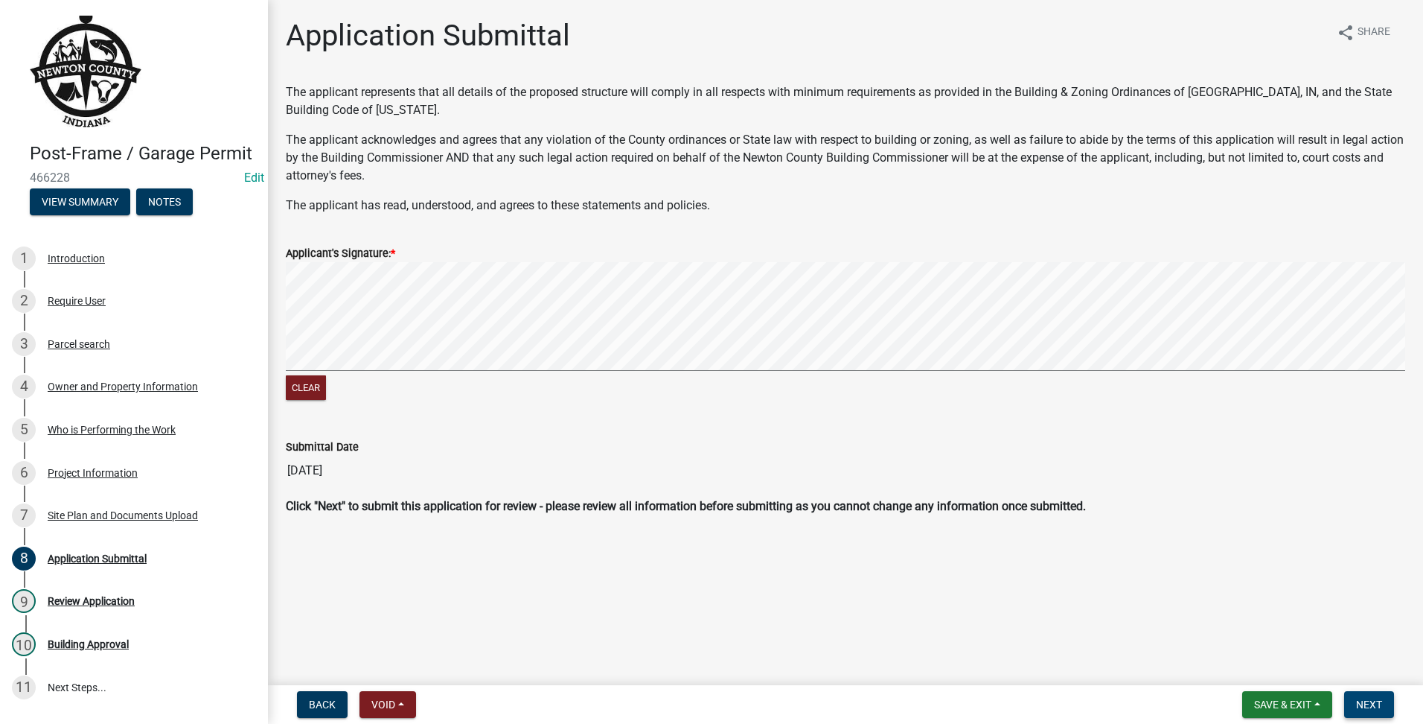
click at [1361, 691] on button "Next" at bounding box center [1369, 704] width 50 height 27
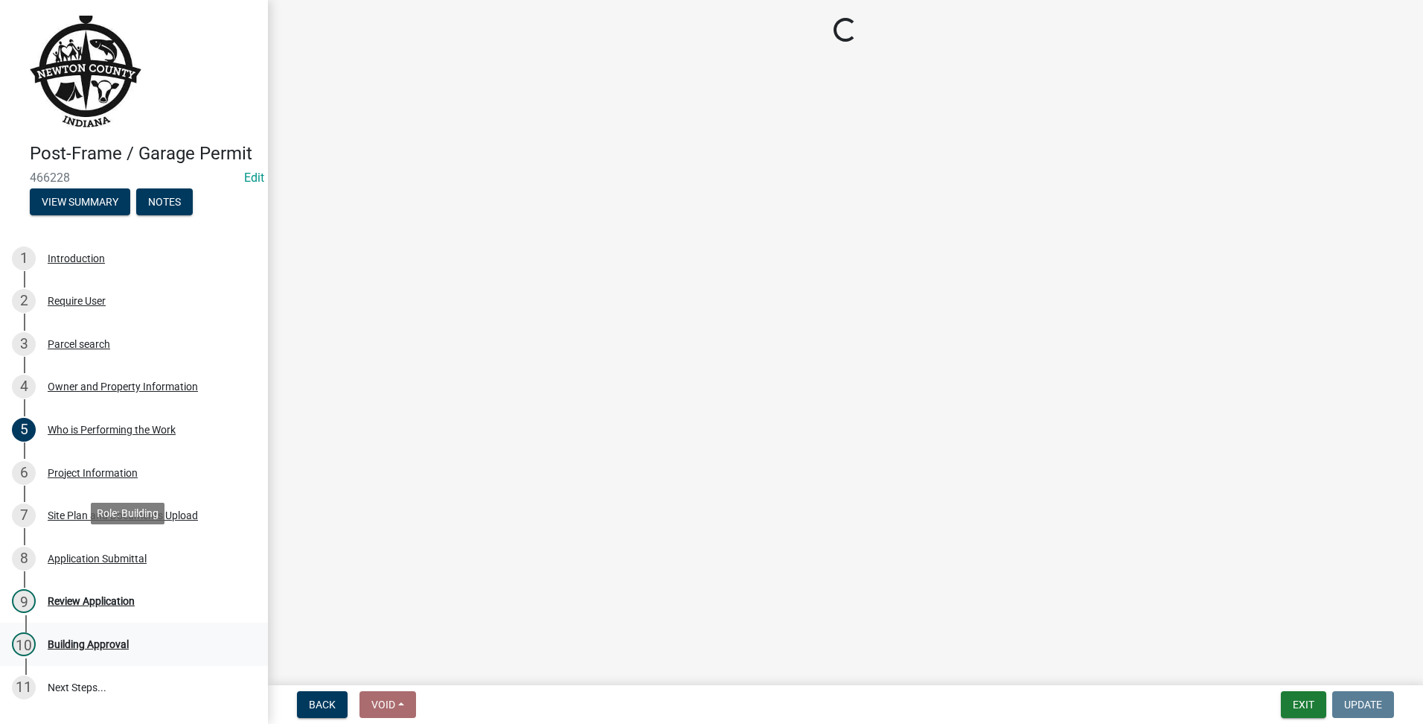
scroll to position [111, 0]
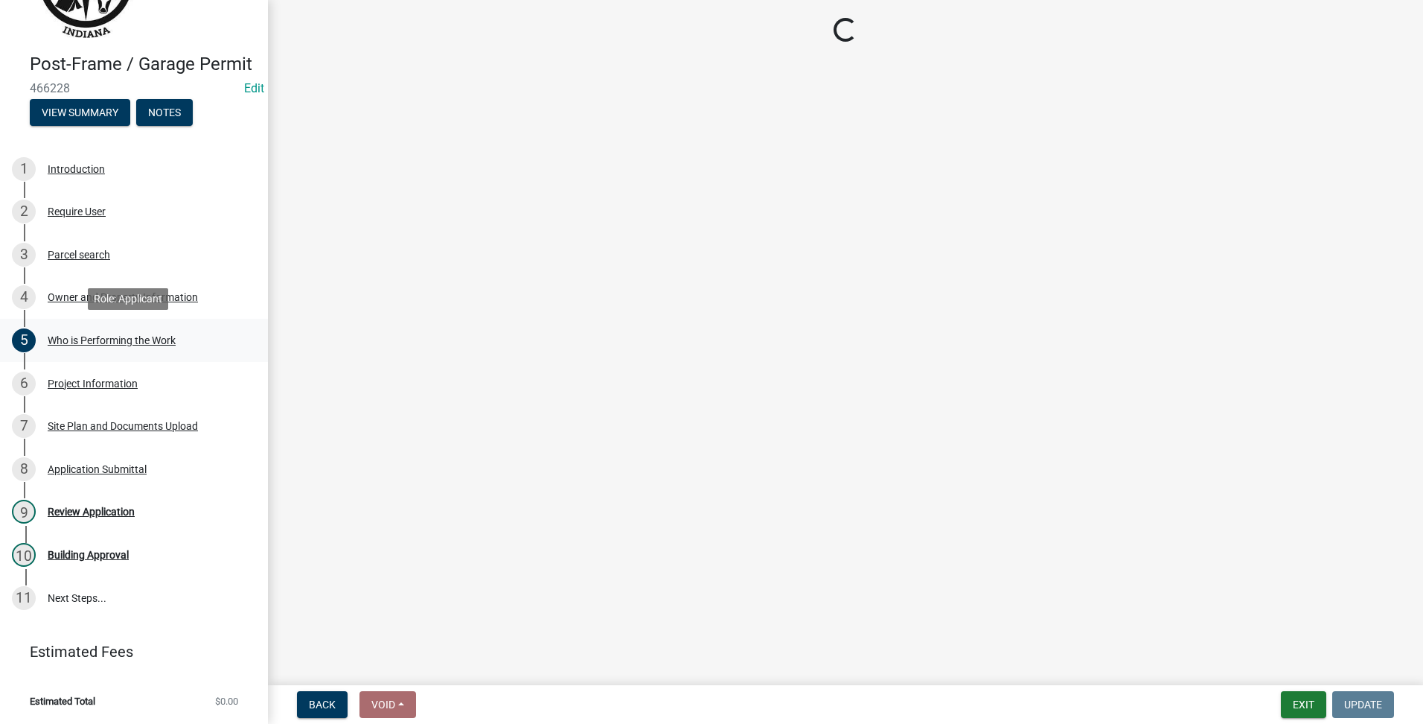
click at [167, 329] on div "5 Who is Performing the Work" at bounding box center [128, 340] width 232 height 24
click at [165, 298] on div "Owner and Property Information" at bounding box center [123, 297] width 150 height 10
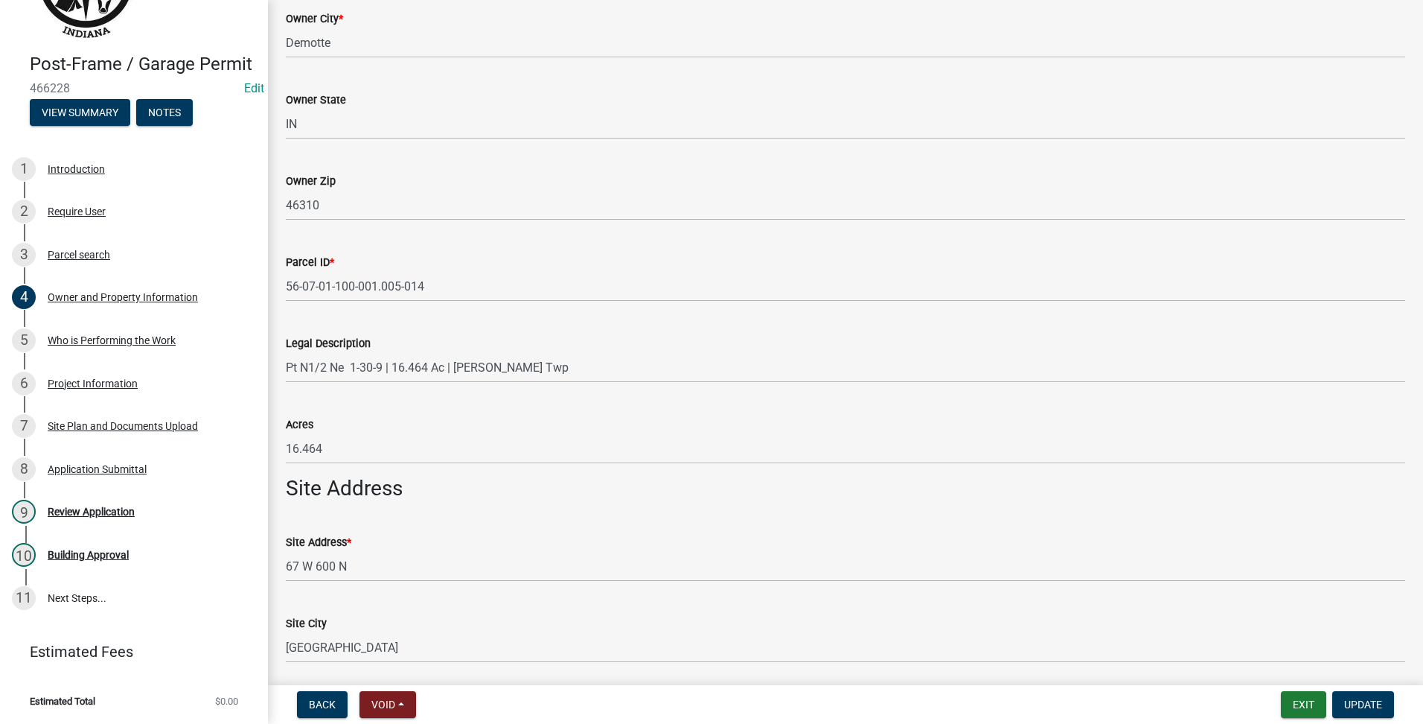
scroll to position [837, 0]
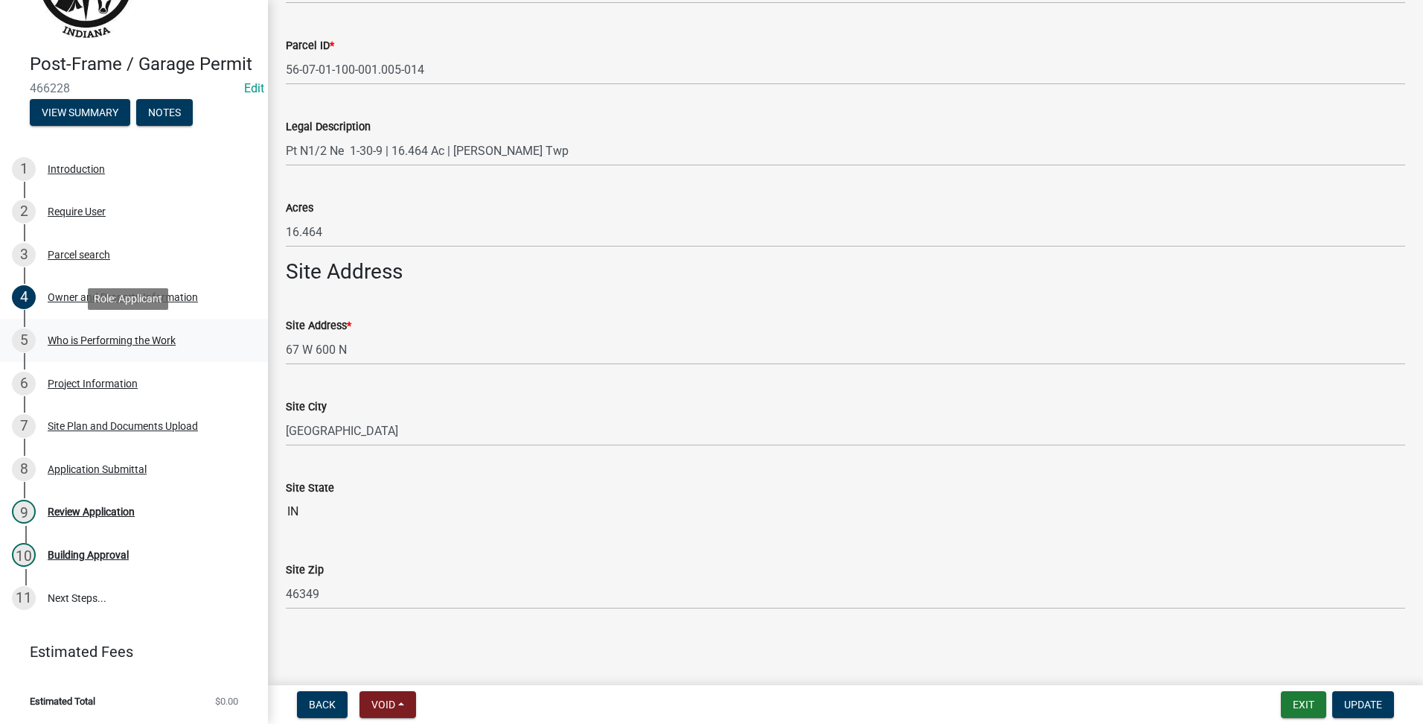
click at [144, 333] on div "5 Who is Performing the Work" at bounding box center [128, 340] width 232 height 24
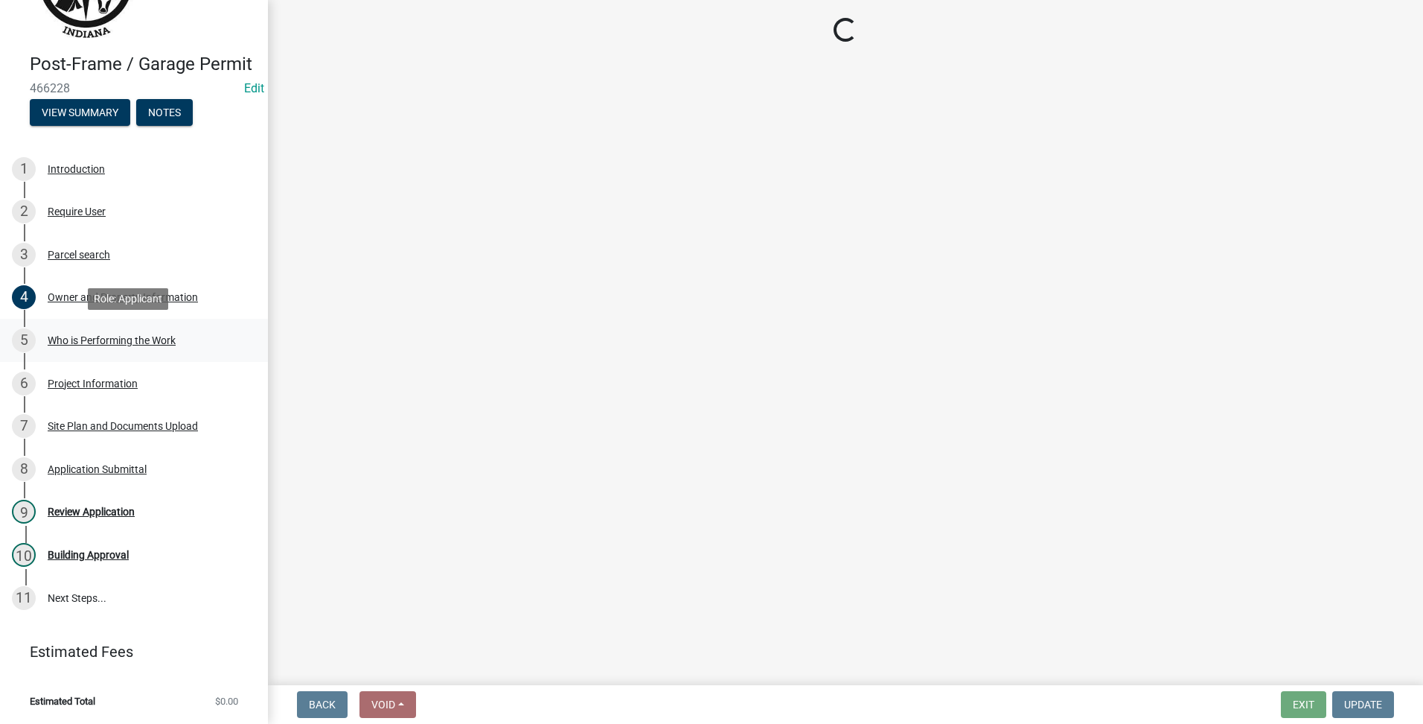
scroll to position [0, 0]
click at [121, 373] on div "6 Project Information" at bounding box center [128, 383] width 232 height 24
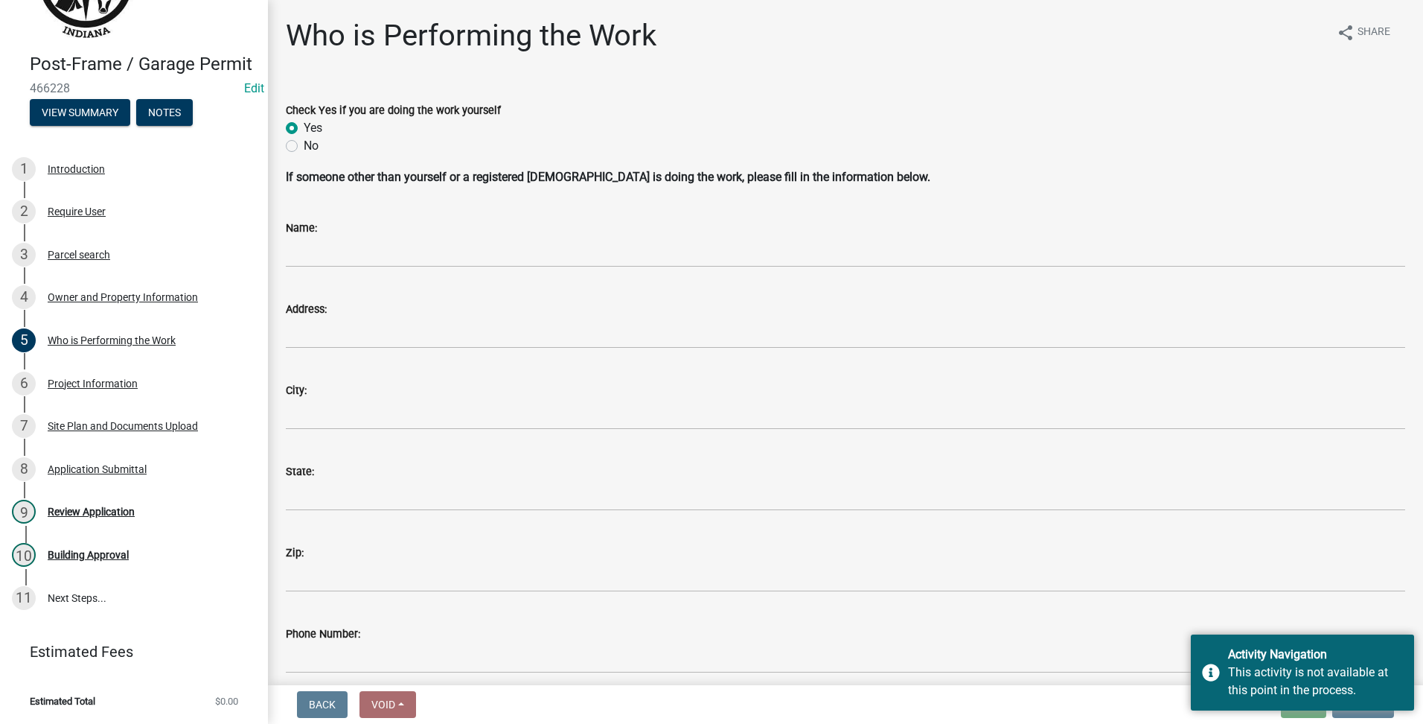
scroll to position [145, 0]
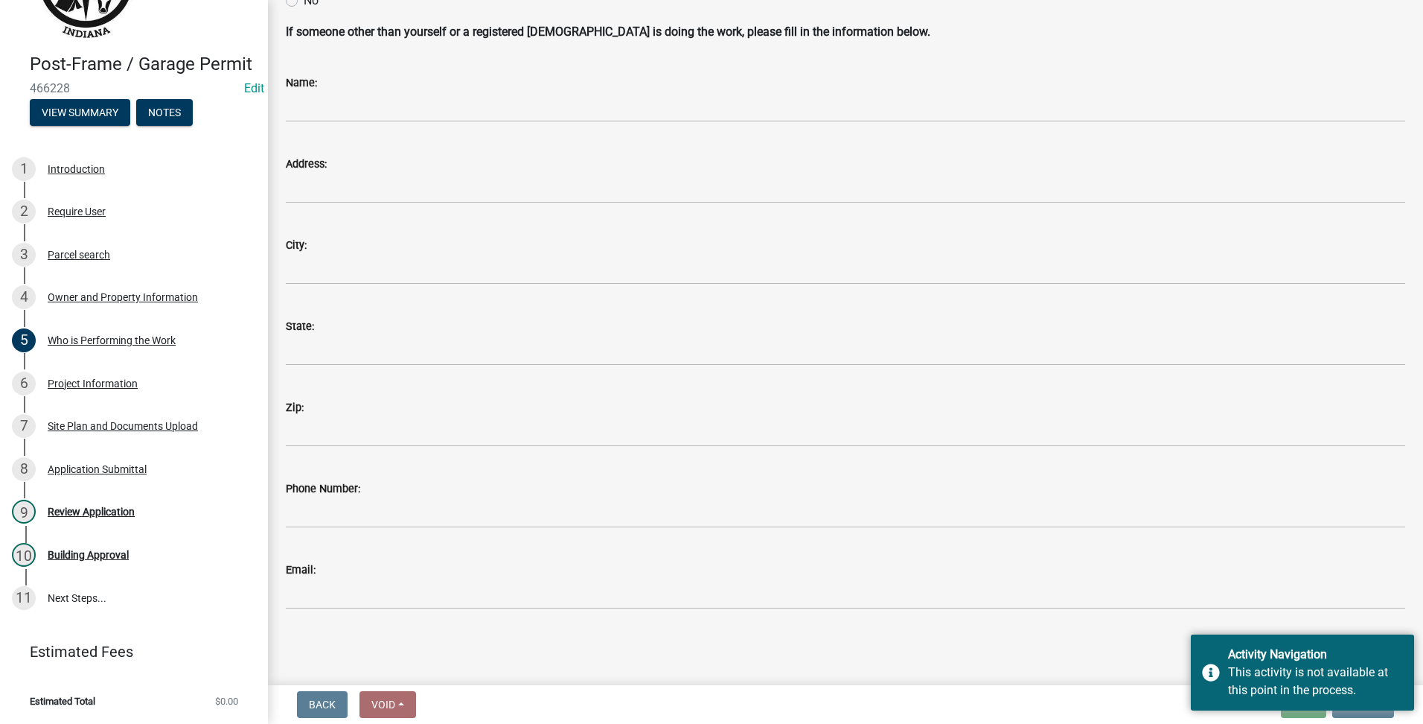
click at [1132, 695] on div "Back Void Withdraw Lock Expire Void Exit Update" at bounding box center [845, 704] width 1131 height 27
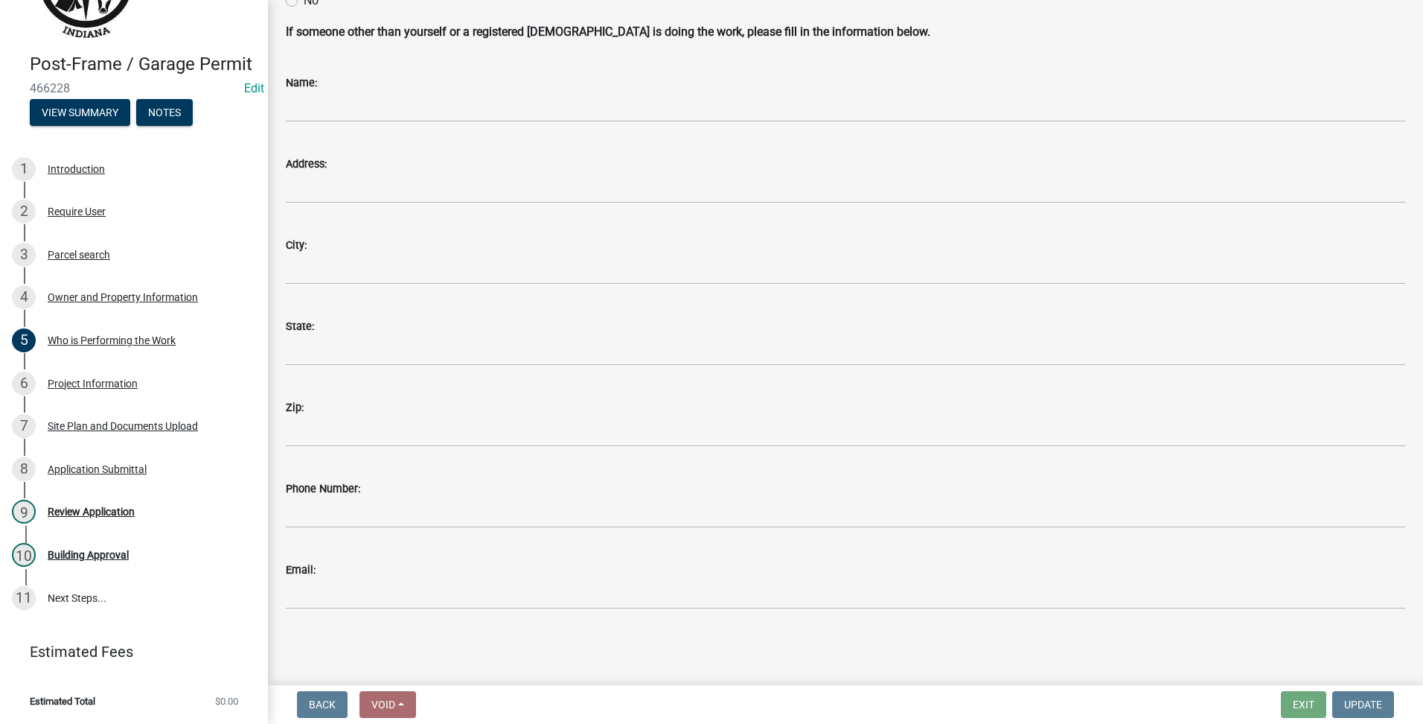
scroll to position [0, 0]
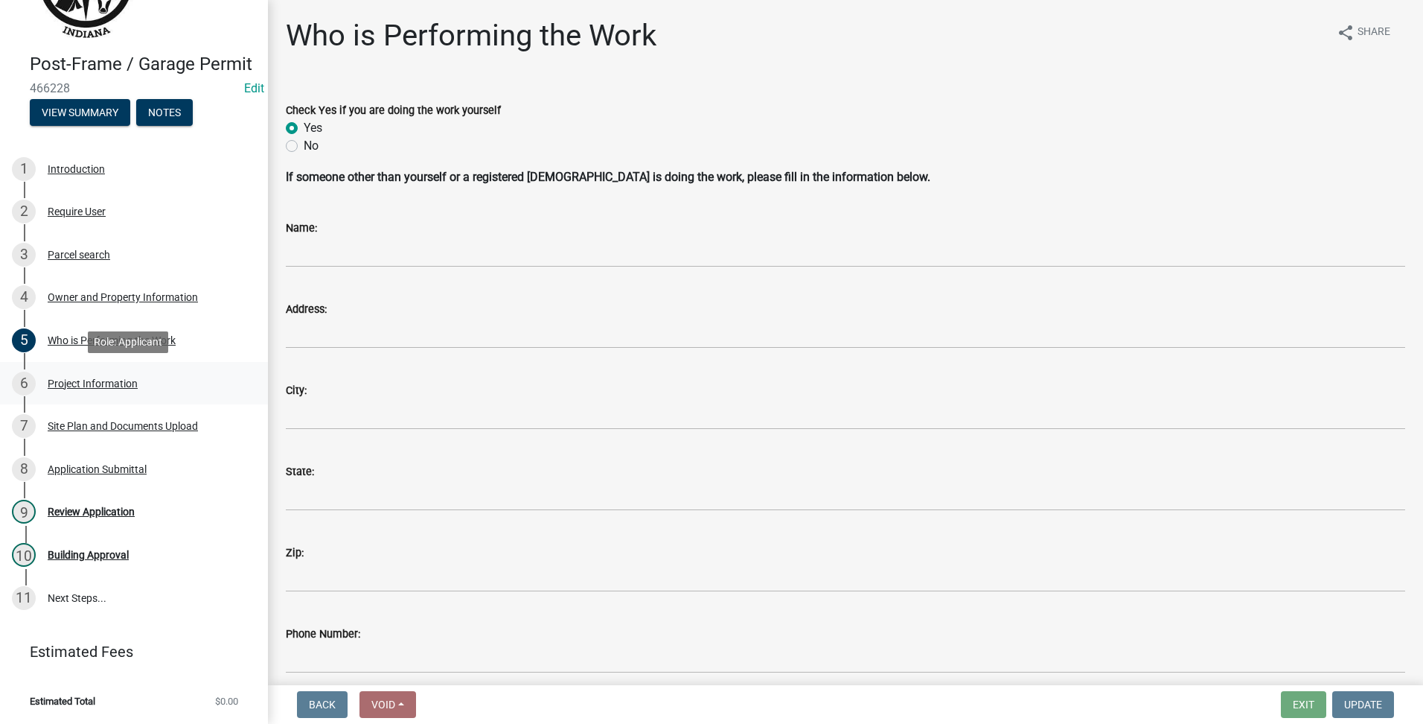
click at [75, 369] on link "6 Project Information" at bounding box center [134, 383] width 268 height 43
click at [48, 306] on div "4 Owner and Property Information" at bounding box center [128, 297] width 232 height 24
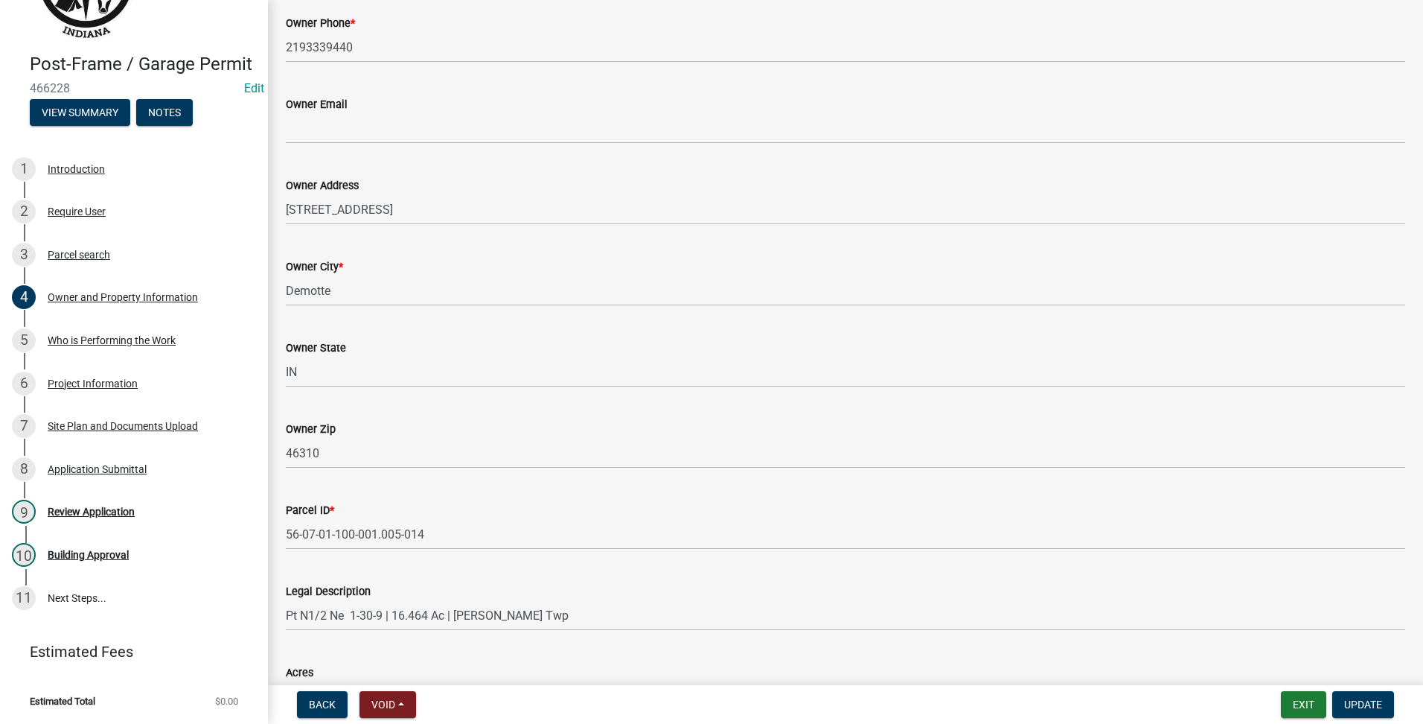
scroll to position [837, 0]
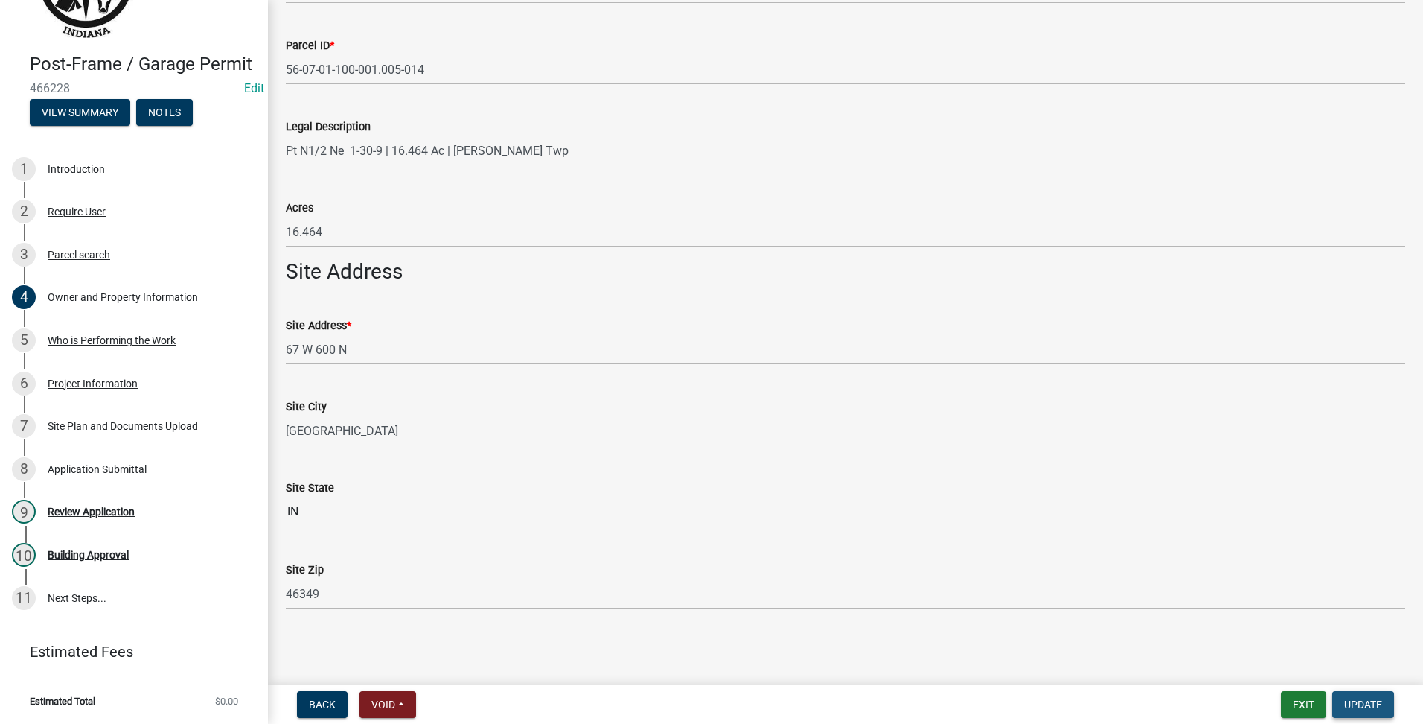
click at [1360, 709] on span "Update" at bounding box center [1363, 704] width 38 height 12
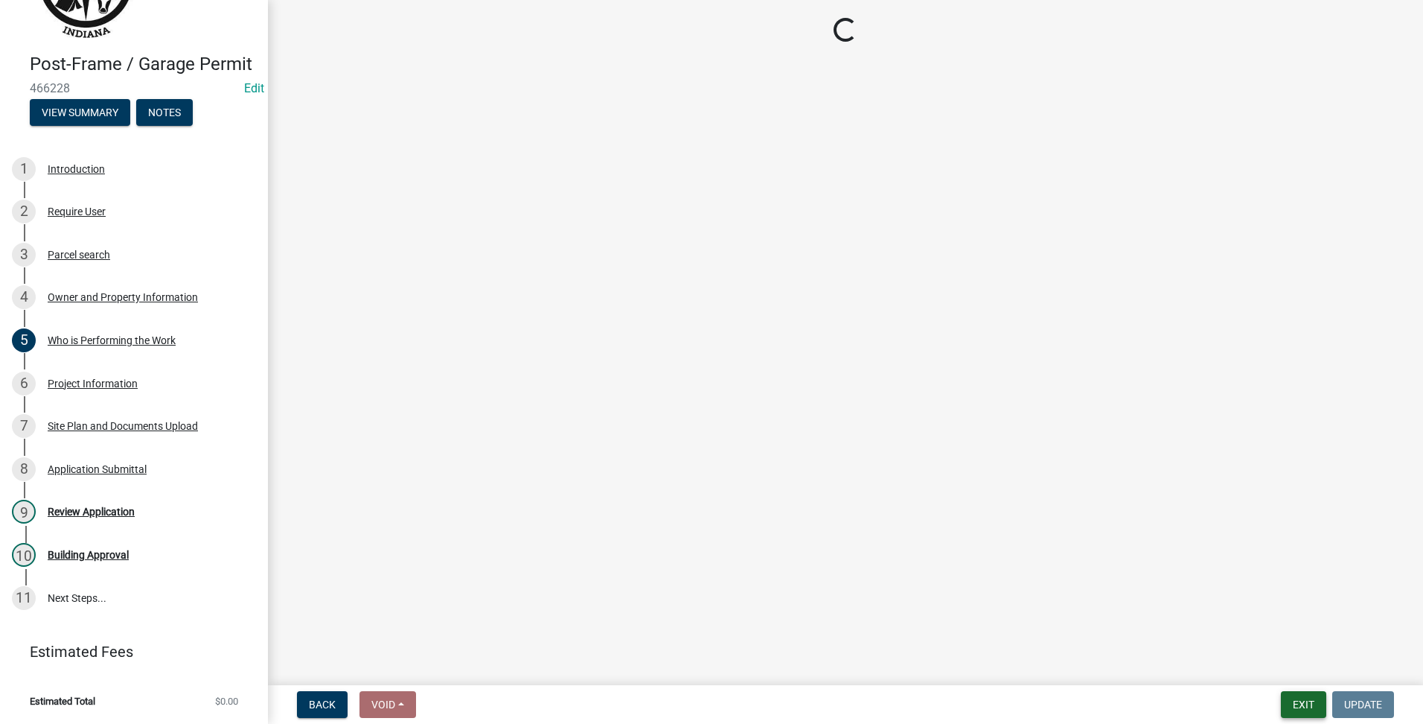
click at [1308, 699] on button "Exit" at bounding box center [1303, 704] width 45 height 27
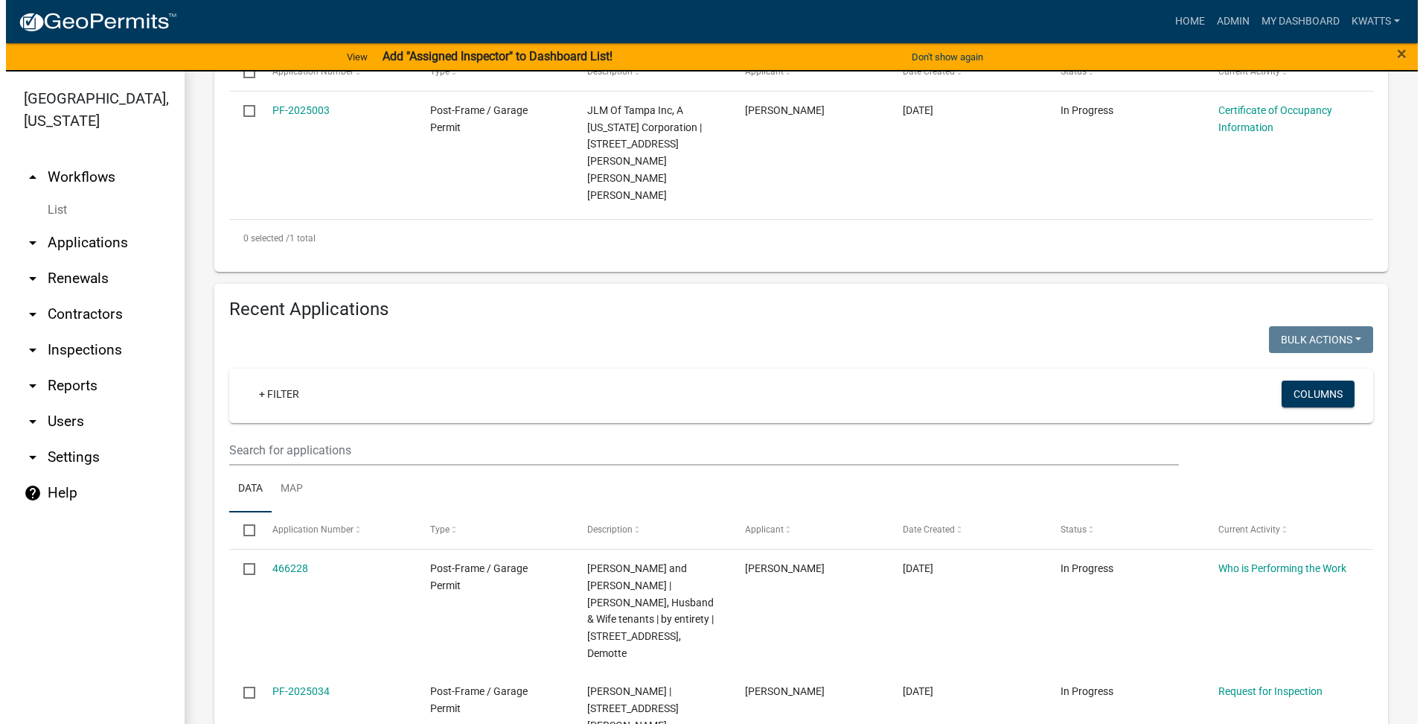
scroll to position [497, 0]
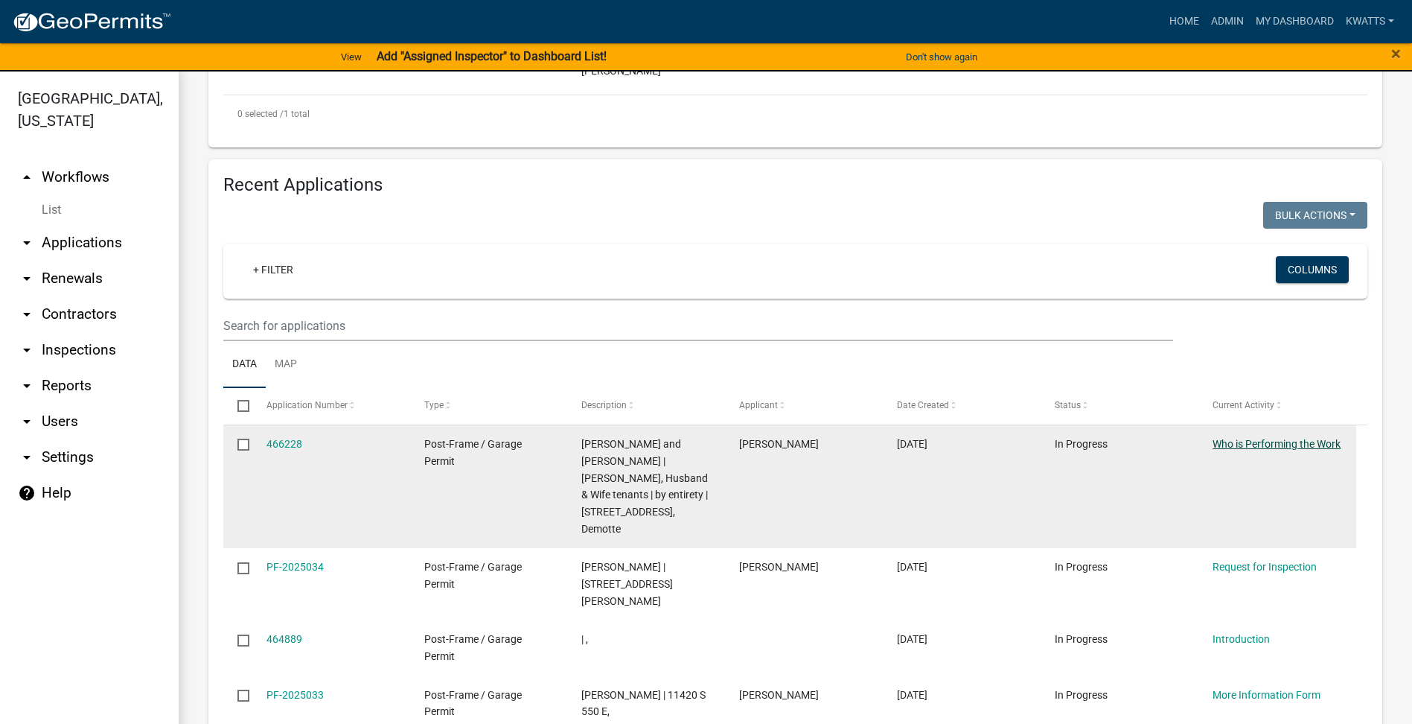
click at [1227, 438] on link "Who is Performing the Work" at bounding box center [1277, 444] width 128 height 12
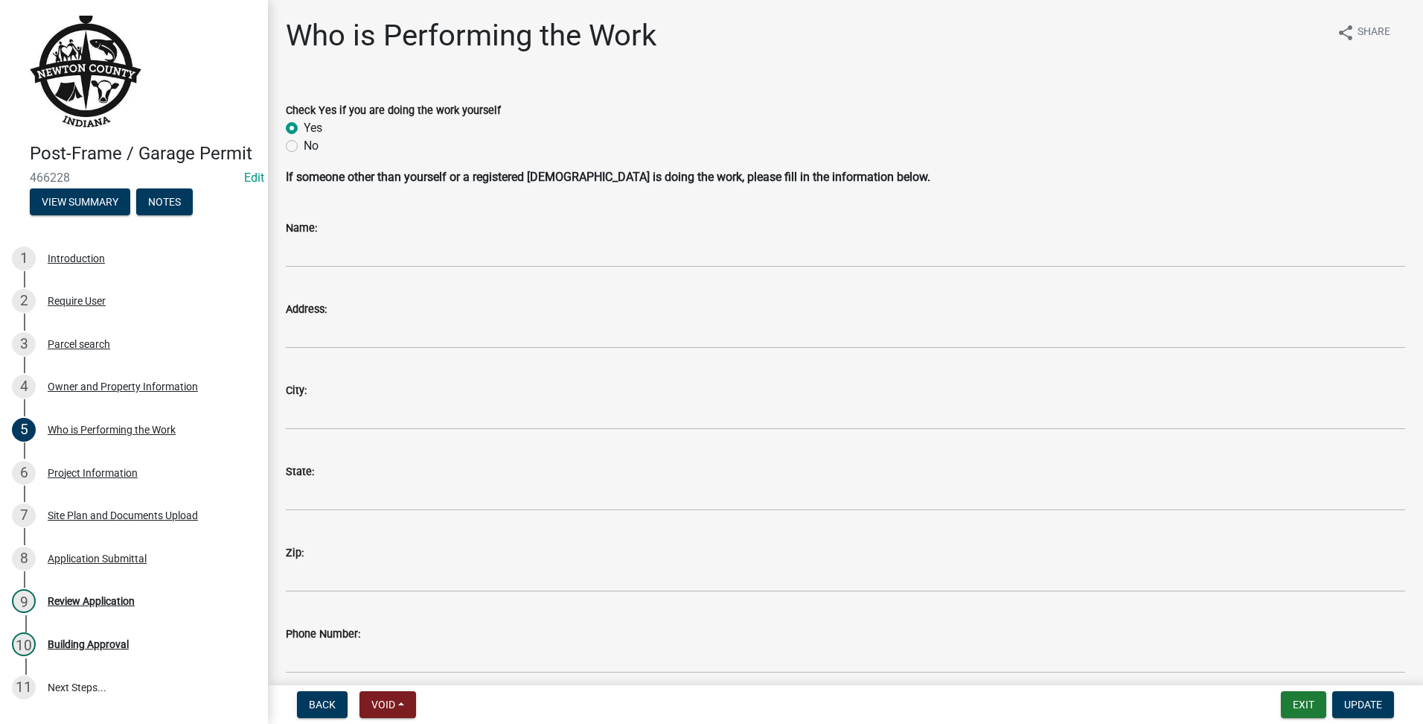
scroll to position [145, 0]
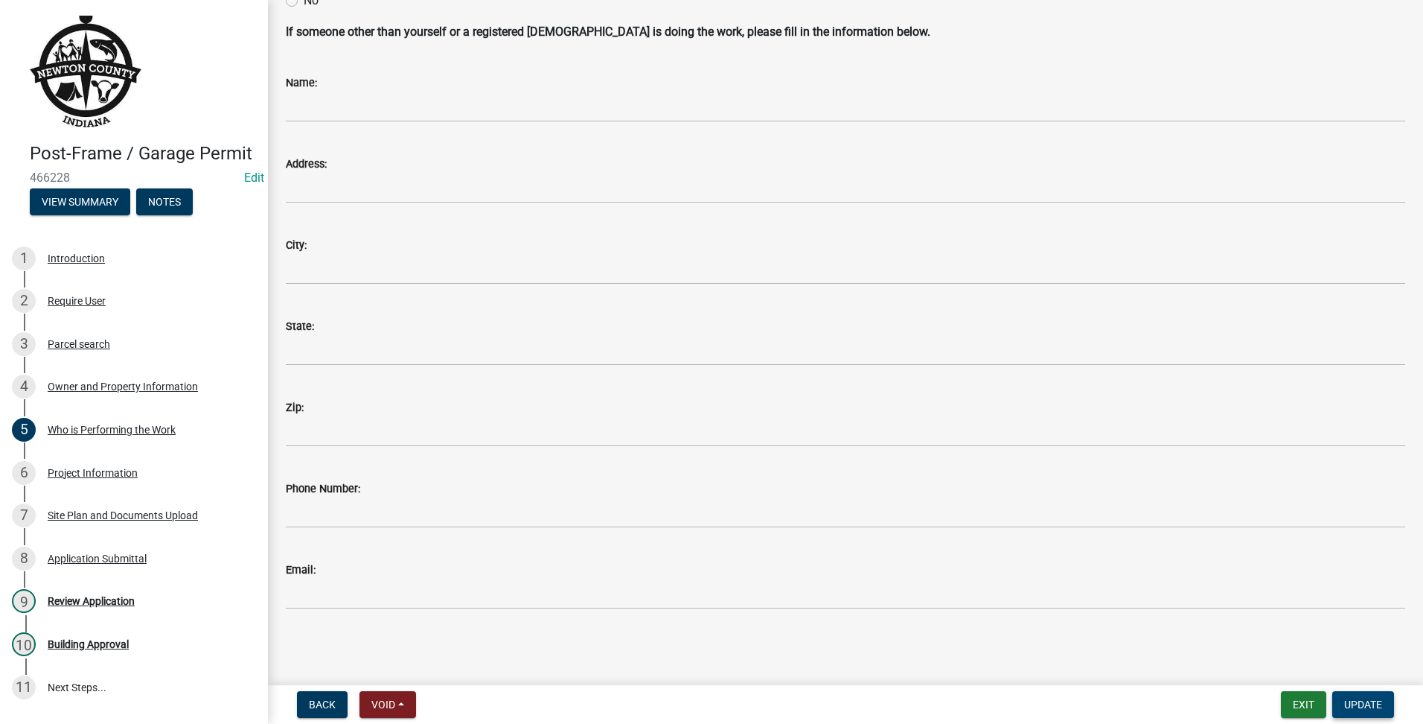
click at [1344, 708] on span "Update" at bounding box center [1363, 704] width 38 height 12
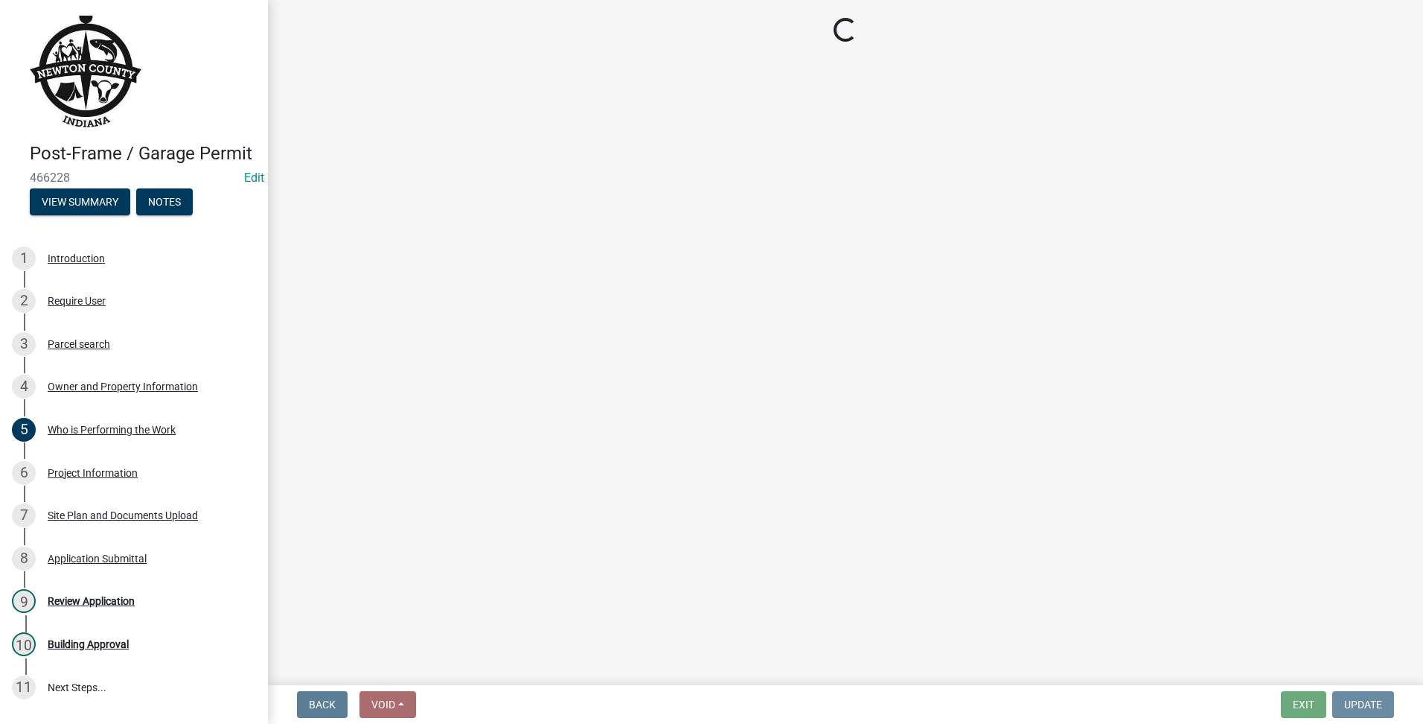
scroll to position [0, 0]
